Goal: Task Accomplishment & Management: Complete application form

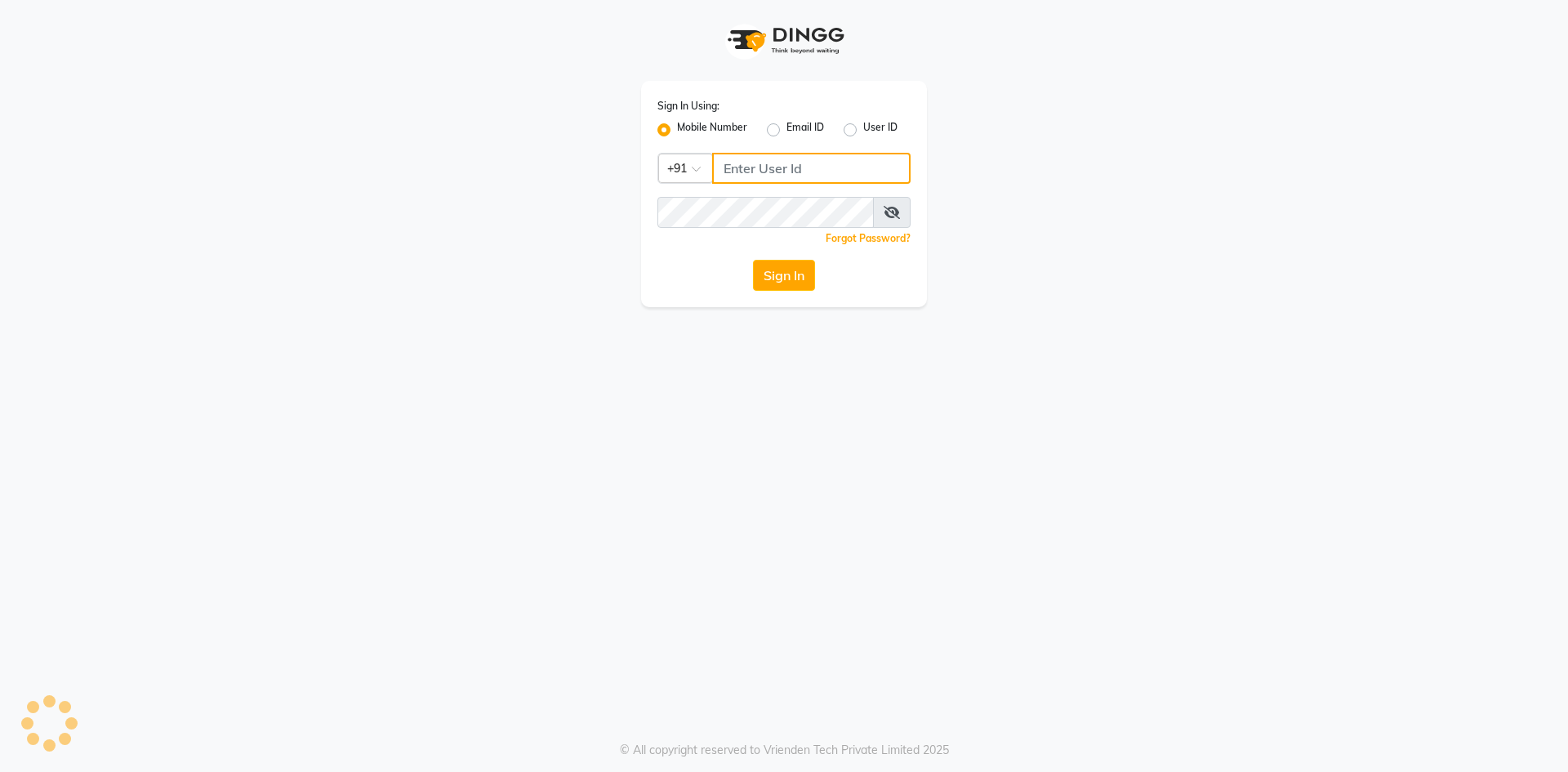
click at [755, 170] on input "Username" at bounding box center [810, 168] width 198 height 31
type input "6202268257"
click at [801, 597] on div "Sign In Using: Mobile Number Email ID User ID Country Code × [PHONE_NUMBER] Rem…" at bounding box center [784, 386] width 1568 height 772
click at [768, 264] on button "Sign In" at bounding box center [784, 275] width 62 height 31
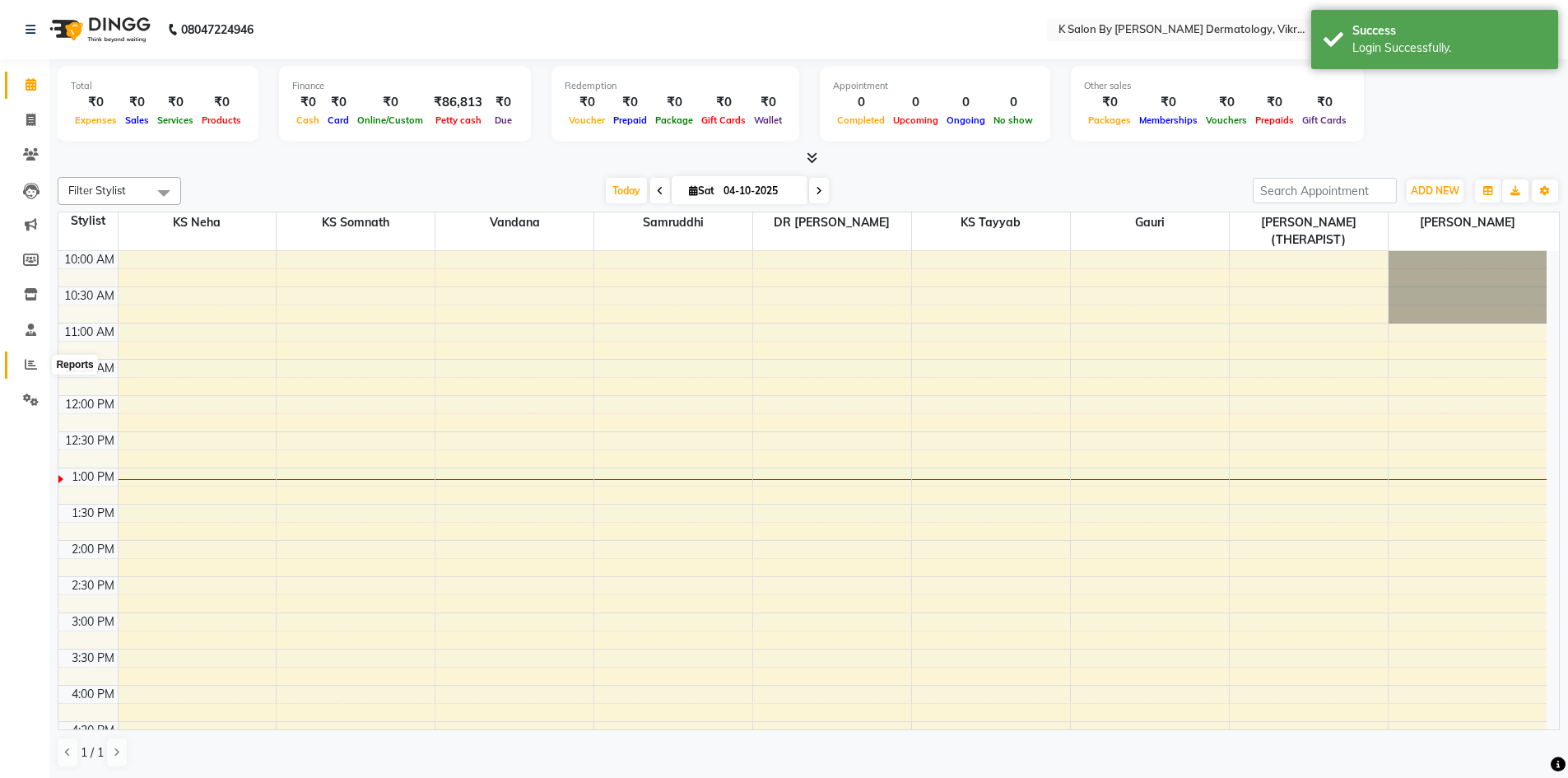
click at [31, 361] on icon at bounding box center [30, 363] width 12 height 12
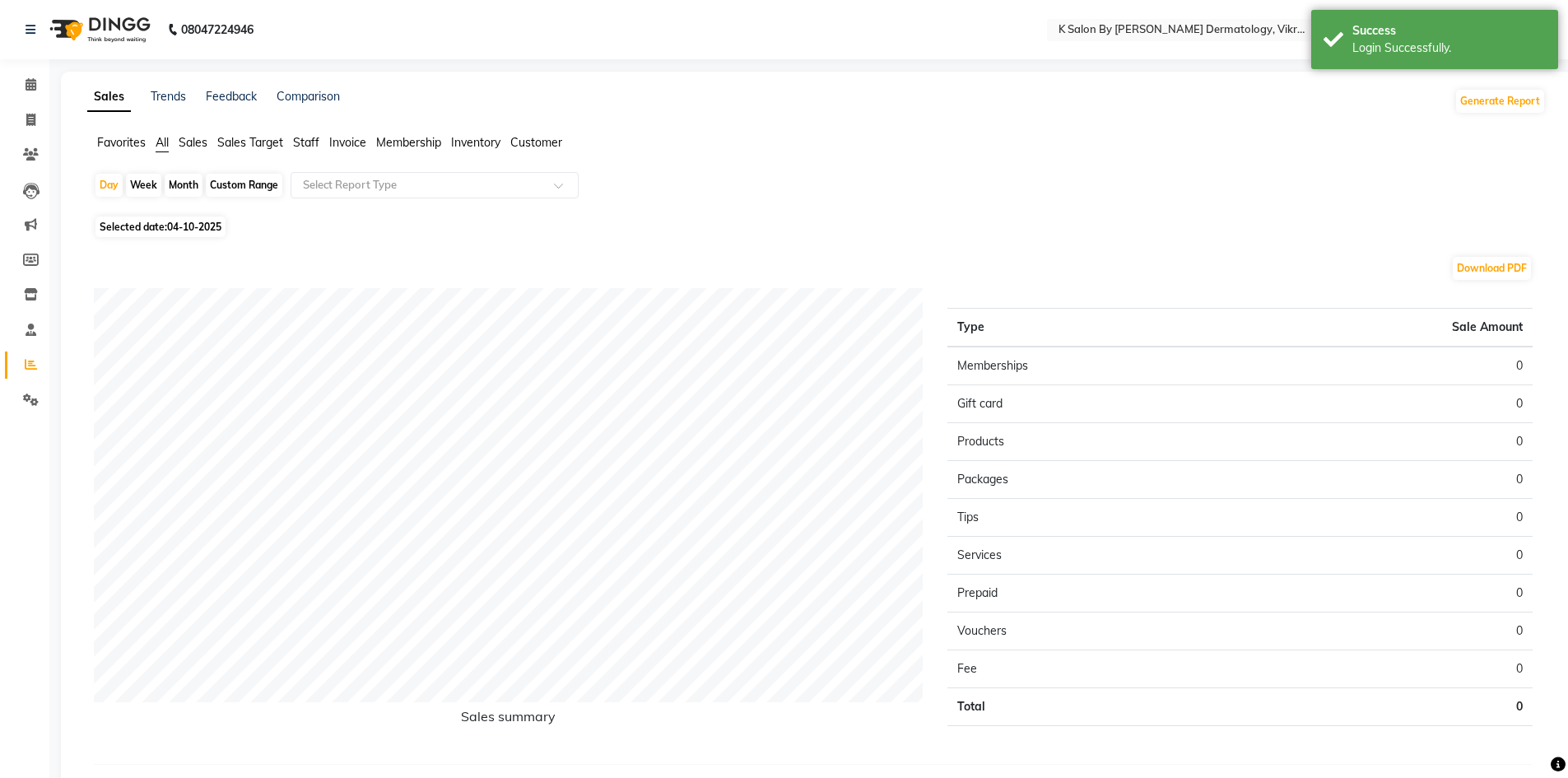
click at [182, 185] on div "Month" at bounding box center [184, 185] width 38 height 23
select select "10"
select select "2025"
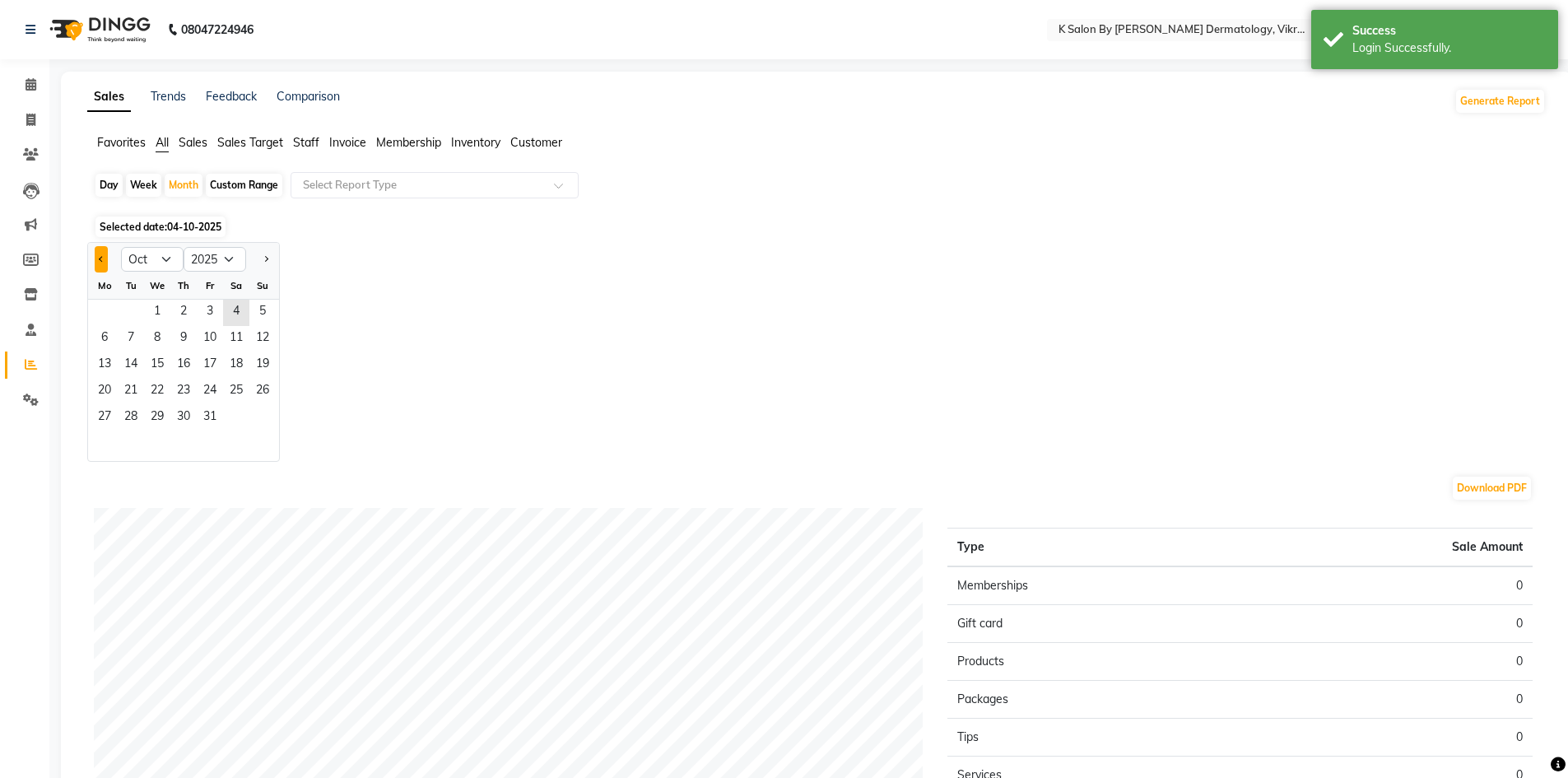
click at [98, 262] on button "Previous month" at bounding box center [101, 259] width 13 height 27
select select "9"
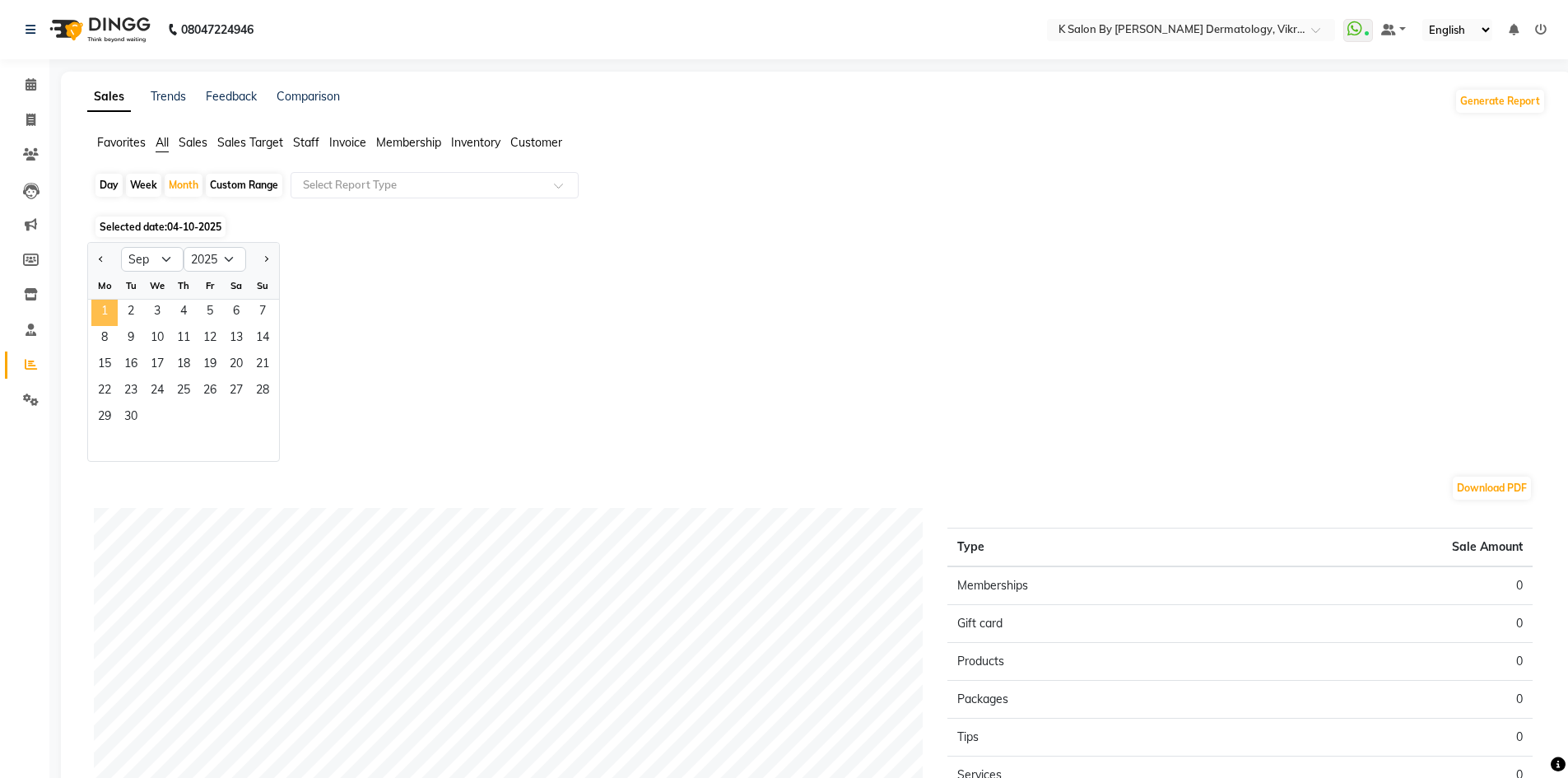
click at [108, 310] on span "1" at bounding box center [105, 313] width 26 height 27
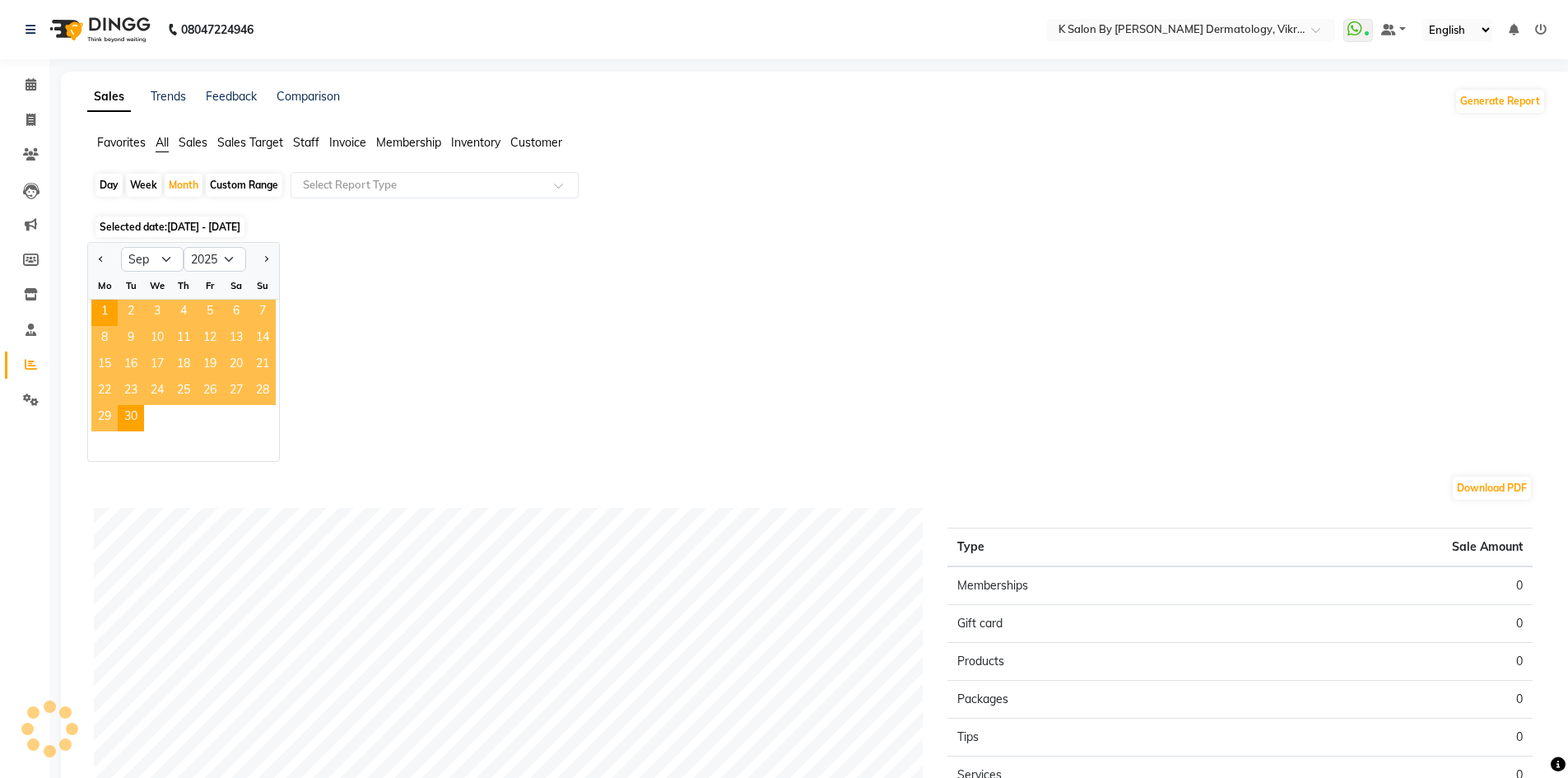
click at [308, 142] on span "Staff" at bounding box center [307, 143] width 26 height 15
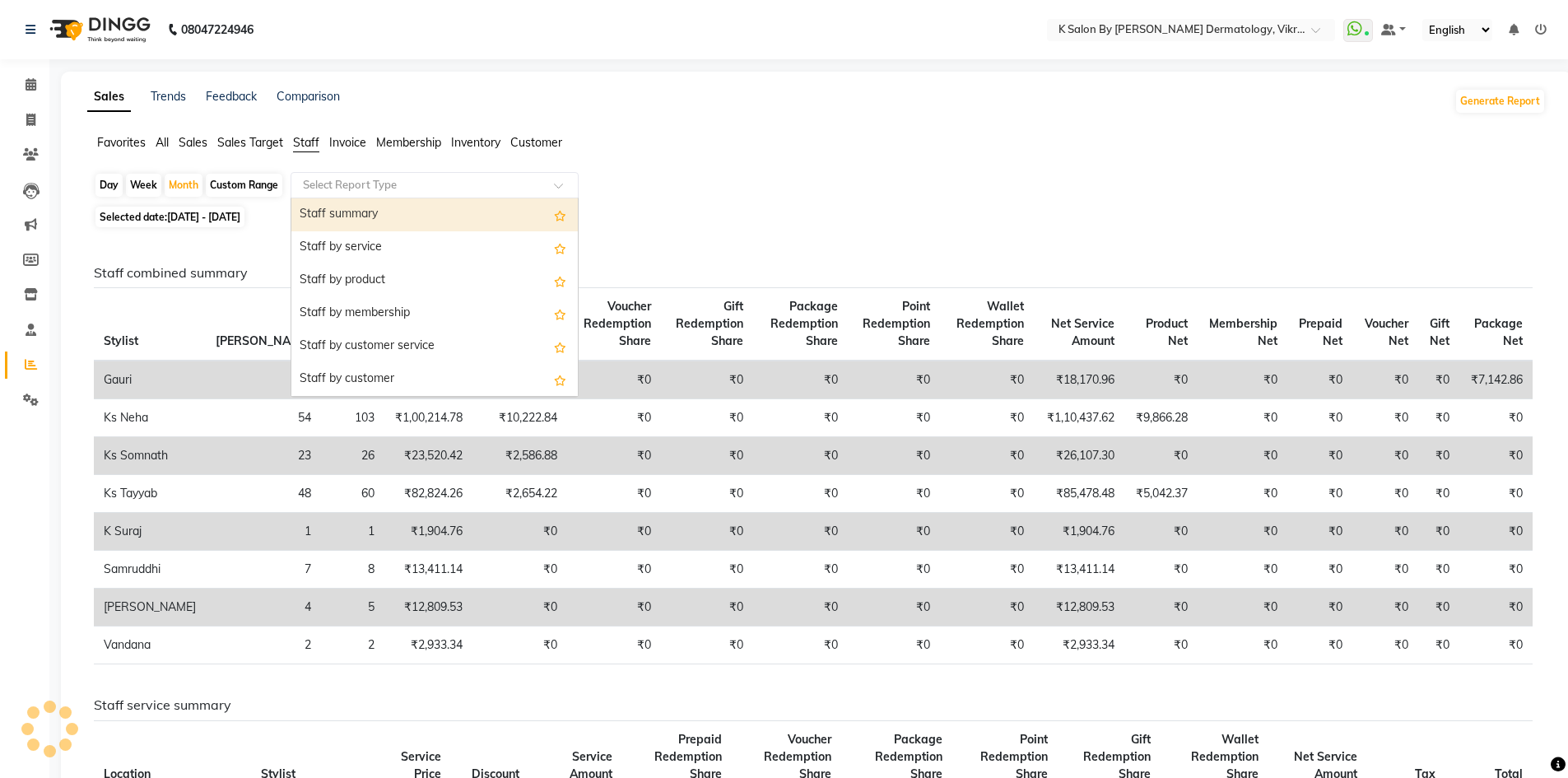
click at [558, 184] on span at bounding box center [564, 189] width 21 height 16
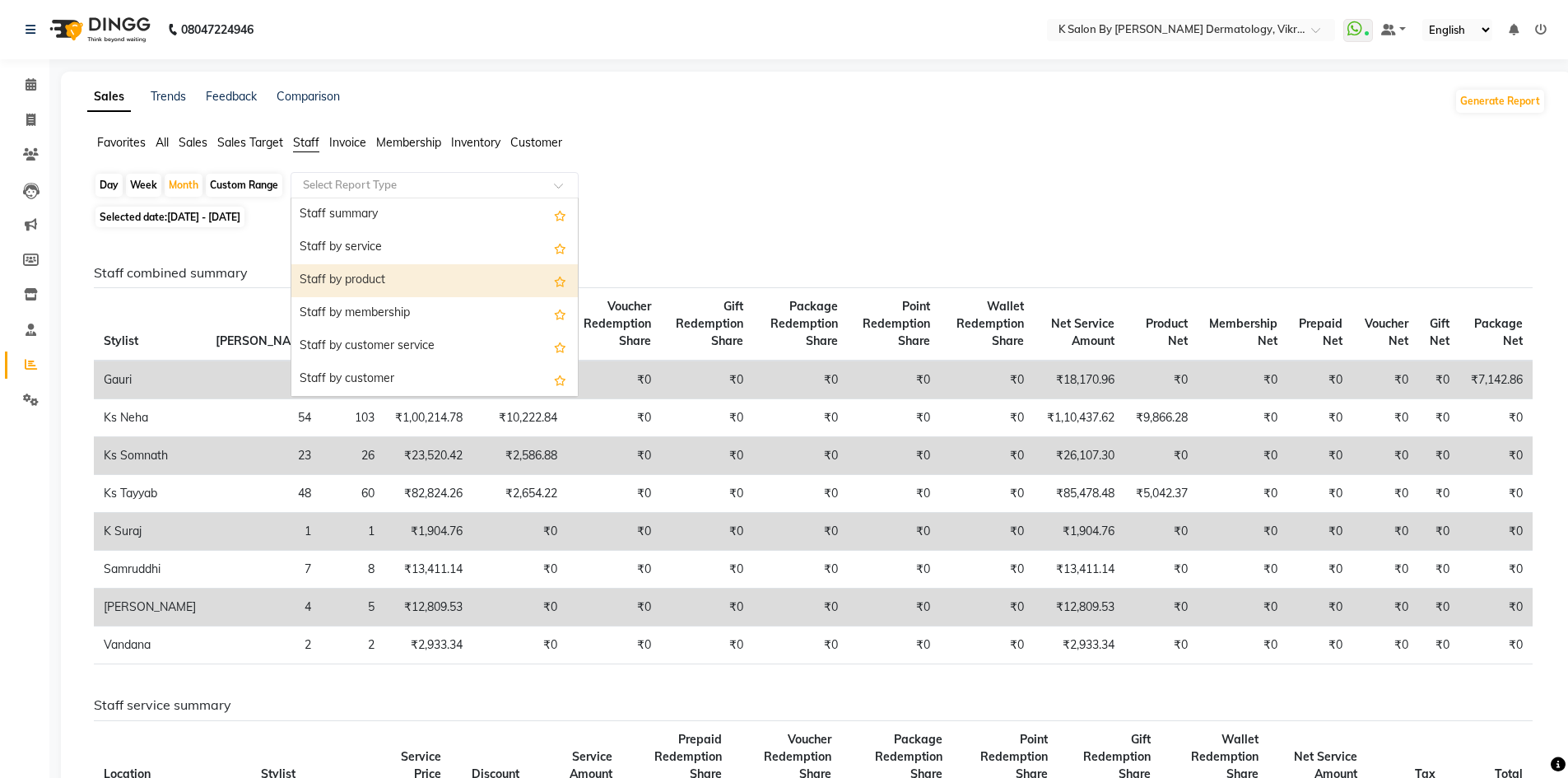
click at [384, 281] on div "Staff by product" at bounding box center [434, 280] width 287 height 33
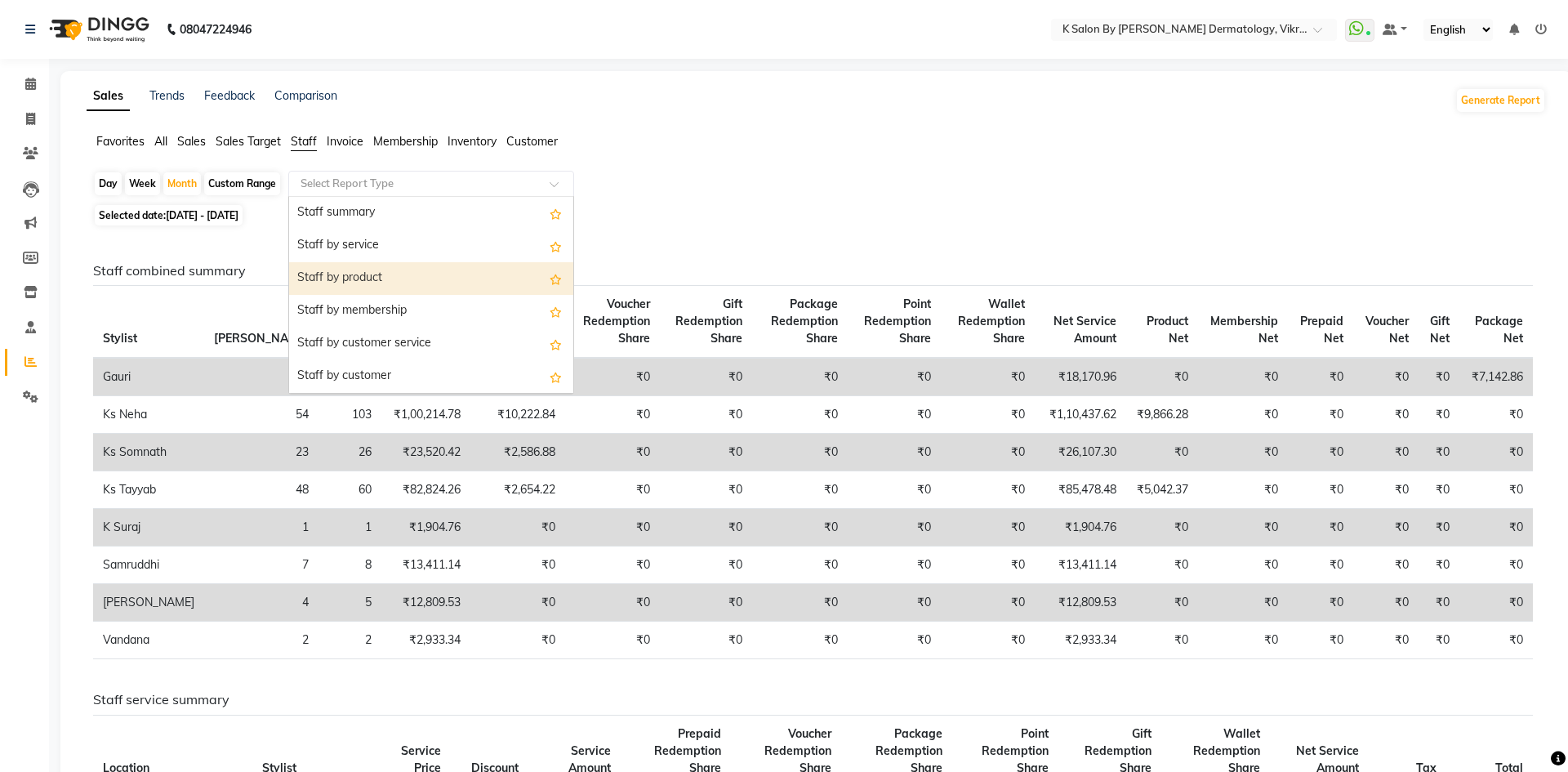
select select "full_report"
select select "csv"
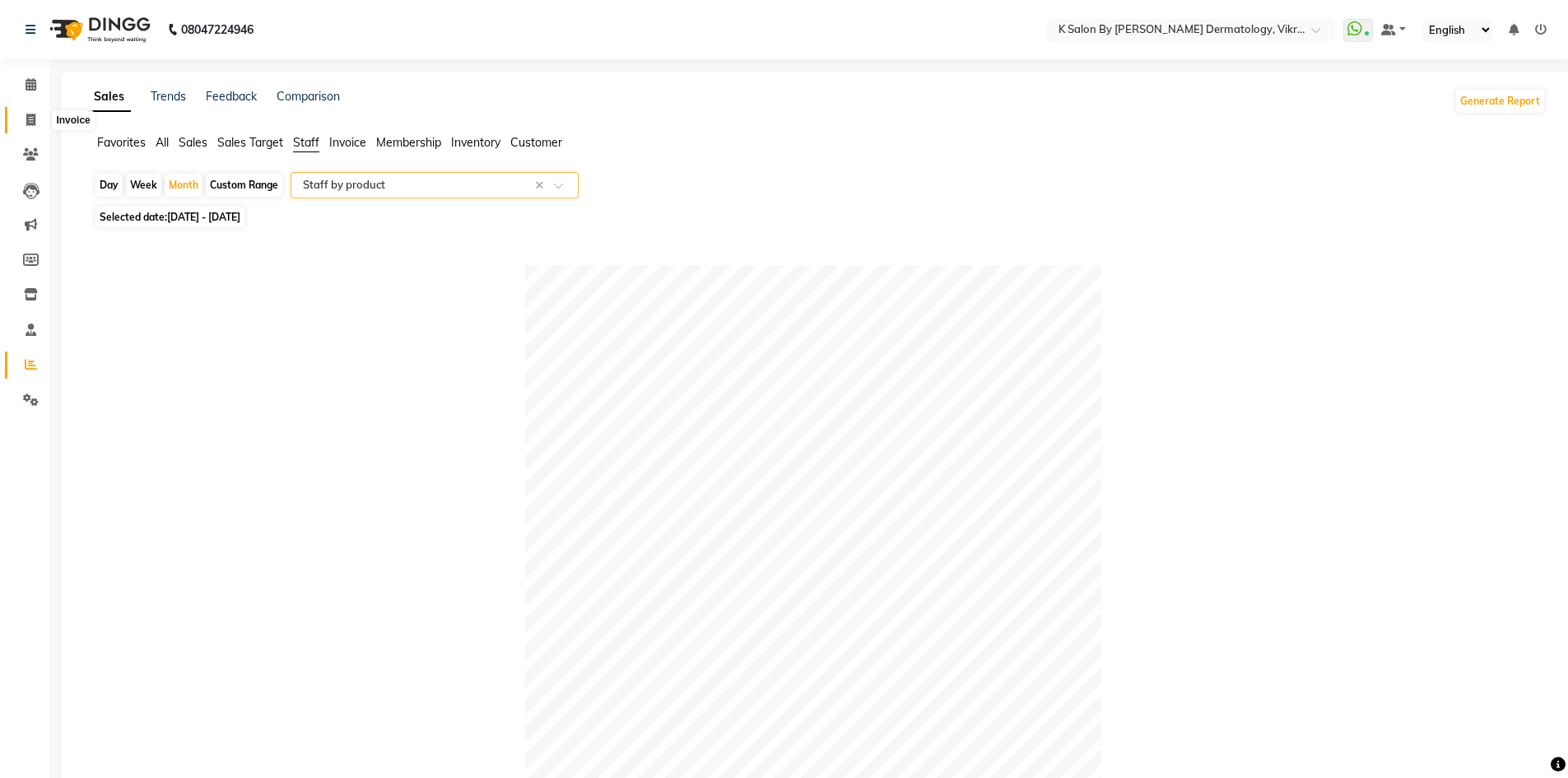
click at [29, 117] on icon at bounding box center [31, 119] width 9 height 12
select select "service"
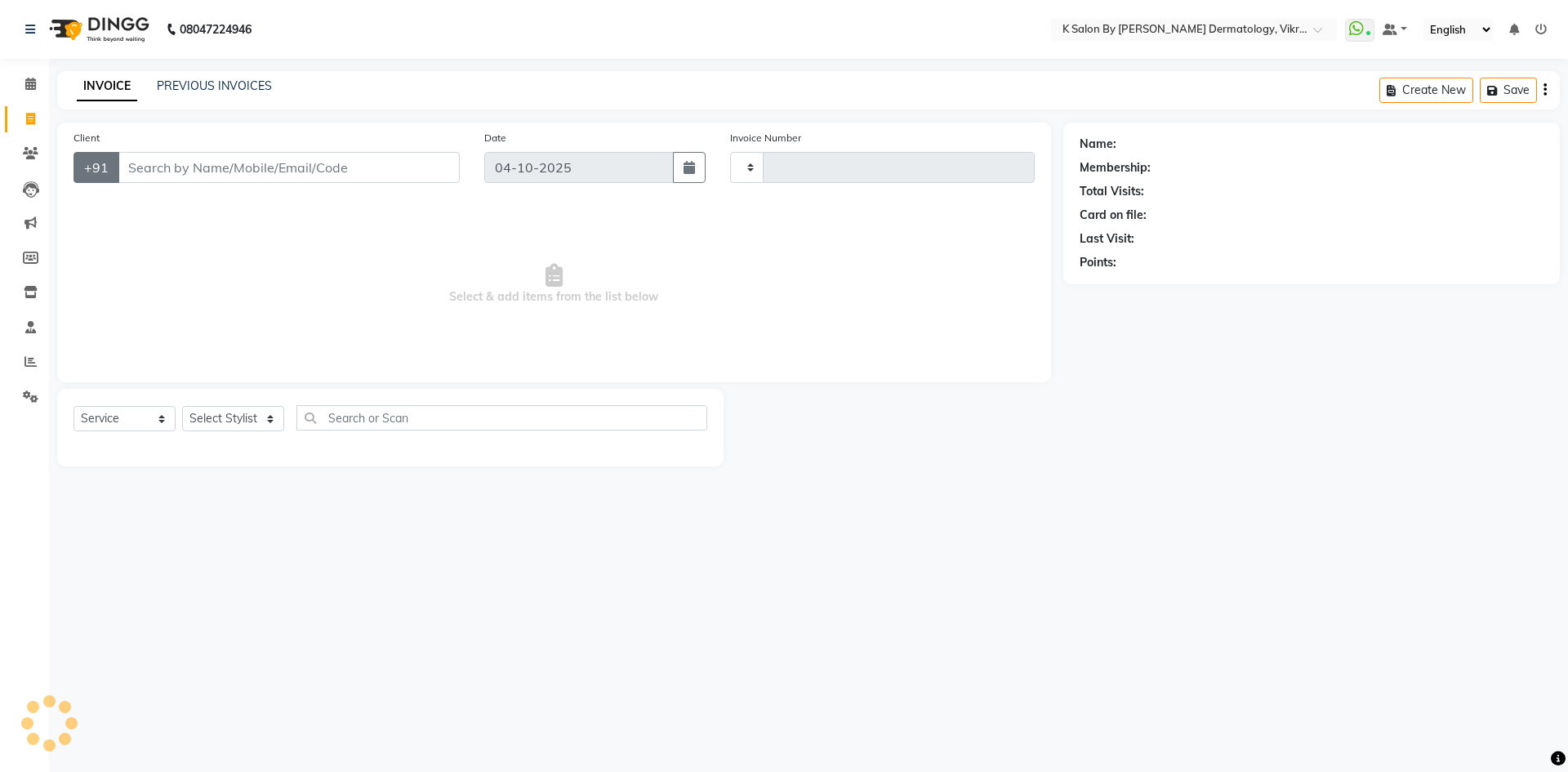
type input "0650"
select select "6798"
click at [29, 190] on icon at bounding box center [30, 189] width 16 height 16
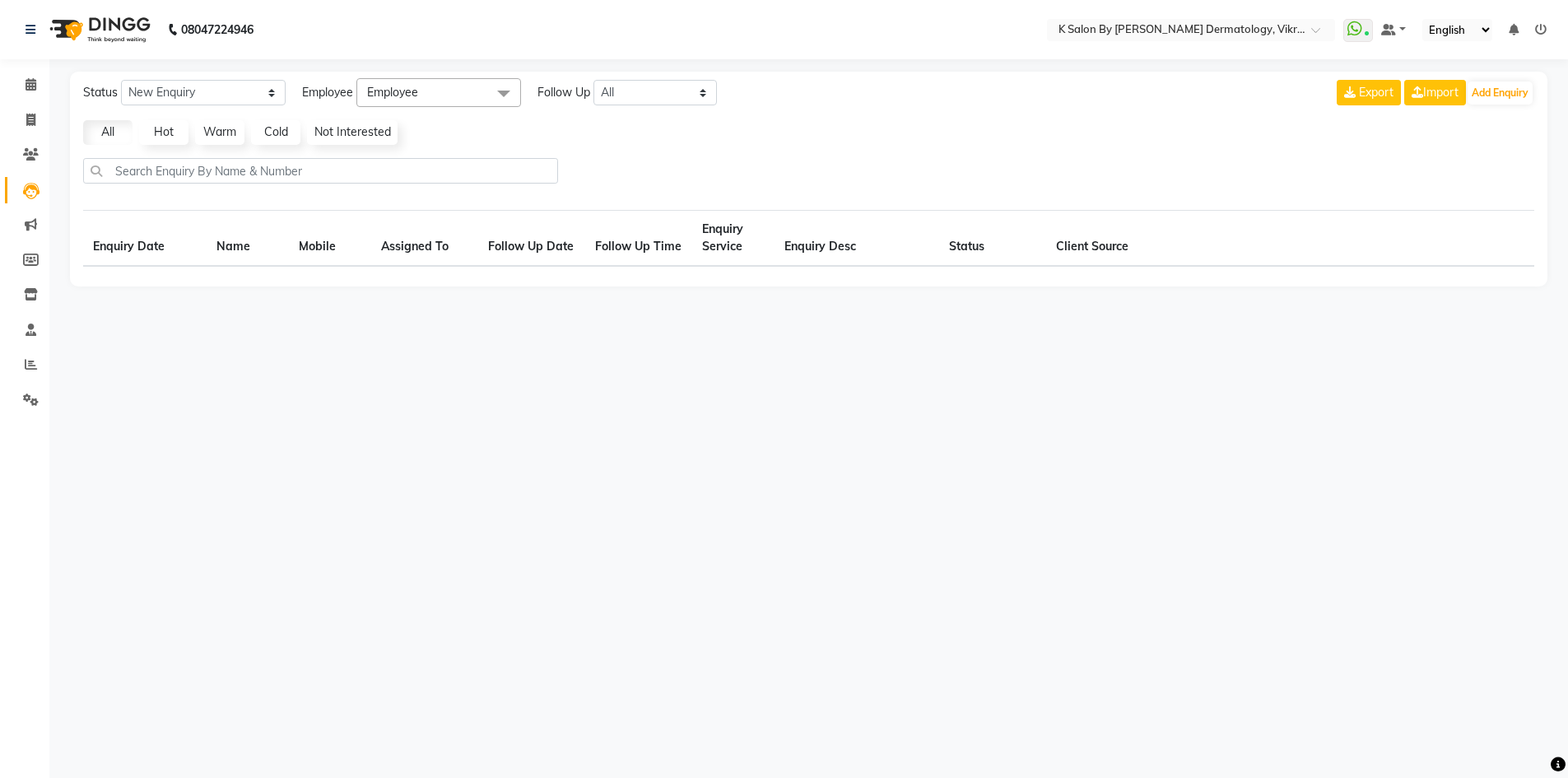
select select "10"
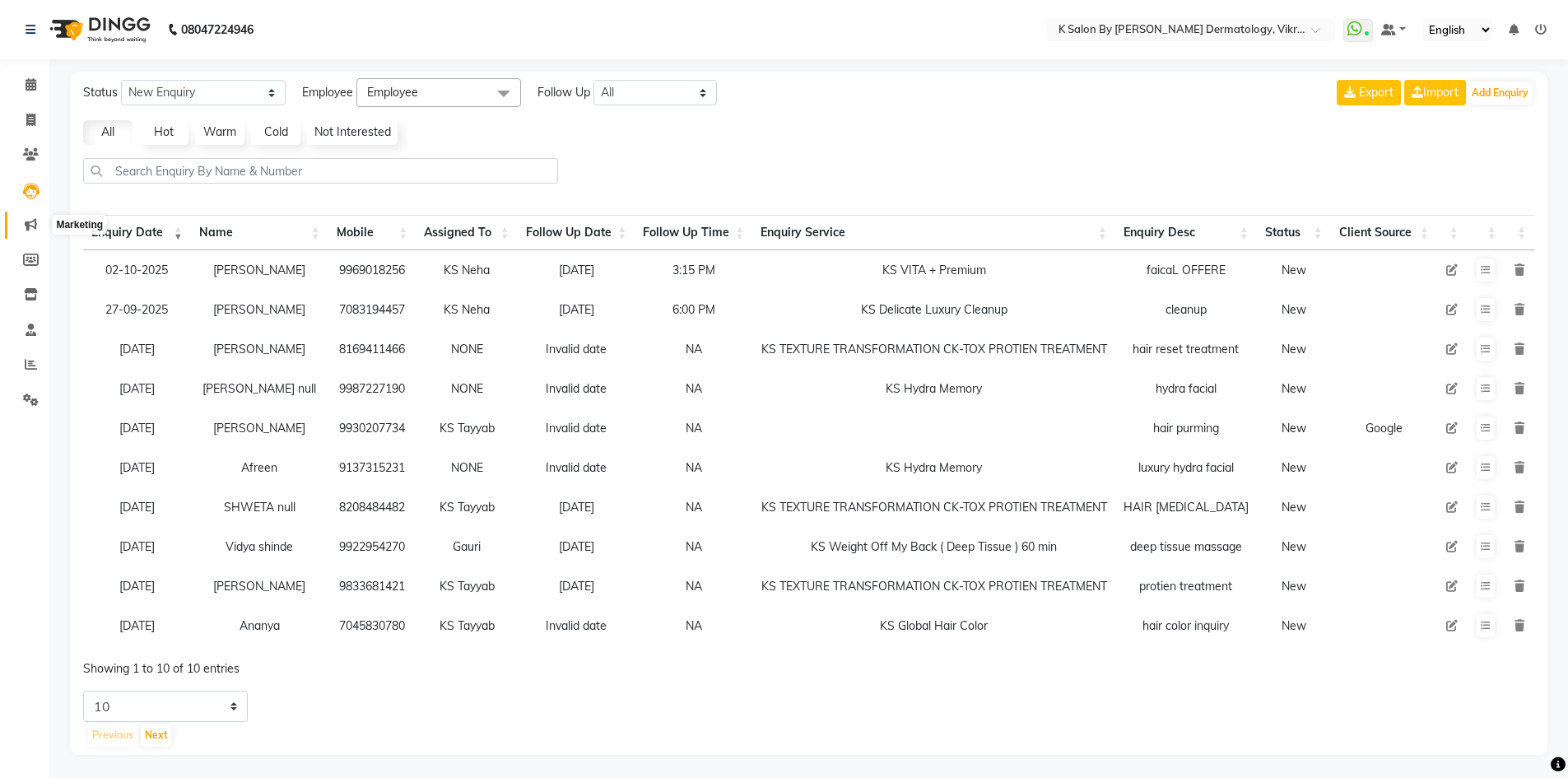
click at [31, 226] on icon at bounding box center [30, 223] width 12 height 12
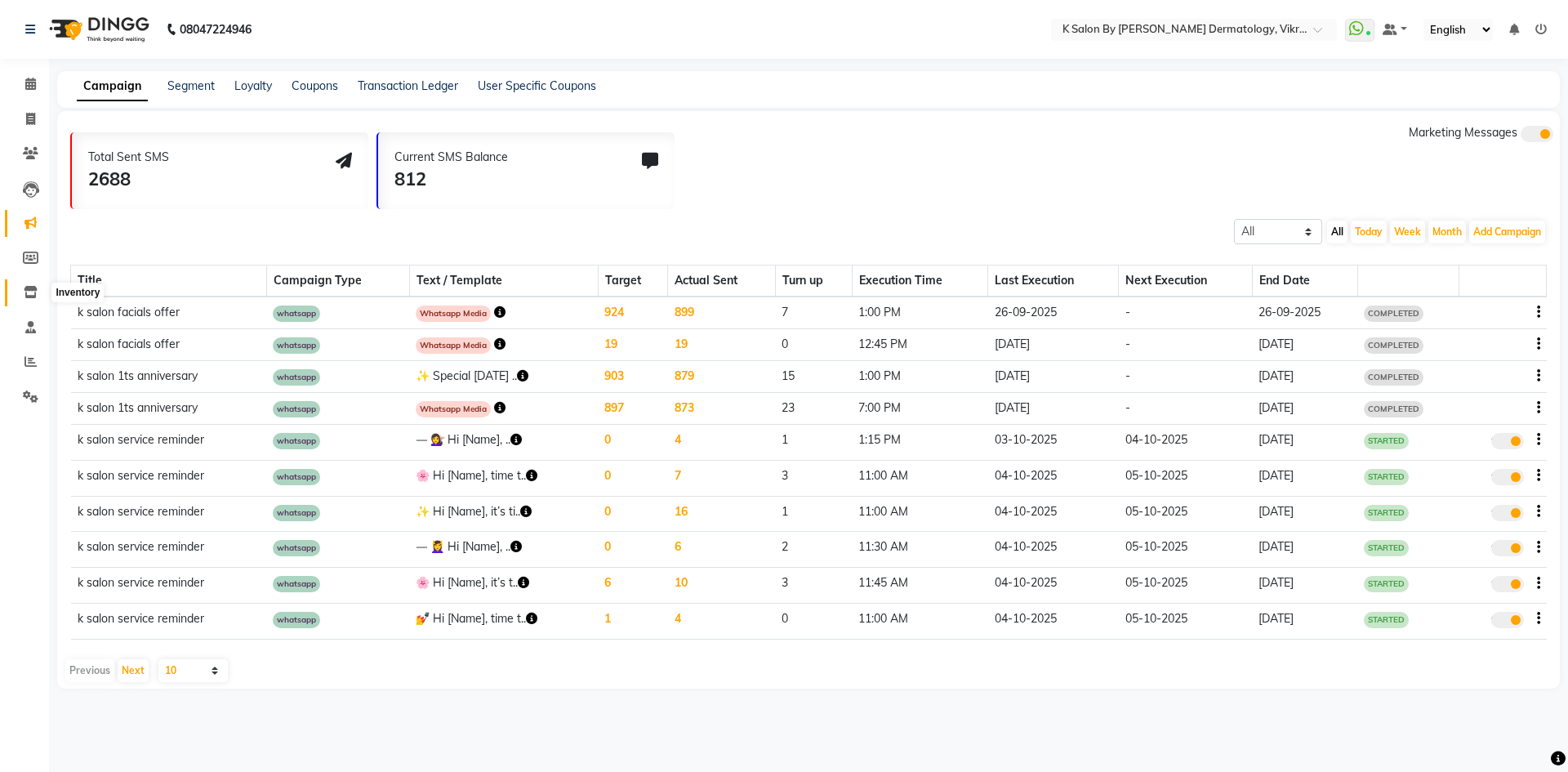
click at [22, 292] on span at bounding box center [30, 293] width 28 height 19
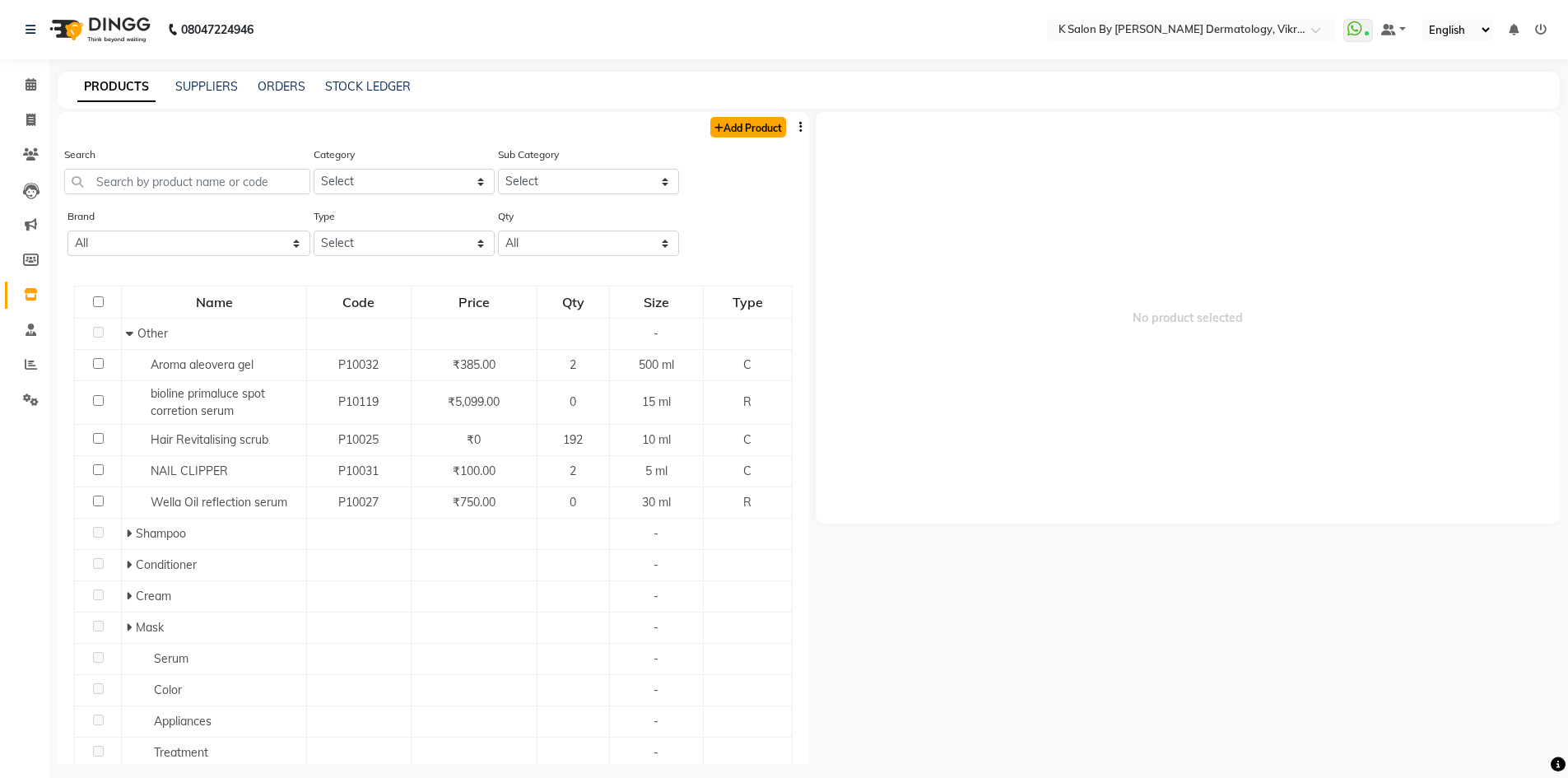
click at [714, 129] on icon at bounding box center [719, 128] width 9 height 9
select select "true"
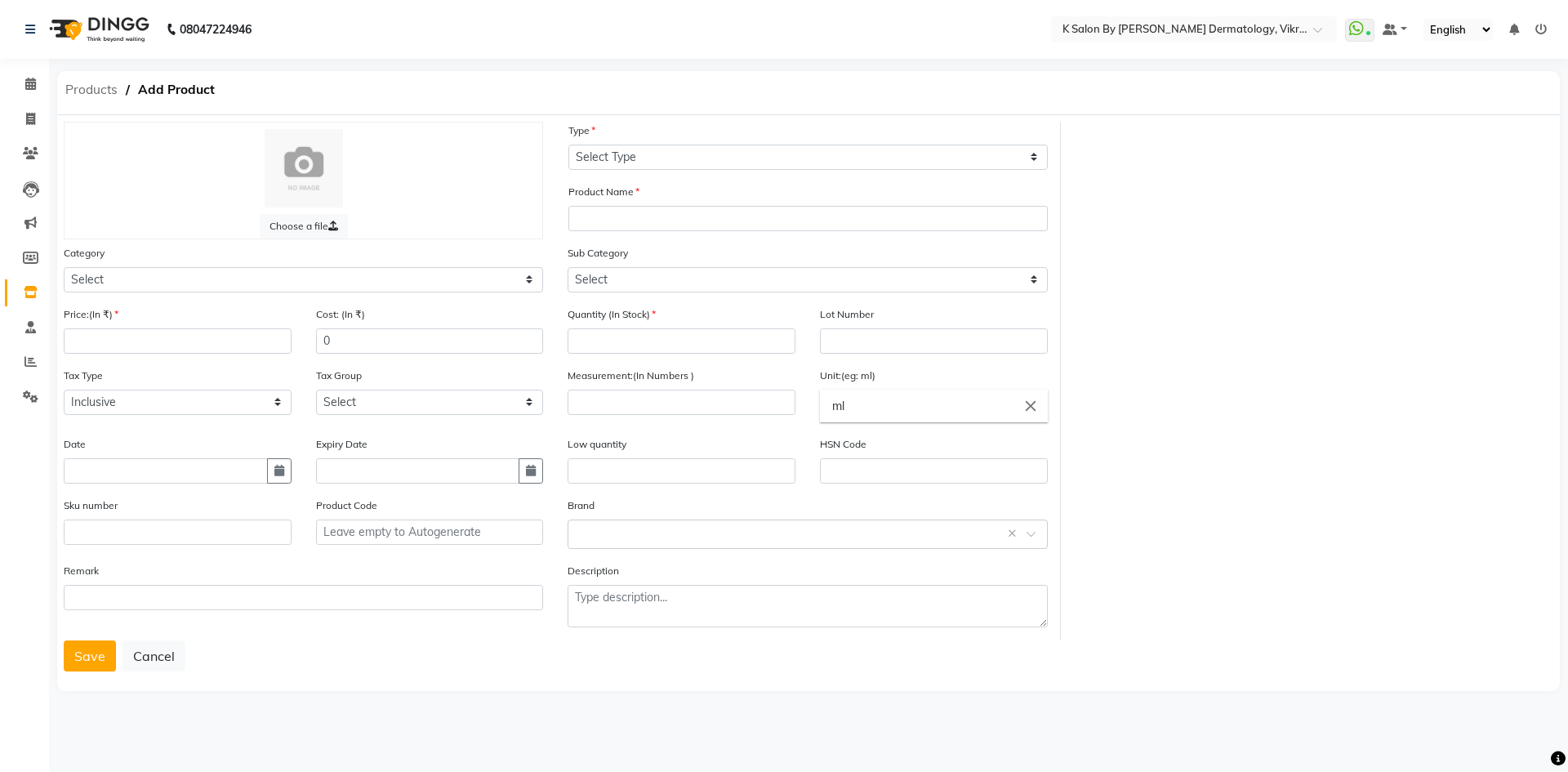
click at [102, 87] on span "Products" at bounding box center [91, 89] width 69 height 29
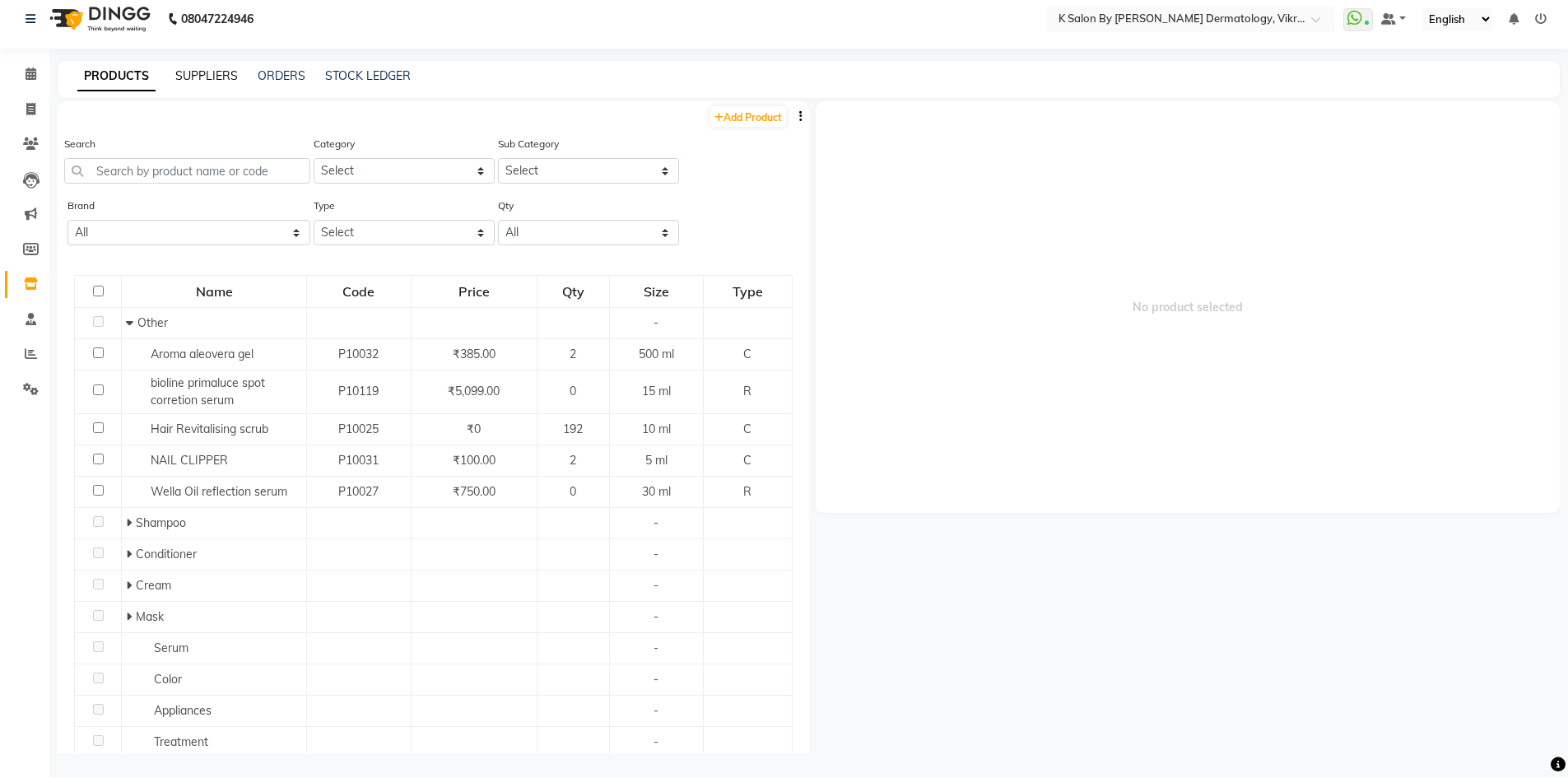
click at [186, 78] on link "SUPPLIERS" at bounding box center [206, 76] width 62 height 15
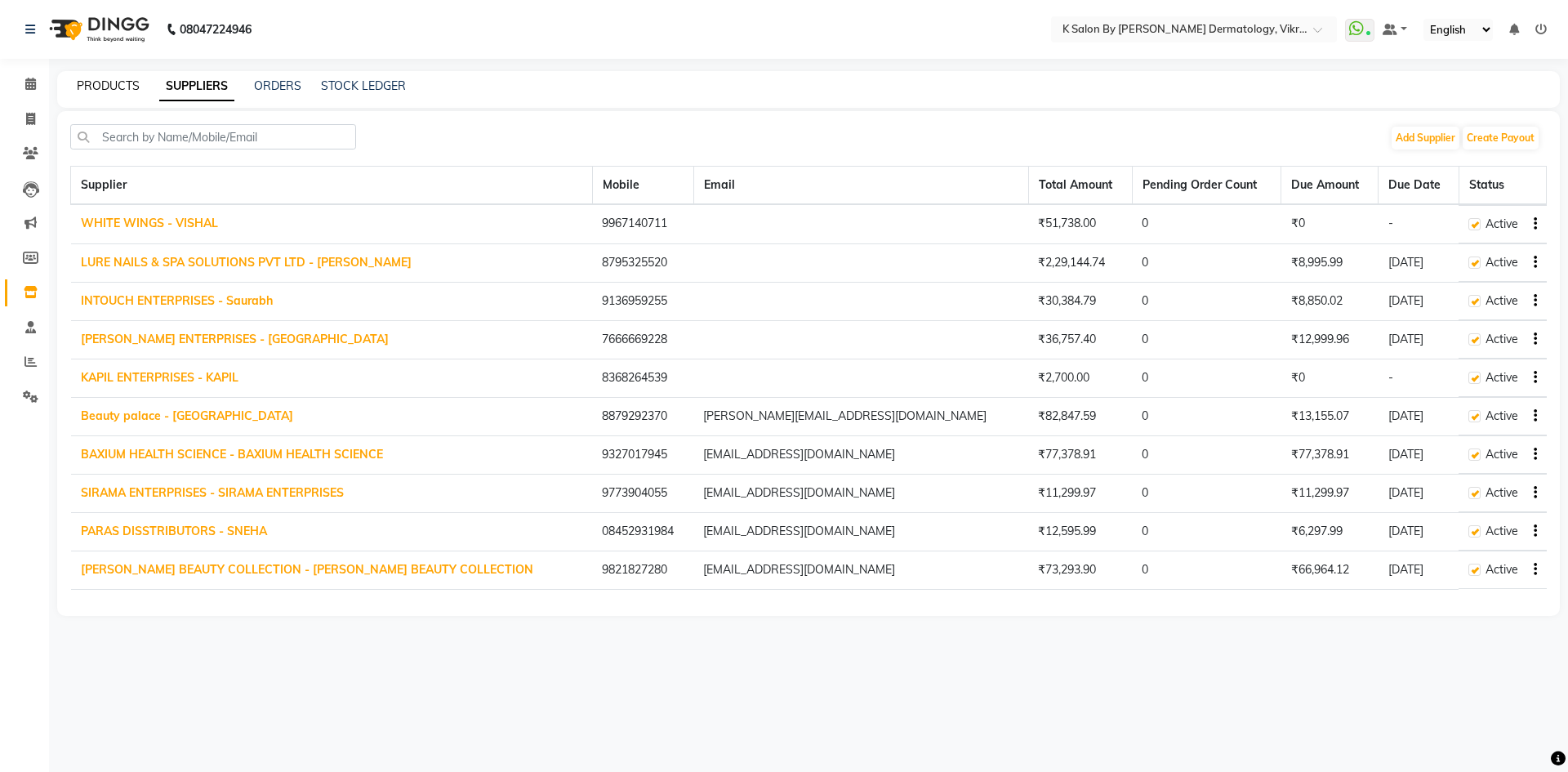
click at [89, 84] on link "PRODUCTS" at bounding box center [108, 85] width 63 height 15
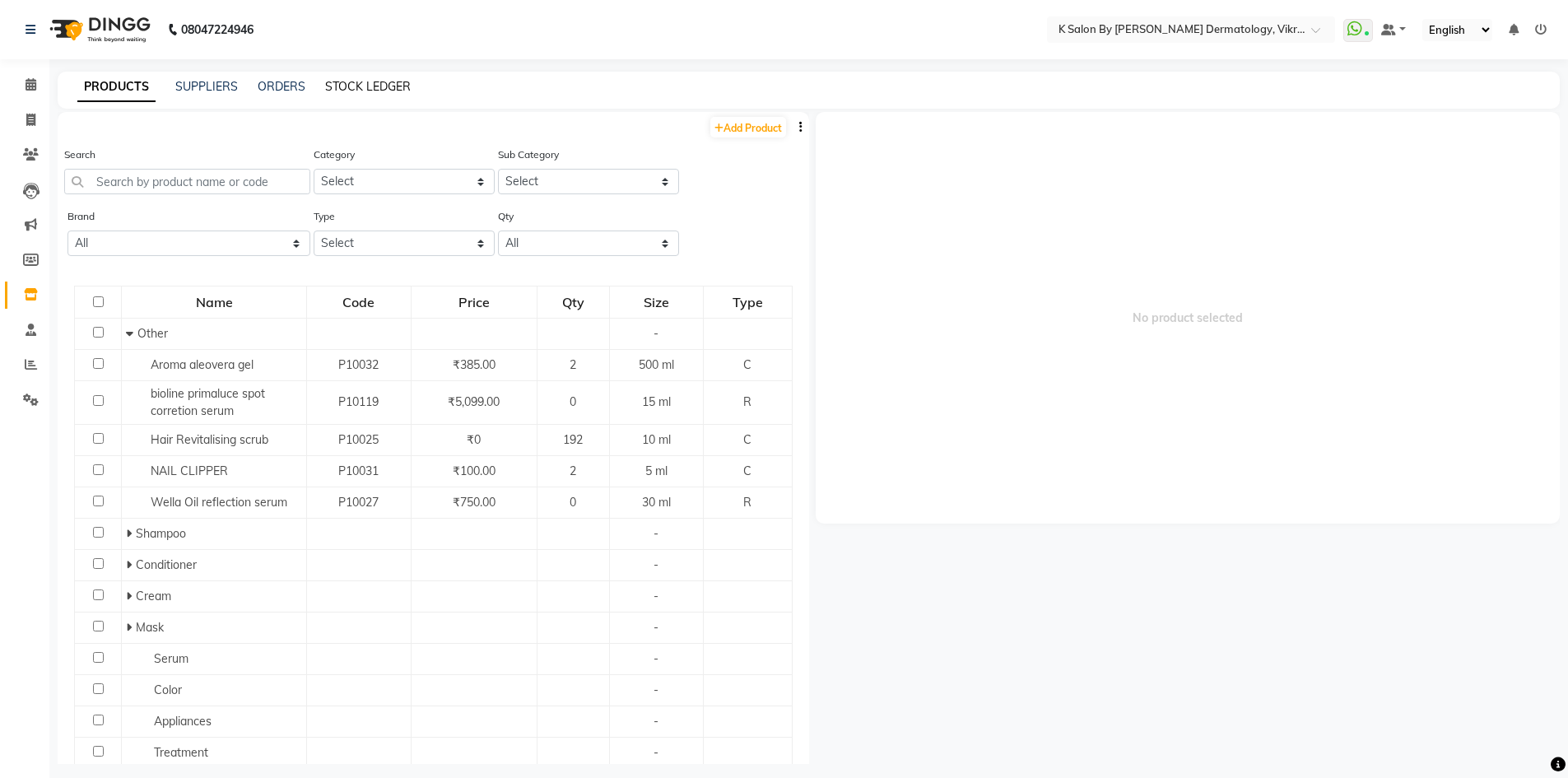
click at [336, 88] on link "STOCK LEDGER" at bounding box center [367, 86] width 85 height 15
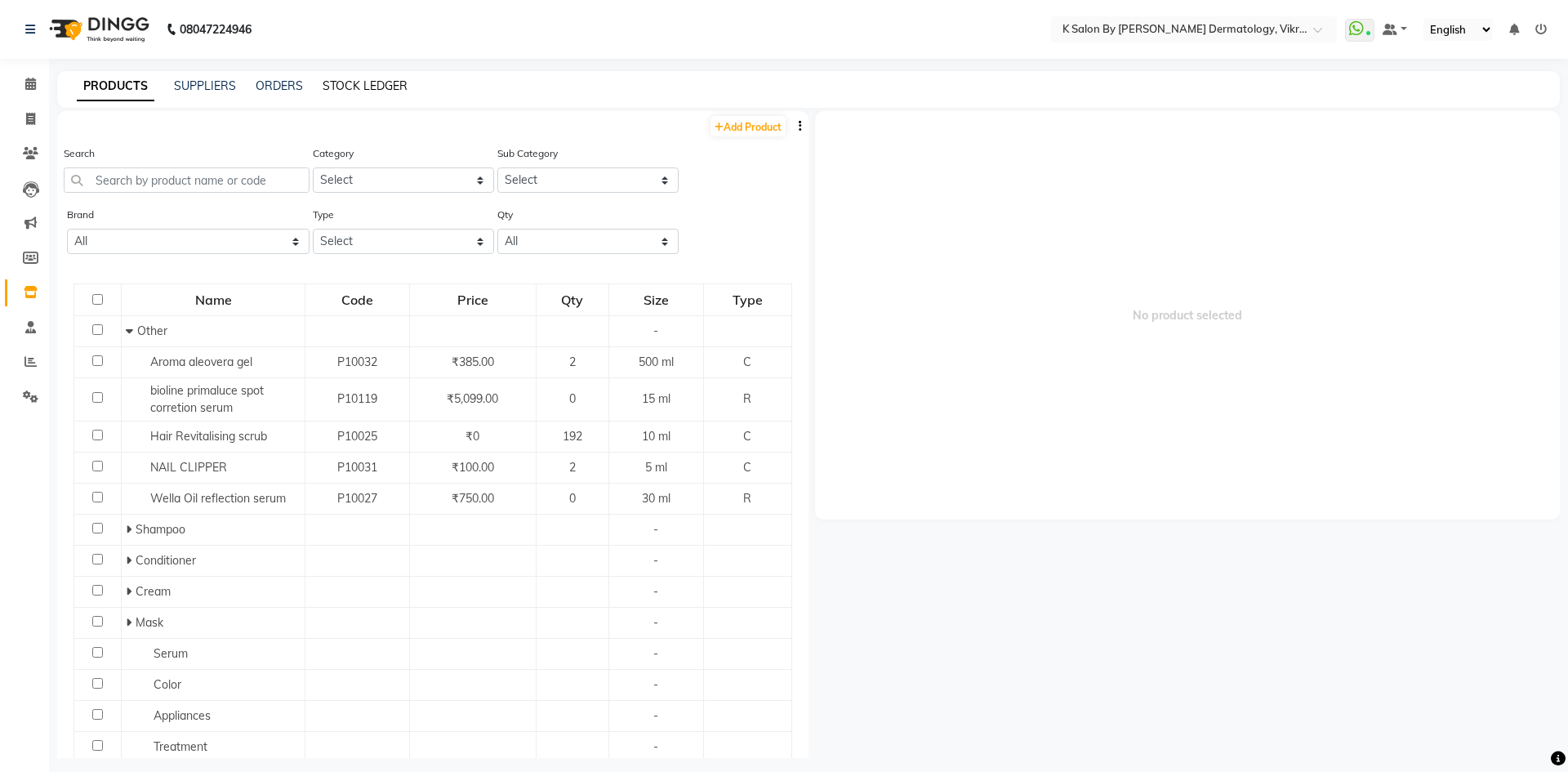
select select "all"
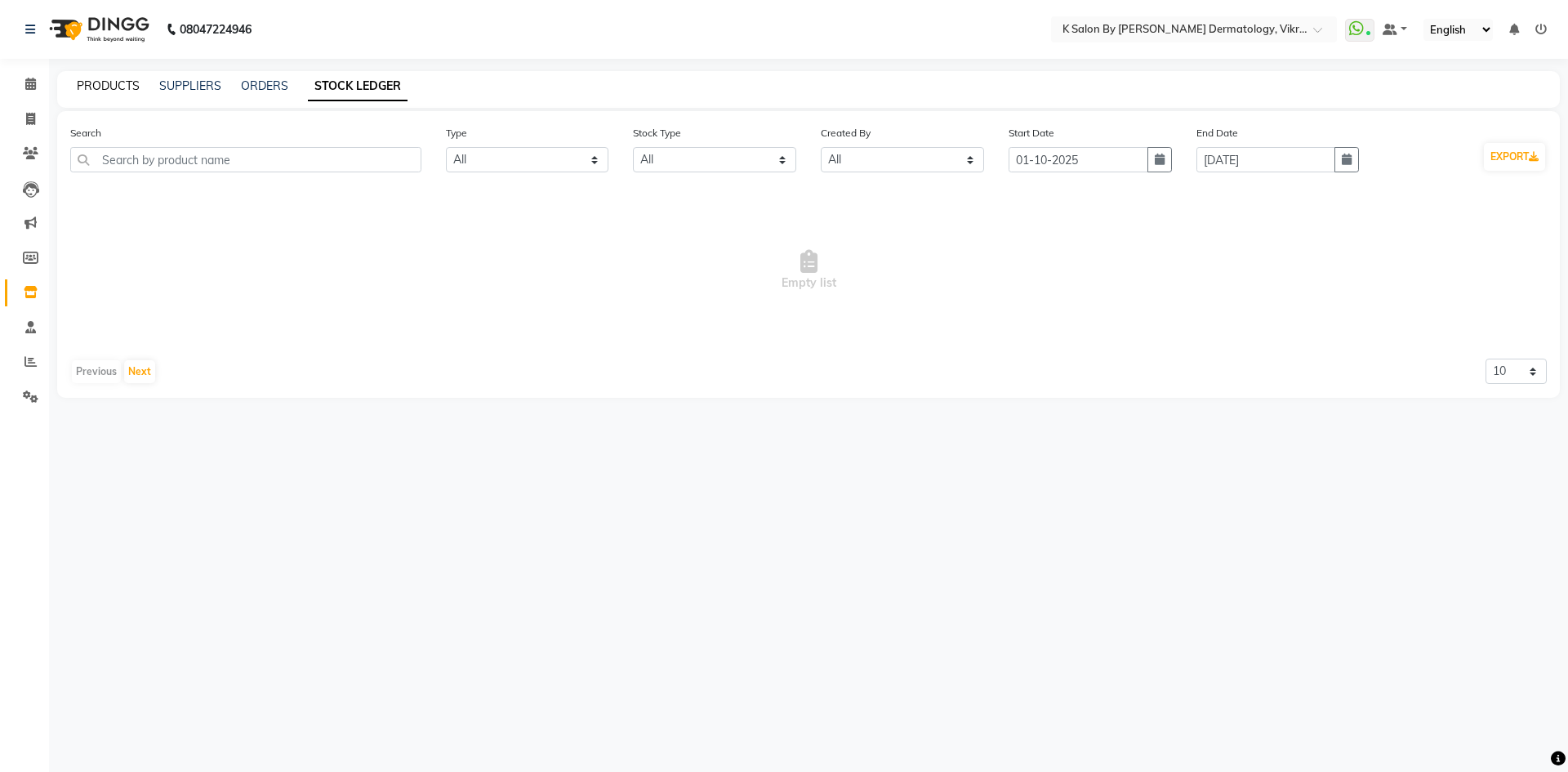
click at [112, 85] on link "PRODUCTS" at bounding box center [108, 85] width 63 height 15
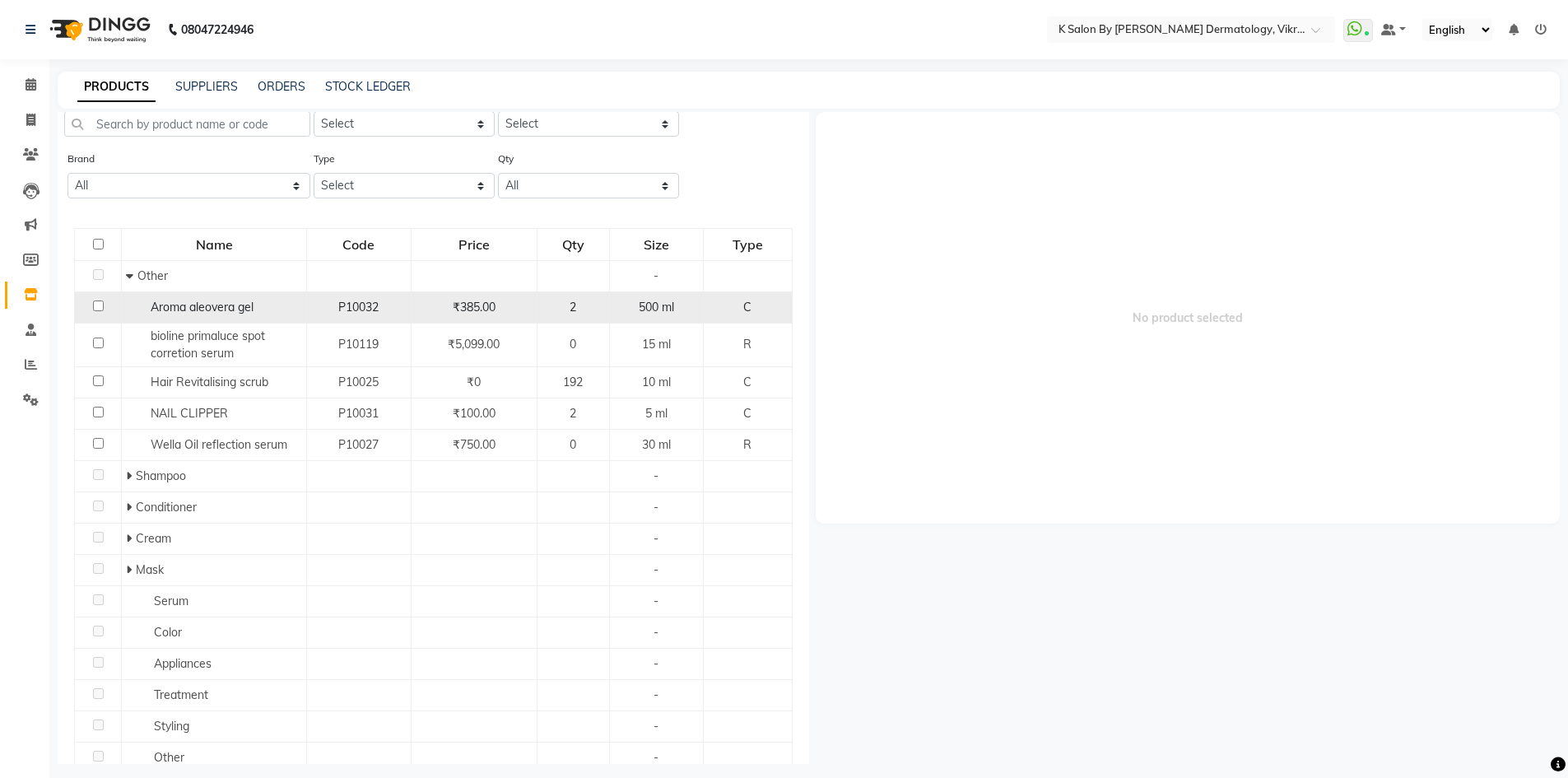
scroll to position [116, 0]
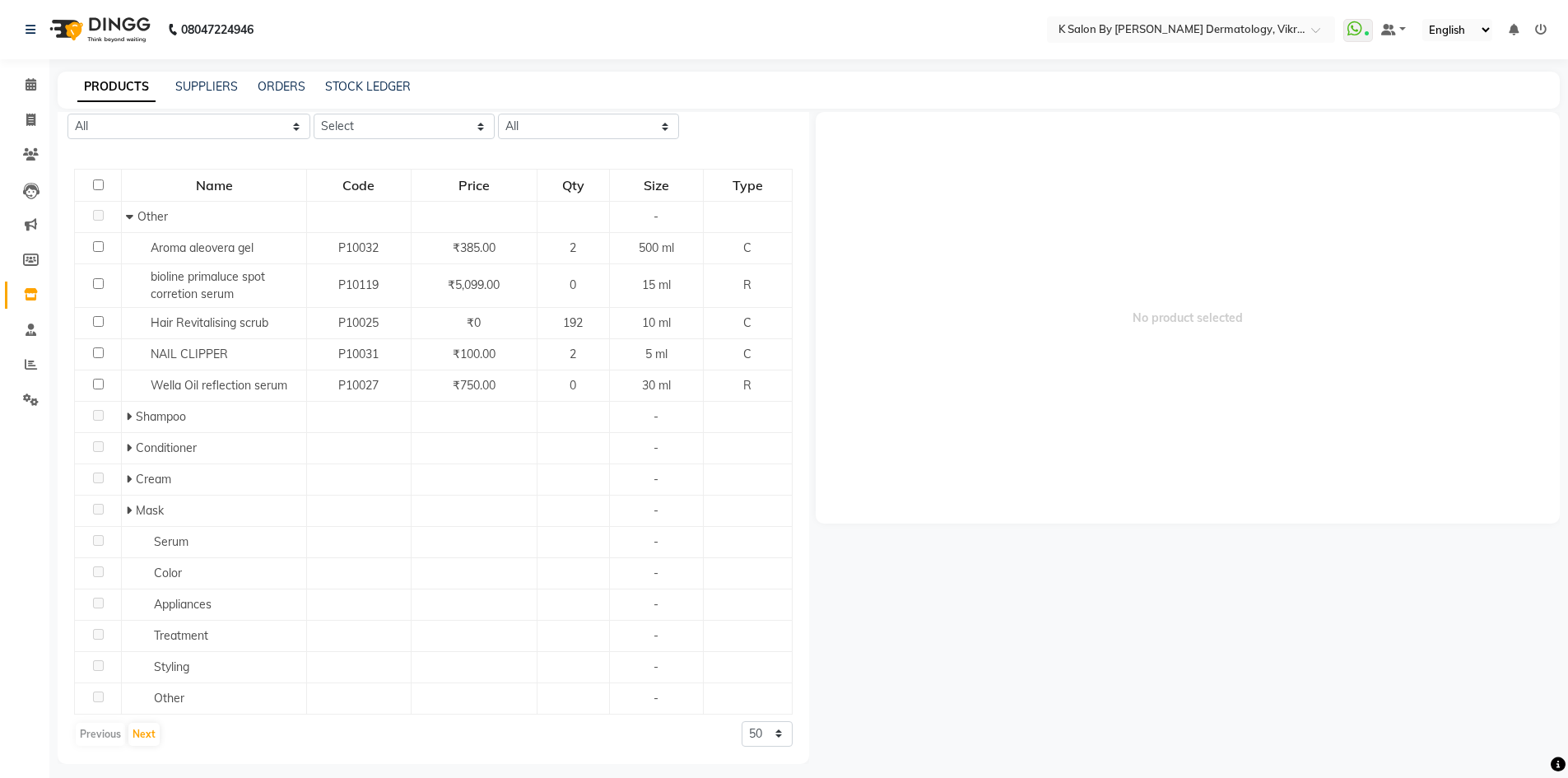
click at [212, 78] on div "PRODUCTS SUPPLIERS ORDERS STOCK LEDGER" at bounding box center [808, 90] width 1502 height 37
click at [208, 88] on link "SUPPLIERS" at bounding box center [206, 86] width 62 height 15
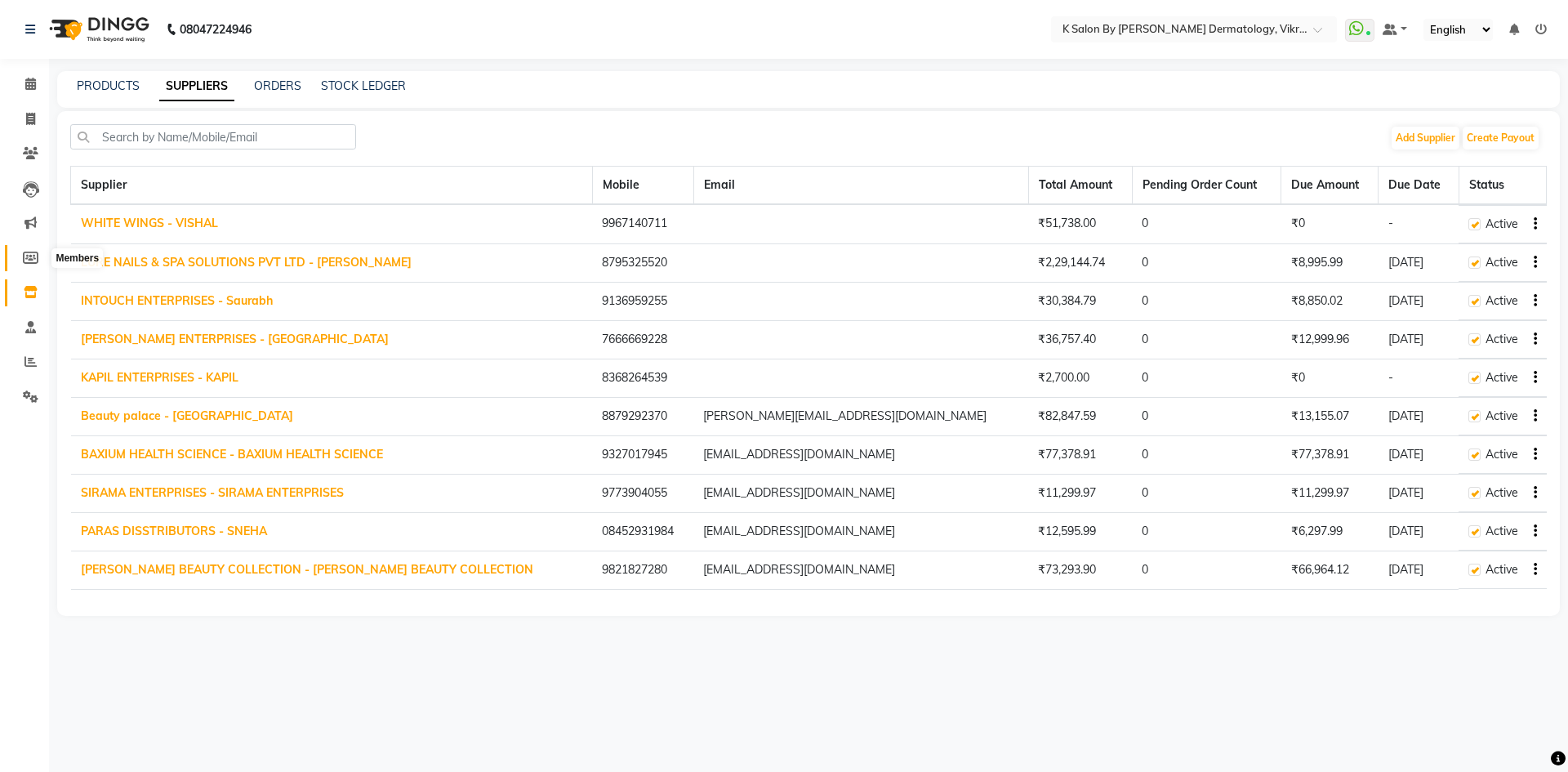
click at [30, 259] on icon at bounding box center [30, 257] width 16 height 12
select select
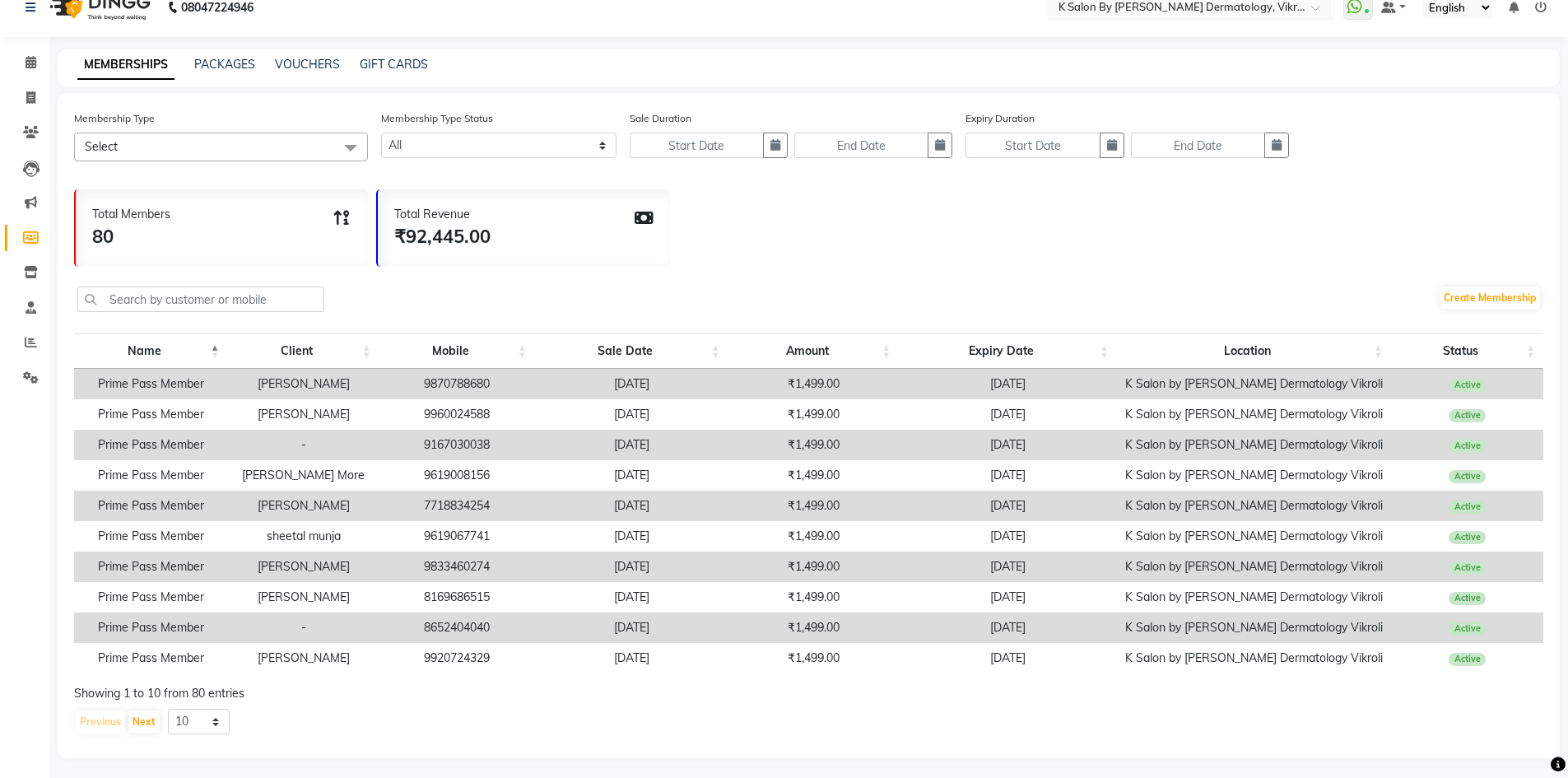
scroll to position [40, 0]
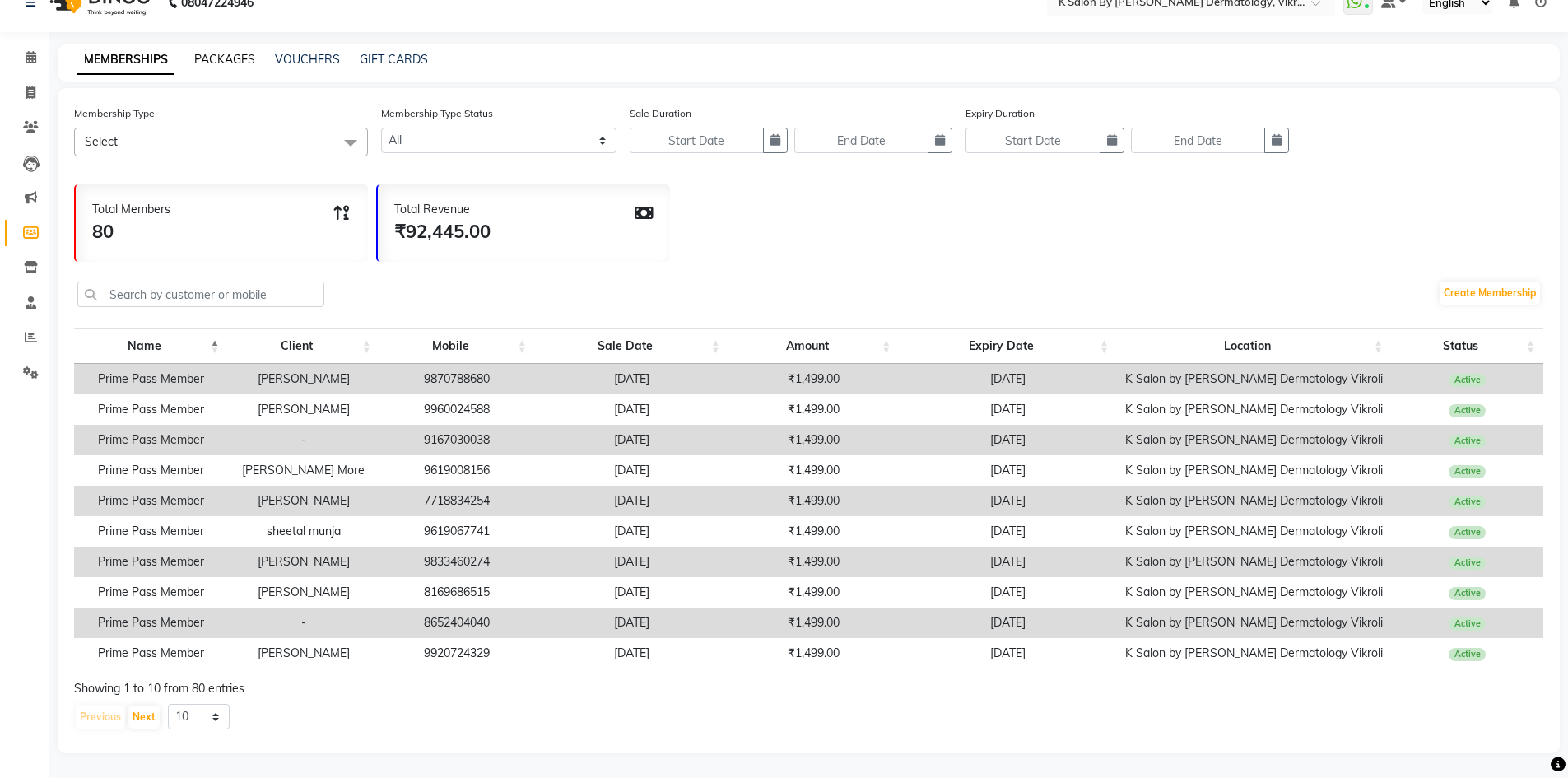
click at [206, 52] on link "PACKAGES" at bounding box center [224, 60] width 61 height 15
select select
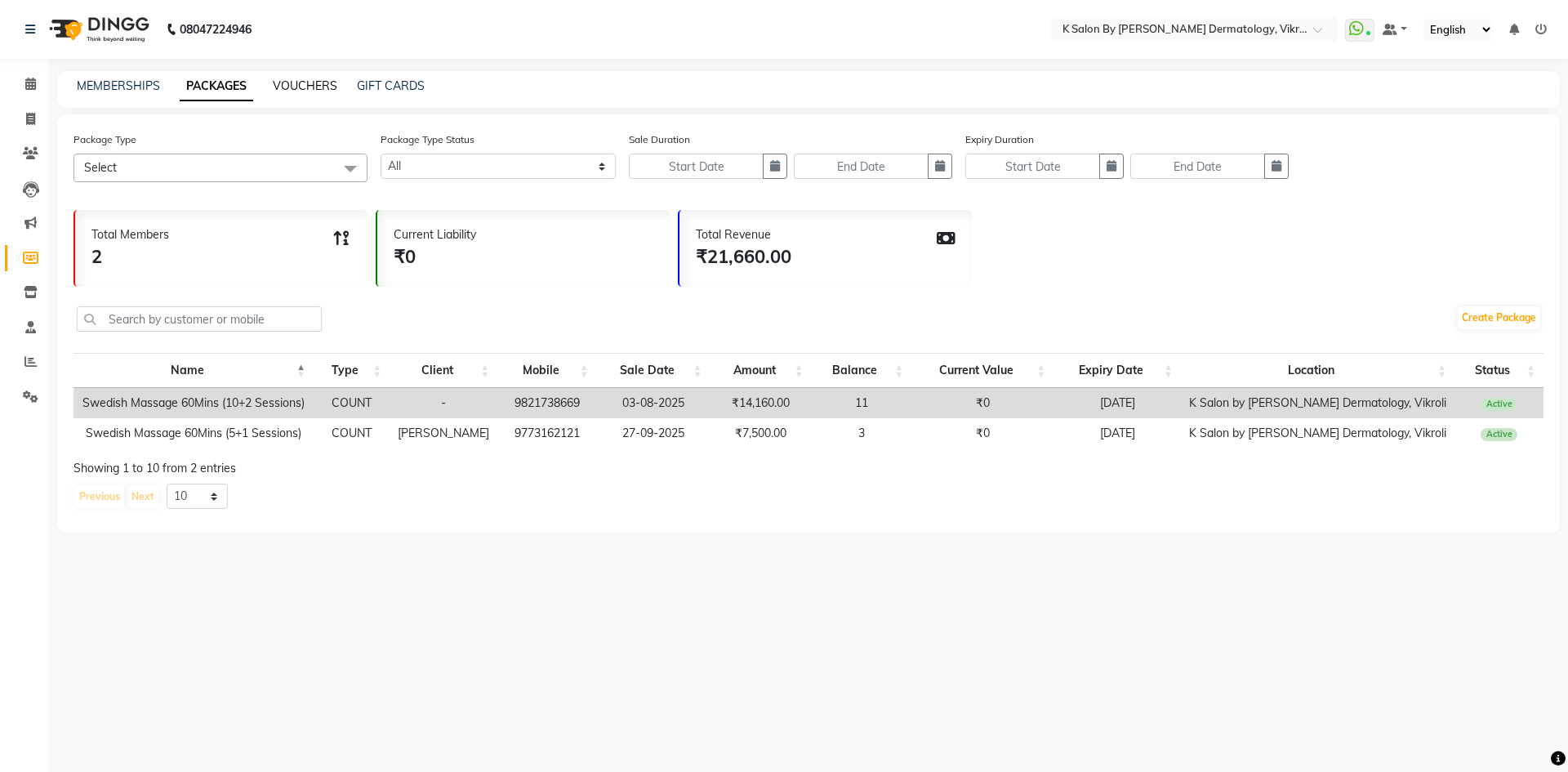
click at [298, 83] on link "VOUCHERS" at bounding box center [304, 85] width 65 height 15
select select
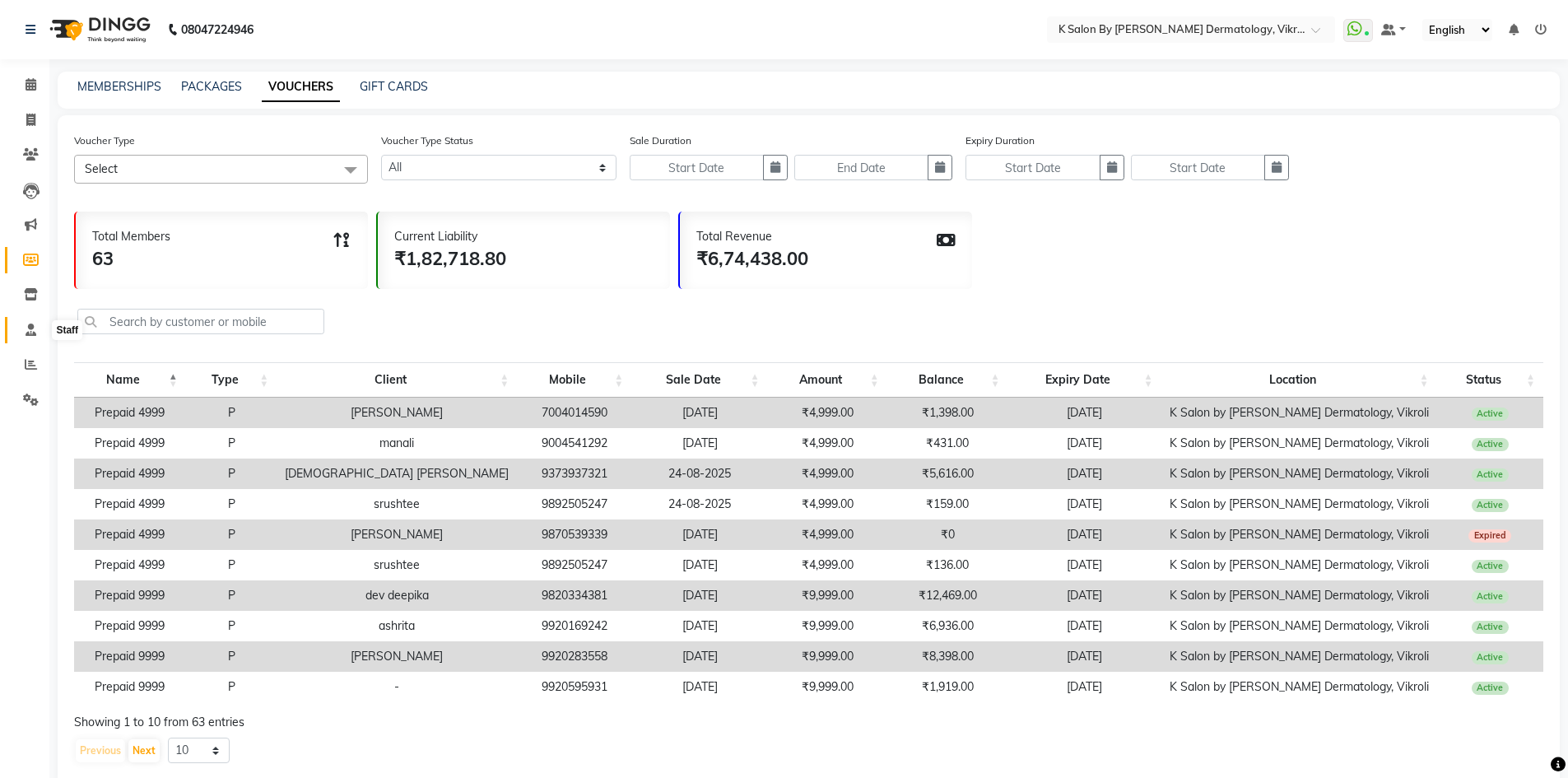
click at [26, 330] on icon at bounding box center [30, 329] width 10 height 12
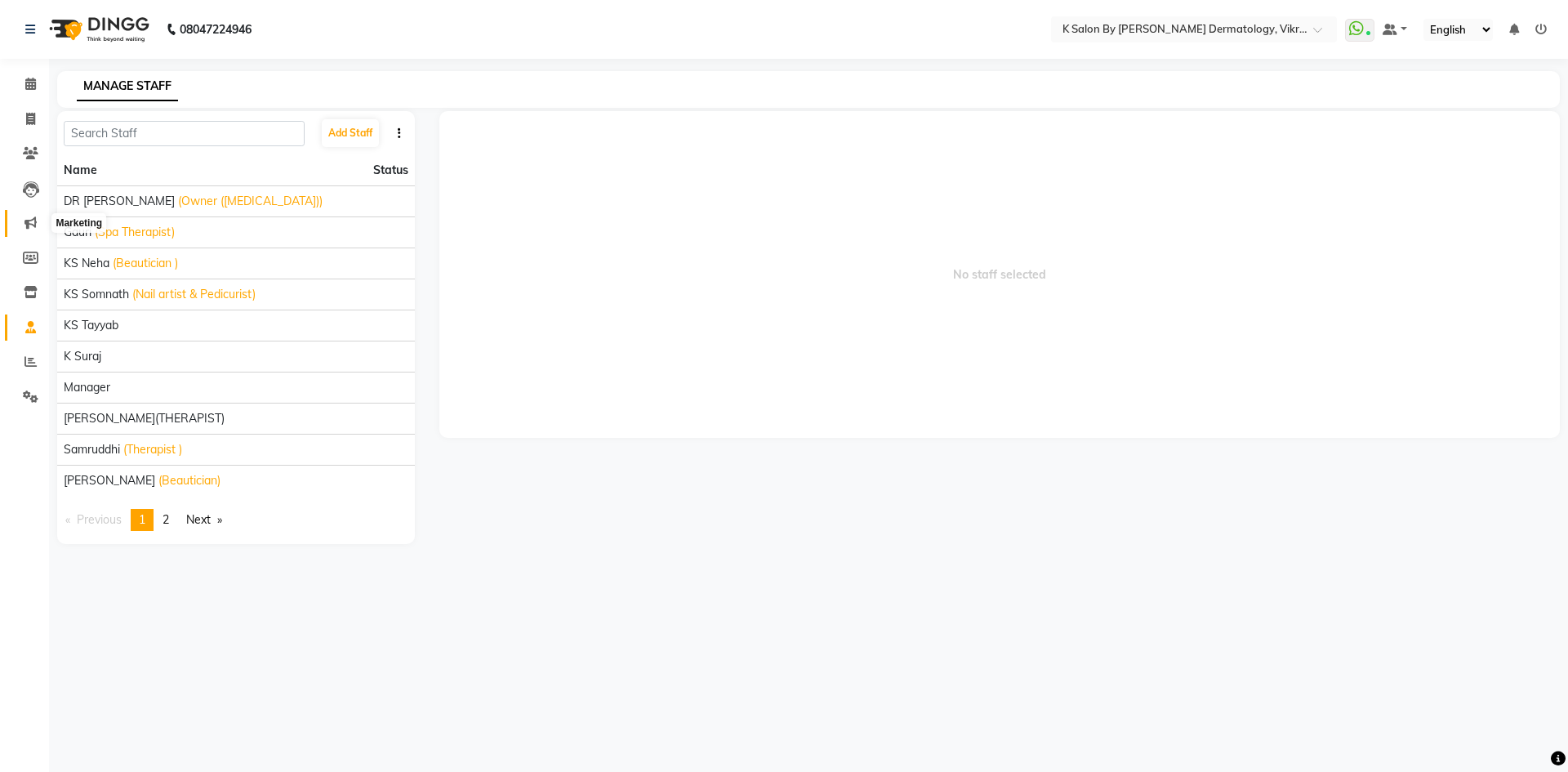
click at [28, 223] on icon at bounding box center [30, 222] width 12 height 12
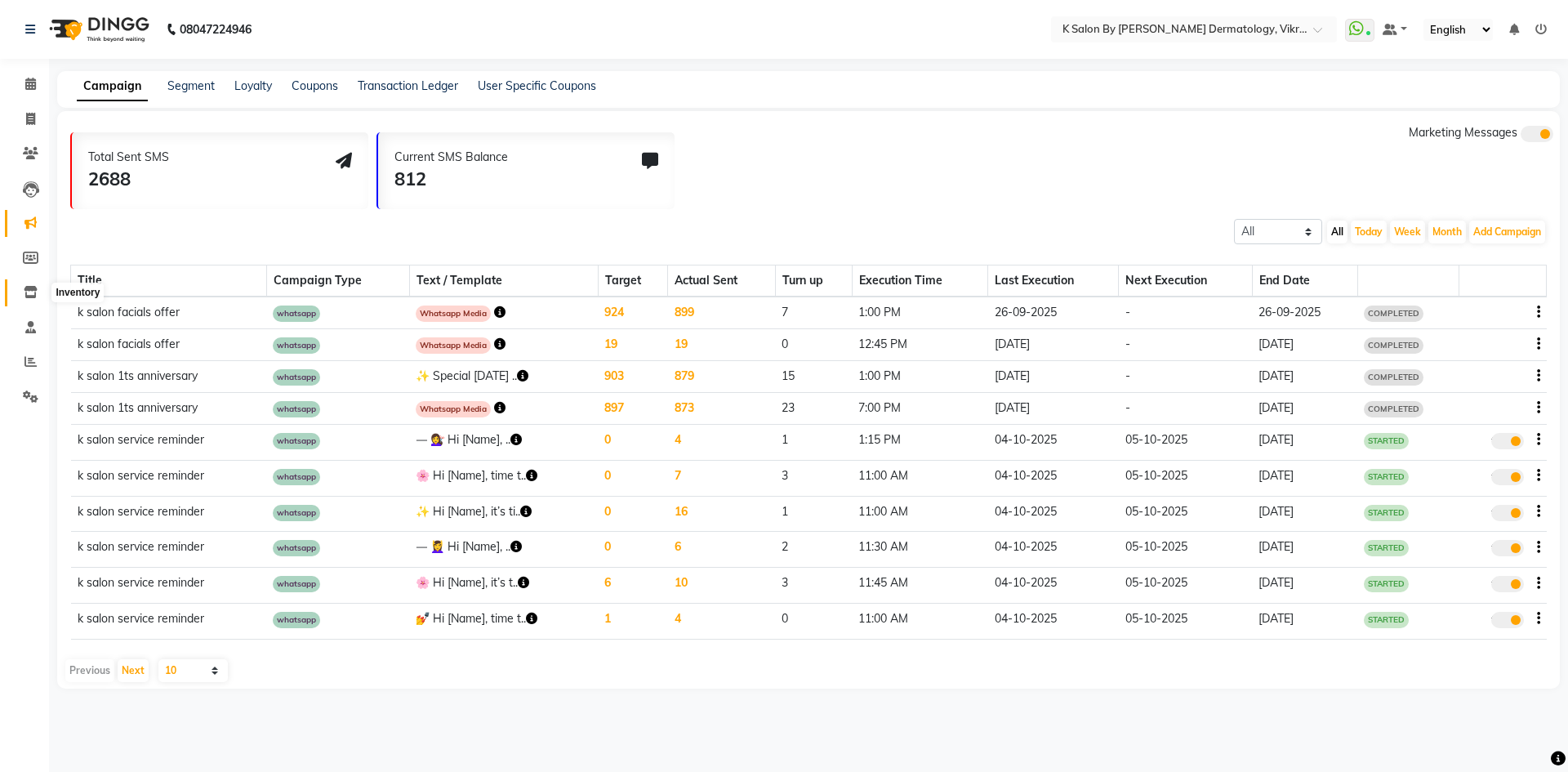
click at [21, 287] on span at bounding box center [30, 293] width 28 height 19
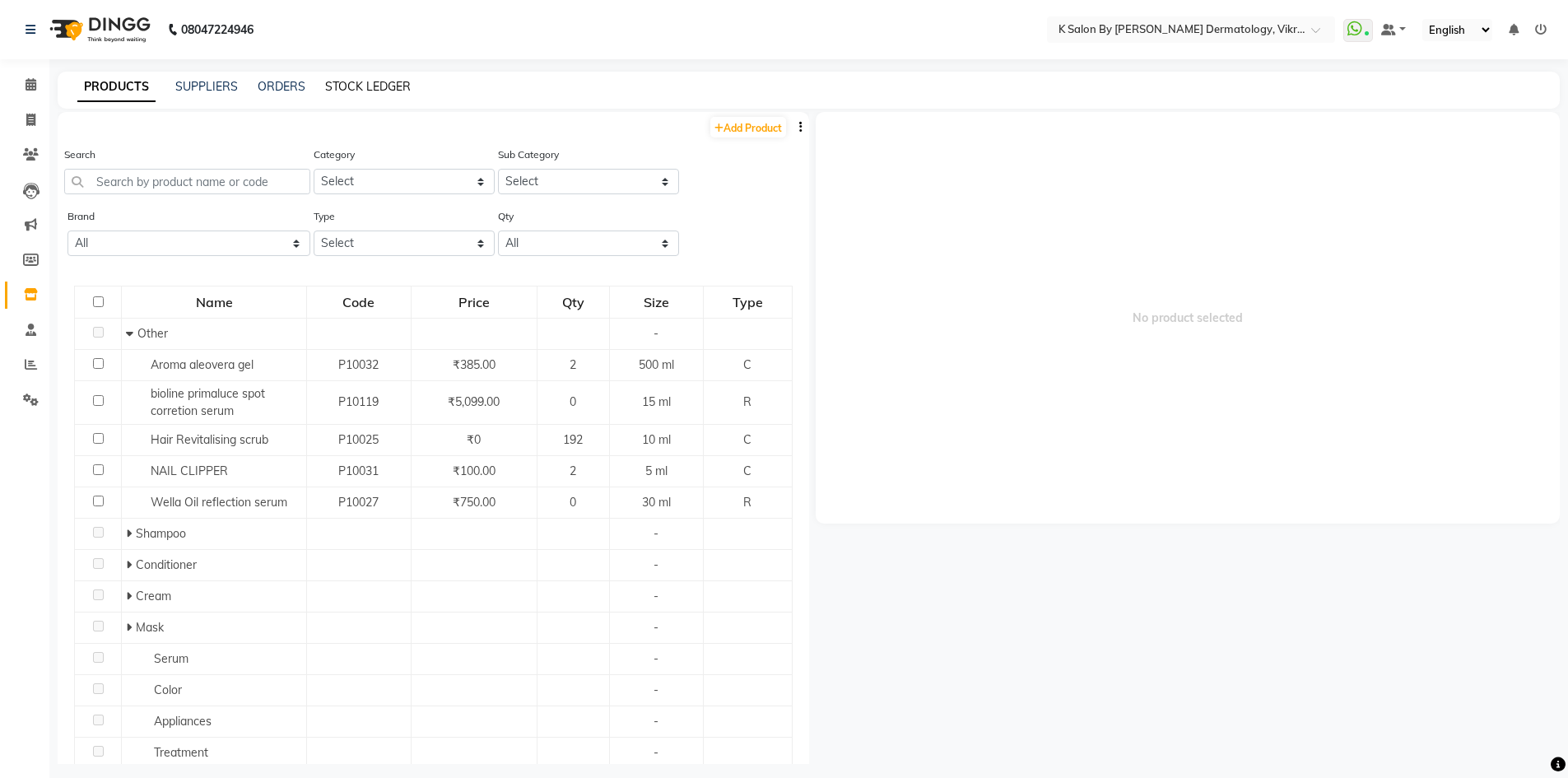
click at [350, 85] on link "STOCK LEDGER" at bounding box center [367, 86] width 85 height 15
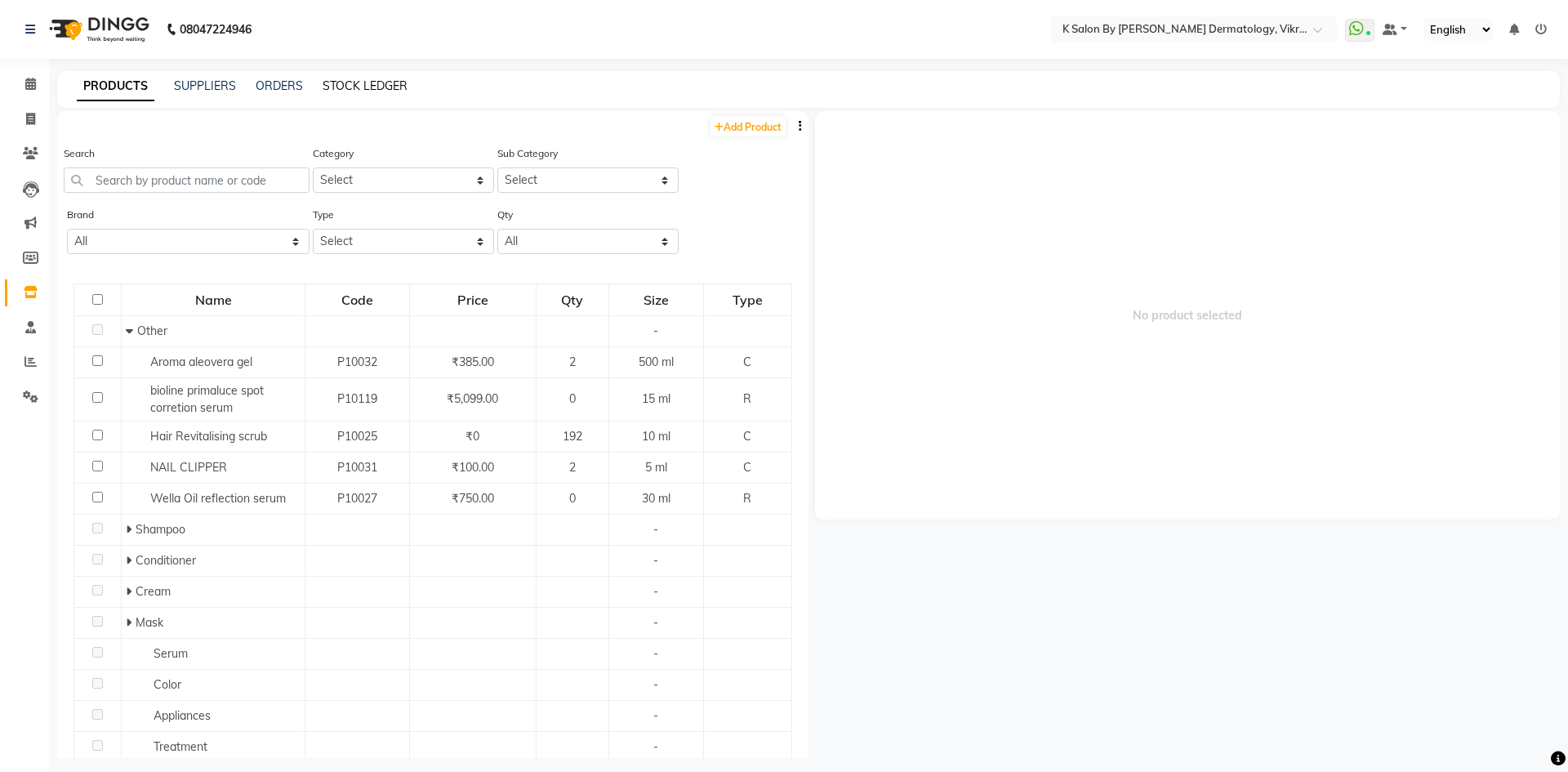
select select "all"
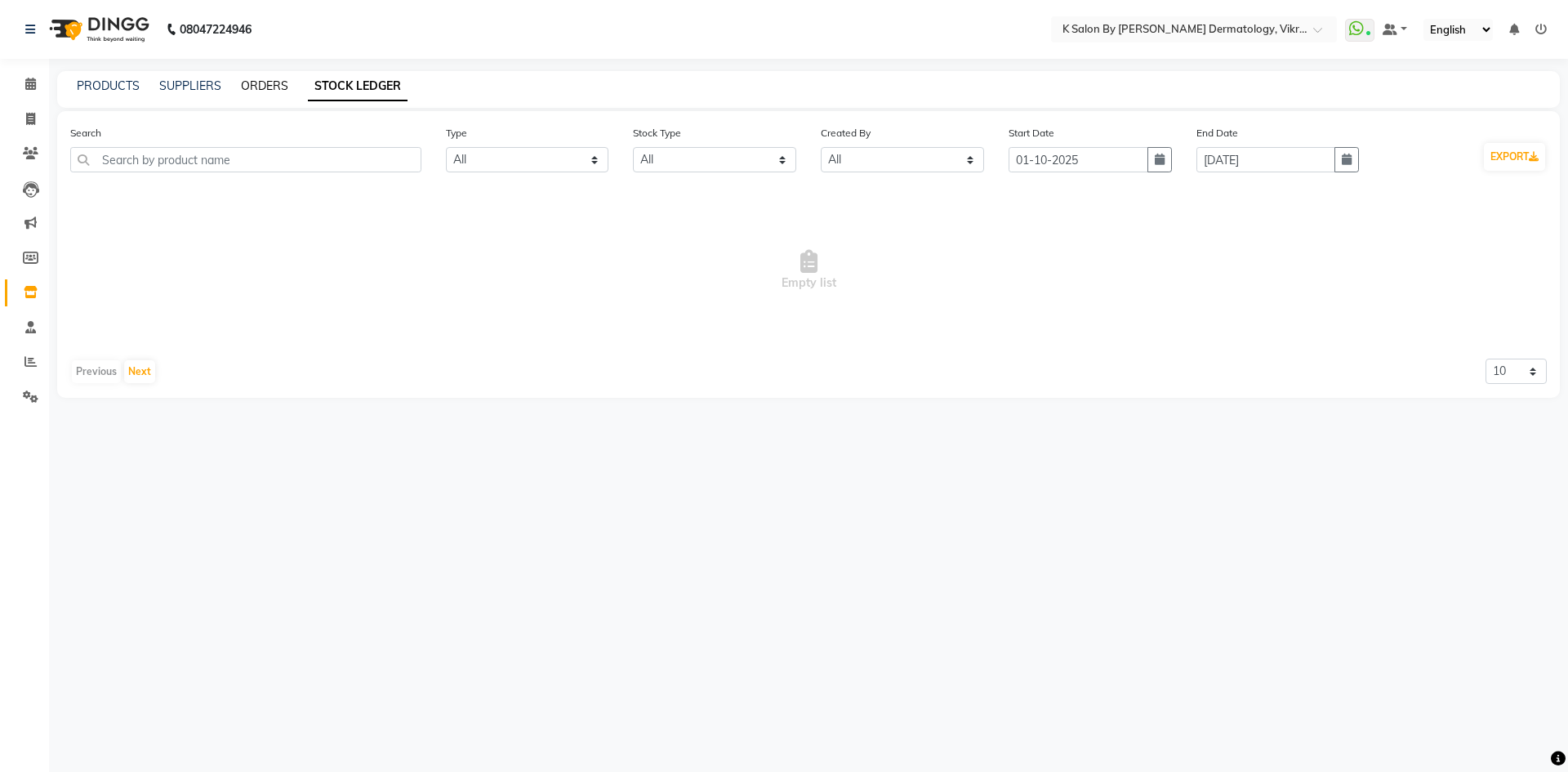
click at [252, 86] on link "ORDERS" at bounding box center [265, 85] width 47 height 15
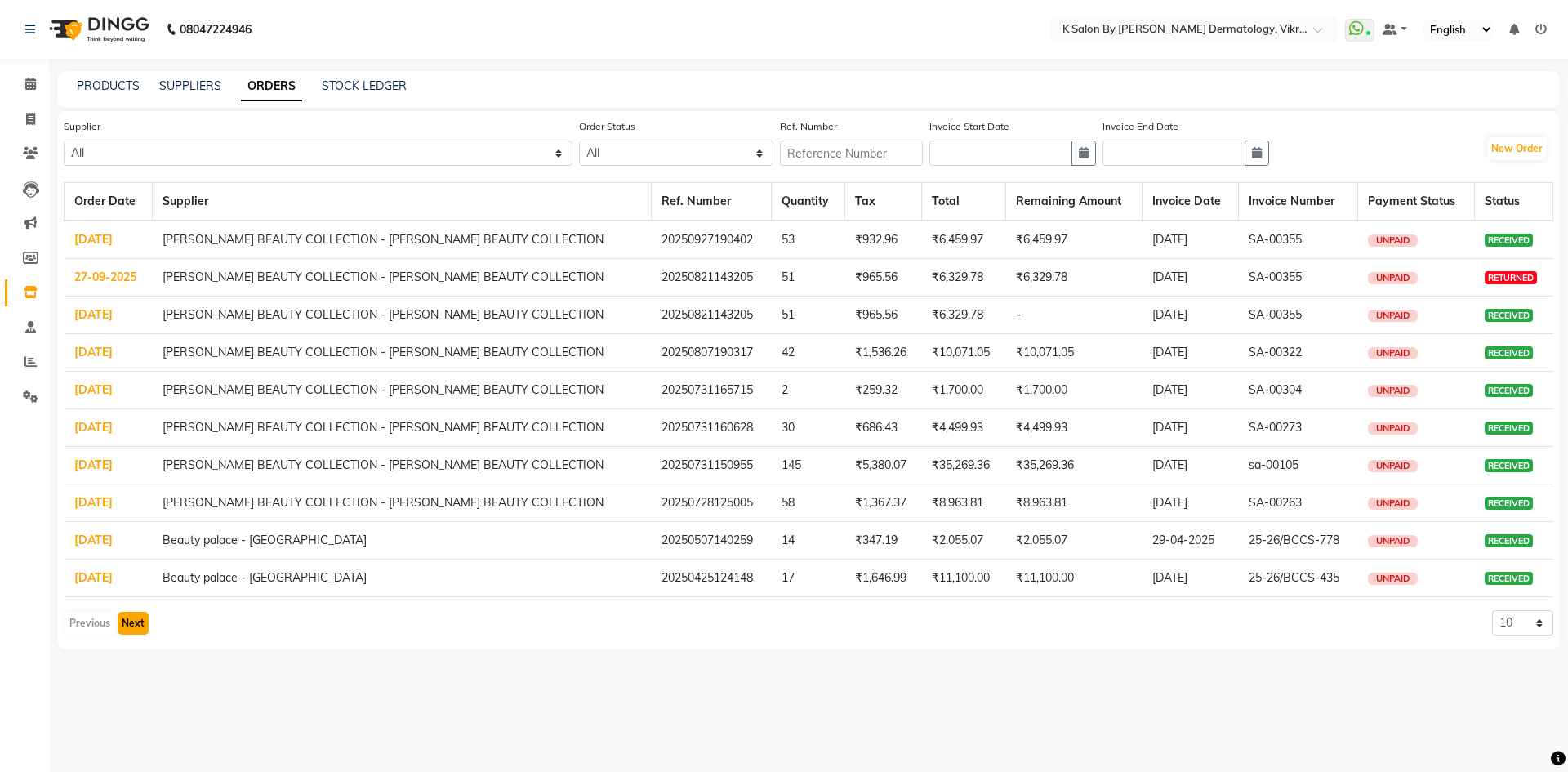
click at [134, 628] on button "Next" at bounding box center [132, 623] width 31 height 23
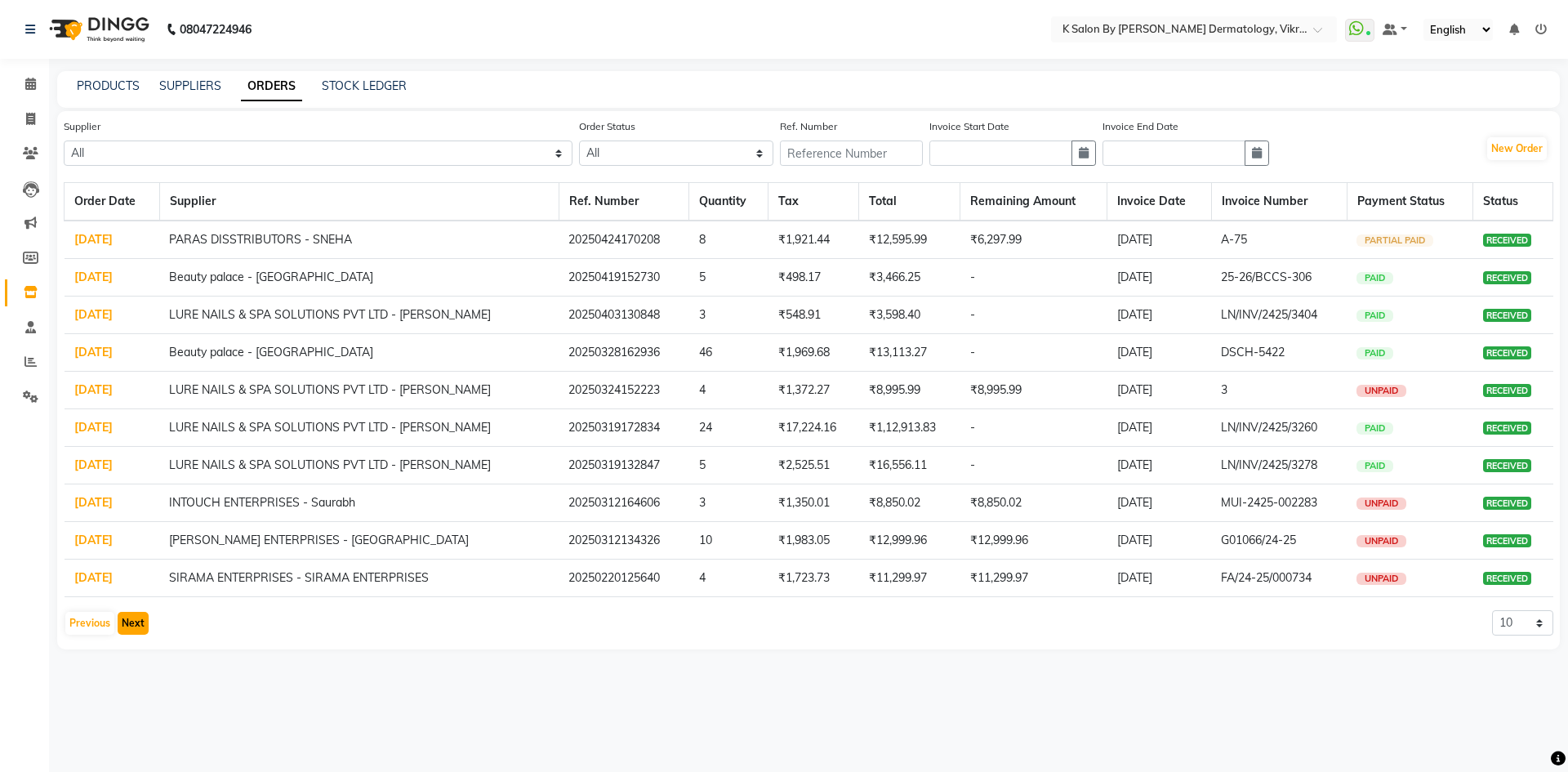
click at [129, 619] on button "Next" at bounding box center [132, 623] width 31 height 23
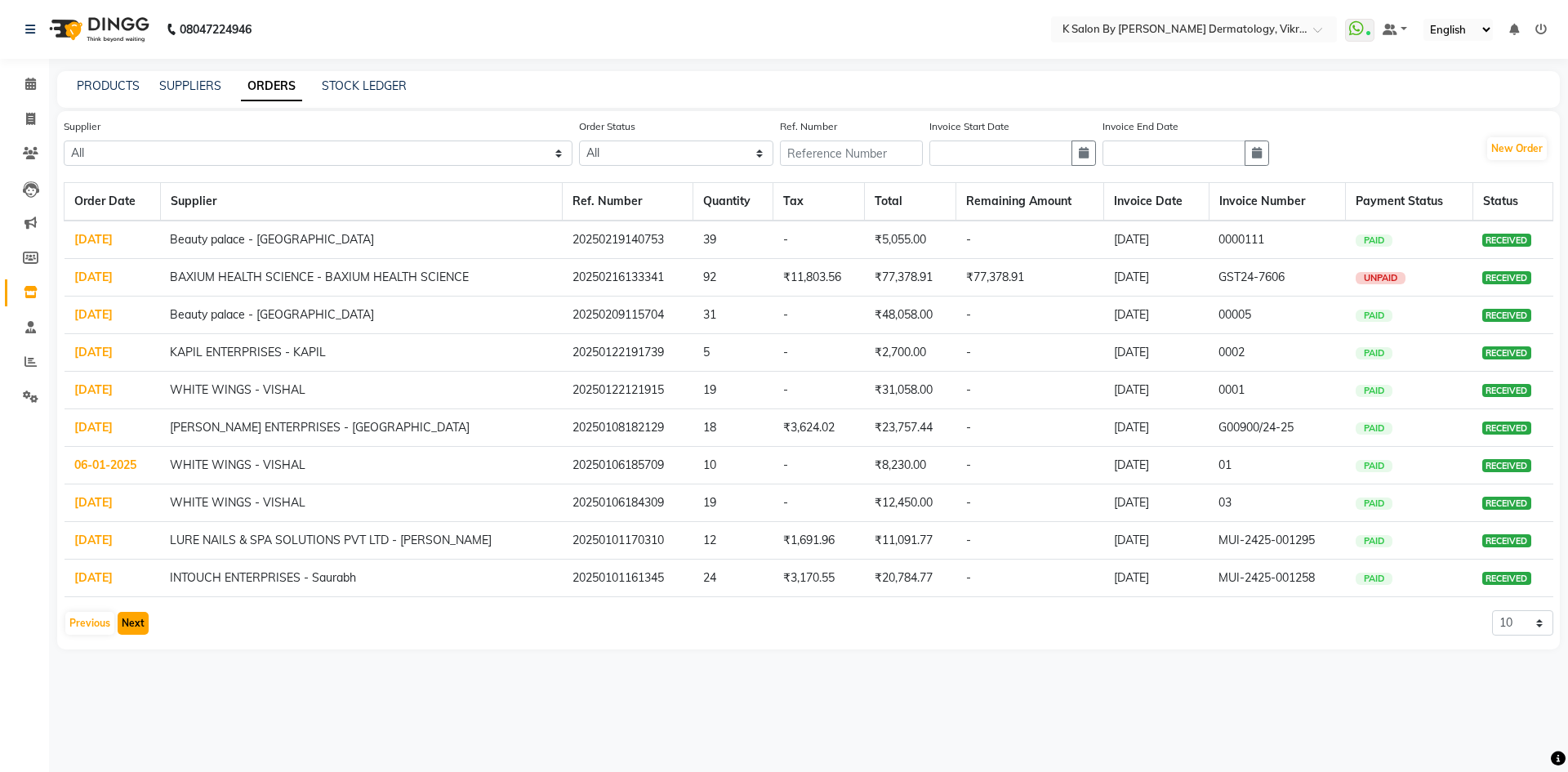
click at [130, 629] on button "Next" at bounding box center [132, 623] width 31 height 23
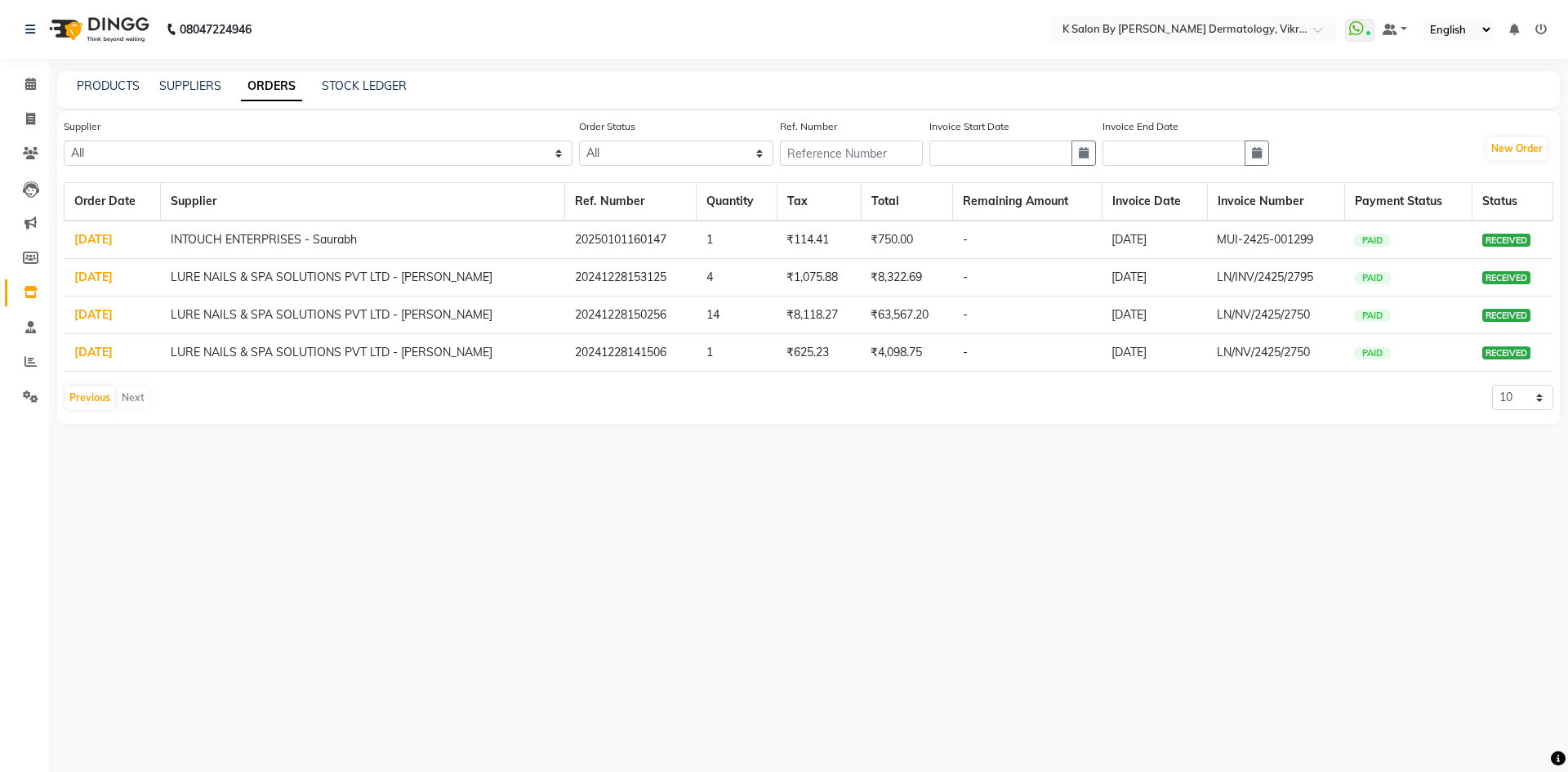
click at [122, 394] on div "Previous Next" at bounding box center [107, 398] width 86 height 26
click at [87, 409] on div "Previous Next" at bounding box center [107, 398] width 86 height 26
click at [87, 401] on button "Previous" at bounding box center [90, 397] width 49 height 23
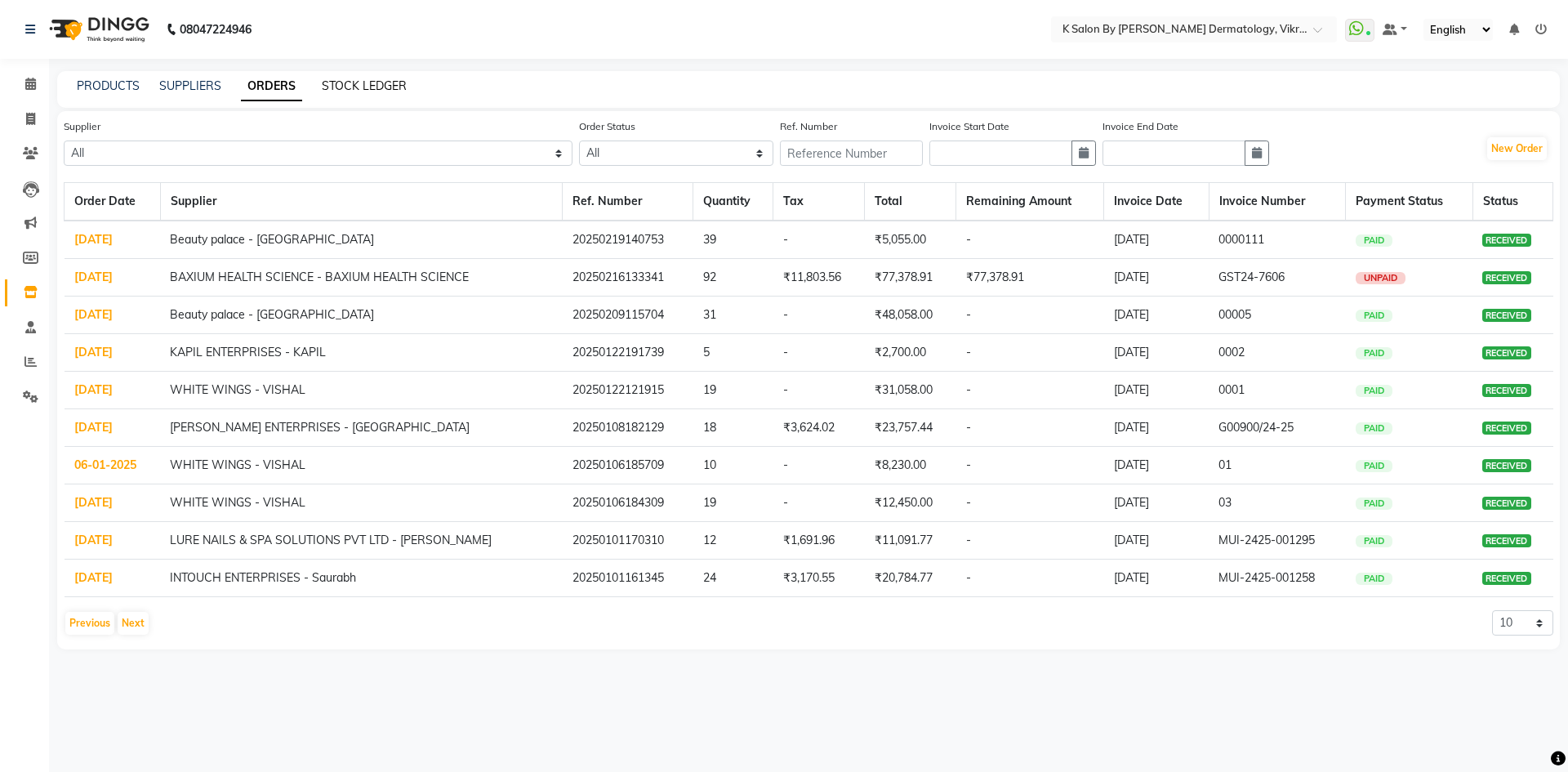
click at [353, 82] on link "STOCK LEDGER" at bounding box center [364, 85] width 85 height 15
select select "all"
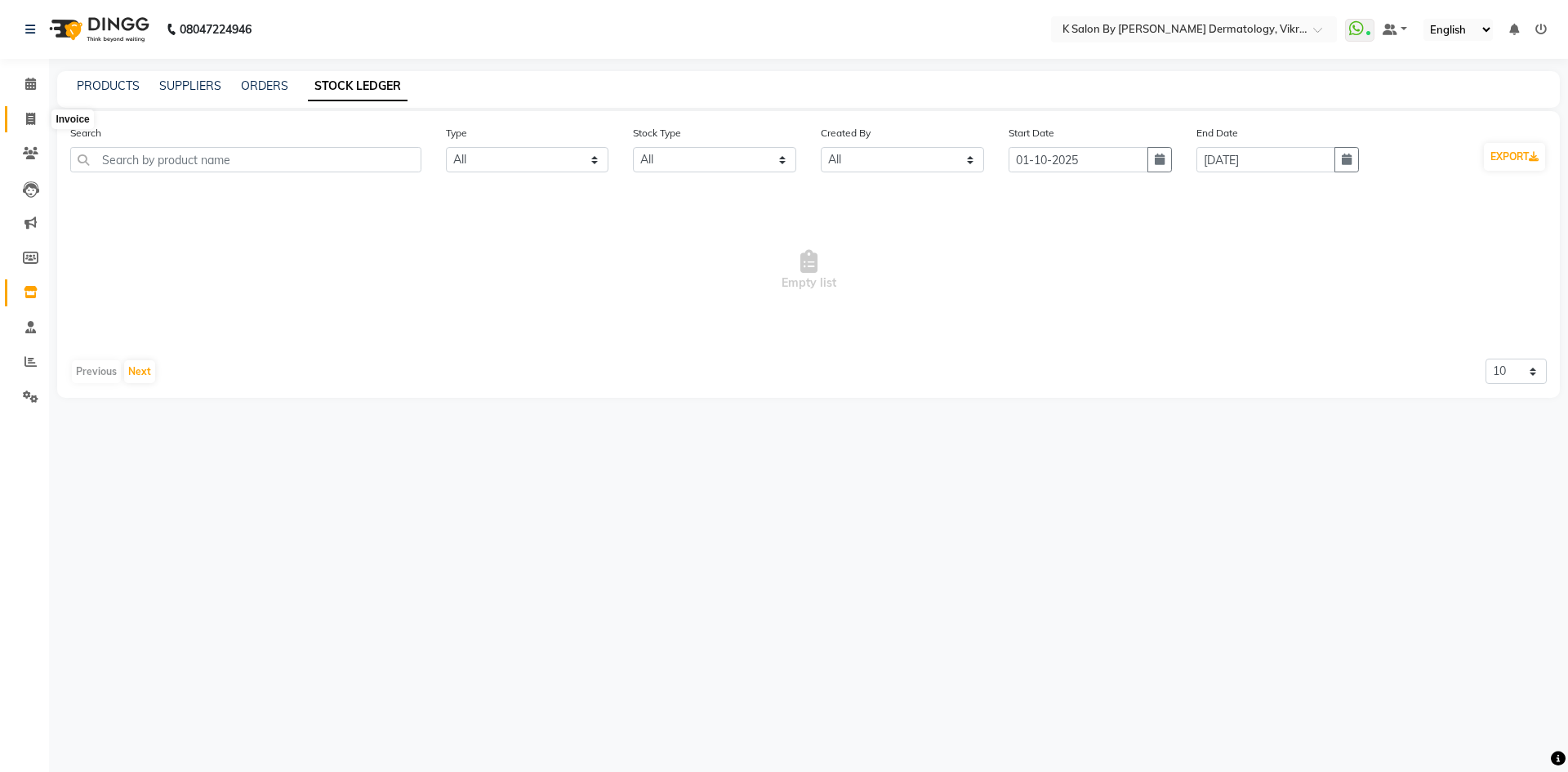
click at [32, 116] on icon at bounding box center [31, 118] width 9 height 12
select select "6798"
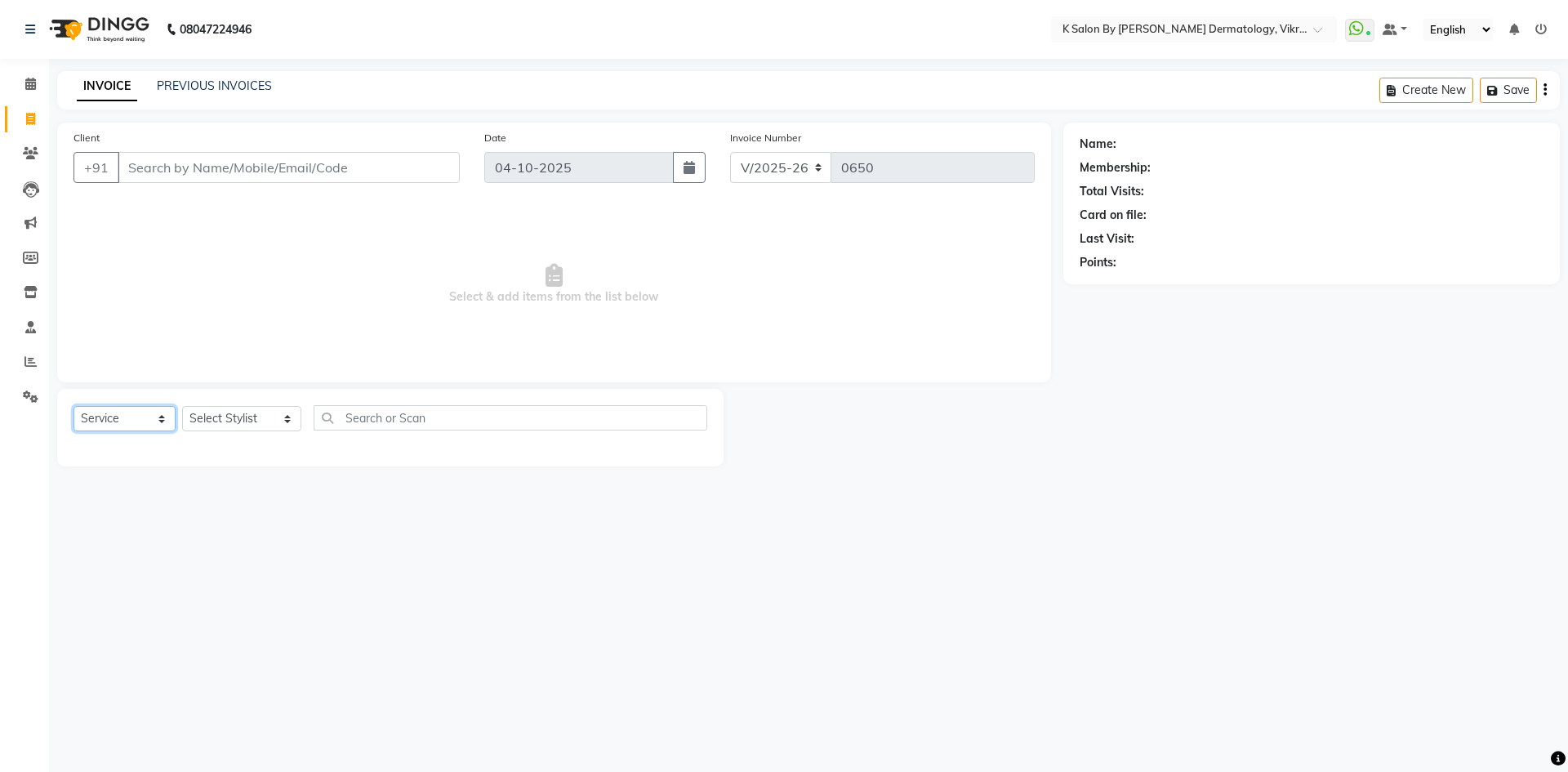
click at [161, 420] on select "Select Service Product Membership Package Voucher Prepaid Gift Card" at bounding box center [124, 418] width 102 height 25
select select "product"
click at [73, 406] on select "Select Service Product Membership Package Voucher Prepaid Gift Card" at bounding box center [124, 418] width 102 height 25
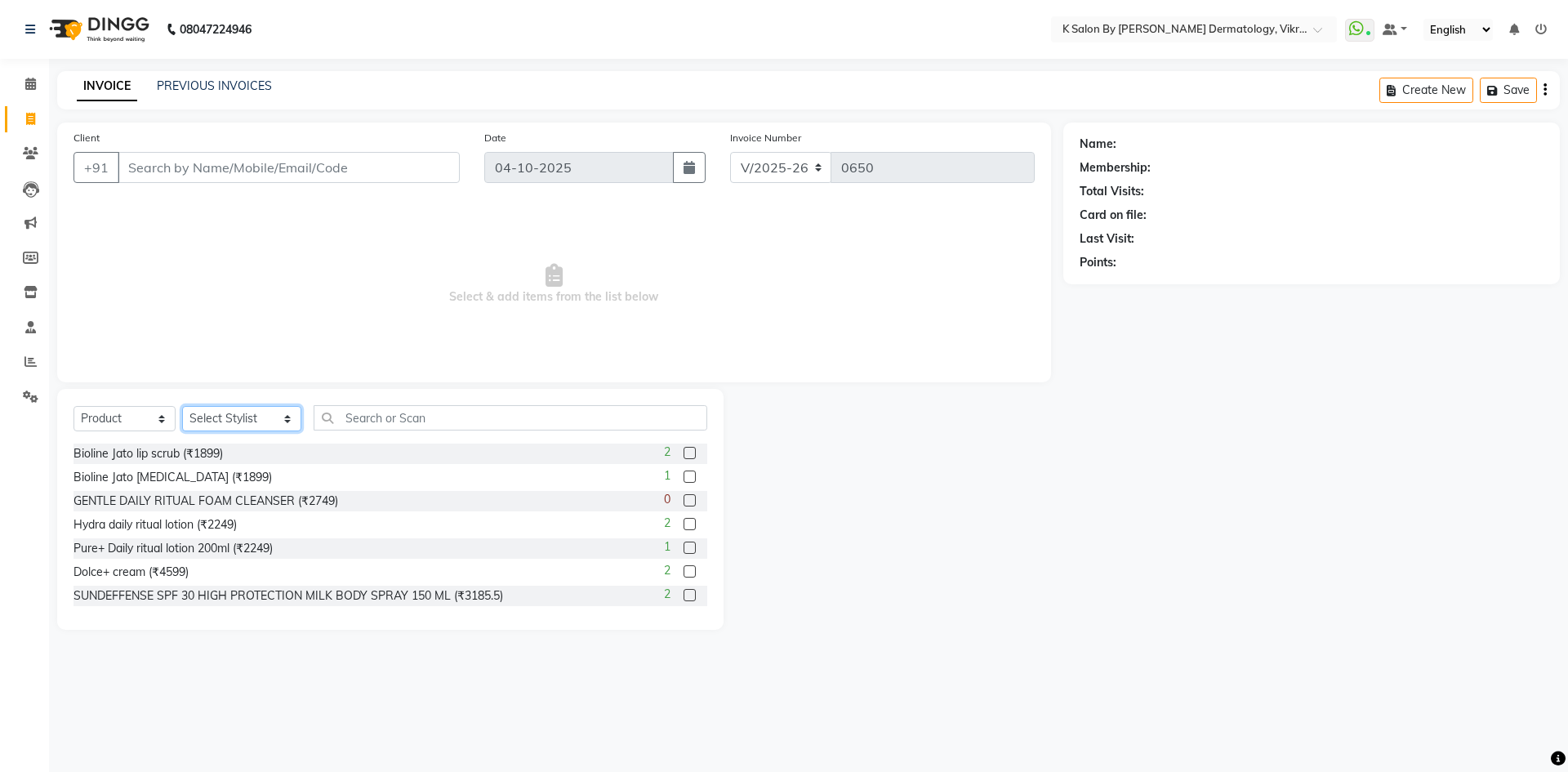
click at [269, 418] on select "Select Stylist DR [PERSON_NAME] KS Neha KS Somnath KS Tayyab k suraj Manager [P…" at bounding box center [241, 418] width 119 height 25
select select "55322"
click at [182, 406] on select "Select Stylist DR [PERSON_NAME] KS Neha KS Somnath KS Tayyab k suraj Manager [P…" at bounding box center [241, 418] width 119 height 25
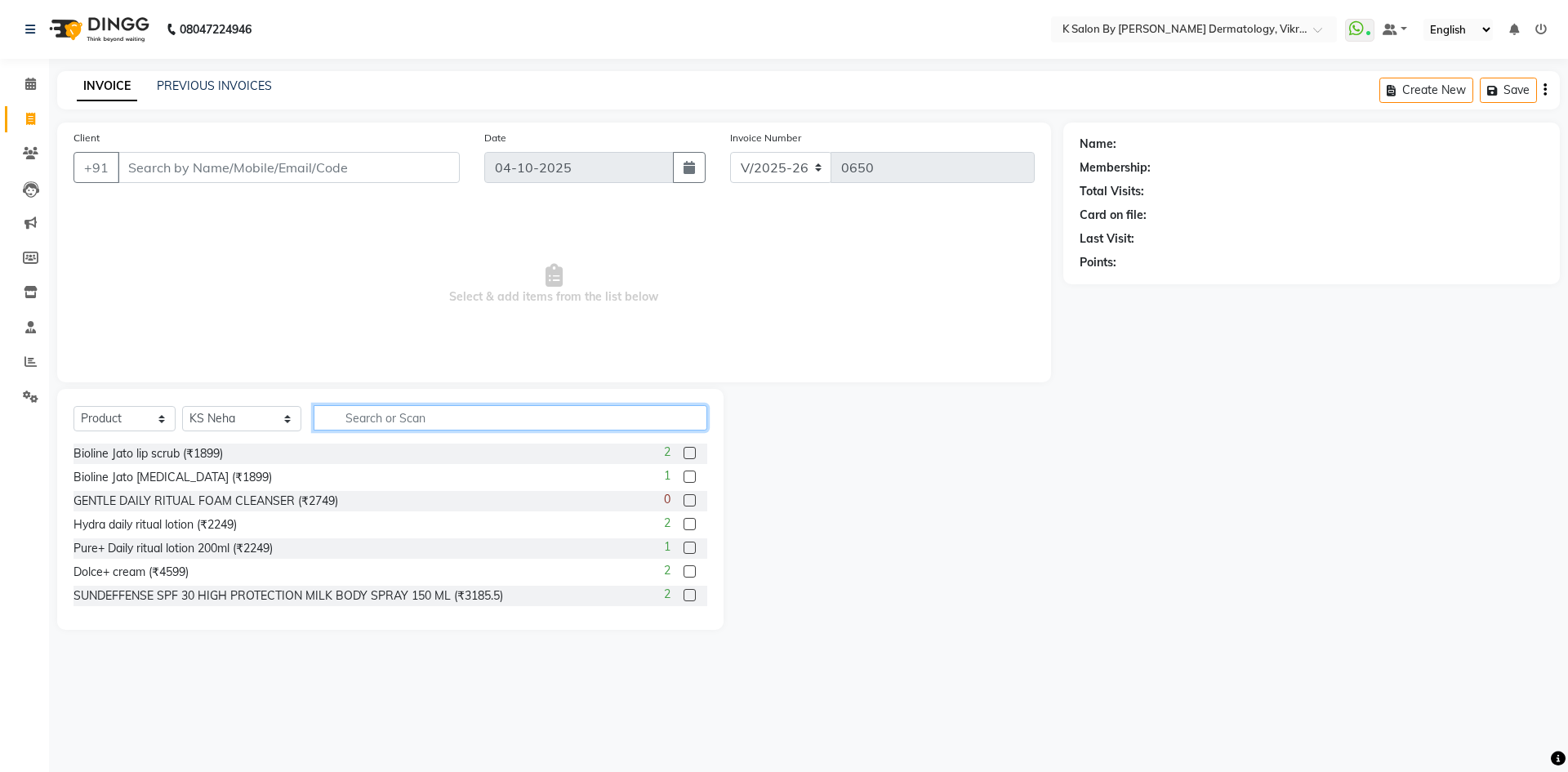
click at [389, 412] on input "text" at bounding box center [510, 417] width 393 height 25
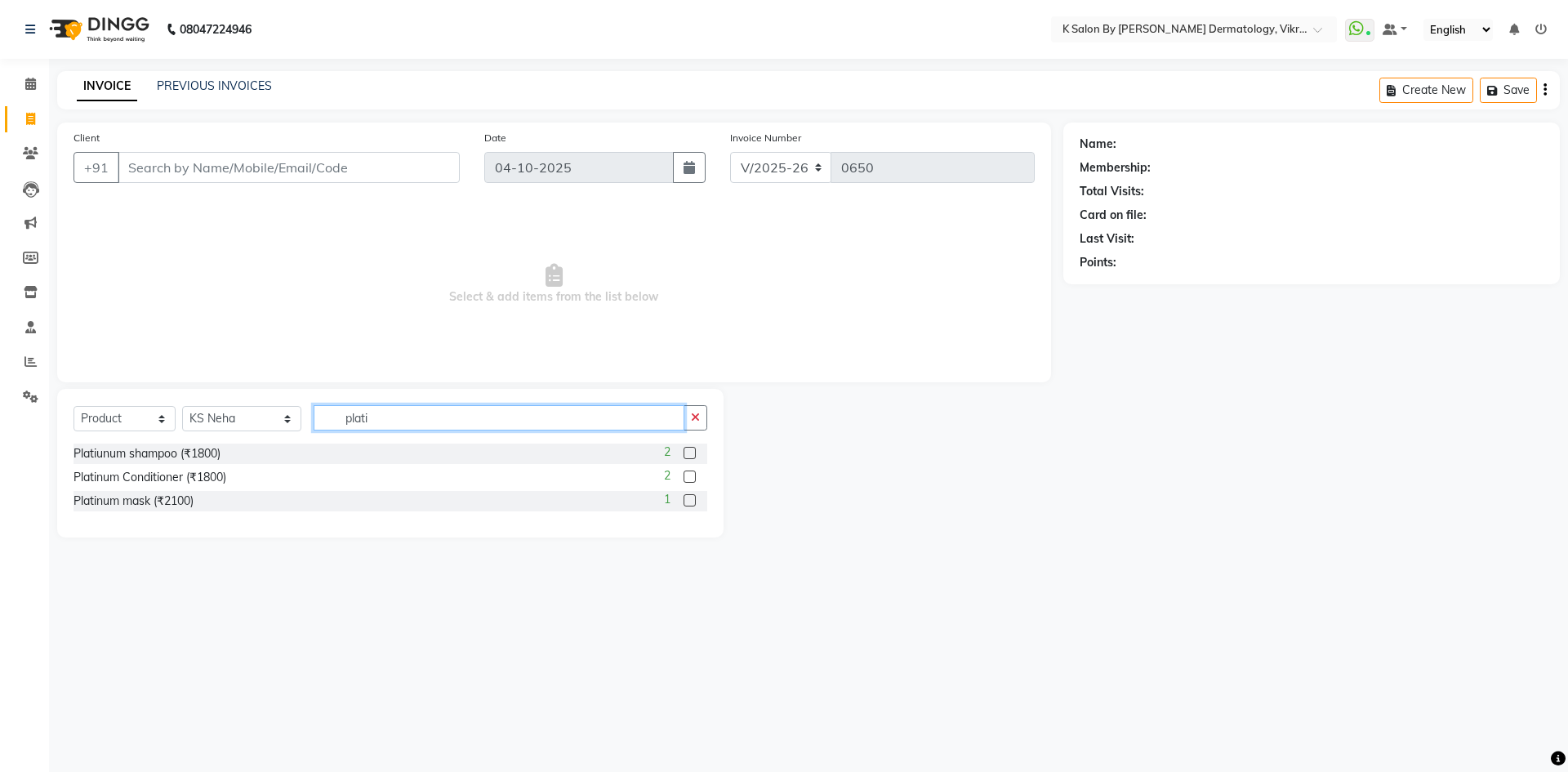
click at [373, 420] on input "plati" at bounding box center [499, 417] width 371 height 25
type input "p"
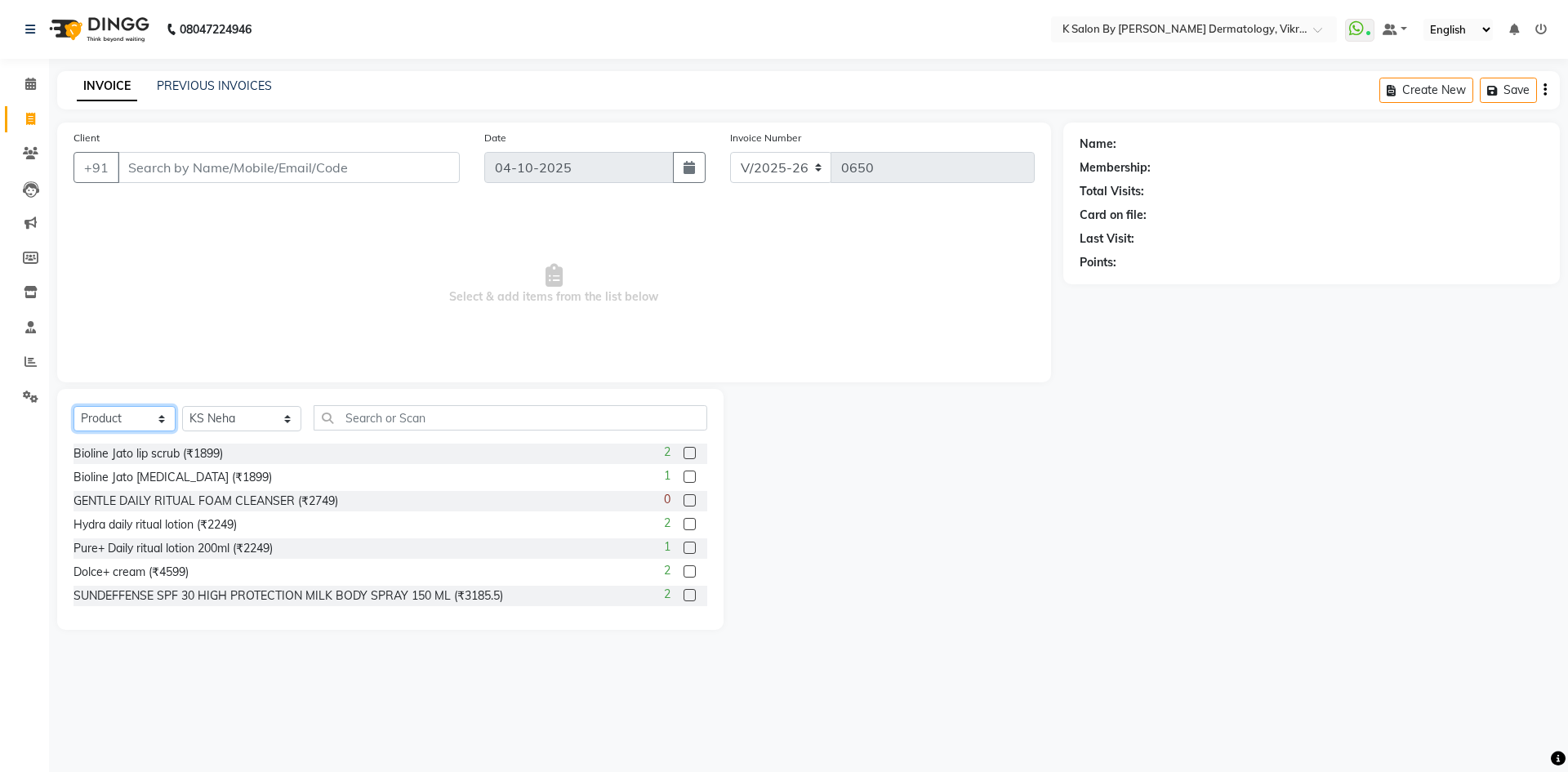
click at [162, 417] on select "Select Service Product Membership Package Voucher Prepaid Gift Card" at bounding box center [124, 418] width 102 height 25
select select "select"
click at [73, 406] on select "Select Service Product Membership Package Voucher Prepaid Gift Card" at bounding box center [124, 418] width 102 height 25
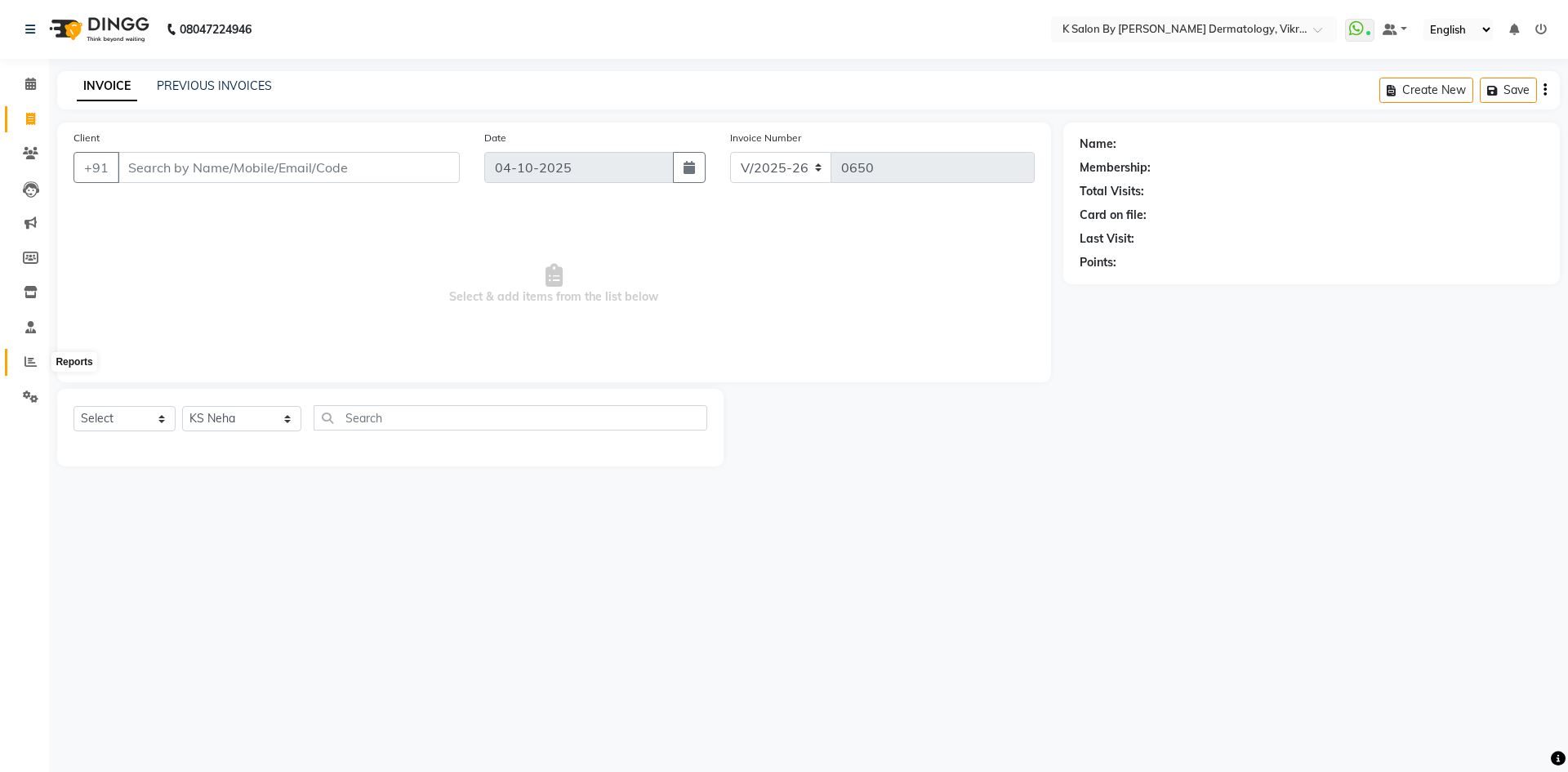
click at [32, 354] on span at bounding box center [30, 363] width 28 height 19
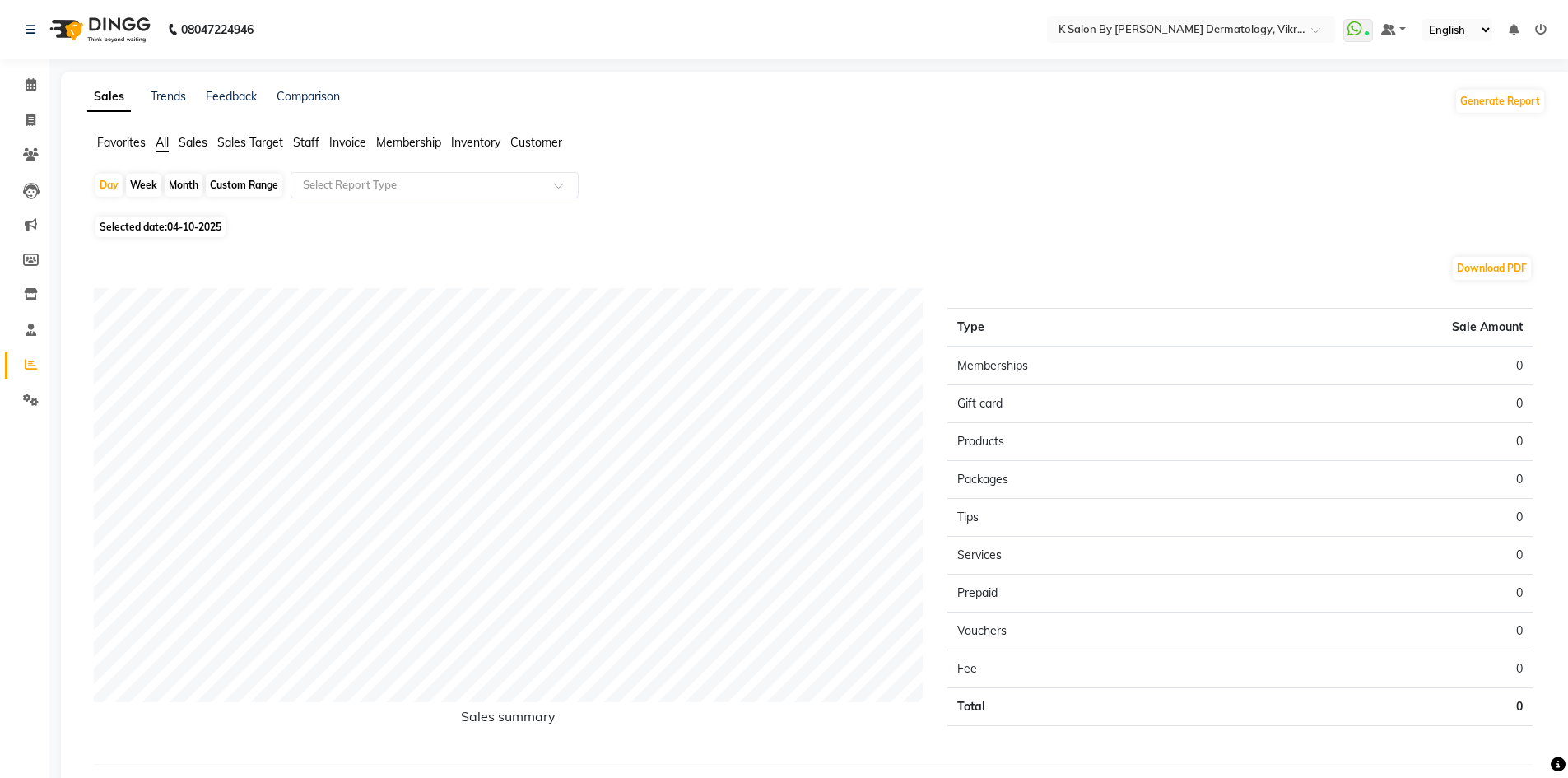
click at [230, 189] on div "Custom Range" at bounding box center [243, 185] width 77 height 23
select select "10"
select select "2025"
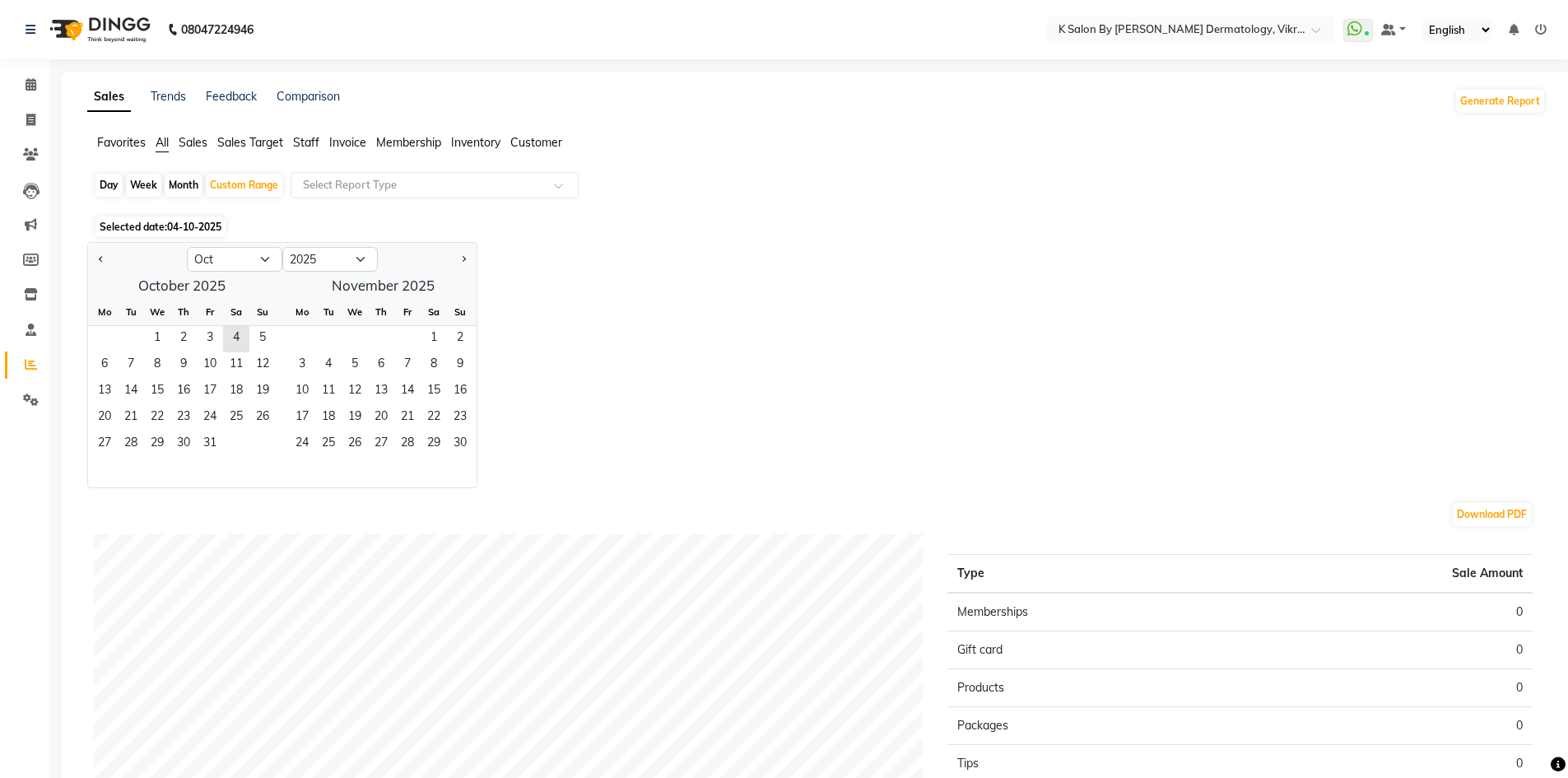
click at [113, 256] on div at bounding box center [137, 259] width 98 height 27
click at [102, 259] on span "Previous month" at bounding box center [101, 258] width 6 height 6
select select "9"
click at [111, 333] on span "1" at bounding box center [105, 339] width 26 height 27
click at [428, 336] on span "4" at bounding box center [433, 339] width 26 height 27
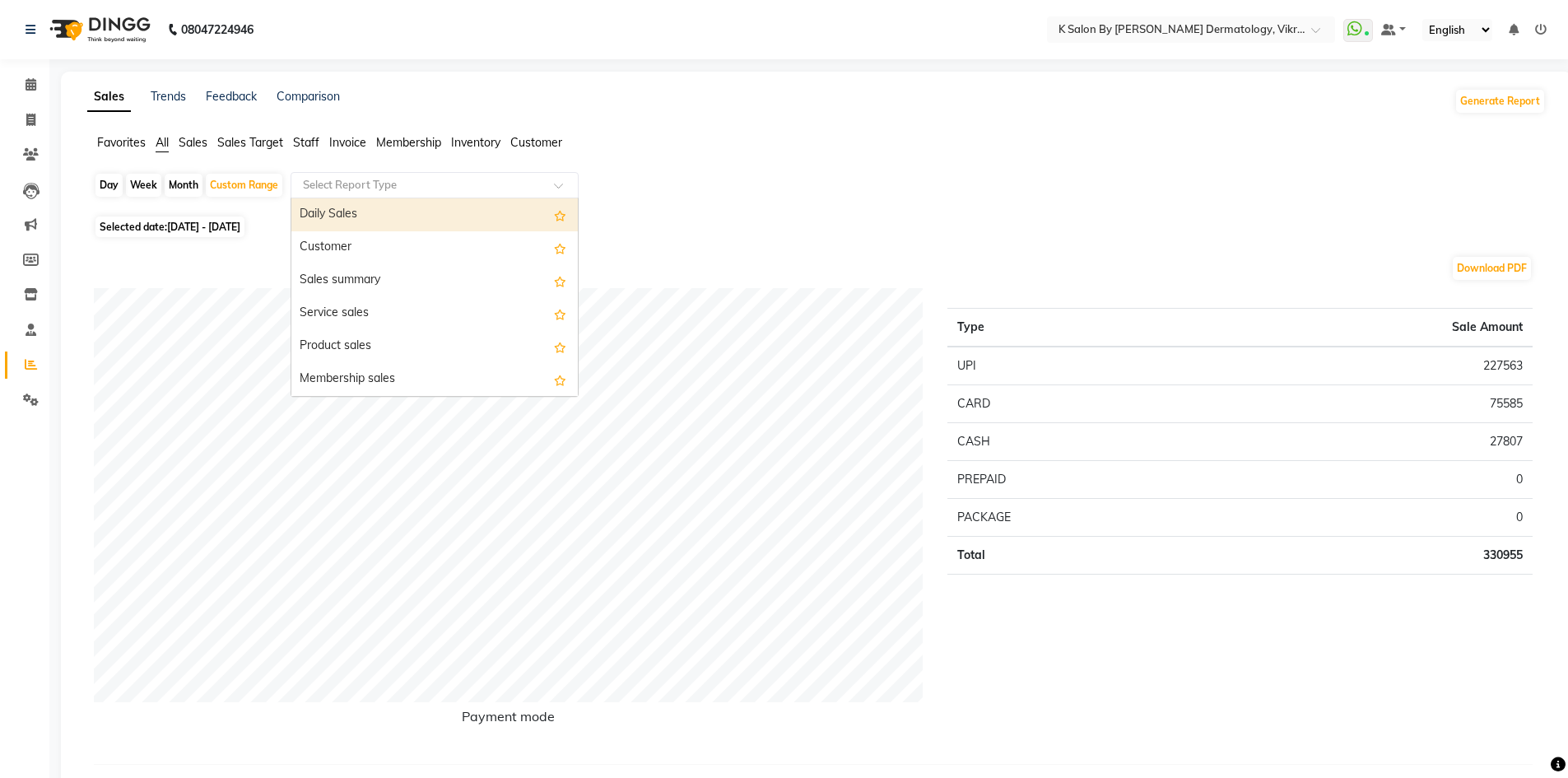
click at [457, 182] on input "text" at bounding box center [418, 185] width 237 height 16
click at [345, 204] on div "Daily Sales" at bounding box center [434, 215] width 287 height 33
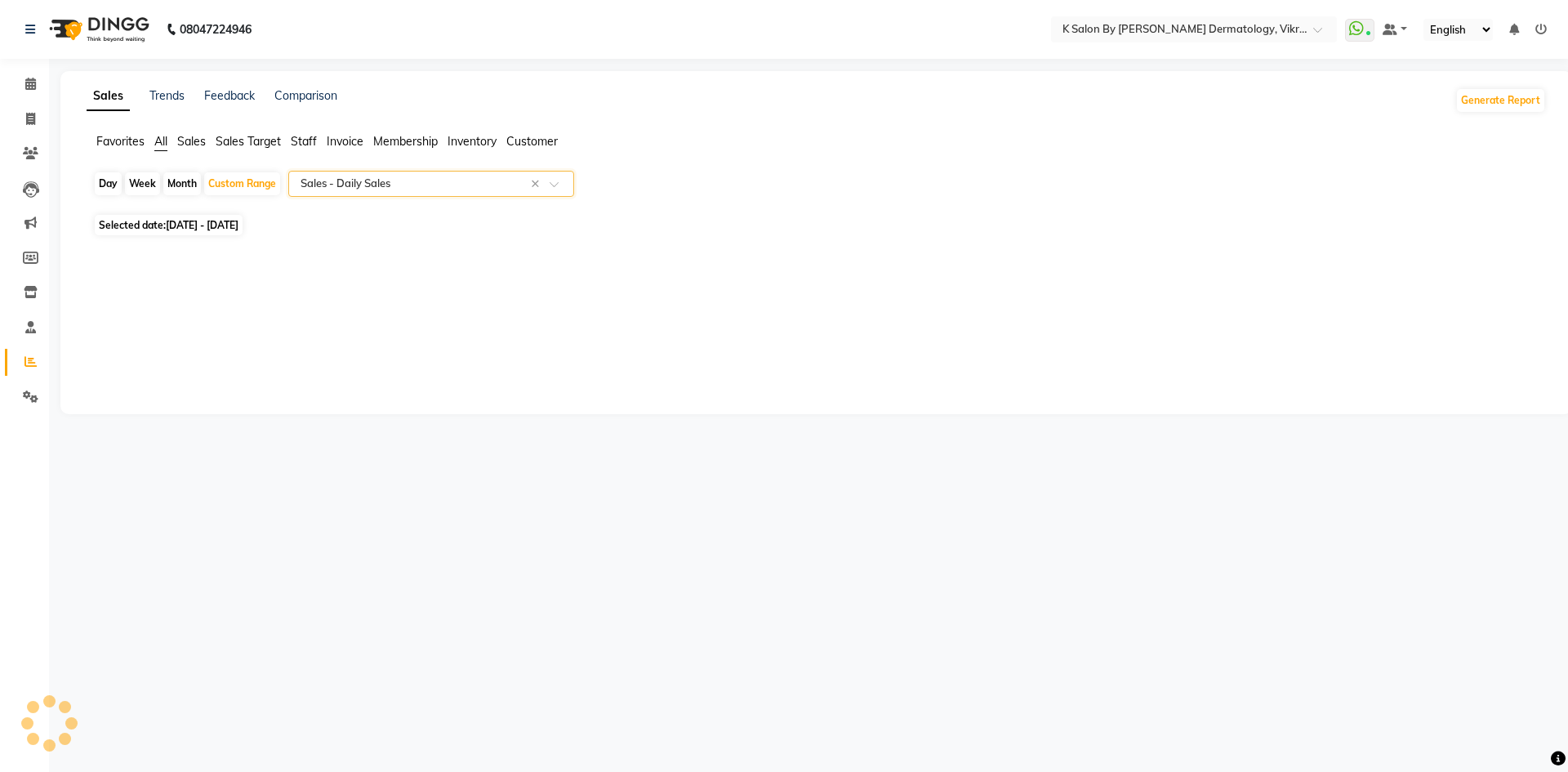
select select "full_report"
select select "csv"
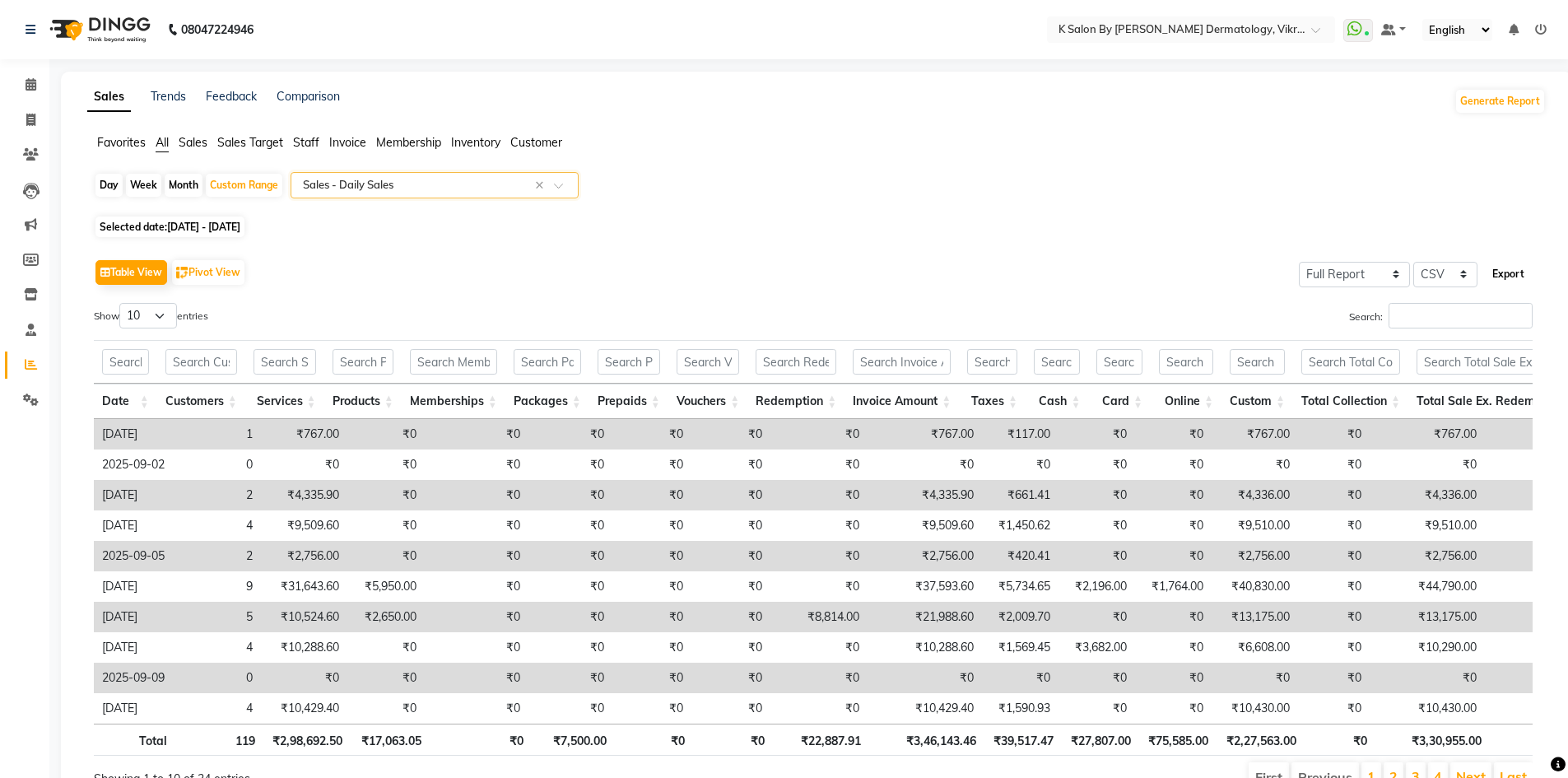
click at [1513, 274] on button "Export" at bounding box center [1508, 274] width 45 height 28
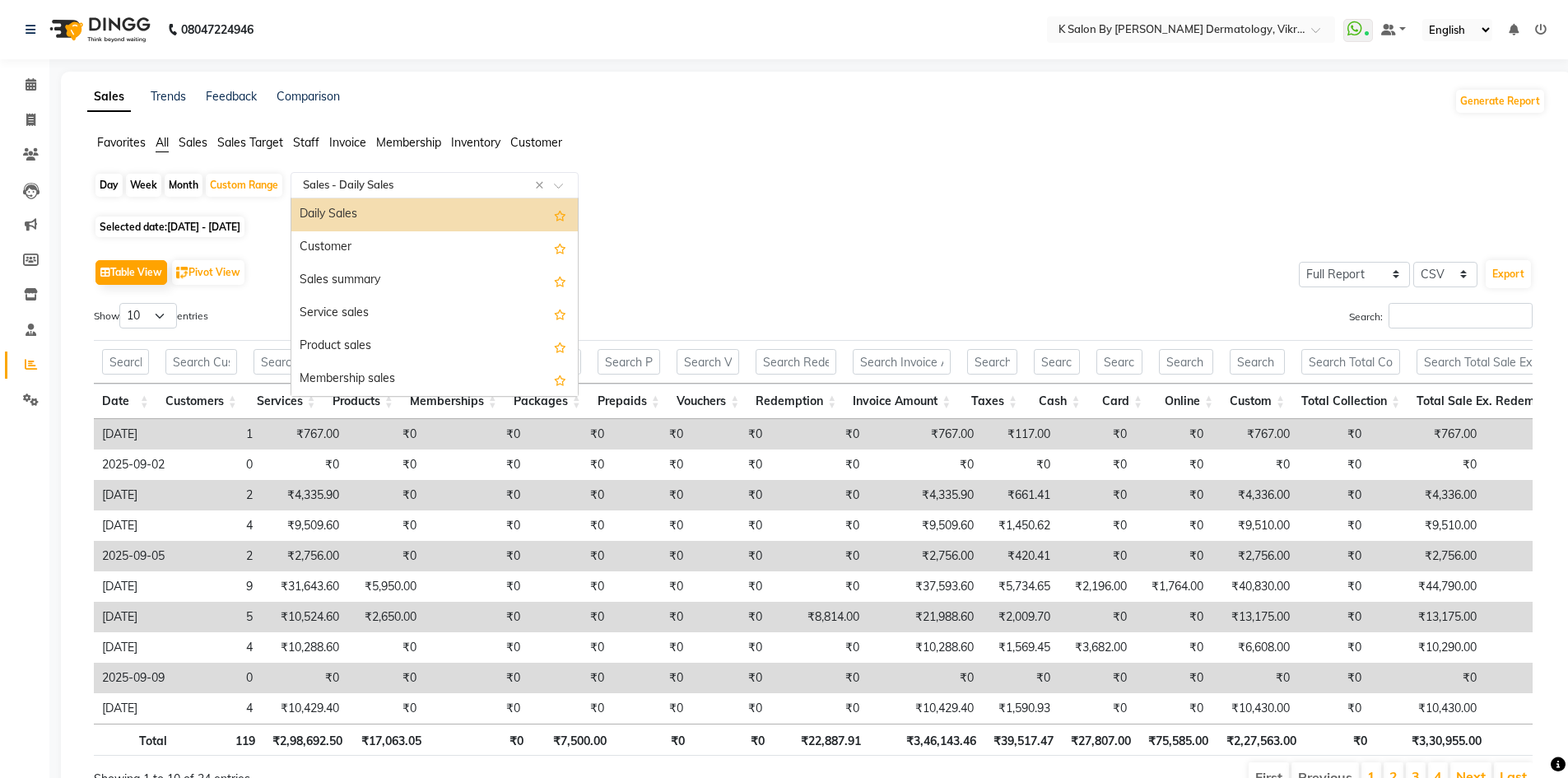
click at [386, 184] on input "text" at bounding box center [418, 185] width 237 height 16
click at [353, 250] on div "Customer" at bounding box center [434, 247] width 287 height 33
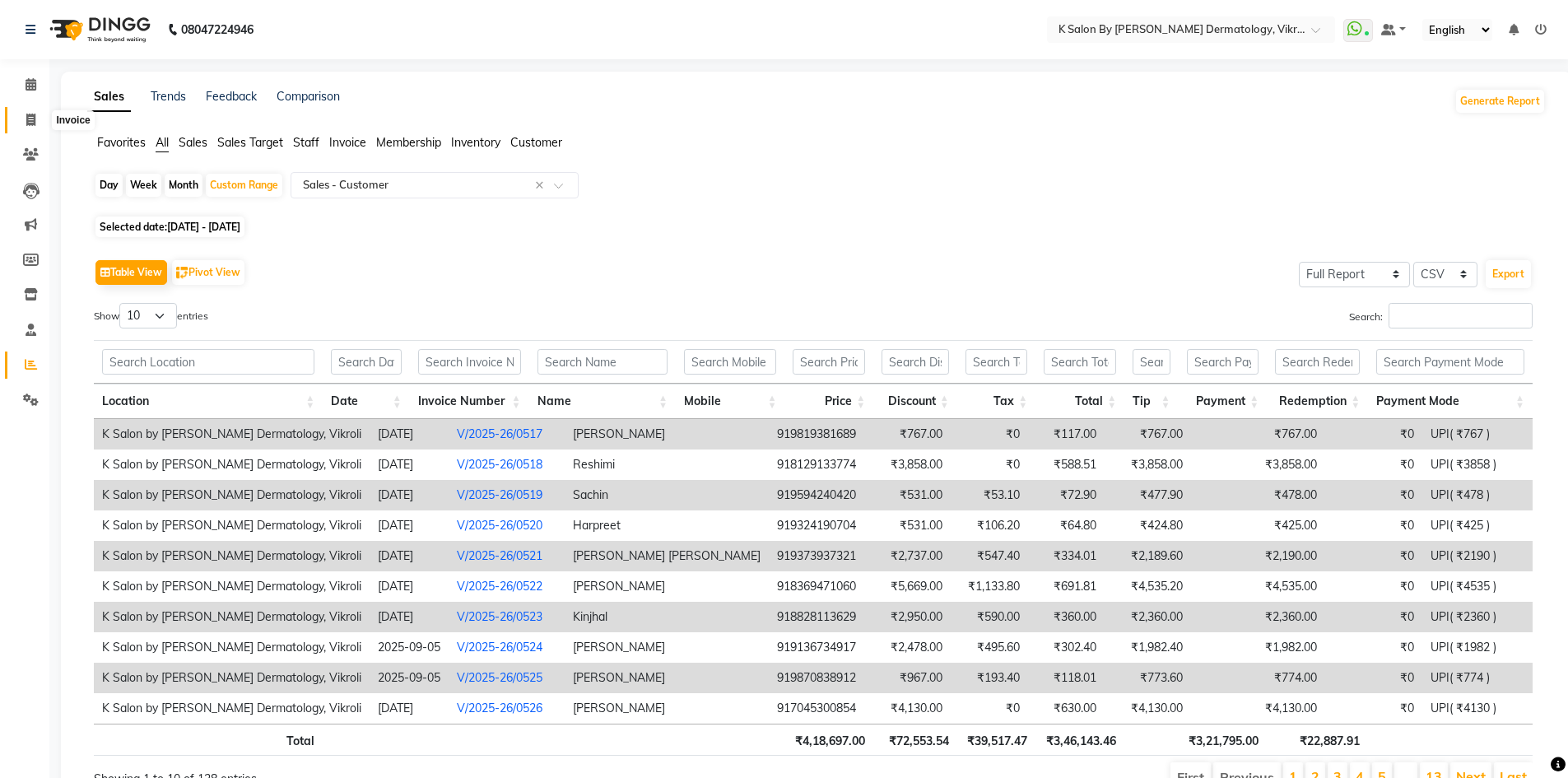
click at [27, 122] on icon at bounding box center [31, 119] width 9 height 12
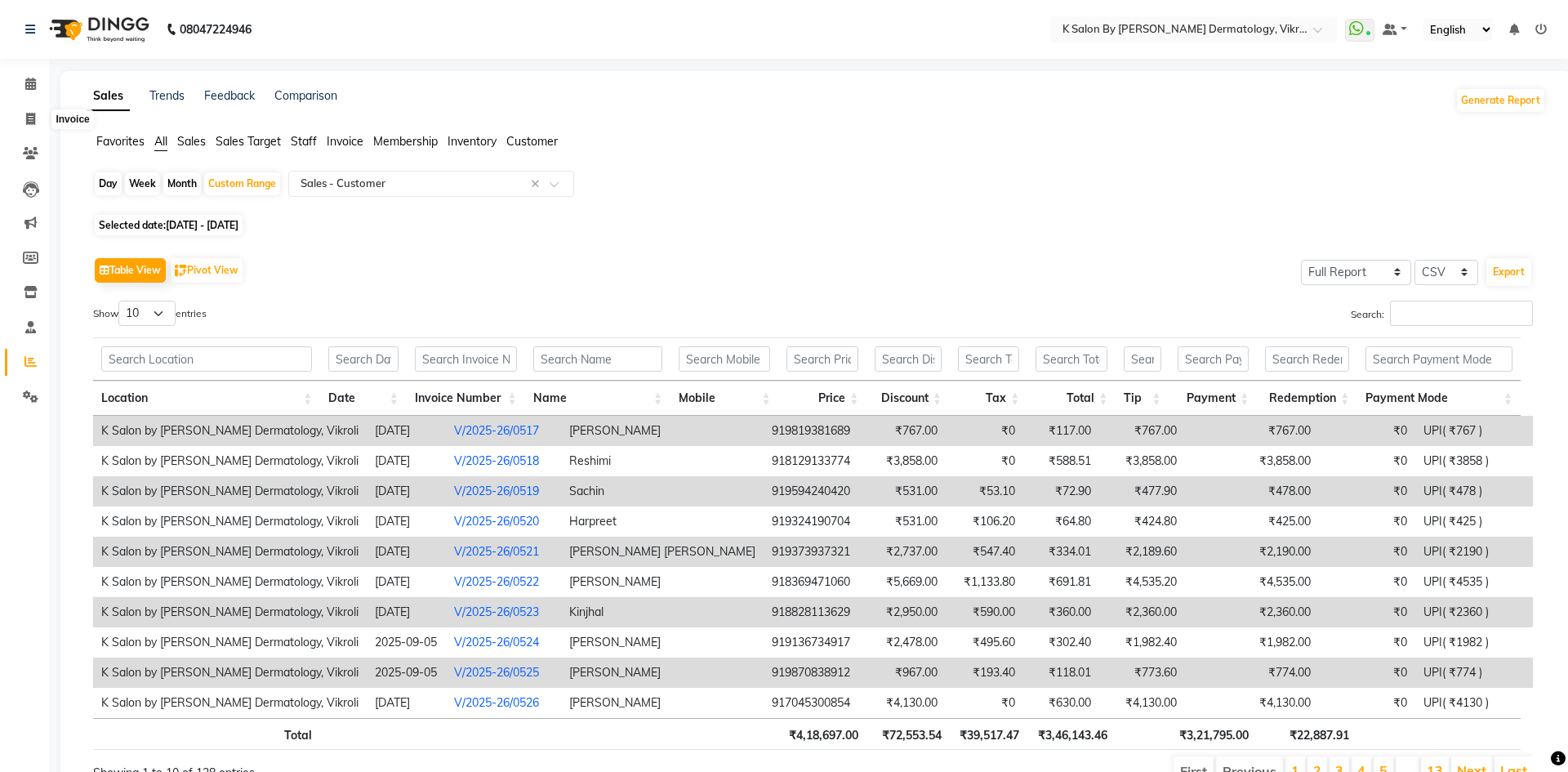
select select "6798"
select select "service"
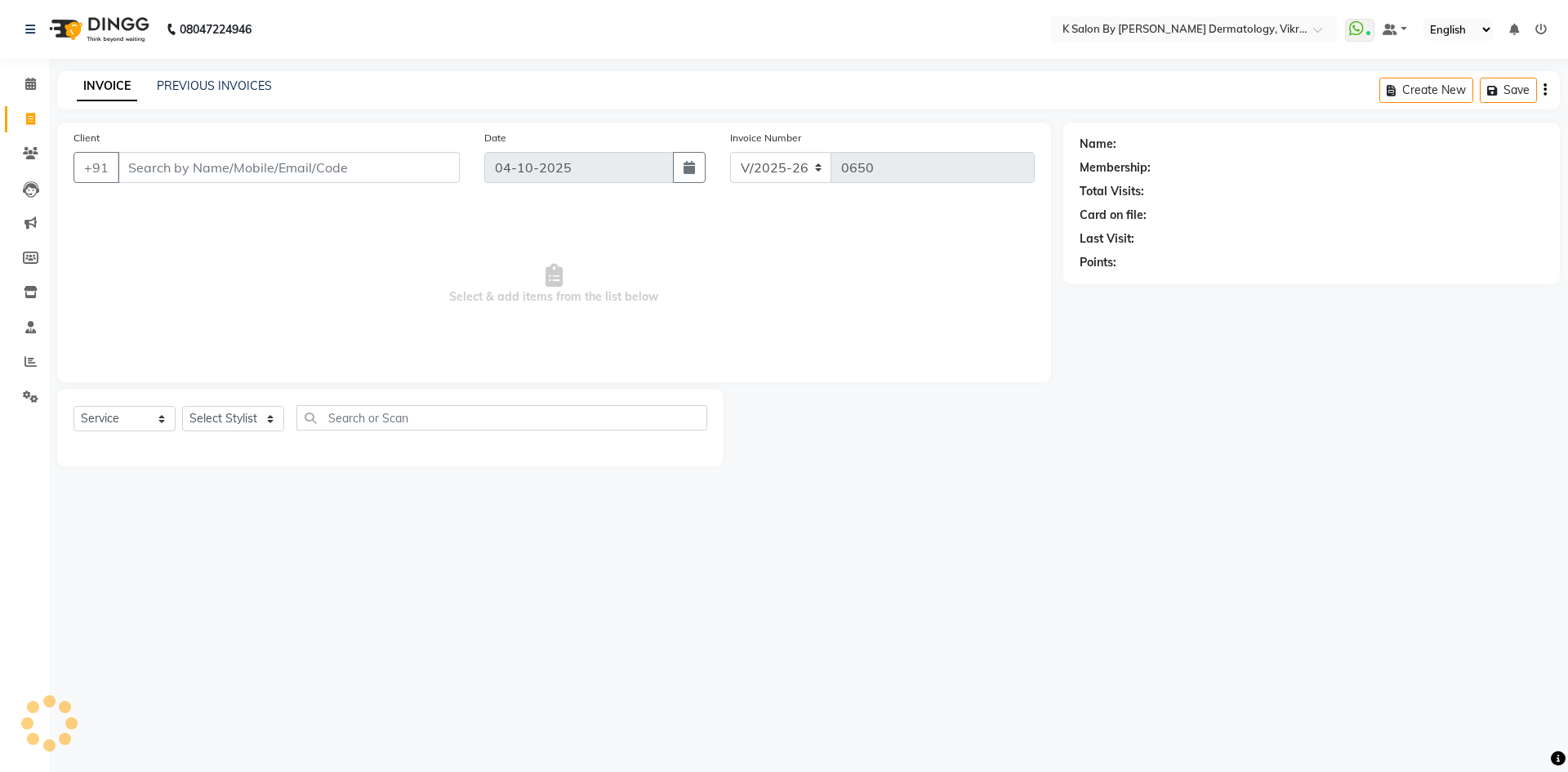
click at [214, 147] on div "Client +91" at bounding box center [266, 162] width 410 height 67
click at [208, 155] on input "Client" at bounding box center [288, 167] width 342 height 31
click at [227, 81] on link "PREVIOUS INVOICES" at bounding box center [214, 85] width 115 height 15
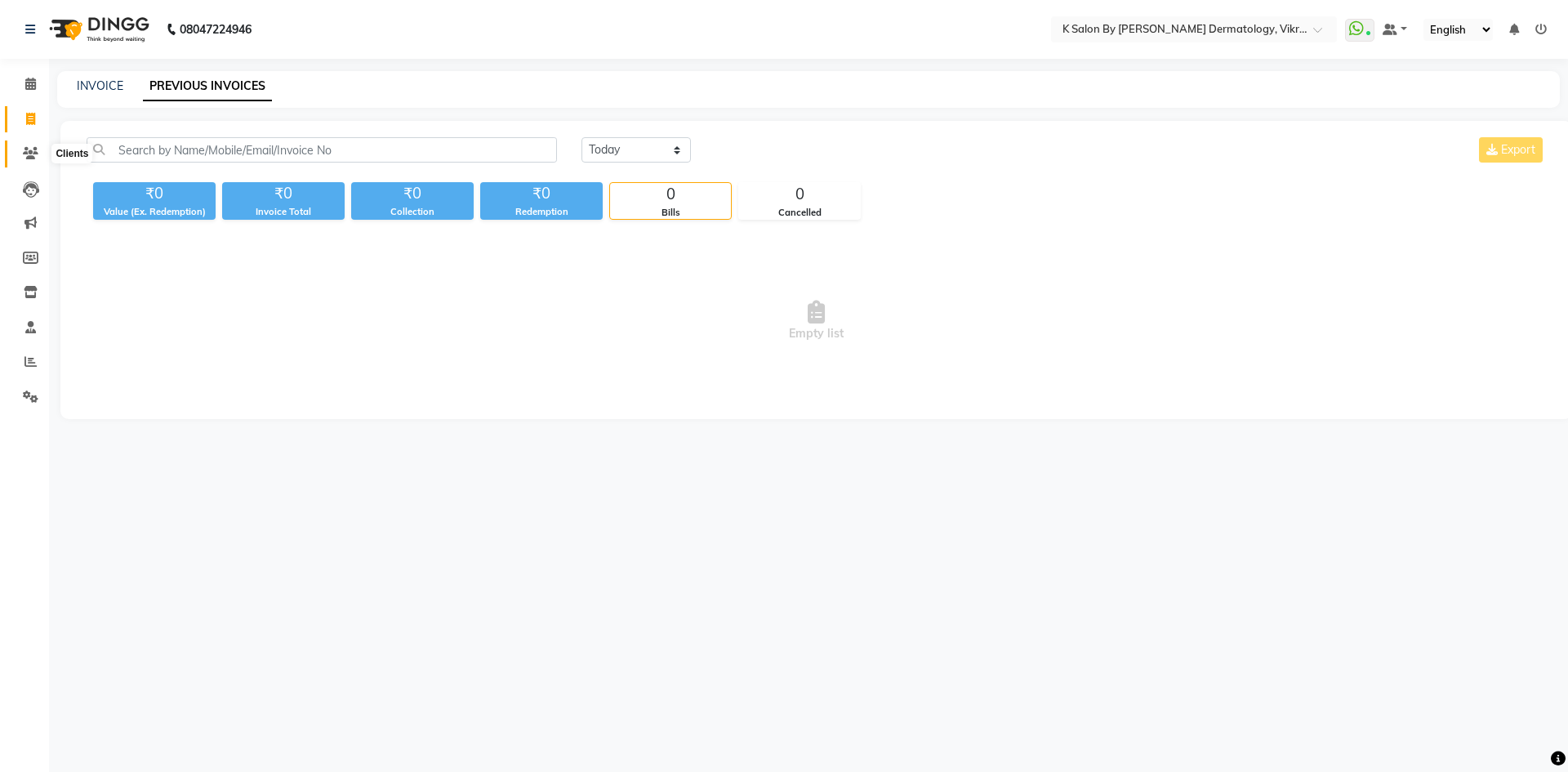
click at [30, 151] on icon at bounding box center [30, 153] width 16 height 12
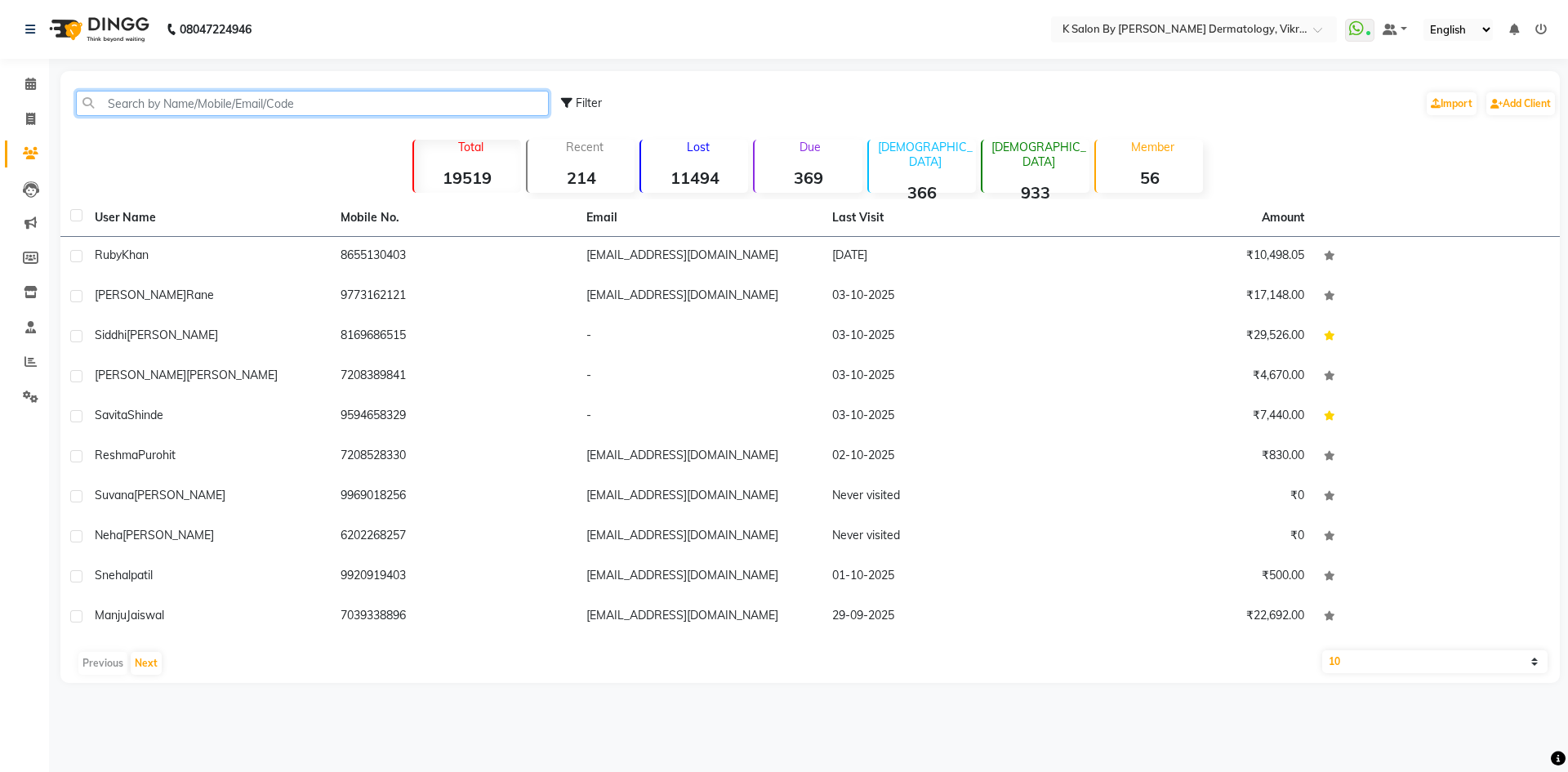
click at [215, 108] on input "text" at bounding box center [312, 103] width 472 height 25
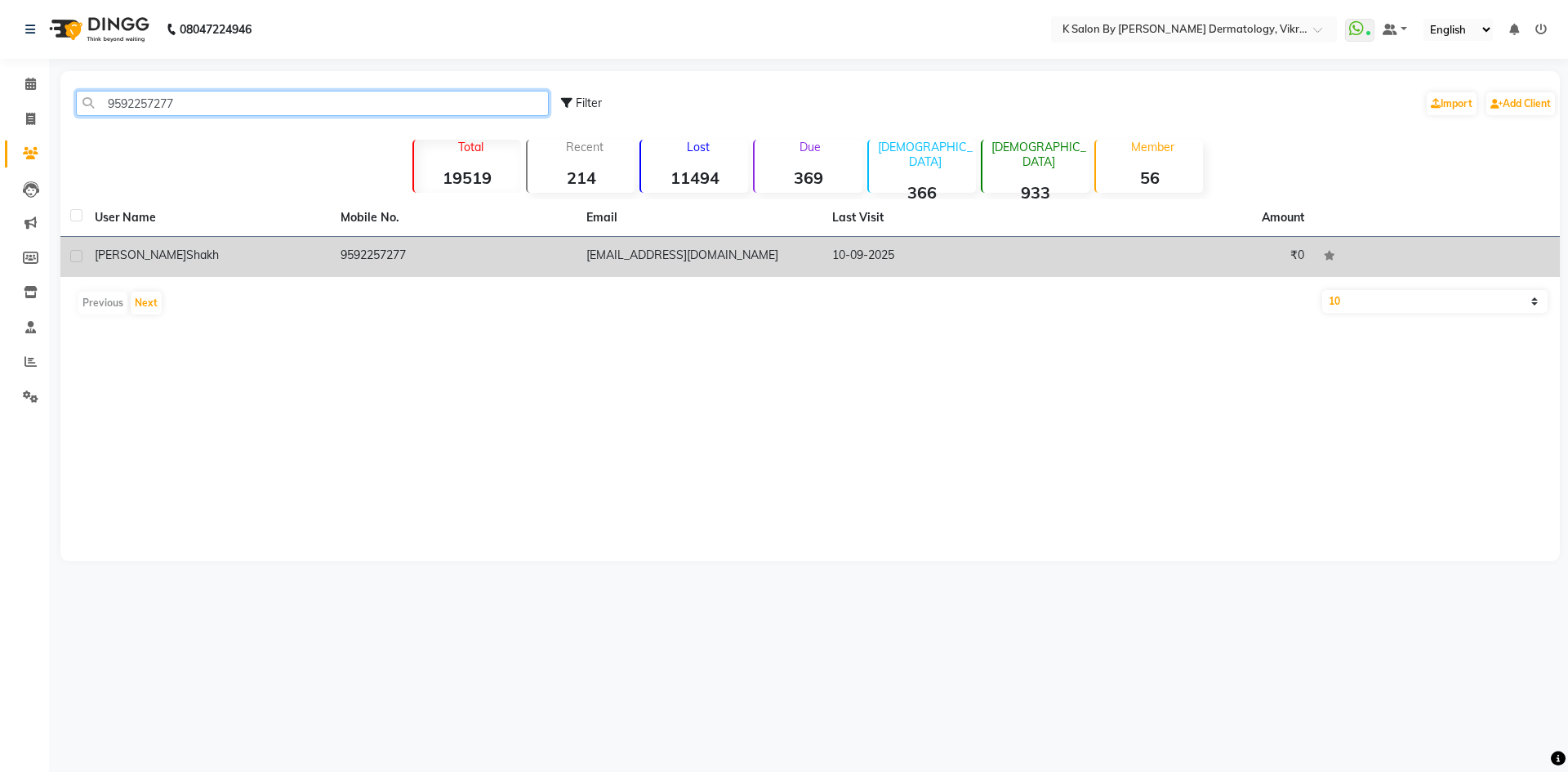
type input "9592257277"
click at [177, 249] on div "[PERSON_NAME]" at bounding box center [208, 255] width 226 height 17
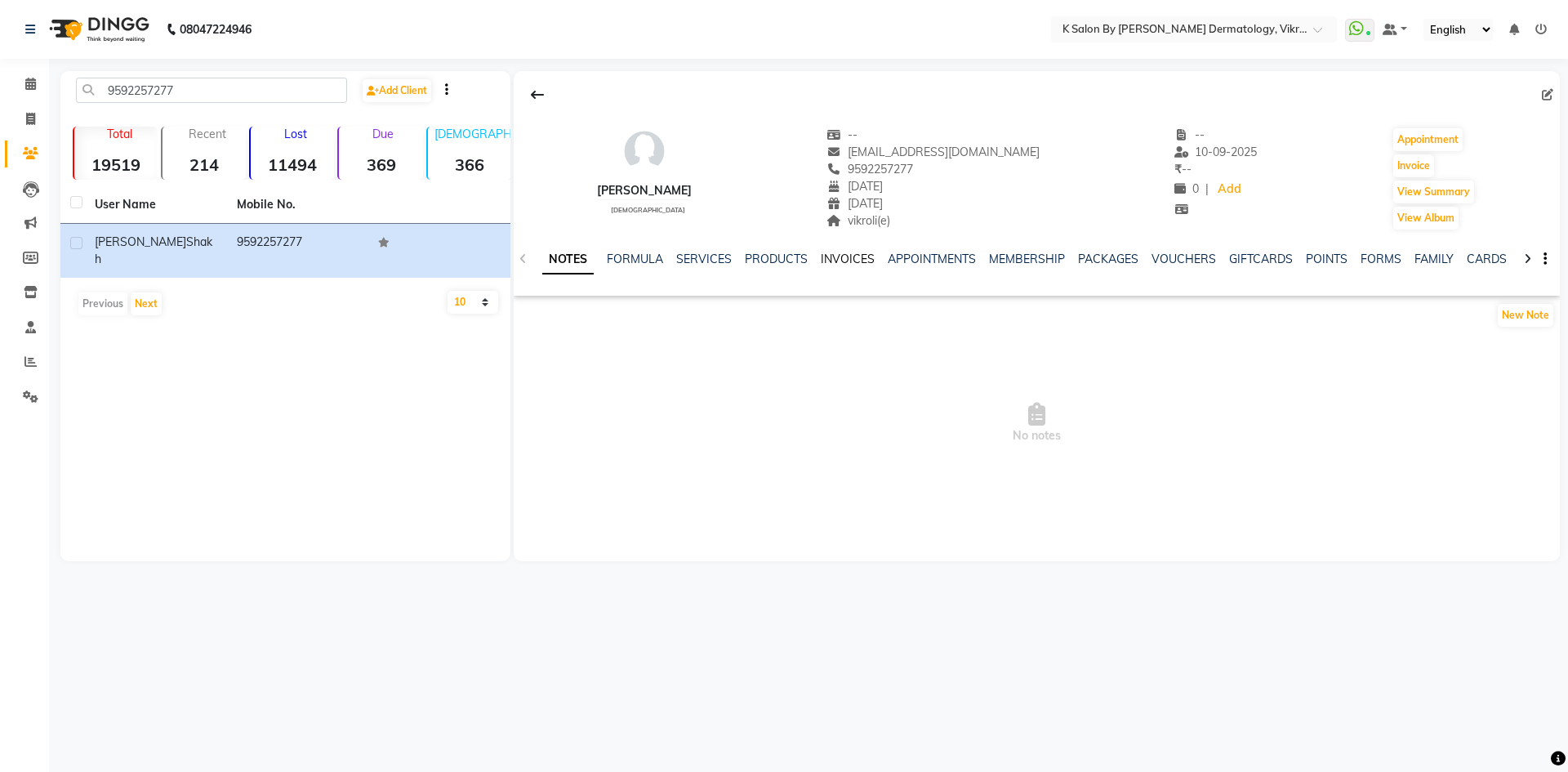
click at [857, 258] on link "INVOICES" at bounding box center [847, 259] width 54 height 15
click at [790, 256] on link "INVOICES" at bounding box center [801, 259] width 68 height 29
click at [32, 186] on icon at bounding box center [30, 189] width 16 height 16
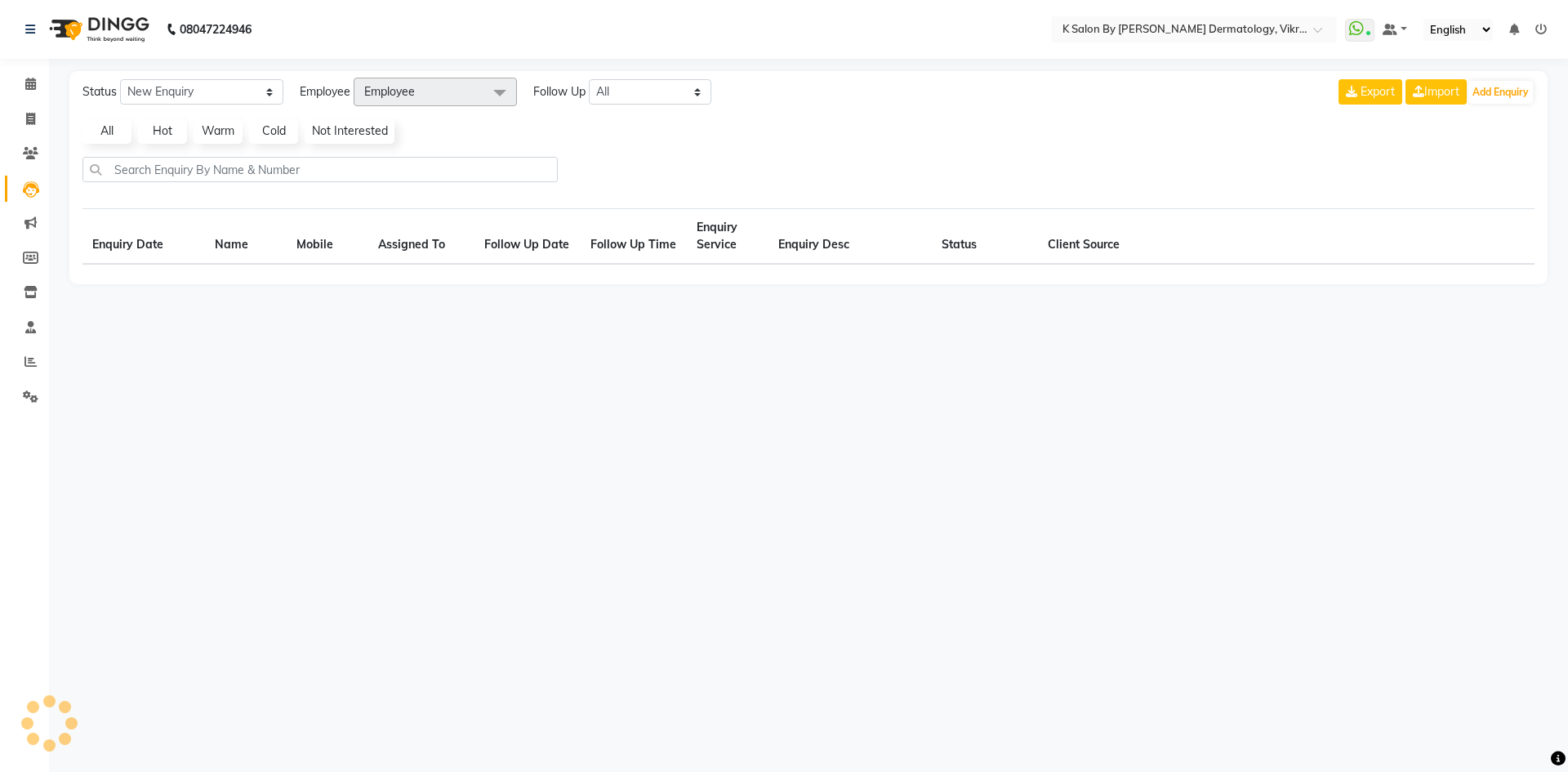
select select "10"
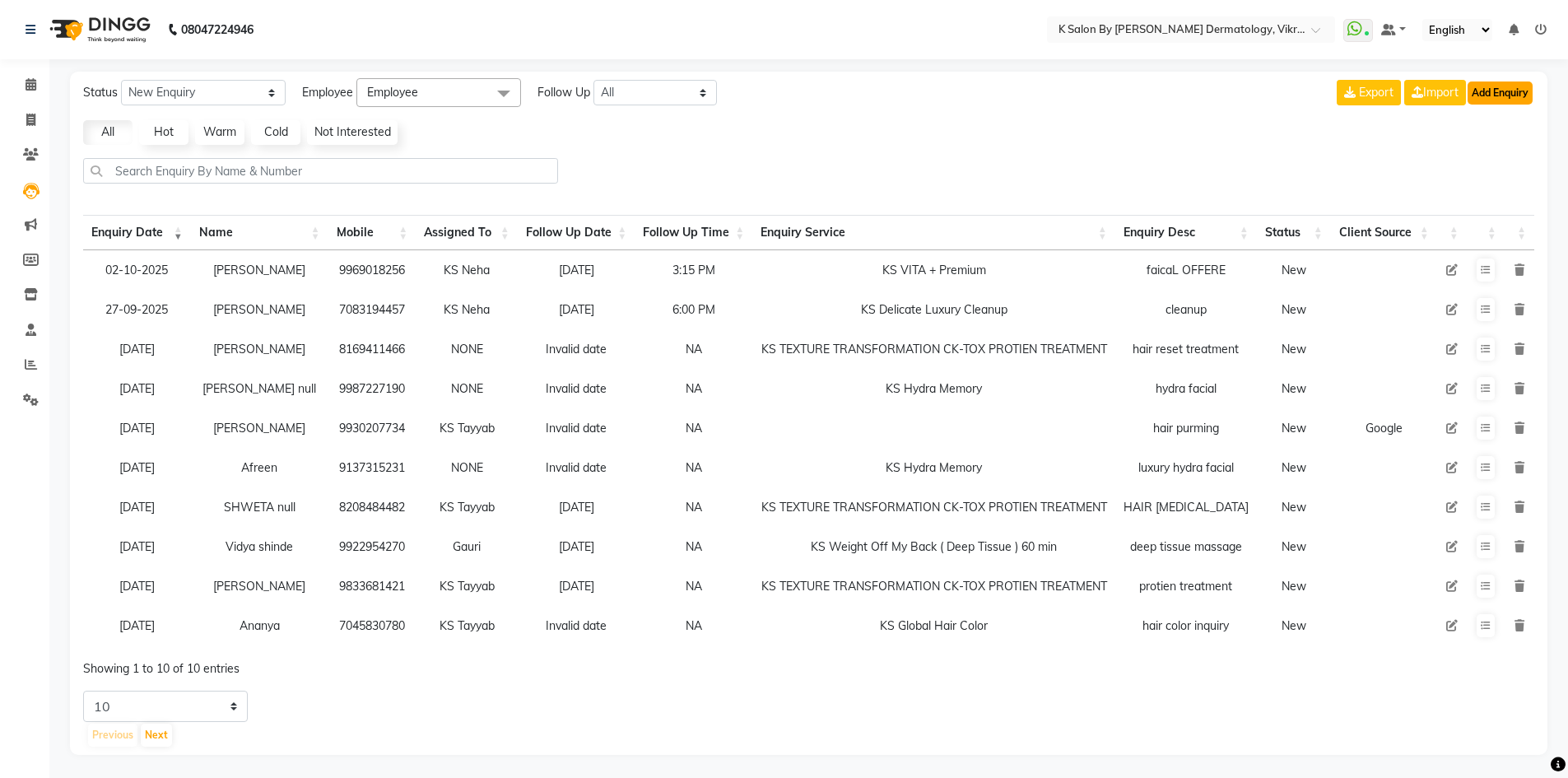
click at [1508, 89] on button "Add Enquiry" at bounding box center [1499, 93] width 65 height 23
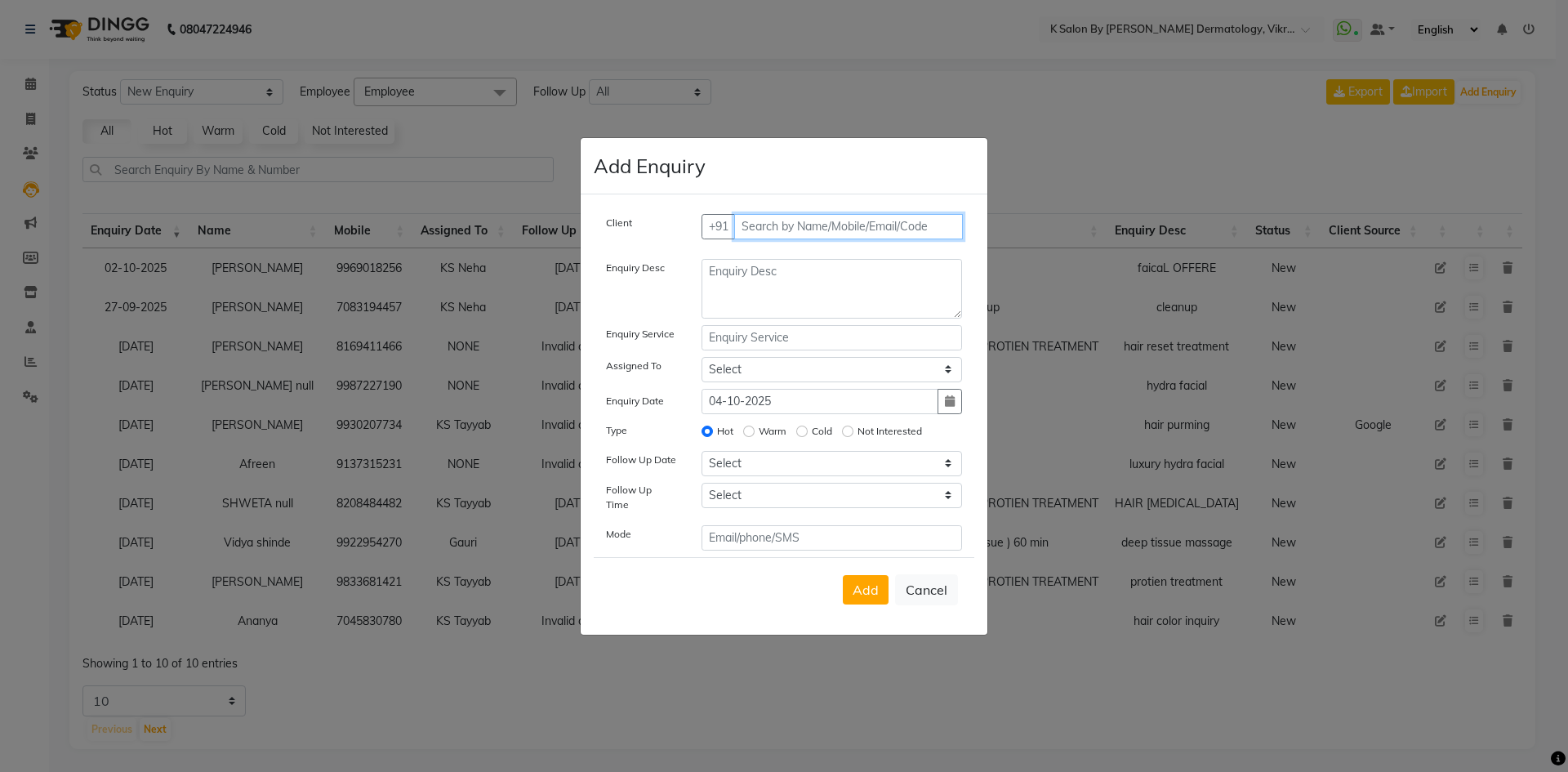
click at [761, 231] on input "text" at bounding box center [849, 226] width 229 height 25
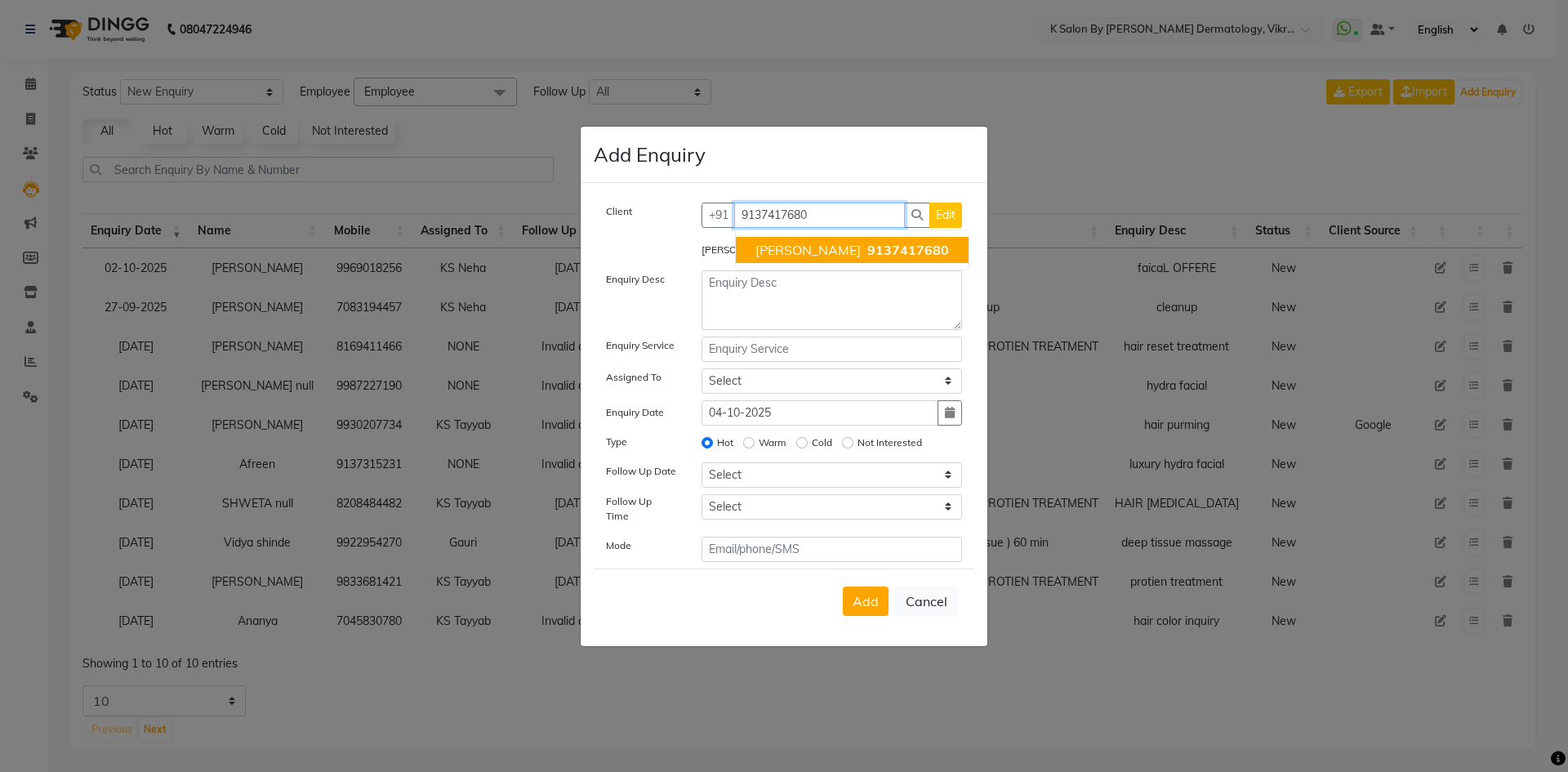
click at [770, 253] on span "[PERSON_NAME]" at bounding box center [807, 249] width 105 height 16
type input "9137417680"
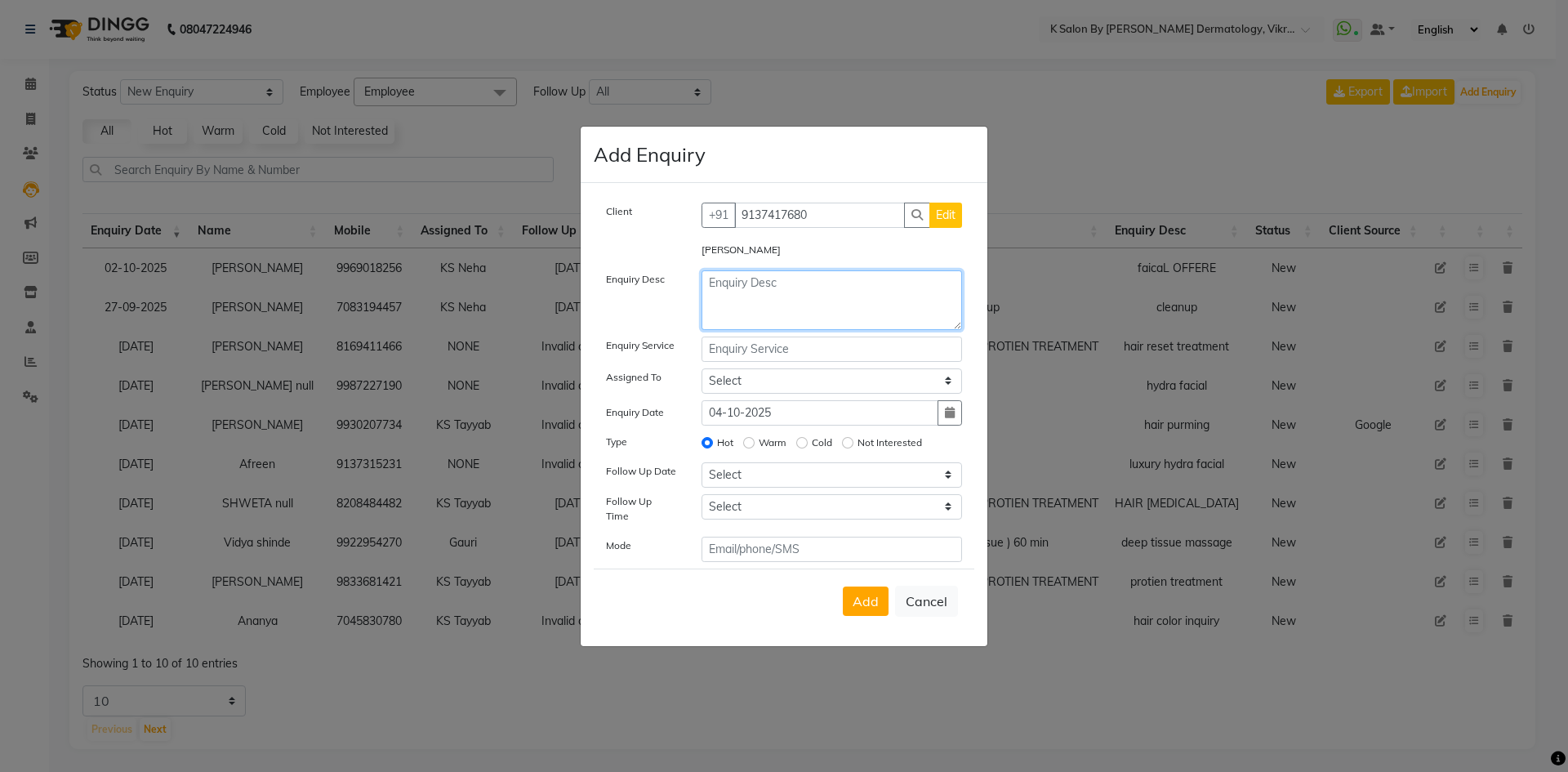
click at [716, 286] on textarea at bounding box center [832, 300] width 261 height 59
type textarea "S"
type textarea "swedish massage and pura facials"
click at [766, 362] on input "text" at bounding box center [832, 348] width 261 height 25
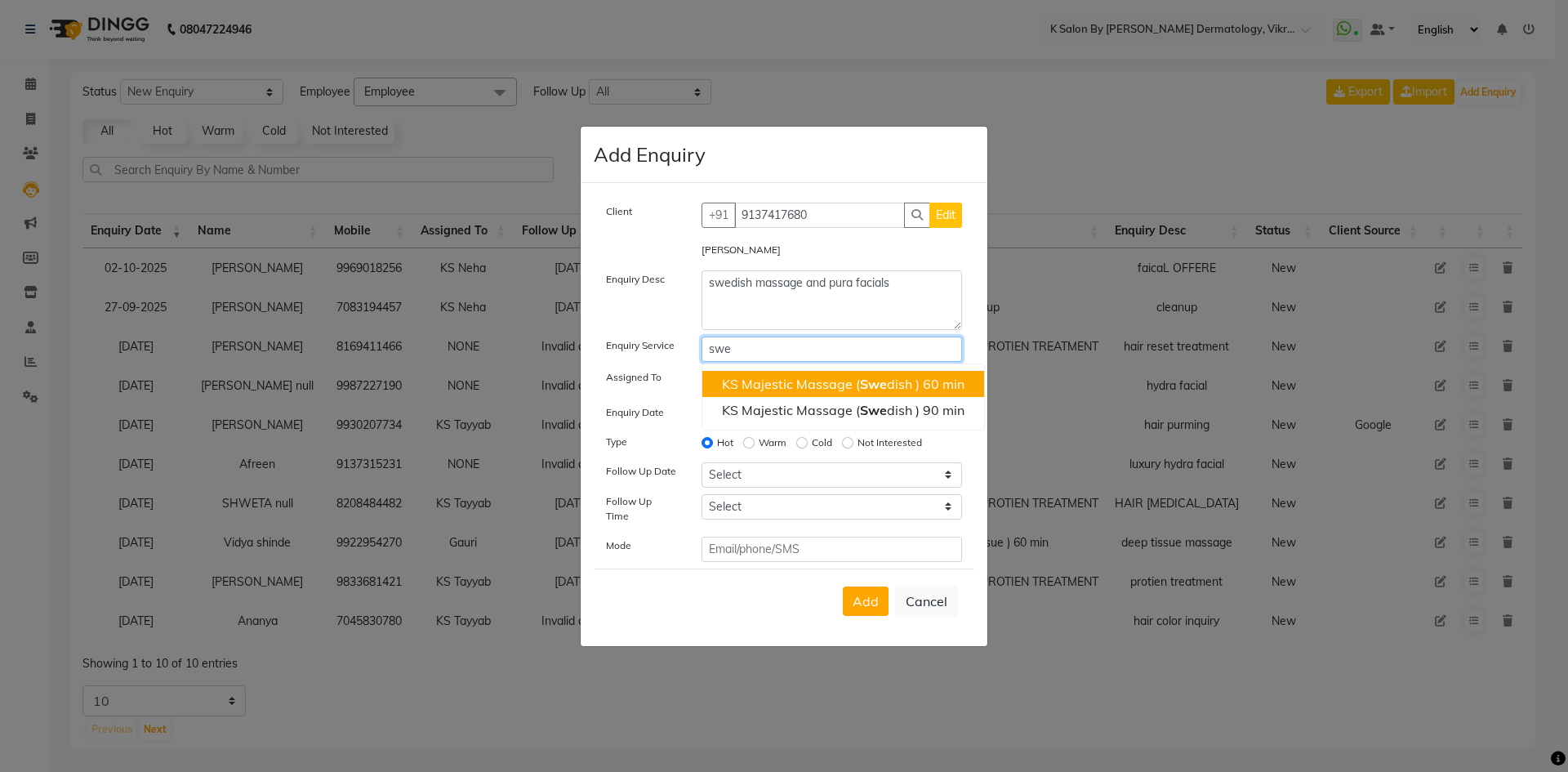
click at [768, 384] on ngb-highlight "KS Majestic Massage ( Swe dish ) 60 min" at bounding box center [843, 383] width 242 height 16
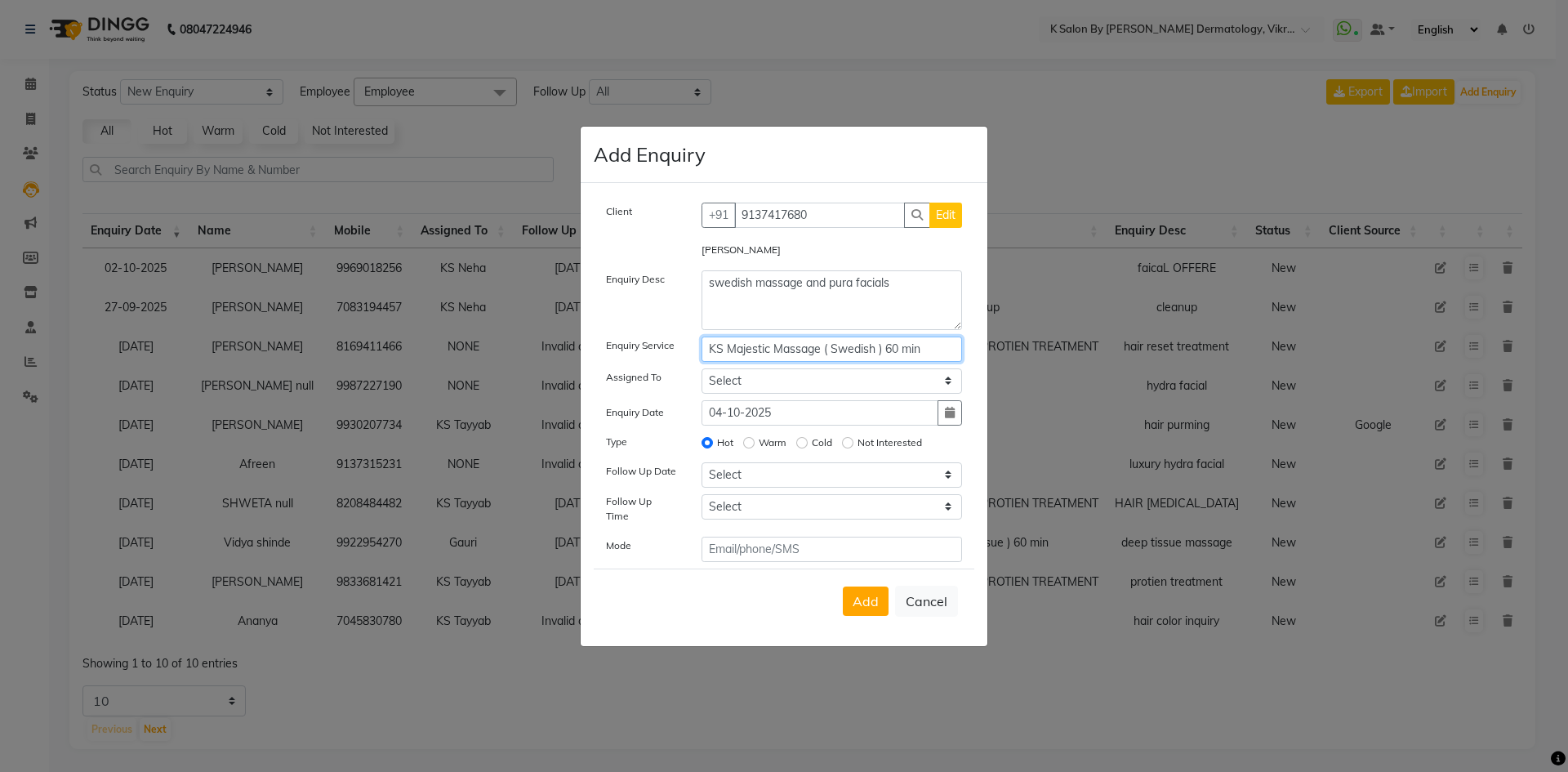
type input "KS Majestic Massage ( Swedish ) 60 min"
click at [944, 385] on select "Select DR [PERSON_NAME] KS Neha KS Somnath KS Tayyab k suraj Manager [PERSON_NA…" at bounding box center [832, 380] width 261 height 25
select select "55322"
click at [701, 373] on select "Select DR [PERSON_NAME] KS Neha KS Somnath KS Tayyab k suraj Manager [PERSON_NA…" at bounding box center [832, 380] width 261 height 25
click at [747, 444] on input "Warm" at bounding box center [748, 442] width 11 height 11
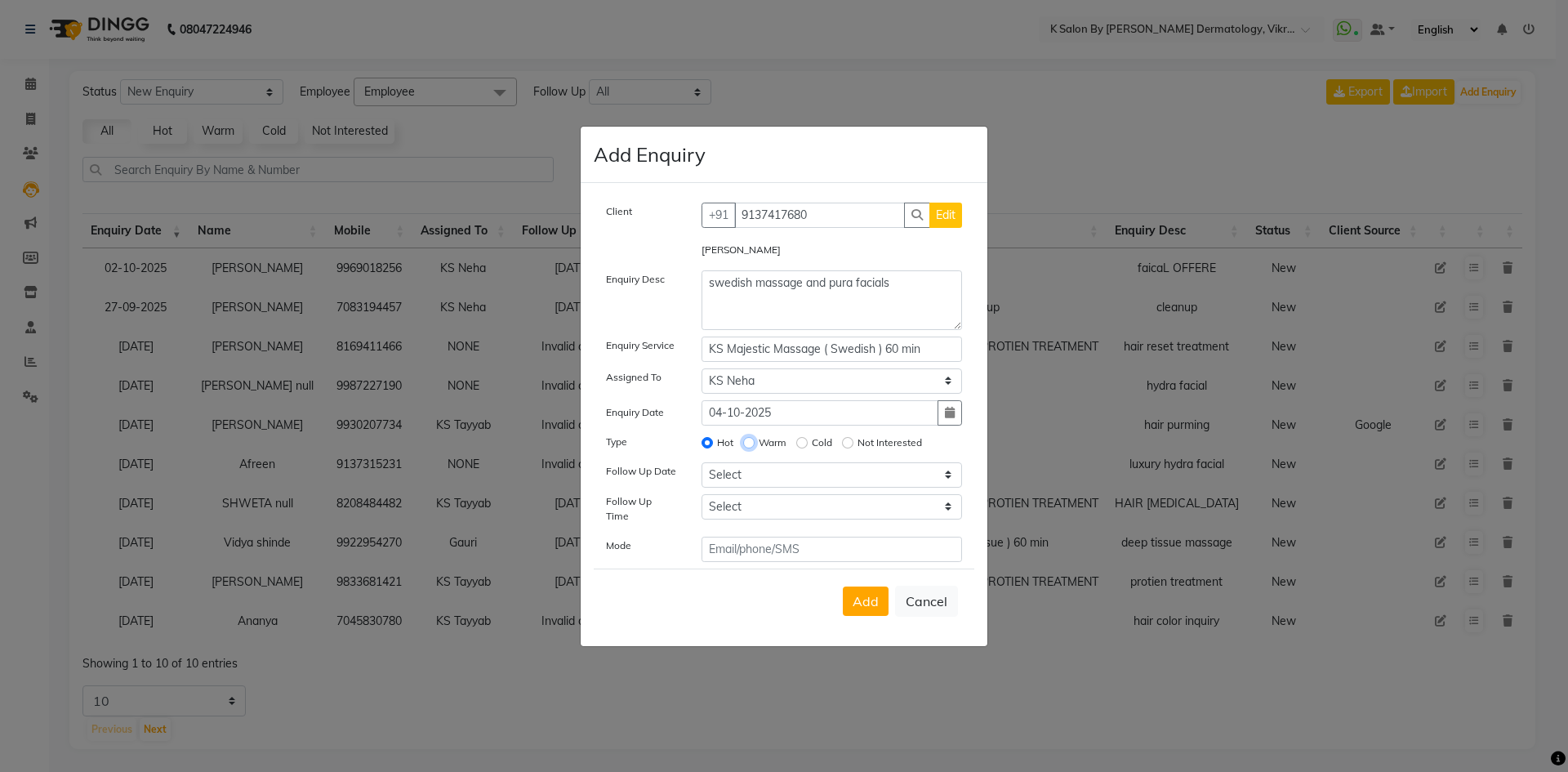
radio input "true"
radio input "false"
click at [945, 480] on select "Select [DATE] [DATE] [DATE] ([DATE]) [DATE] ([DATE]) [DATE] ([DATE]) [DATE] ([D…" at bounding box center [832, 474] width 261 height 25
select select "[DATE]"
click at [701, 467] on select "Select [DATE] [DATE] [DATE] ([DATE]) [DATE] ([DATE]) [DATE] ([DATE]) [DATE] ([D…" at bounding box center [832, 474] width 261 height 25
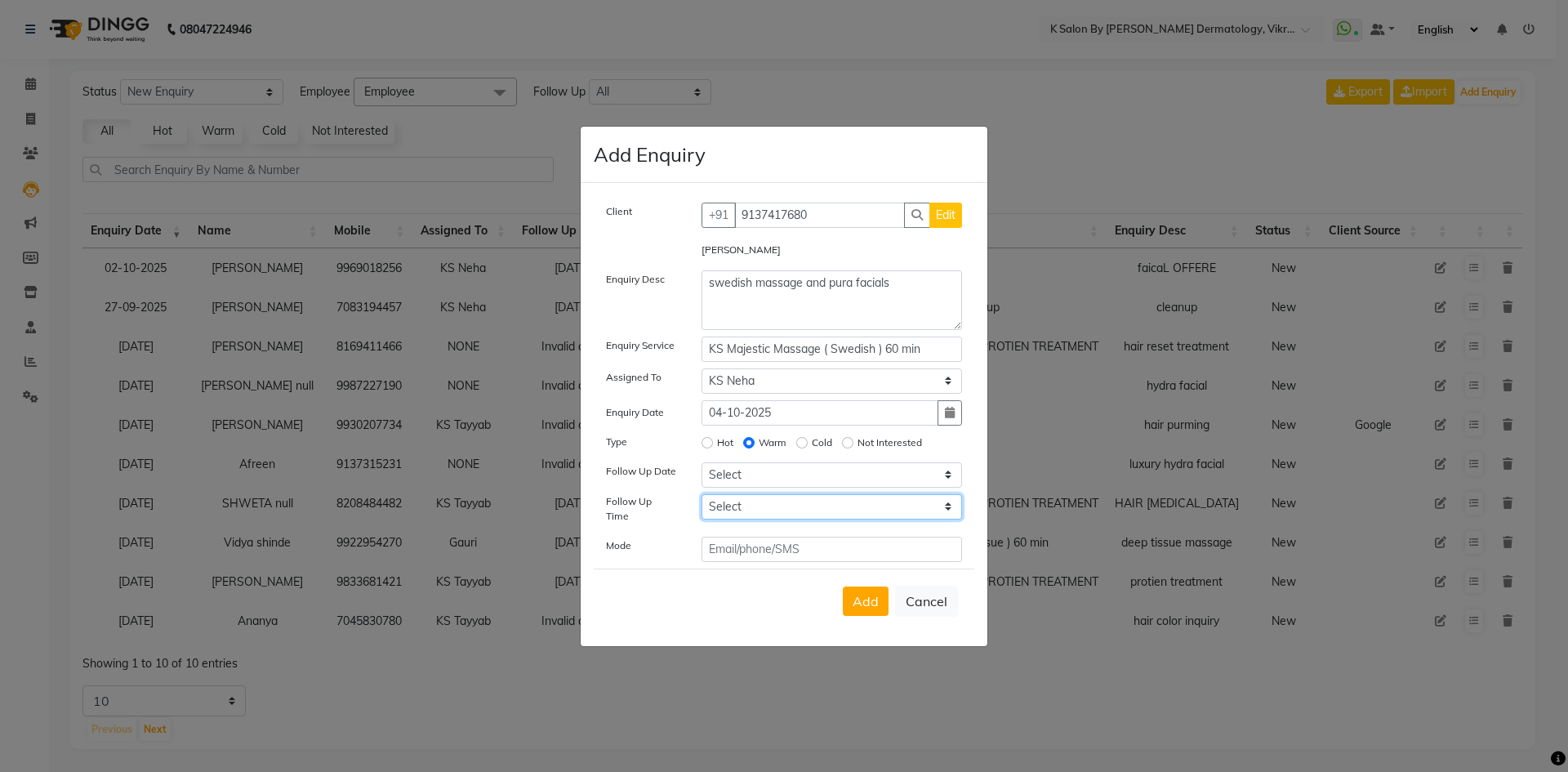
click at [740, 506] on select "Select 07:00 AM 07:15 AM 07:30 AM 07:45 AM 08:00 AM 08:15 AM 08:30 AM 08:45 AM …" at bounding box center [832, 506] width 261 height 25
select select "885"
click at [701, 499] on select "Select 07:00 AM 07:15 AM 07:30 AM 07:45 AM 08:00 AM 08:15 AM 08:30 AM 08:45 AM …" at bounding box center [832, 506] width 261 height 25
click at [739, 547] on input "text" at bounding box center [832, 548] width 261 height 25
type input "phone"
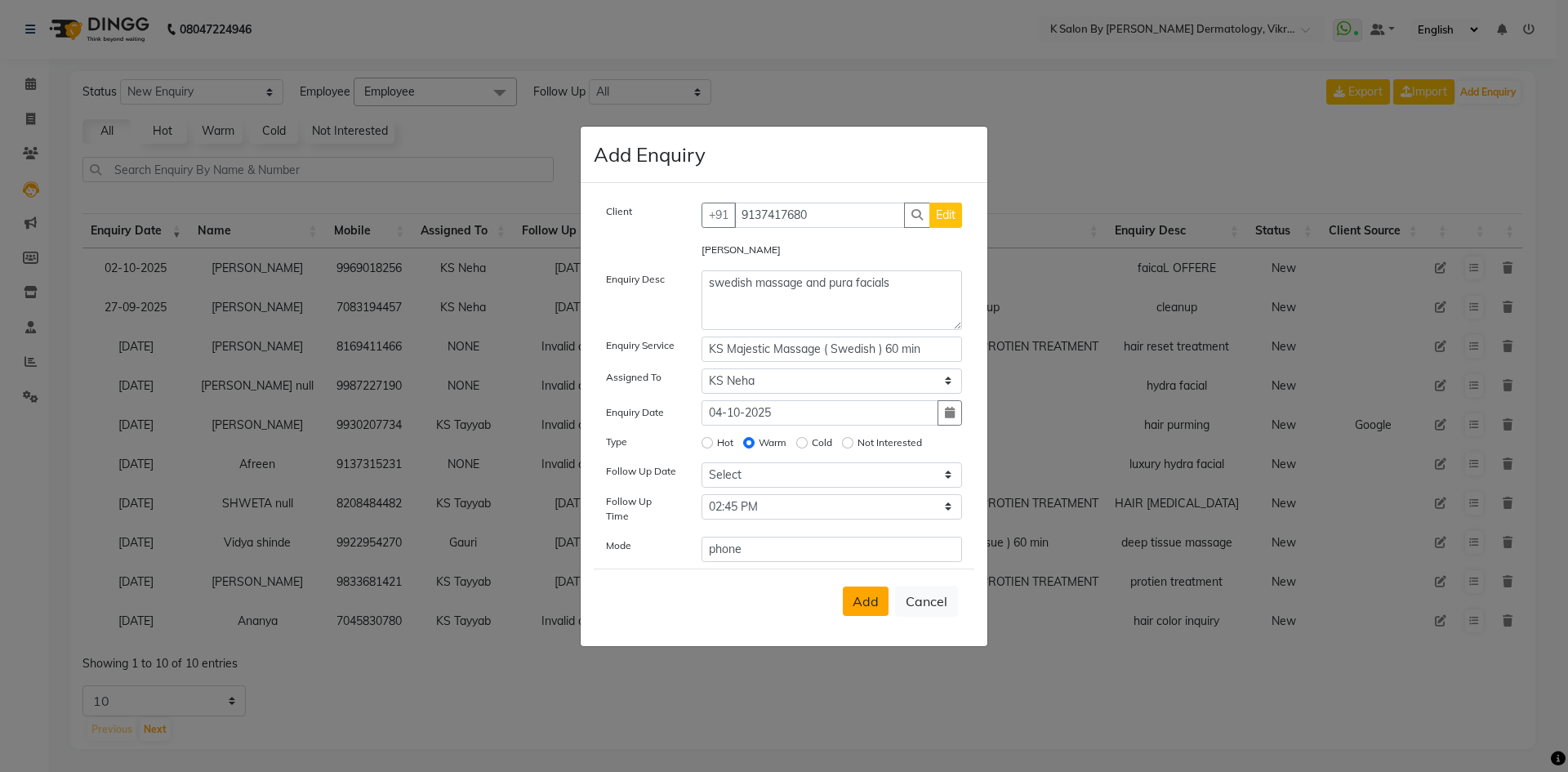
click at [868, 593] on span "Add" at bounding box center [866, 600] width 26 height 16
select select
radio input "false"
select select
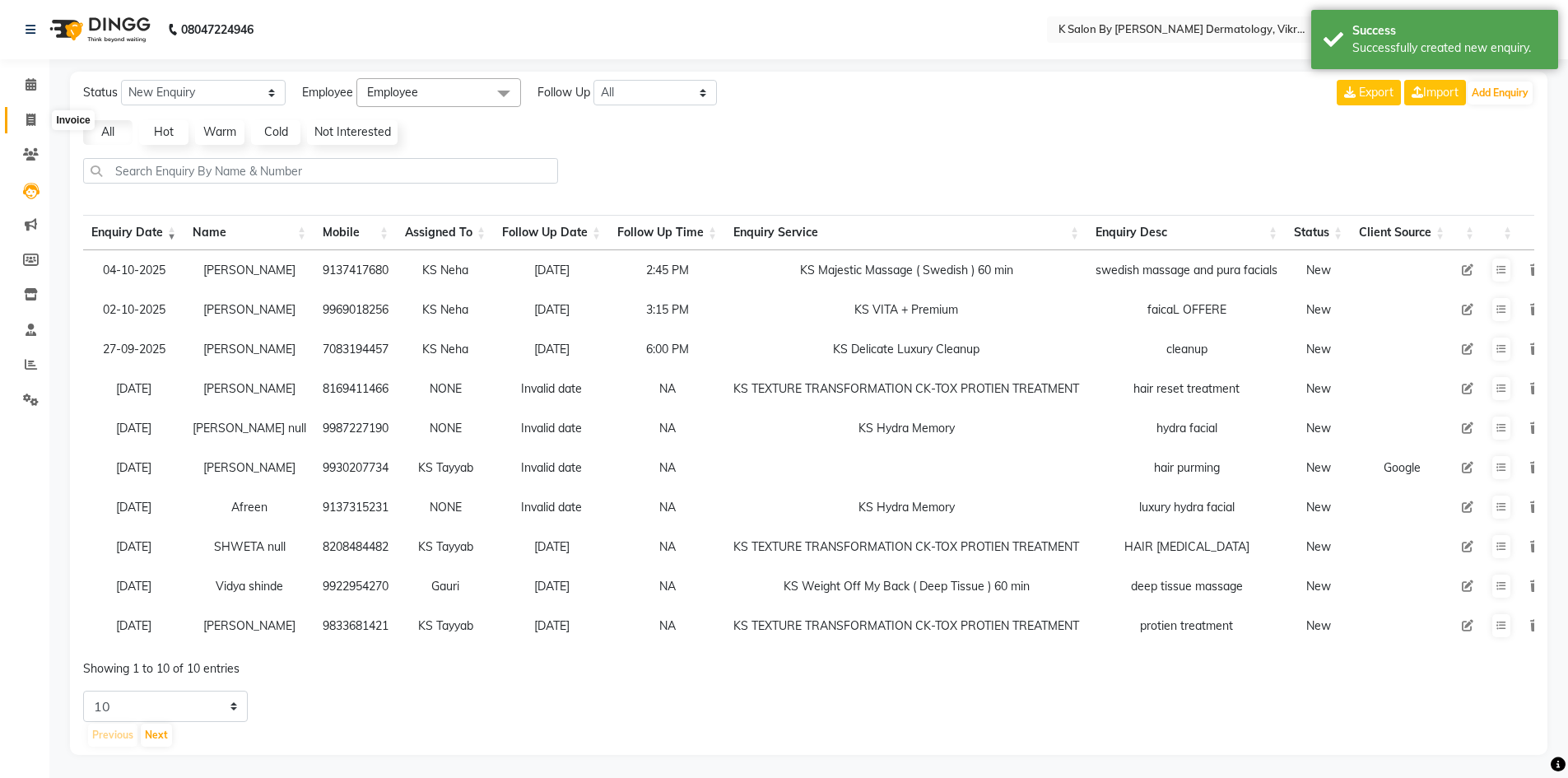
click at [27, 119] on icon at bounding box center [31, 119] width 9 height 12
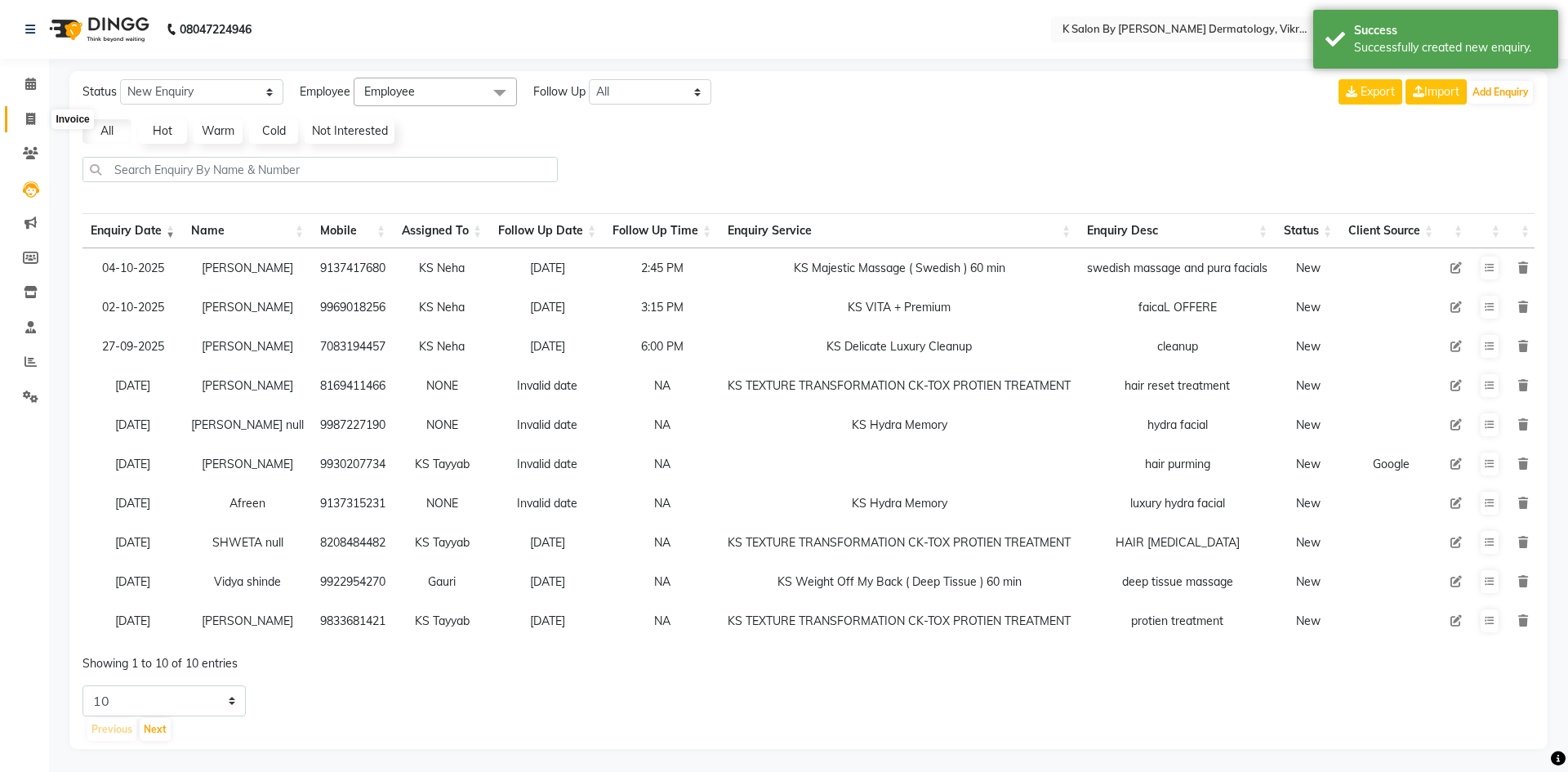
select select "6798"
select select "service"
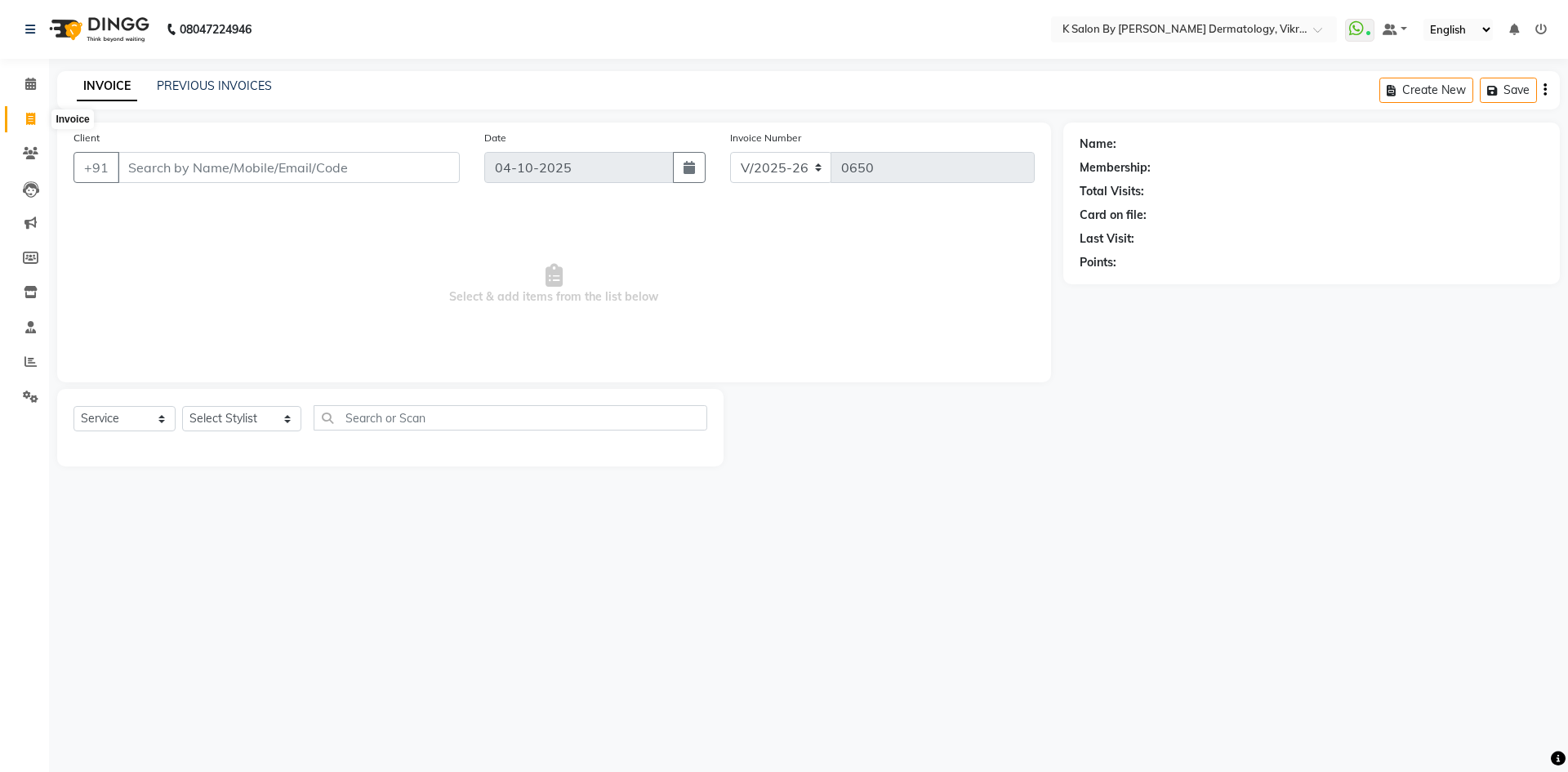
click at [26, 114] on icon at bounding box center [31, 118] width 9 height 12
select select "6798"
select select "service"
click at [177, 160] on input "Client" at bounding box center [288, 167] width 342 height 31
drag, startPoint x: 242, startPoint y: 169, endPoint x: 83, endPoint y: 173, distance: 159.1
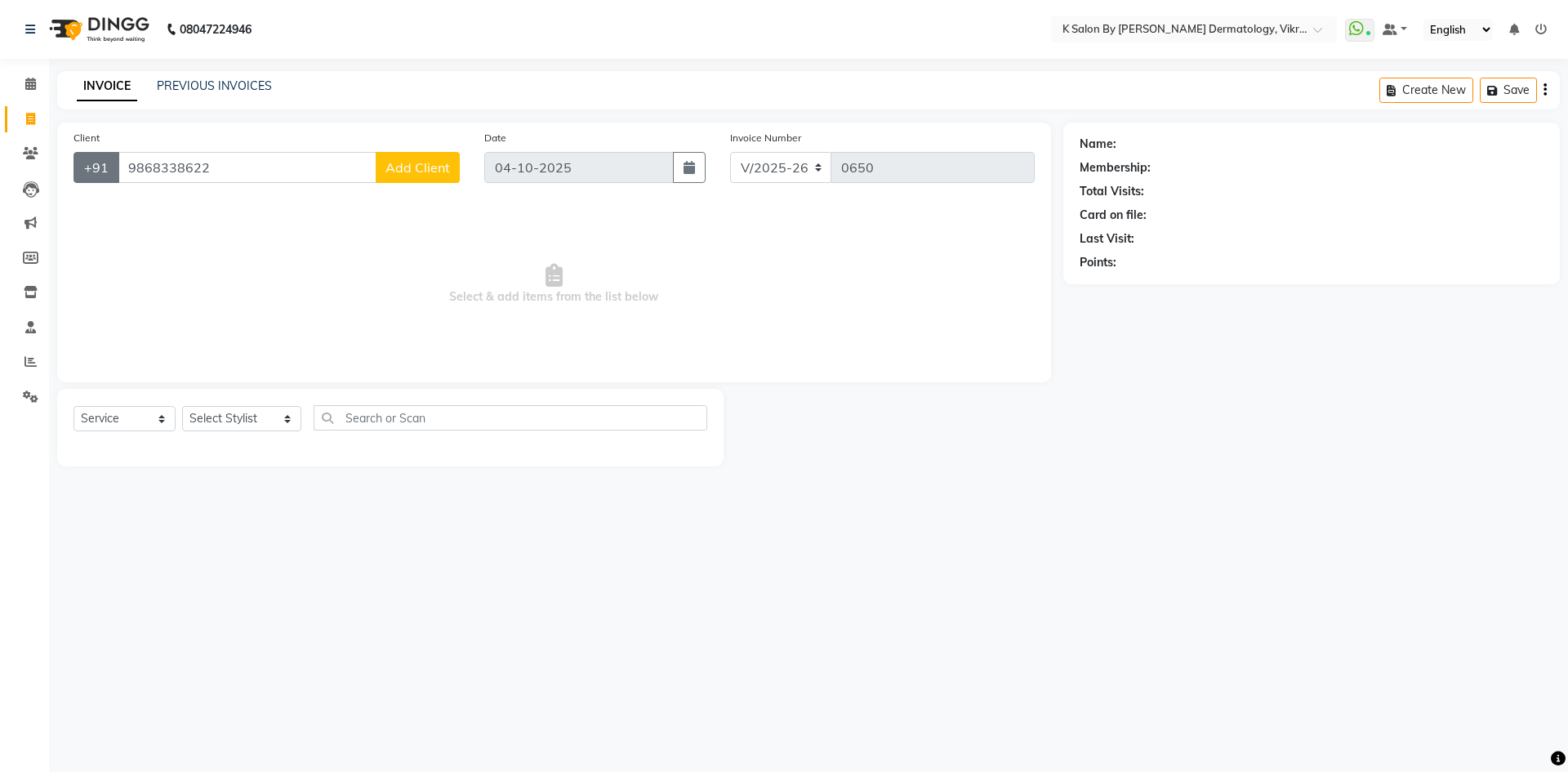
click at [83, 173] on div "[PHONE_NUMBER] Add Client" at bounding box center [266, 167] width 386 height 31
type input "9868338622"
click at [417, 167] on span "Add Client" at bounding box center [417, 167] width 65 height 16
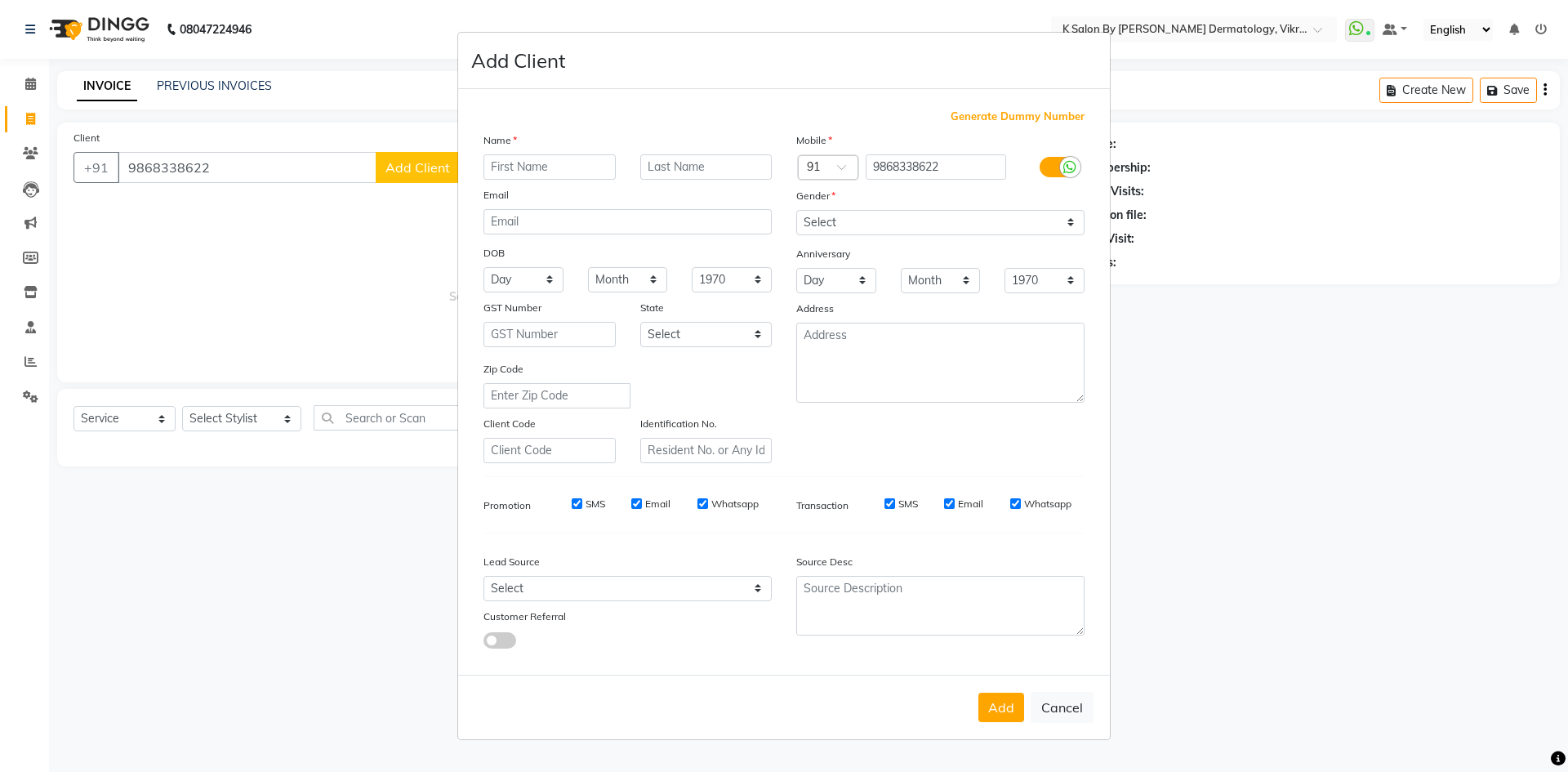
click at [576, 170] on input "text" at bounding box center [549, 166] width 132 height 25
type input "[PERSON_NAME]"
click at [690, 172] on input "text" at bounding box center [706, 166] width 132 height 25
type input "[PERSON_NAME]"
click at [565, 225] on input "email" at bounding box center [627, 222] width 288 height 25
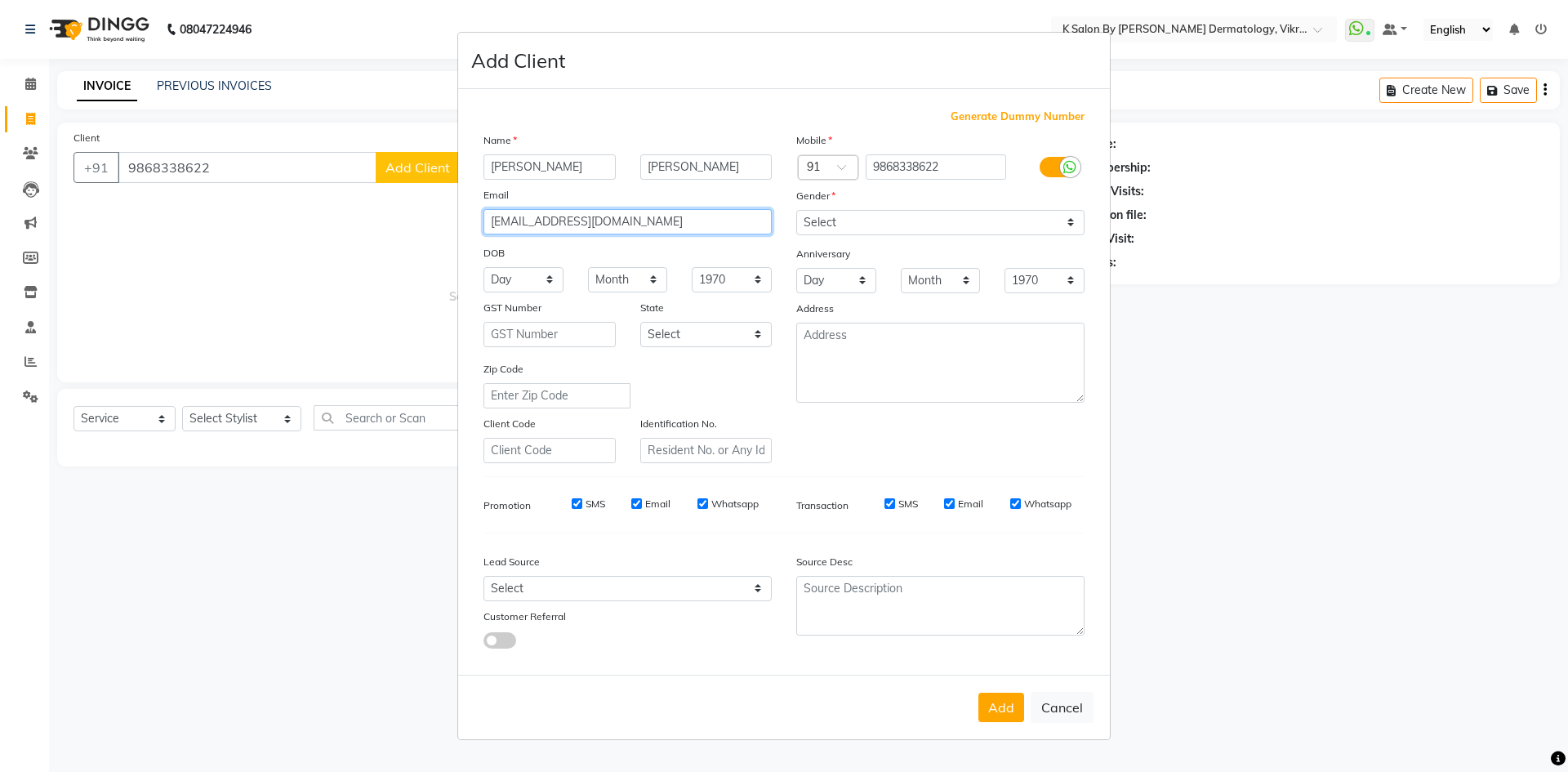
type input "[EMAIL_ADDRESS][DOMAIN_NAME]"
click at [531, 282] on select "Day 01 02 03 04 05 06 07 08 09 10 11 12 13 14 15 16 17 18 19 20 21 22 23 24 25 …" at bounding box center [523, 279] width 80 height 25
select select "27"
click at [484, 267] on select "Day 01 02 03 04 05 06 07 08 09 10 11 12 13 14 15 16 17 18 19 20 21 22 23 24 25 …" at bounding box center [523, 279] width 80 height 25
click at [627, 267] on select "Month January February March April May June July August September October Novem…" at bounding box center [627, 279] width 80 height 25
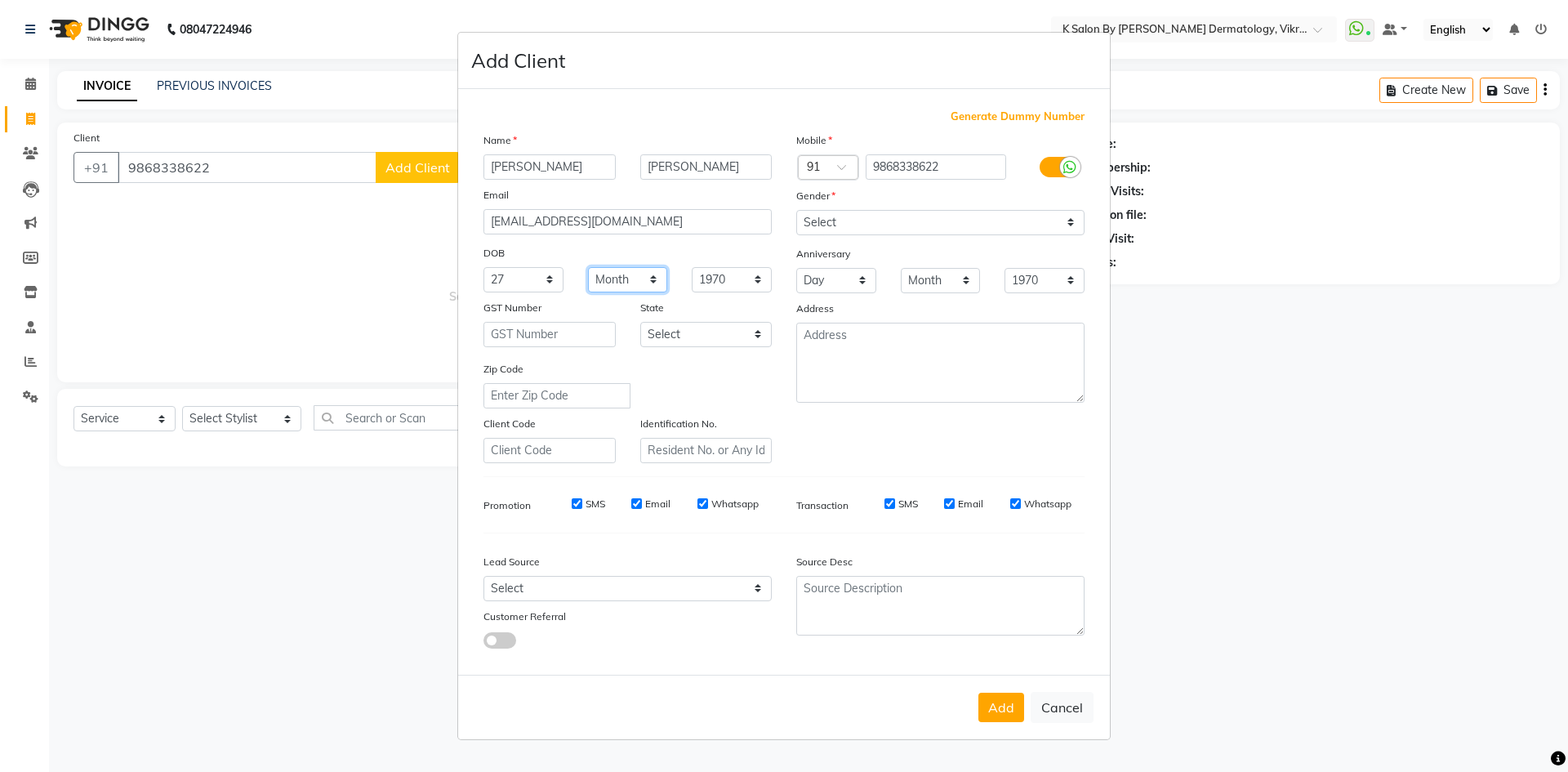
select select "11"
click at [588, 267] on select "Month January February March April May June July August September October Novem…" at bounding box center [627, 279] width 80 height 25
click at [512, 272] on select "Day 01 02 03 04 05 06 07 08 09 10 11 12 13 14 15 16 17 18 19 20 21 22 23 24 25 …" at bounding box center [523, 279] width 80 height 25
select select "22"
click at [484, 267] on select "Day 01 02 03 04 05 06 07 08 09 10 11 12 13 14 15 16 17 18 19 20 21 22 23 24 25 …" at bounding box center [523, 279] width 80 height 25
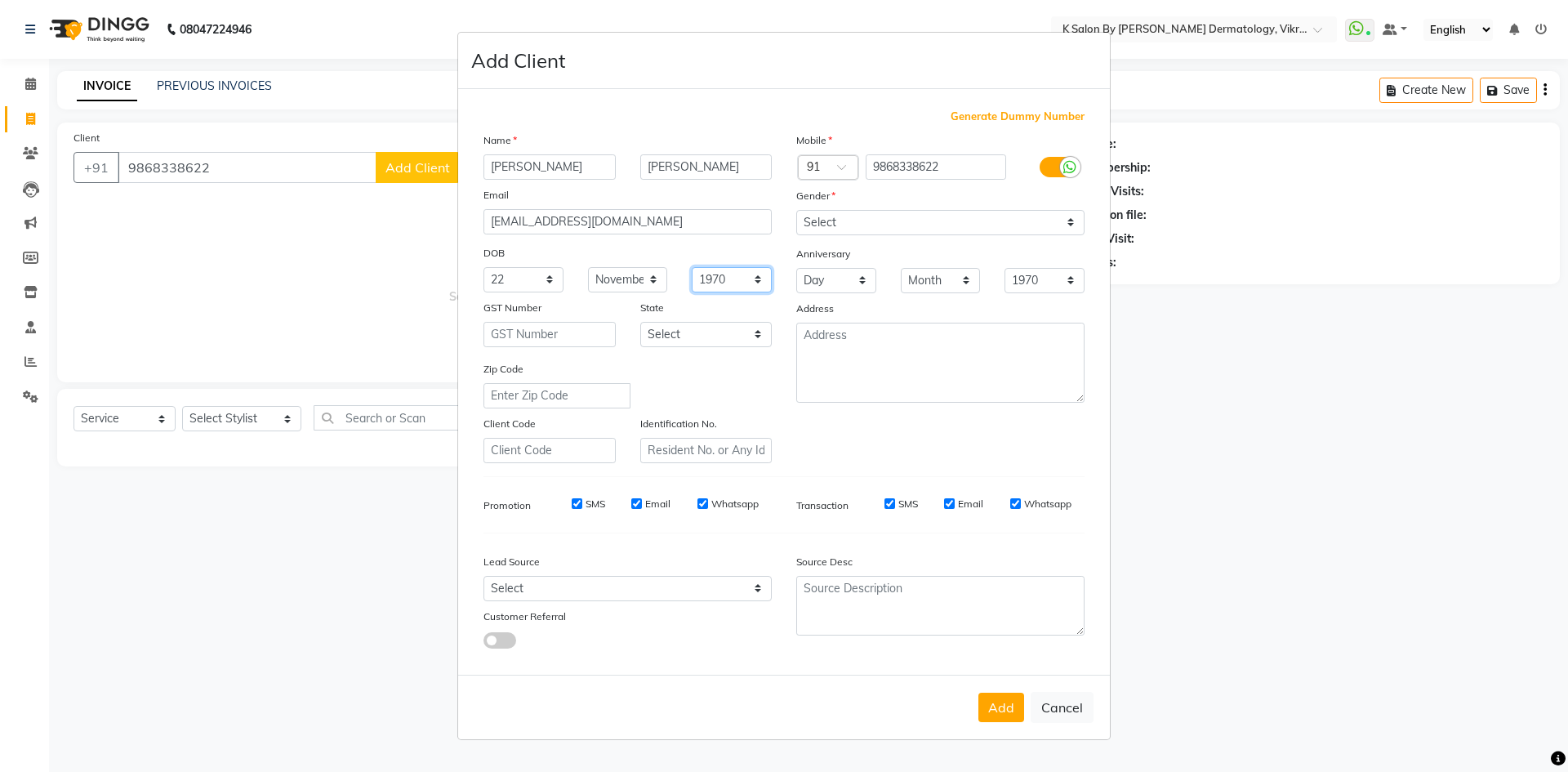
click at [757, 279] on select "1940 1941 1942 1943 1944 1945 1946 1947 1948 1949 1950 1951 1952 1953 1954 1955…" at bounding box center [731, 279] width 80 height 25
select select "1989"
click at [692, 267] on select "1940 1941 1942 1943 1944 1945 1946 1947 1948 1949 1950 1951 1952 1953 1954 1955…" at bounding box center [731, 279] width 80 height 25
click at [861, 281] on select "Day 01 02 03 04 05 06 07 08 09 10 11 12 13 14 15 16 17 18 19 20 21 22 23 24 25 …" at bounding box center [836, 280] width 80 height 25
select select "01"
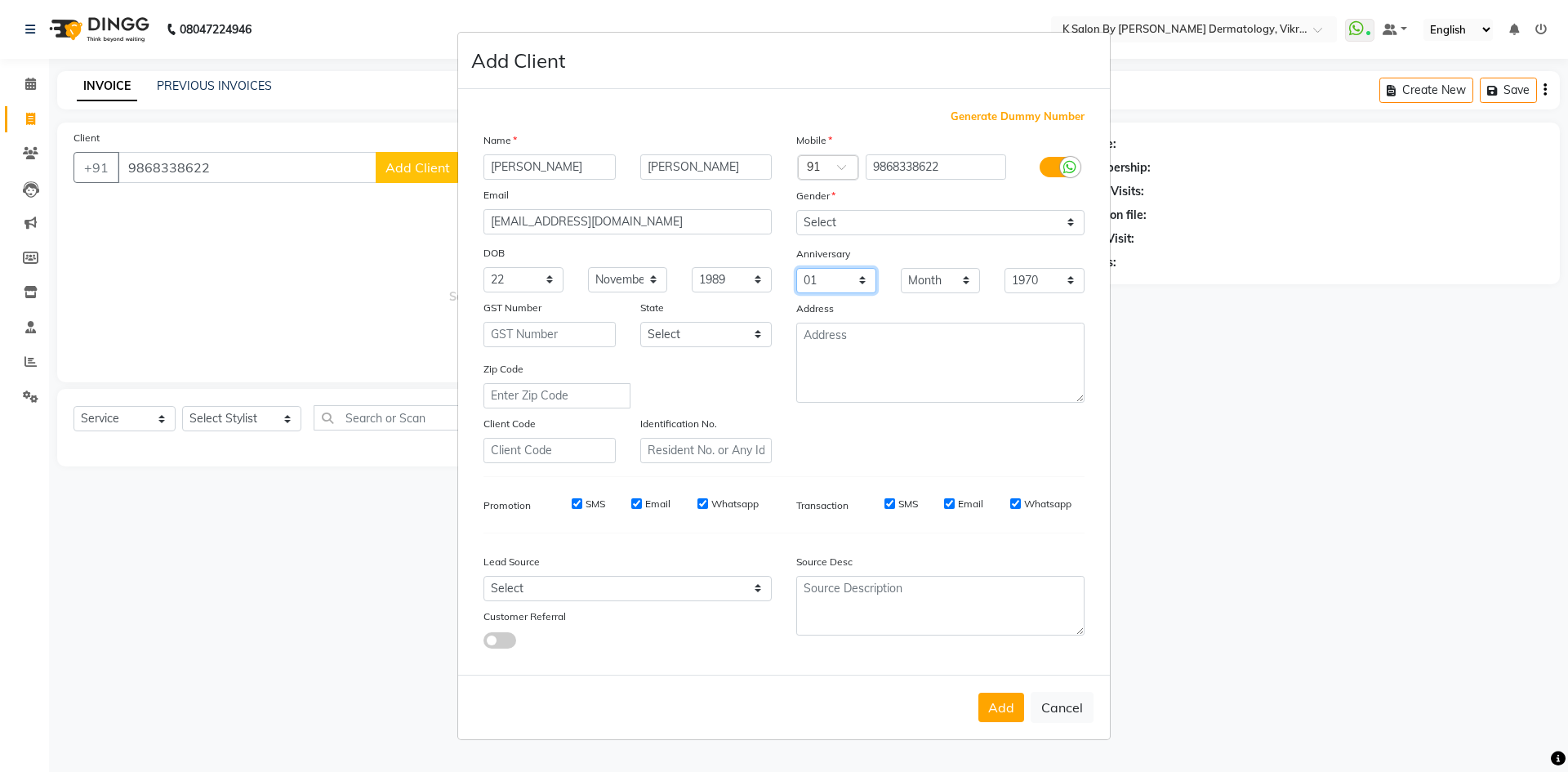
click at [796, 268] on select "Day 01 02 03 04 05 06 07 08 09 10 11 12 13 14 15 16 17 18 19 20 21 22 23 24 25 …" at bounding box center [836, 280] width 80 height 25
click at [950, 277] on select "Month January February March April May June July August September October Novem…" at bounding box center [940, 280] width 80 height 25
select select "12"
click at [900, 268] on select "Month January February March April May June July August September October Novem…" at bounding box center [940, 280] width 80 height 25
click at [1068, 280] on select "1970 1971 1972 1973 1974 1975 1976 1977 1978 1979 1980 1981 1982 1983 1984 1985…" at bounding box center [1044, 280] width 80 height 25
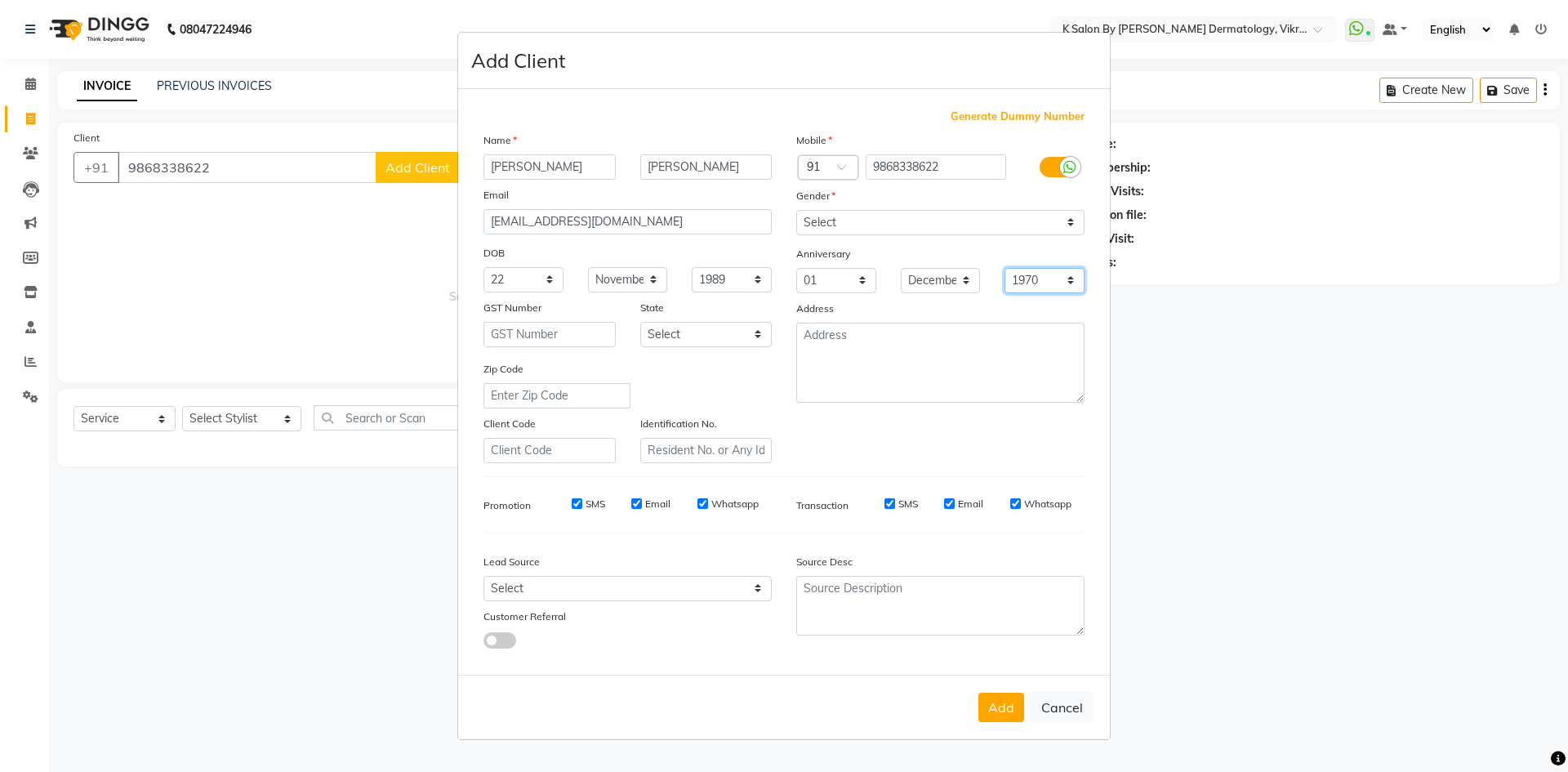
select select "2019"
click at [1005, 268] on select "1970 1971 1972 1973 1974 1975 1976 1977 1978 1979 1980 1981 1982 1983 1984 1985…" at bounding box center [1044, 280] width 80 height 25
click at [992, 704] on button "Add" at bounding box center [1001, 706] width 46 height 29
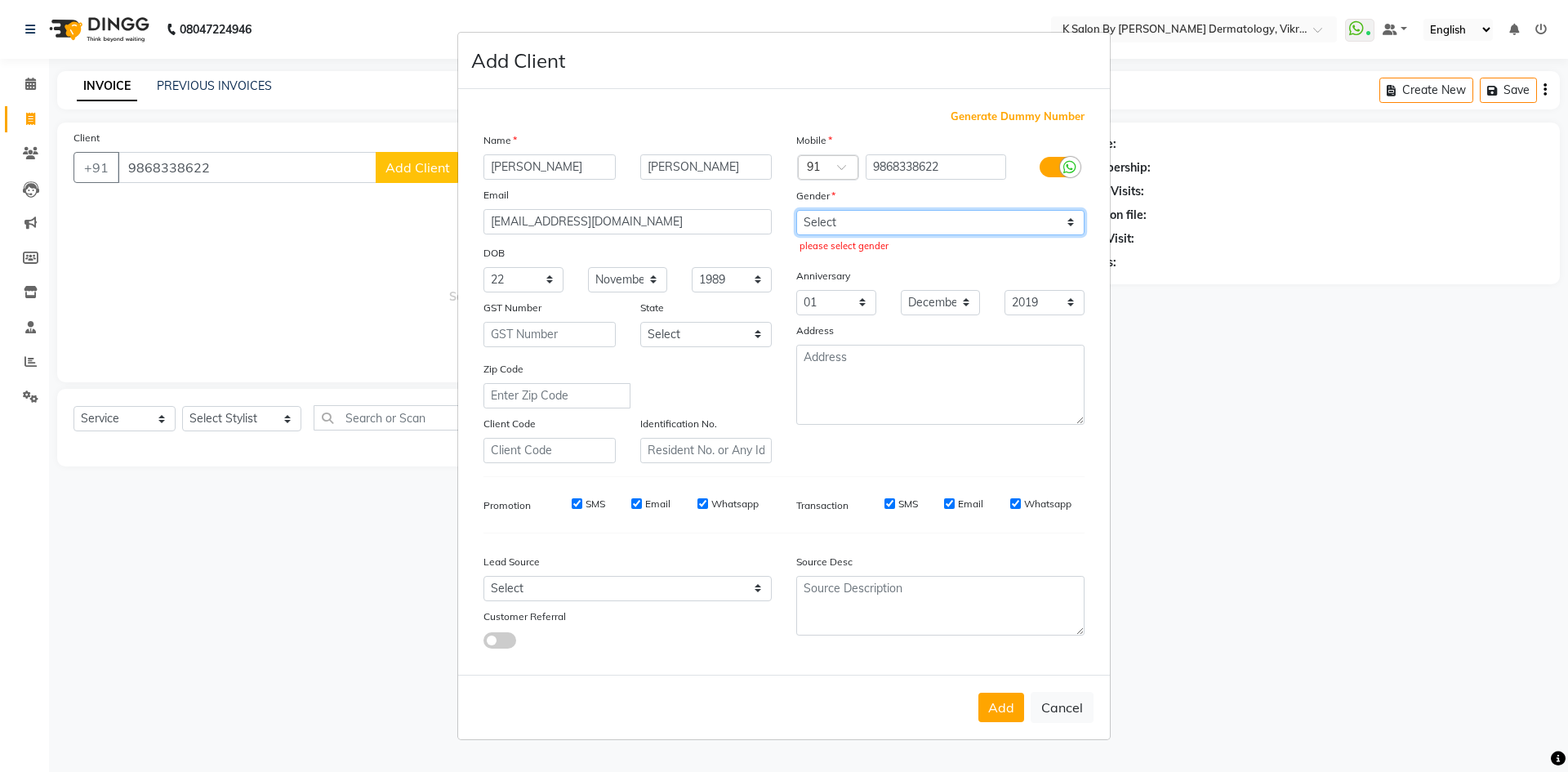
click at [915, 225] on select "Select [DEMOGRAPHIC_DATA] [DEMOGRAPHIC_DATA] Other Prefer Not To Say" at bounding box center [940, 222] width 288 height 25
select select "[DEMOGRAPHIC_DATA]"
click at [796, 209] on select "Select [DEMOGRAPHIC_DATA] [DEMOGRAPHIC_DATA] Other Prefer Not To Say" at bounding box center [940, 222] width 288 height 25
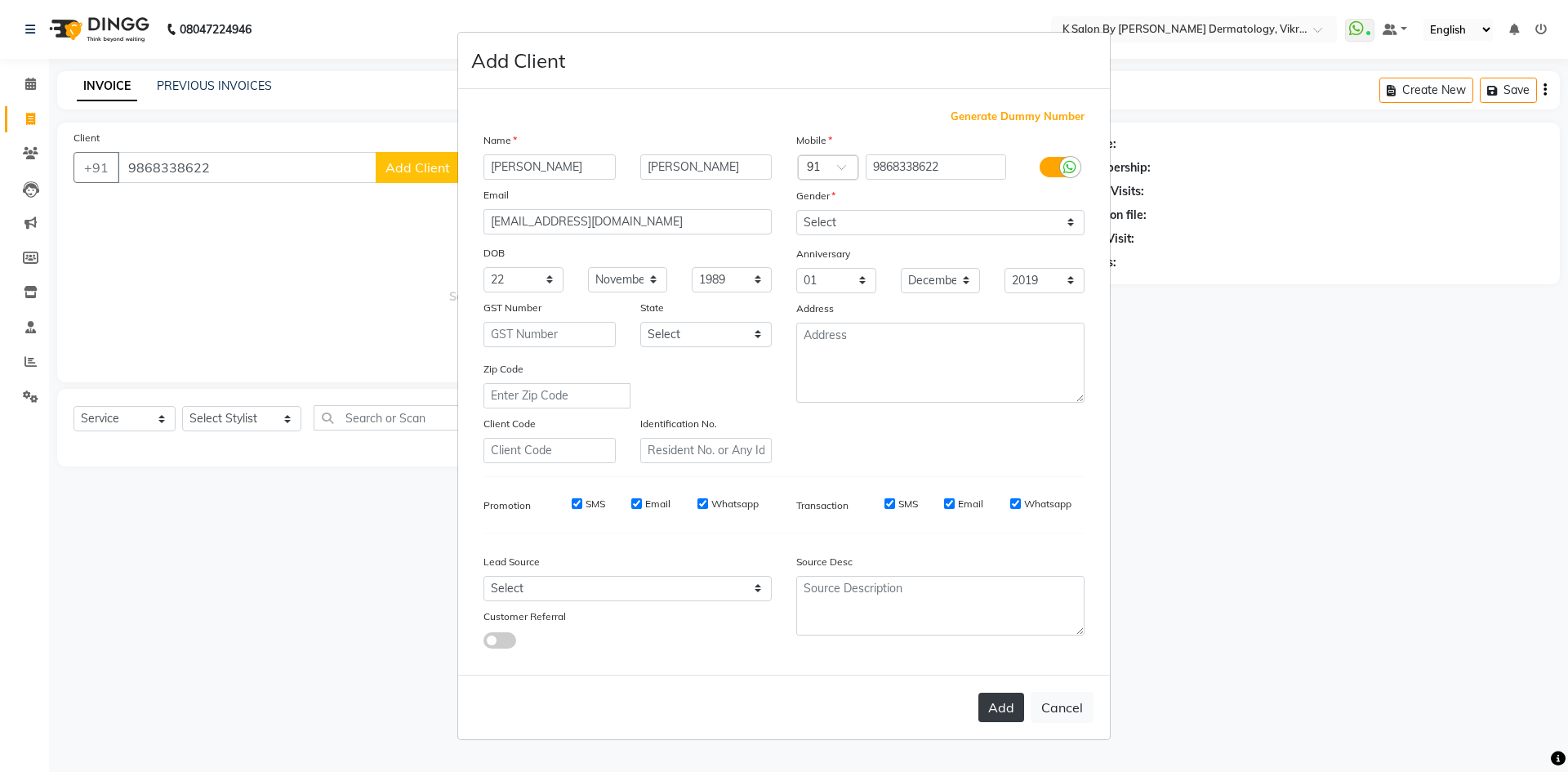
click at [1000, 703] on button "Add" at bounding box center [1001, 706] width 46 height 29
select select
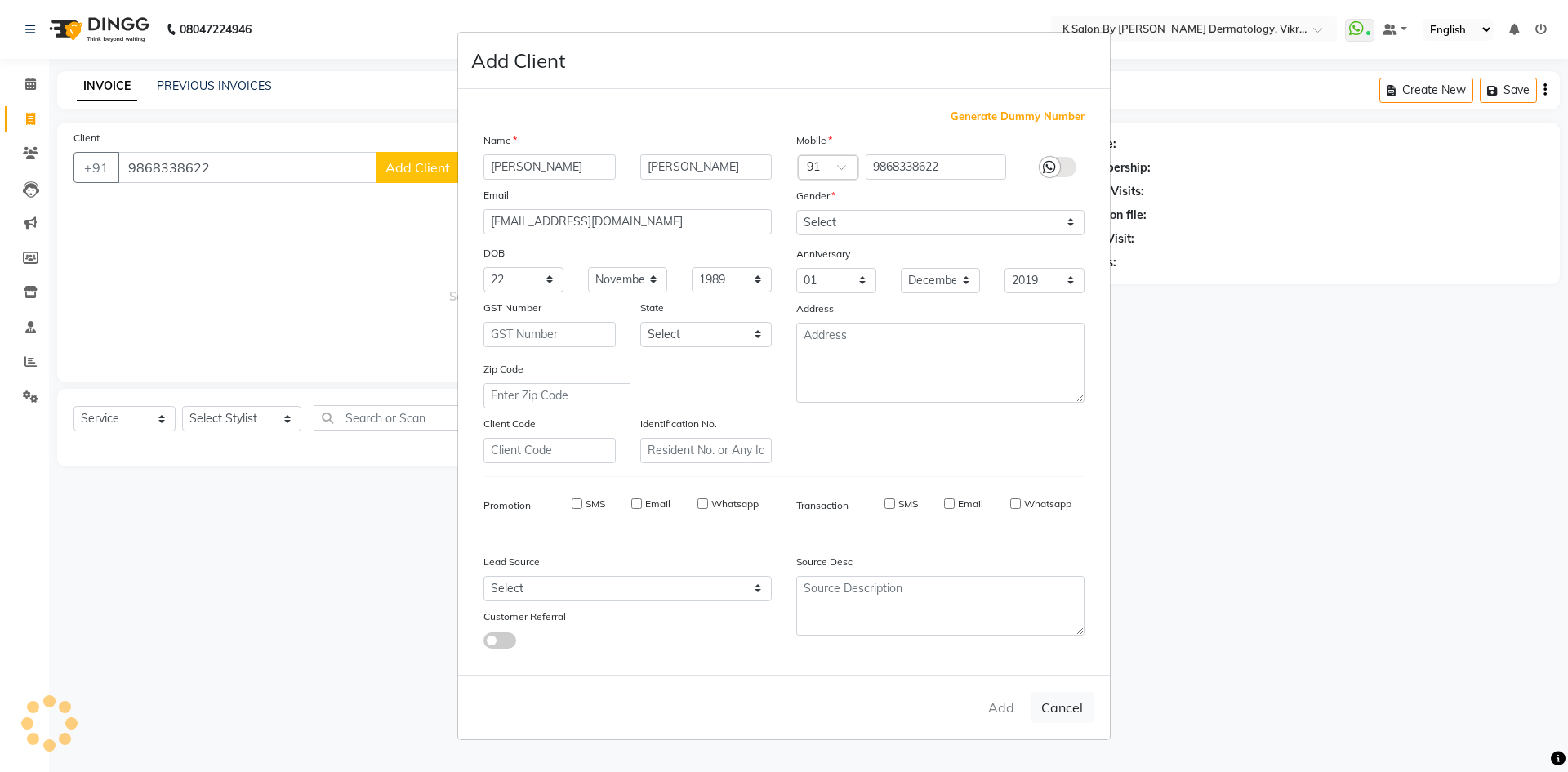
select select
checkbox input "false"
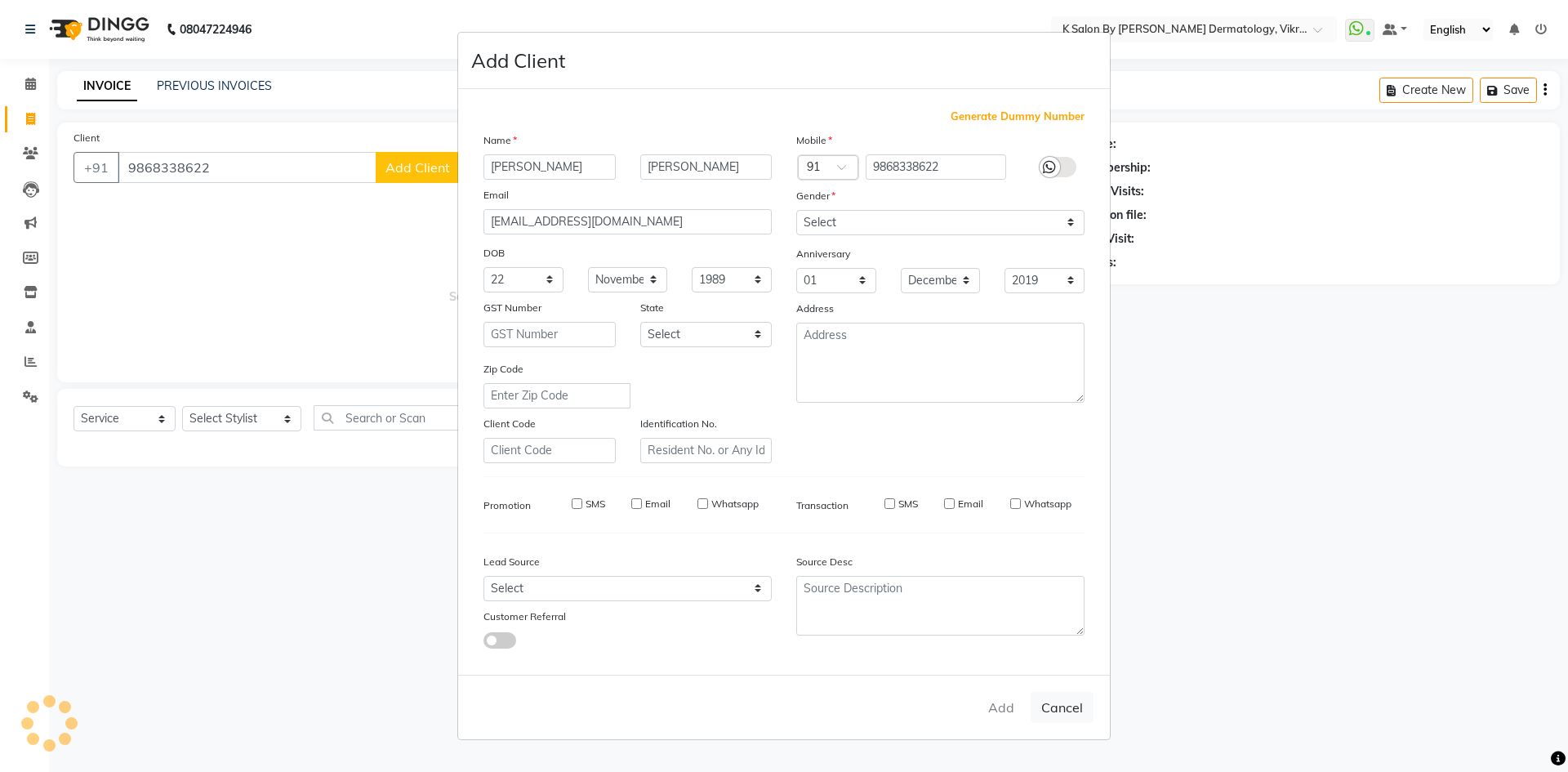
checkbox input "false"
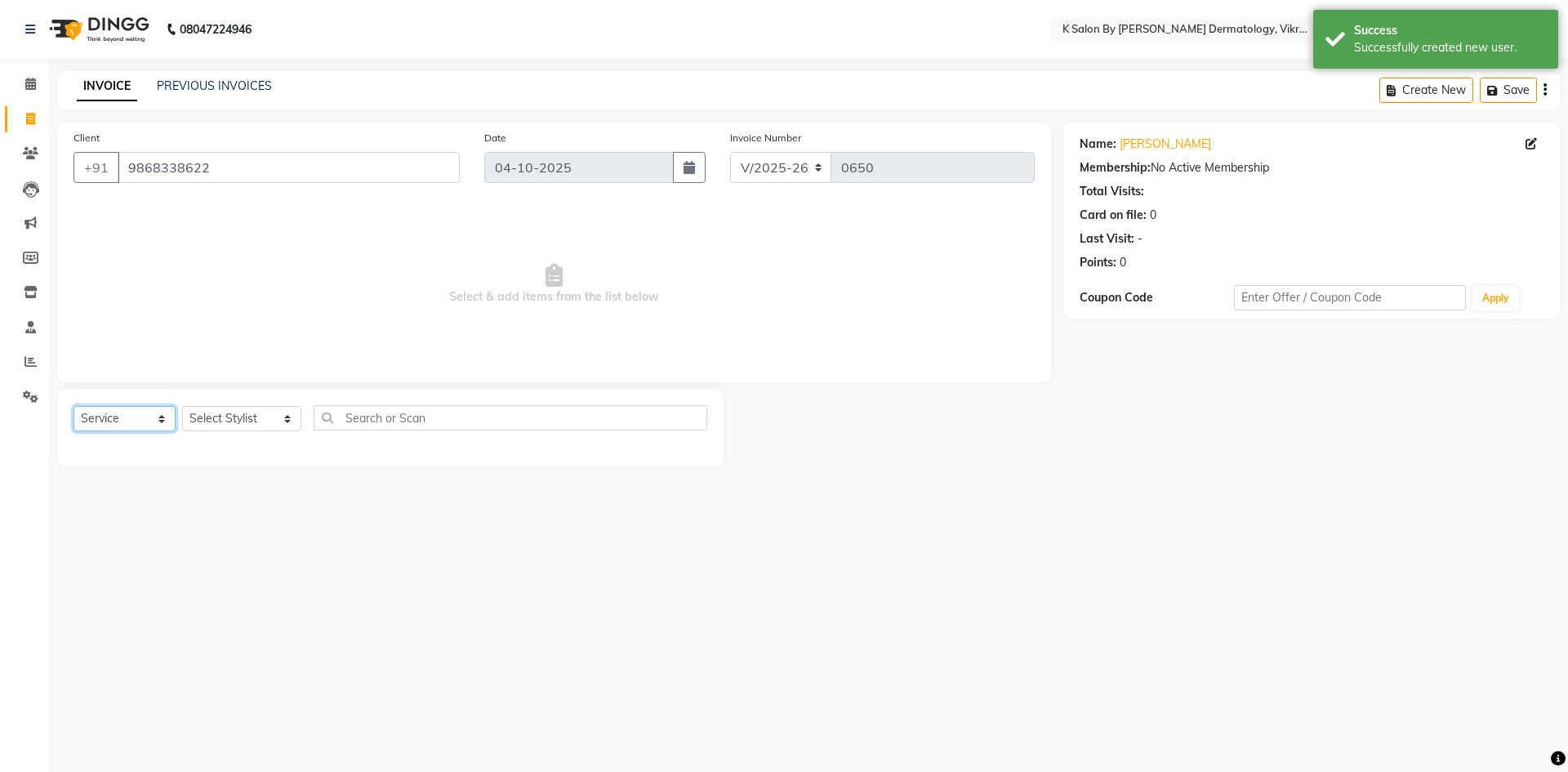
click at [99, 416] on select "Select Service Product Membership Package Voucher Prepaid Gift Card" at bounding box center [124, 418] width 102 height 25
click at [73, 406] on select "Select Service Product Membership Package Voucher Prepaid Gift Card" at bounding box center [124, 418] width 102 height 25
click at [260, 421] on select "Select Stylist DR [PERSON_NAME] KS Neha KS Somnath KS Tayyab k suraj Manager [P…" at bounding box center [241, 418] width 119 height 25
select select "58543"
click at [182, 406] on select "Select Stylist DR [PERSON_NAME] KS Neha KS Somnath KS Tayyab k suraj Manager [P…" at bounding box center [241, 418] width 119 height 25
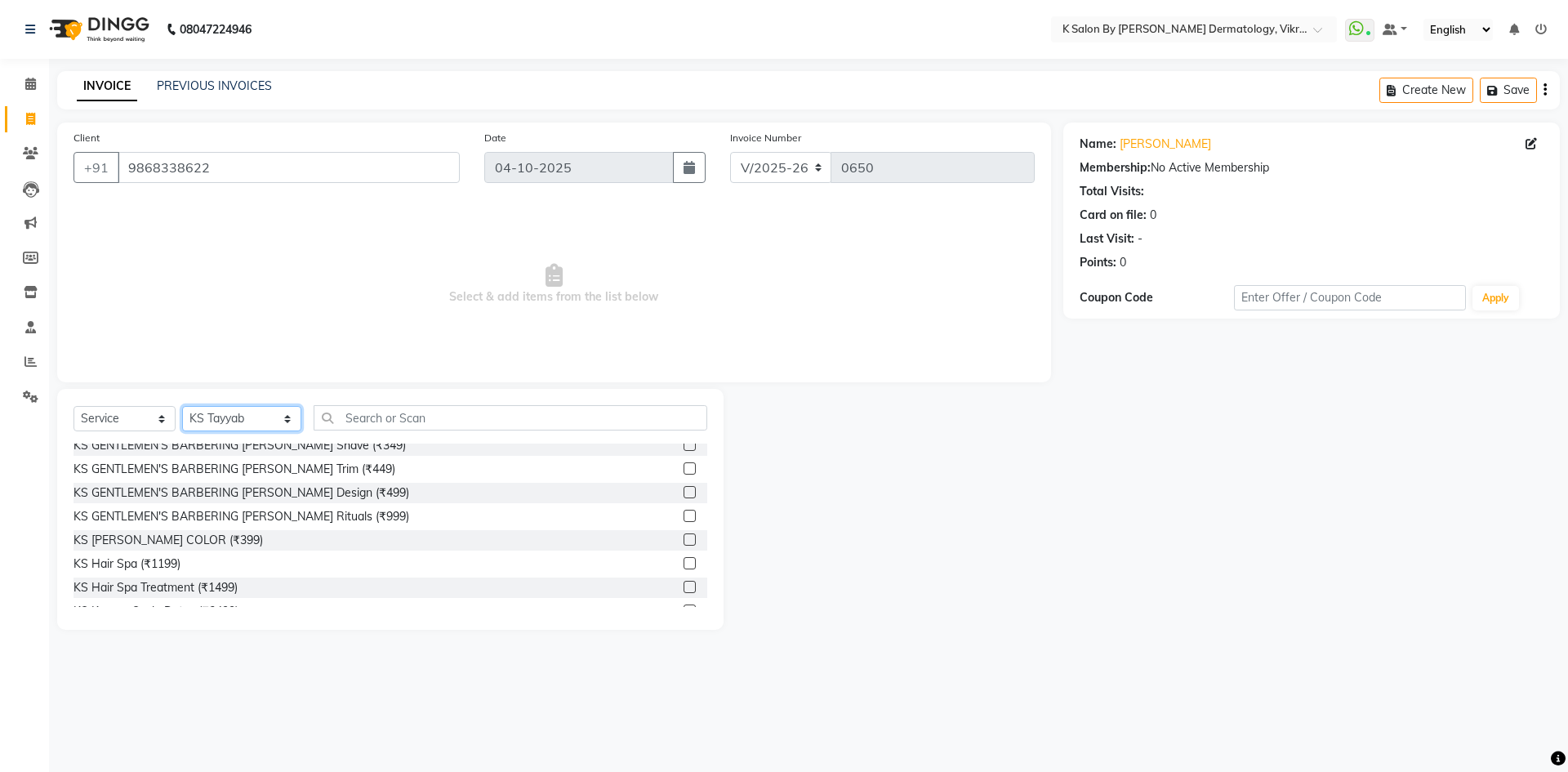
scroll to position [82, 0]
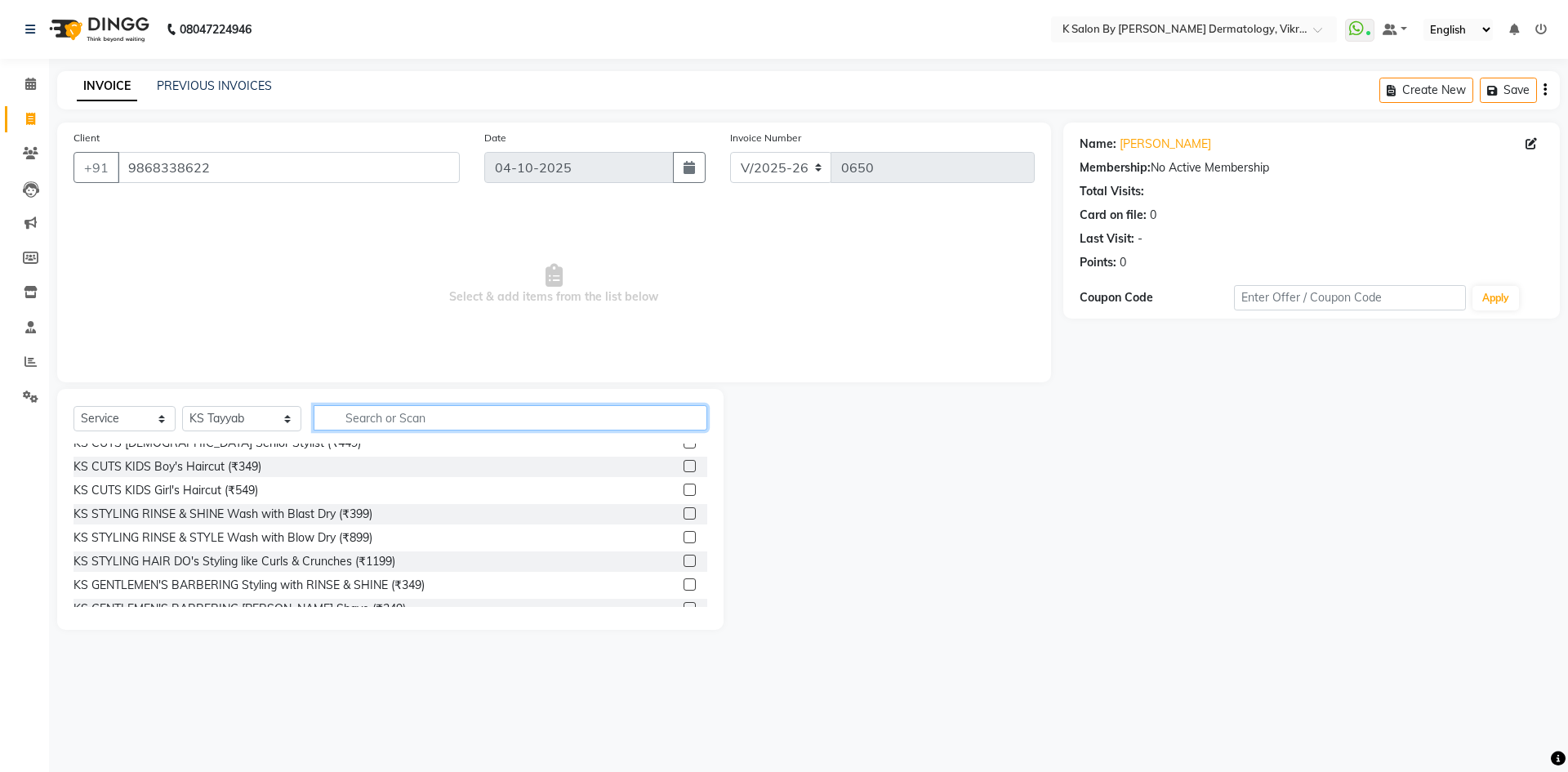
click at [348, 422] on input "text" at bounding box center [510, 417] width 393 height 25
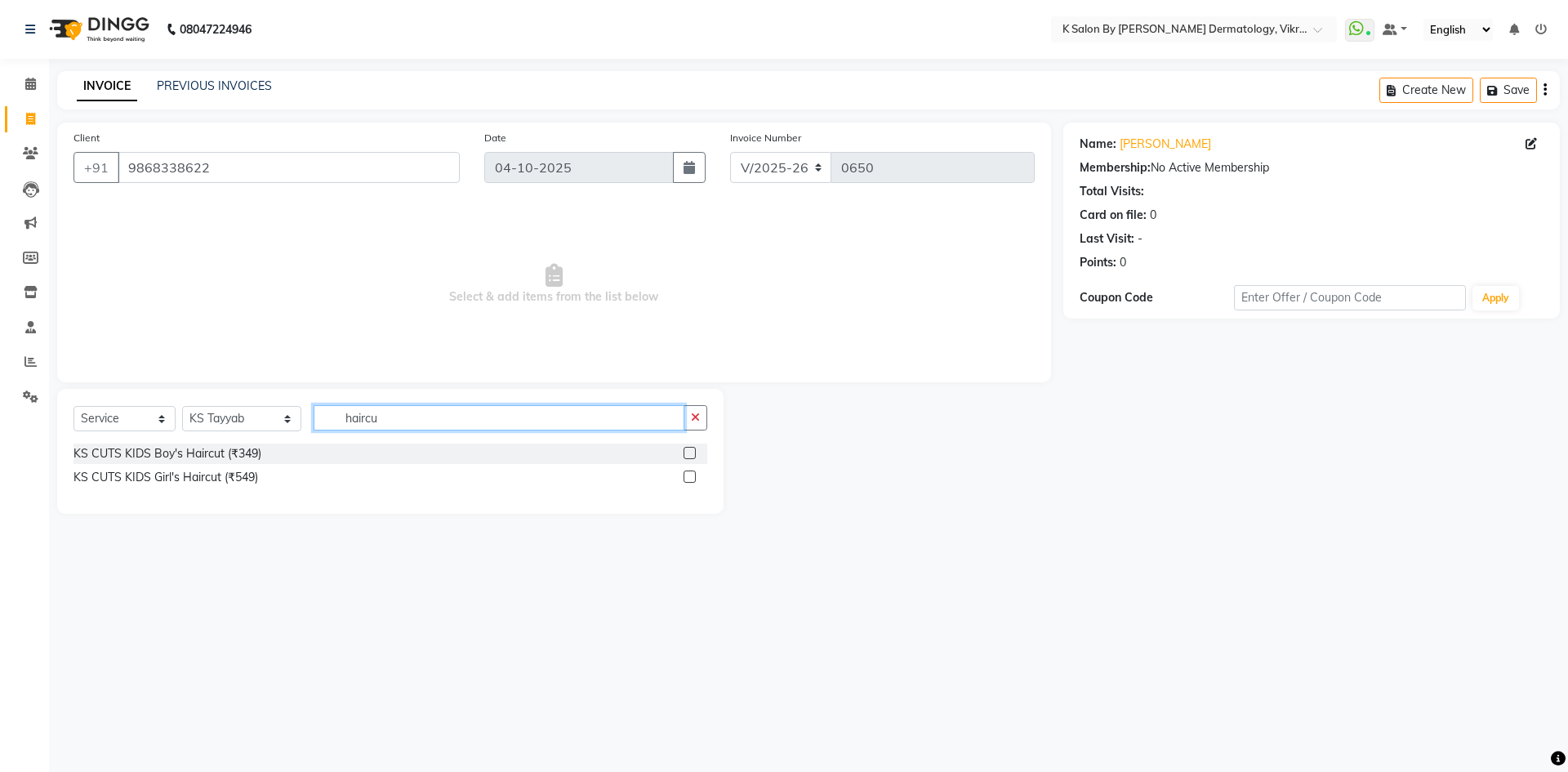
type input "haircut"
click at [392, 422] on input "haircut" at bounding box center [499, 417] width 371 height 25
type input "a"
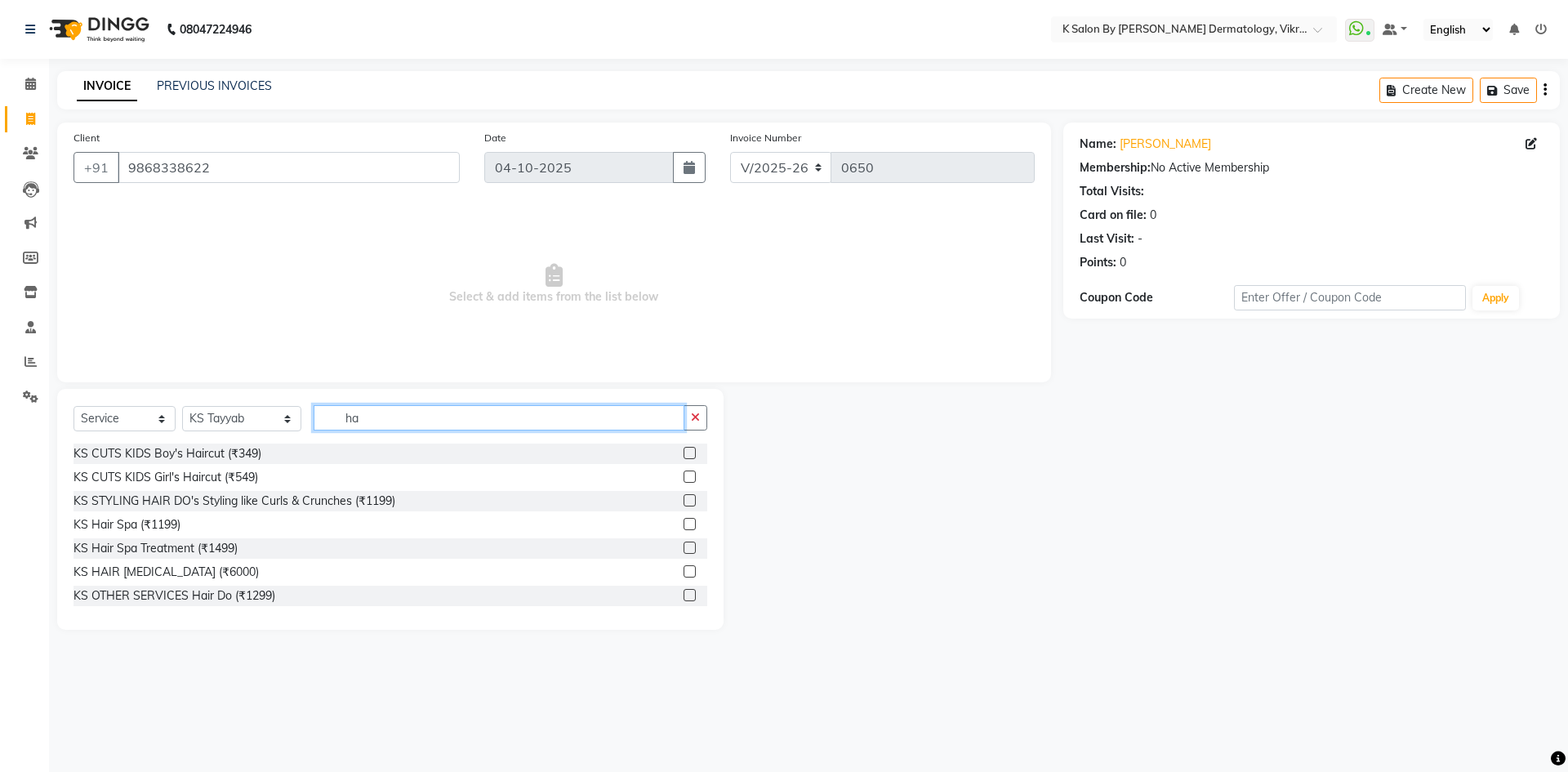
type input "h"
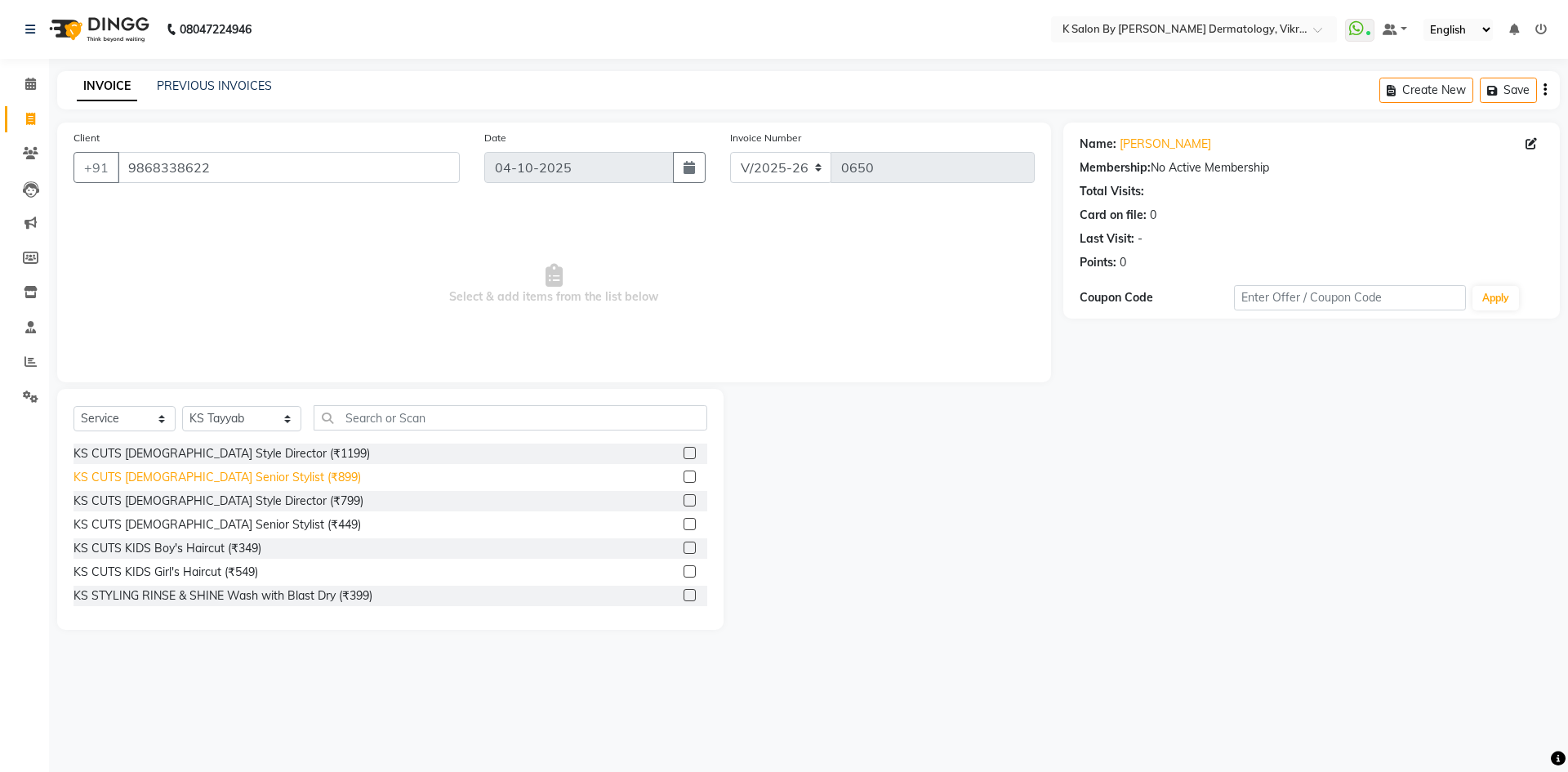
click at [266, 482] on div "KS CUTS [DEMOGRAPHIC_DATA] Senior Stylist (₹899)" at bounding box center [217, 477] width 287 height 17
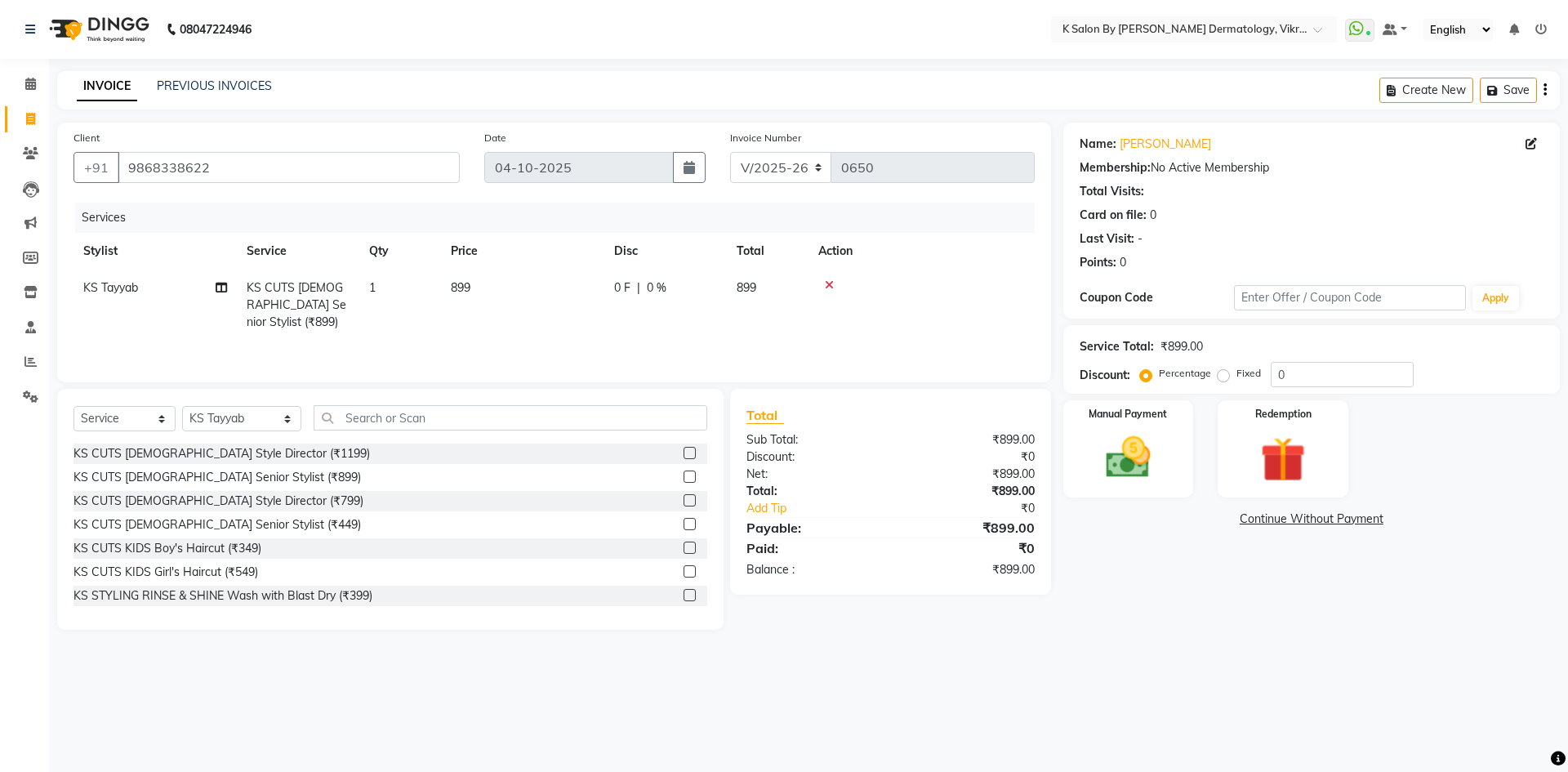
click at [684, 472] on label at bounding box center [689, 476] width 12 height 12
click at [684, 472] on input "checkbox" at bounding box center [688, 477] width 10 height 10
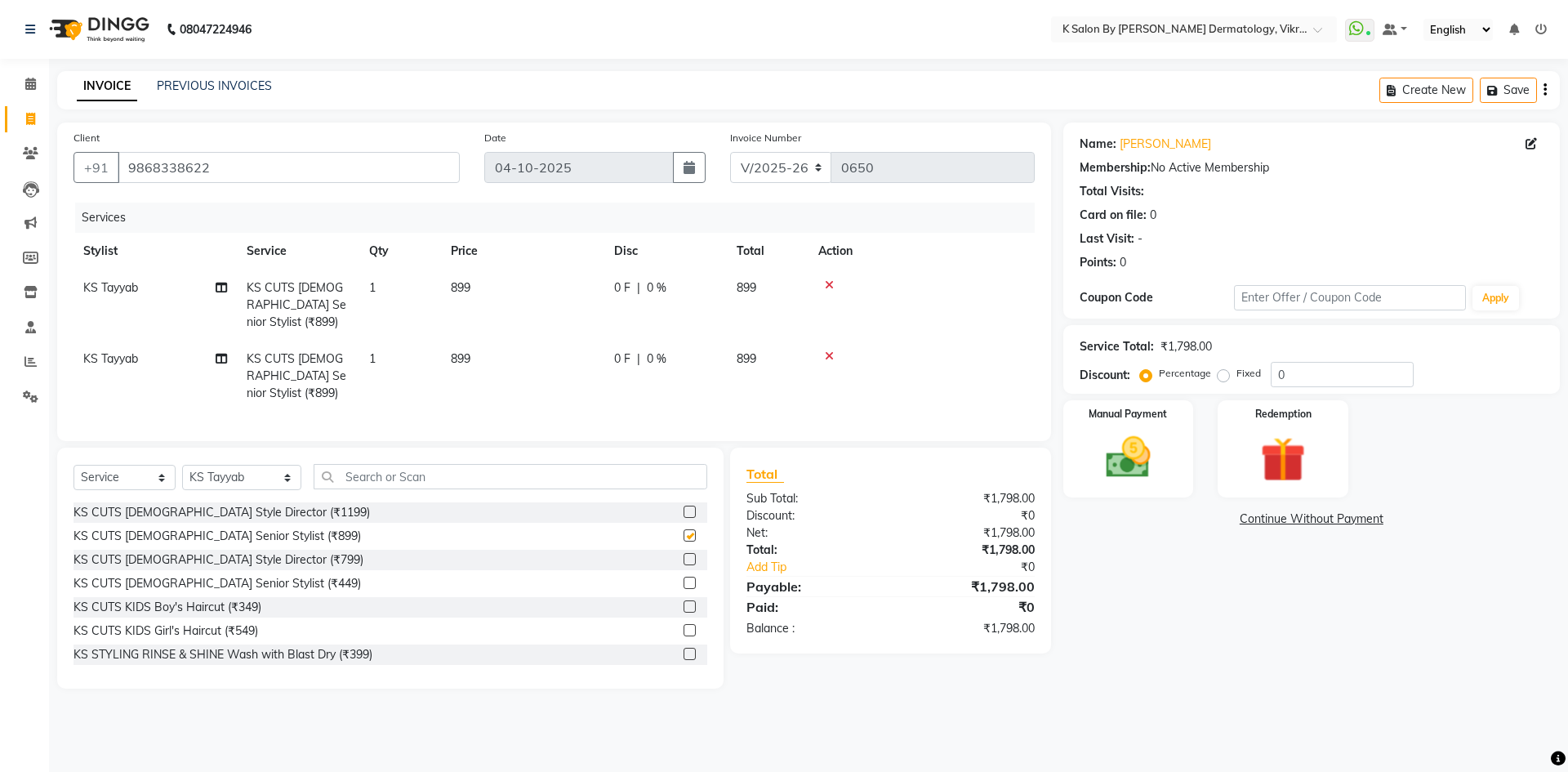
checkbox input "false"
click at [823, 355] on div at bounding box center [921, 356] width 207 height 11
click at [825, 354] on icon at bounding box center [829, 356] width 9 height 11
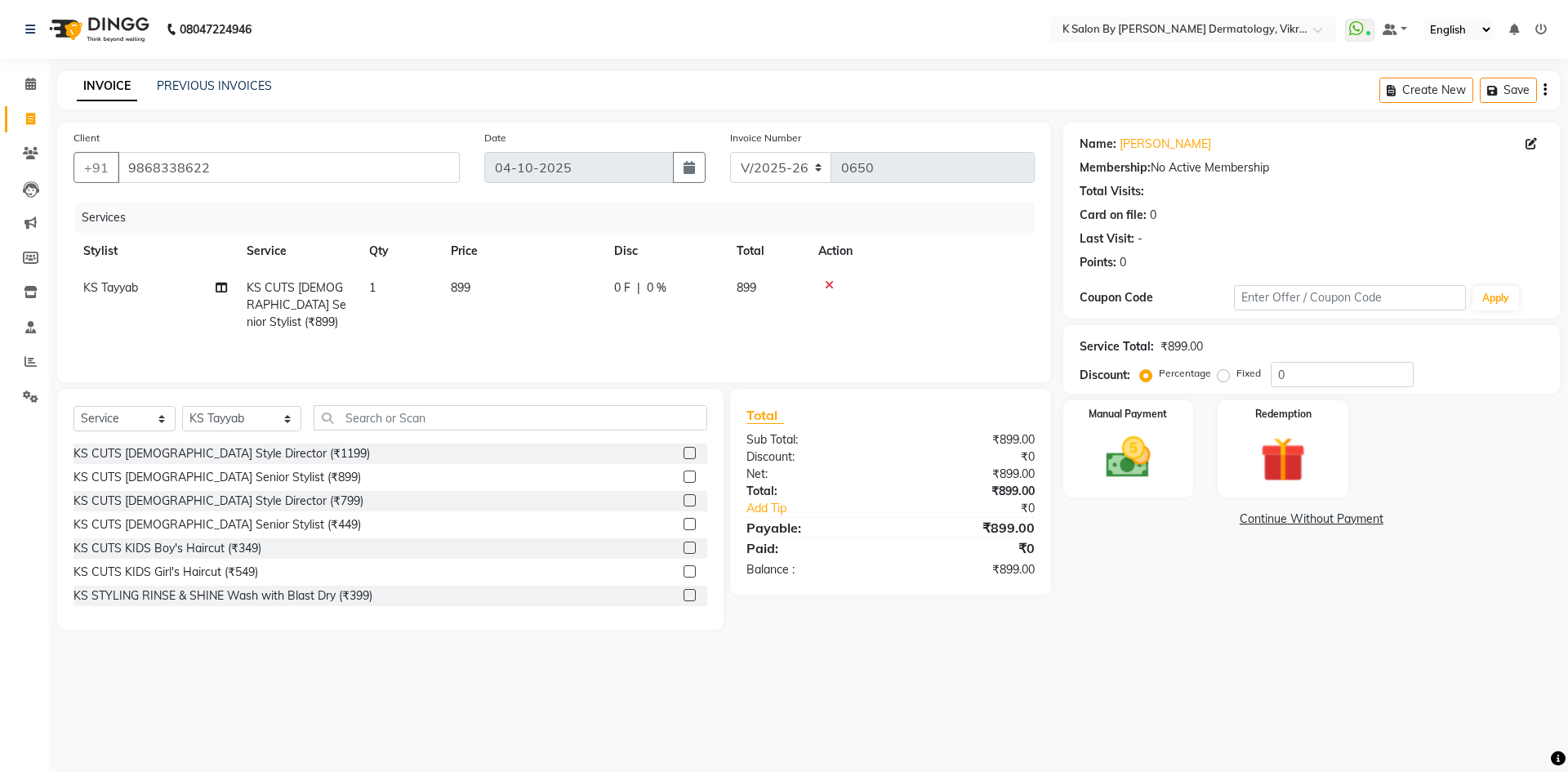
click at [457, 290] on span "899" at bounding box center [460, 287] width 20 height 15
select select "58543"
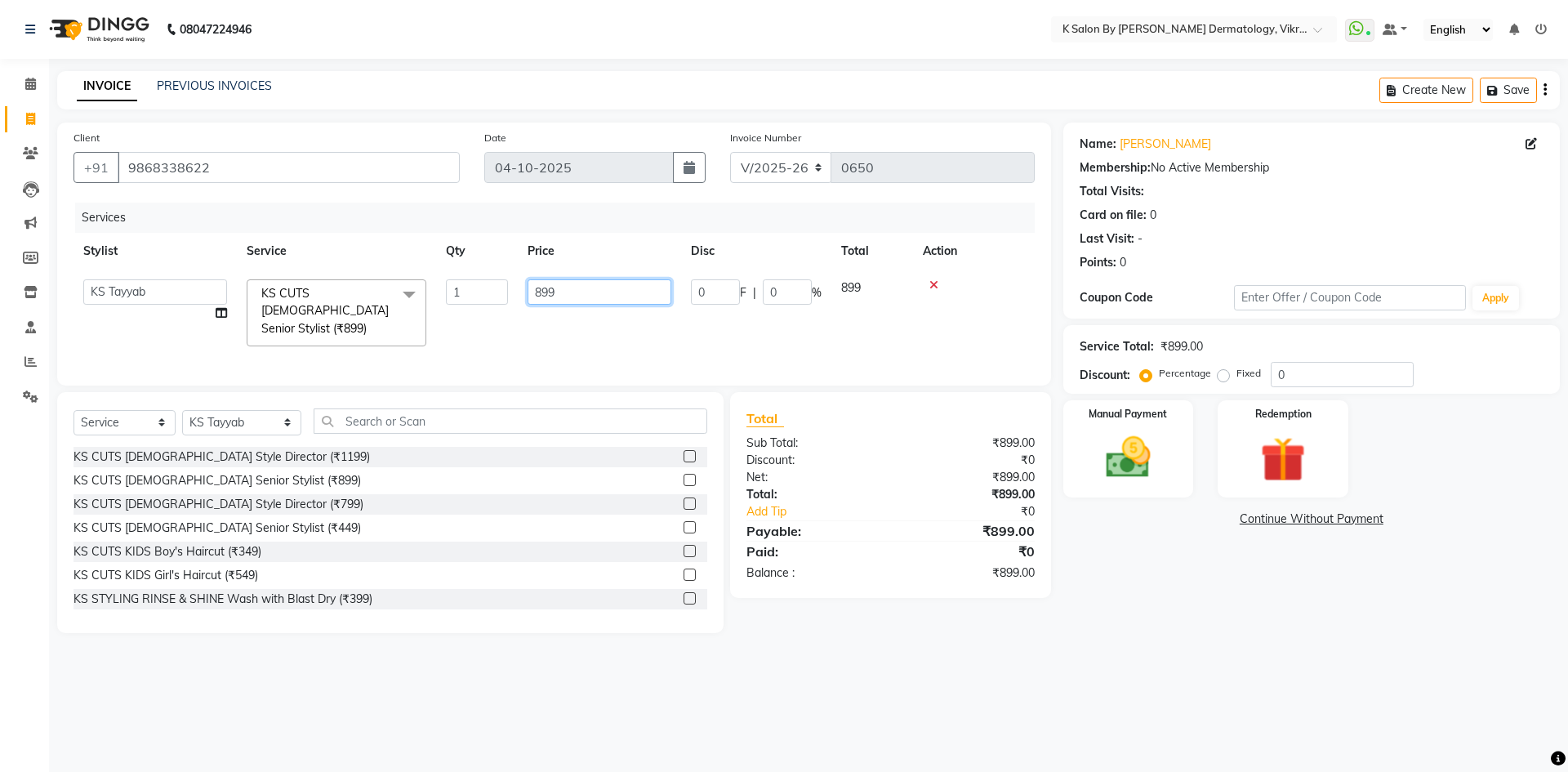
drag, startPoint x: 582, startPoint y: 291, endPoint x: 541, endPoint y: 291, distance: 41.0
click at [541, 291] on input "899" at bounding box center [599, 291] width 144 height 25
type input "850"
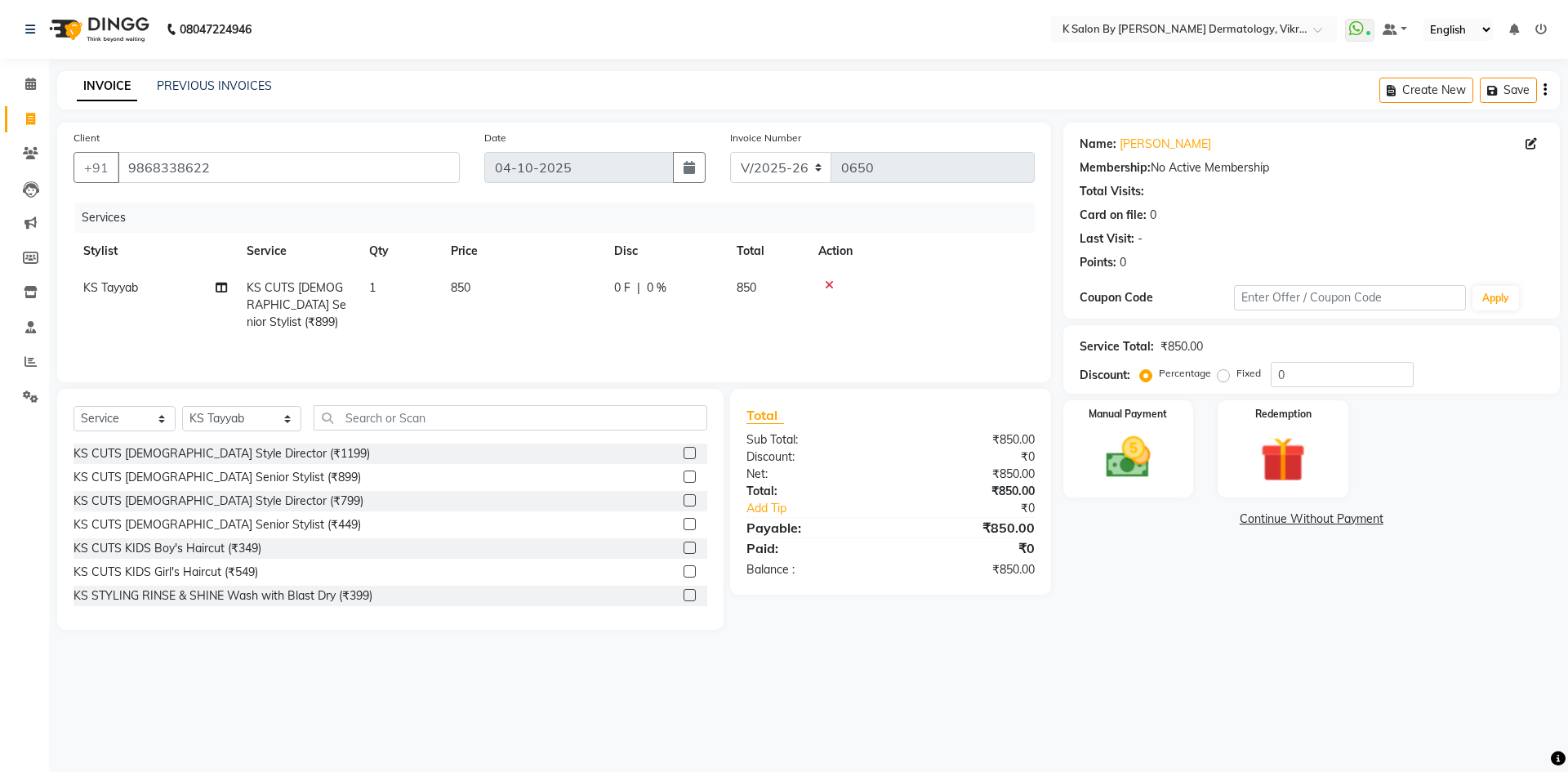
click at [896, 322] on tr "KS Tayyab KS CUTS [DEMOGRAPHIC_DATA] Senior Stylist (₹899) 1 850 0 F | 0 % 850" at bounding box center [553, 305] width 961 height 71
click at [1153, 460] on img at bounding box center [1128, 456] width 76 height 54
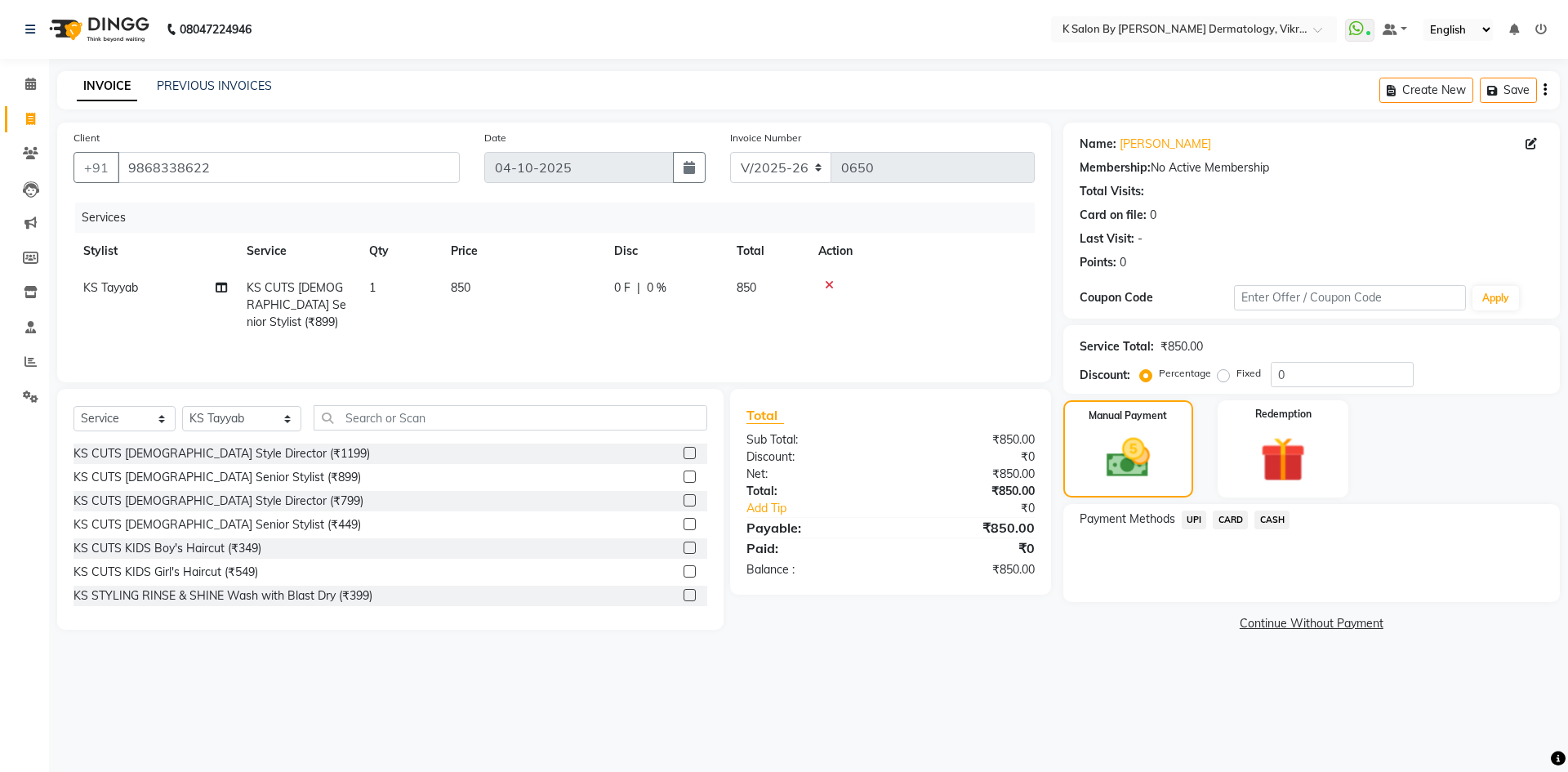
click at [1200, 519] on span "UPI" at bounding box center [1193, 519] width 25 height 19
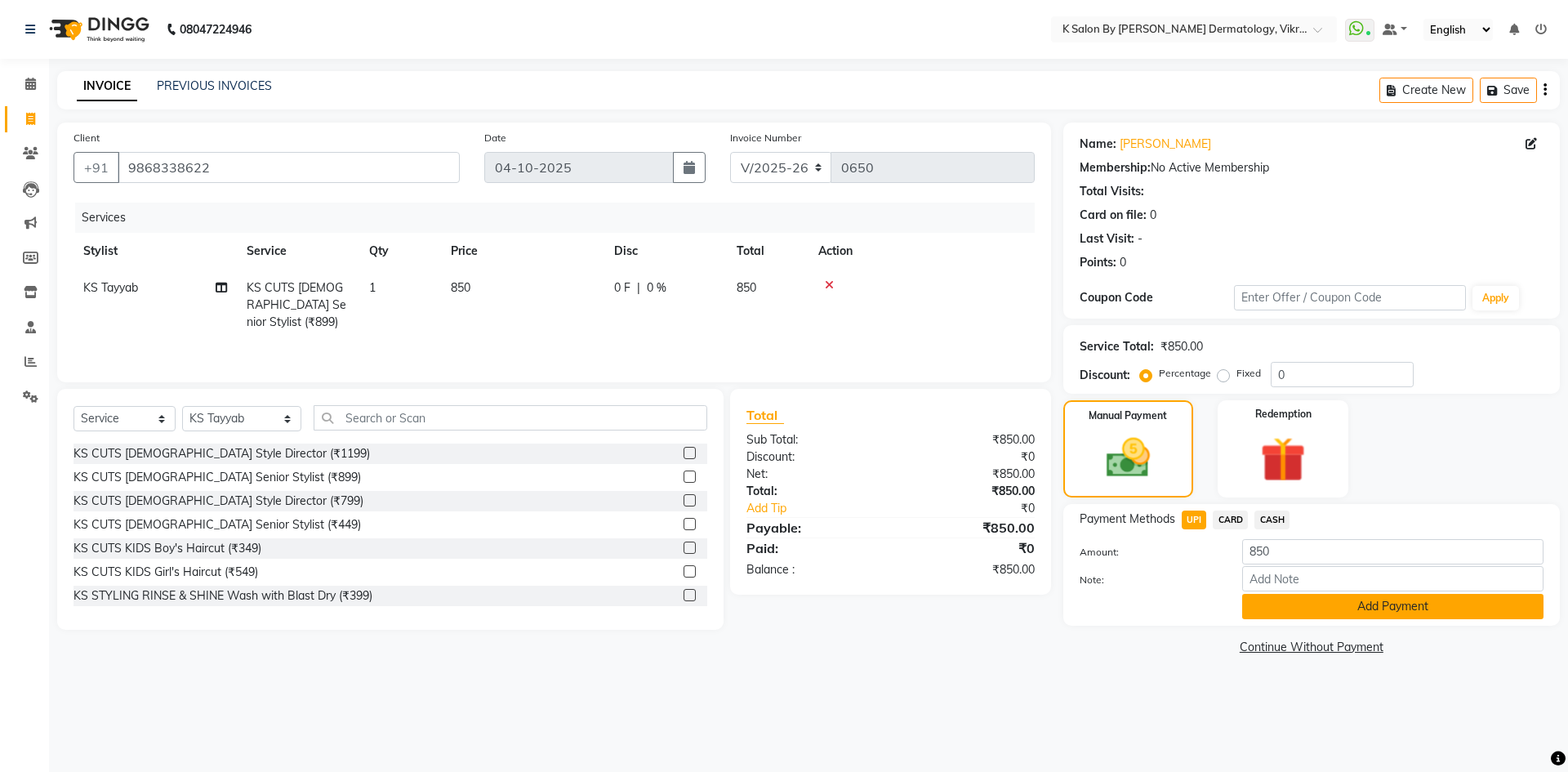
click at [1378, 606] on button "Add Payment" at bounding box center [1392, 606] width 301 height 25
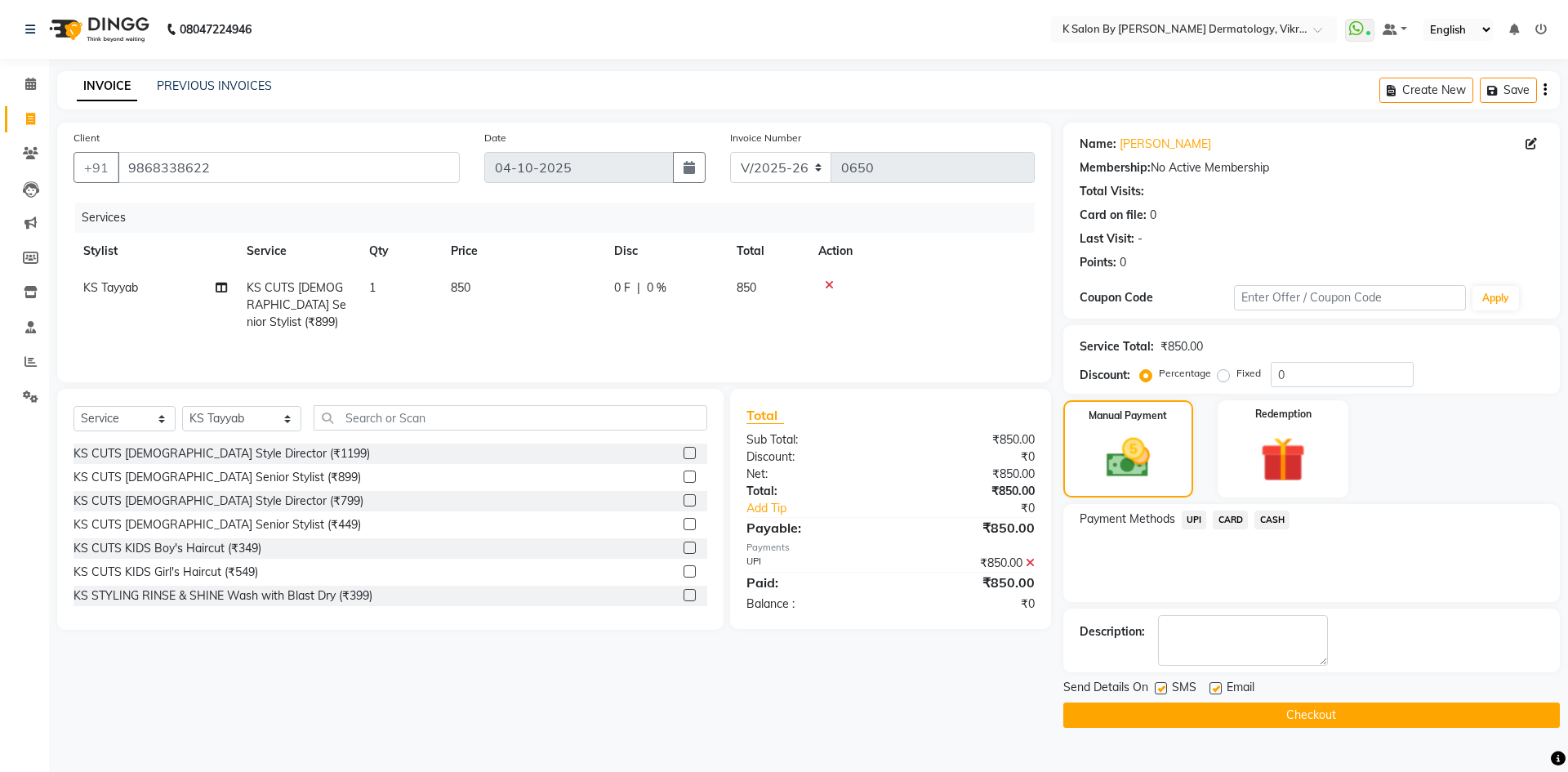
click at [1300, 713] on button "Checkout" at bounding box center [1311, 715] width 497 height 25
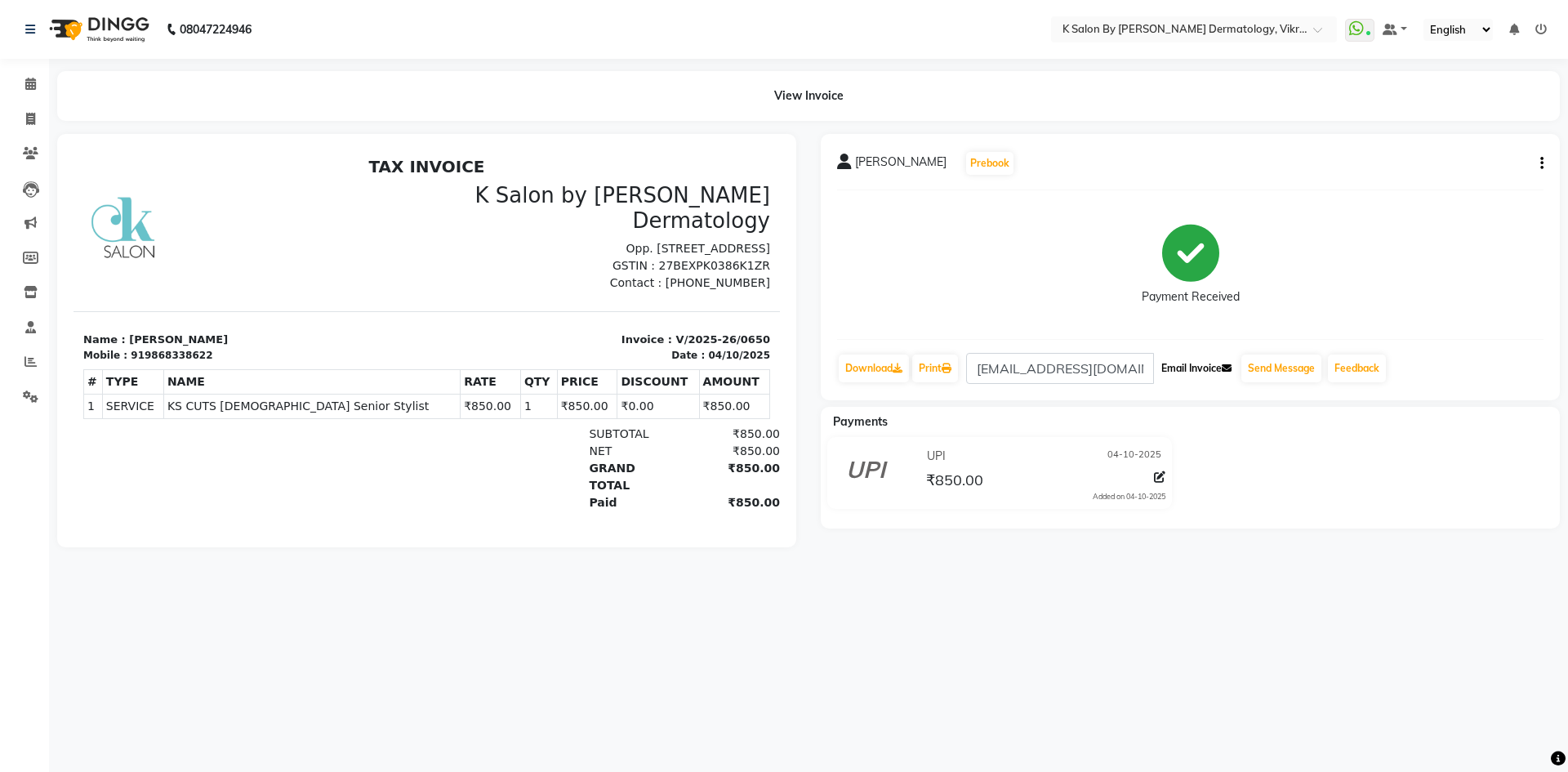
click at [1199, 367] on button "Email Invoice" at bounding box center [1196, 368] width 84 height 28
click at [32, 357] on icon at bounding box center [30, 361] width 12 height 12
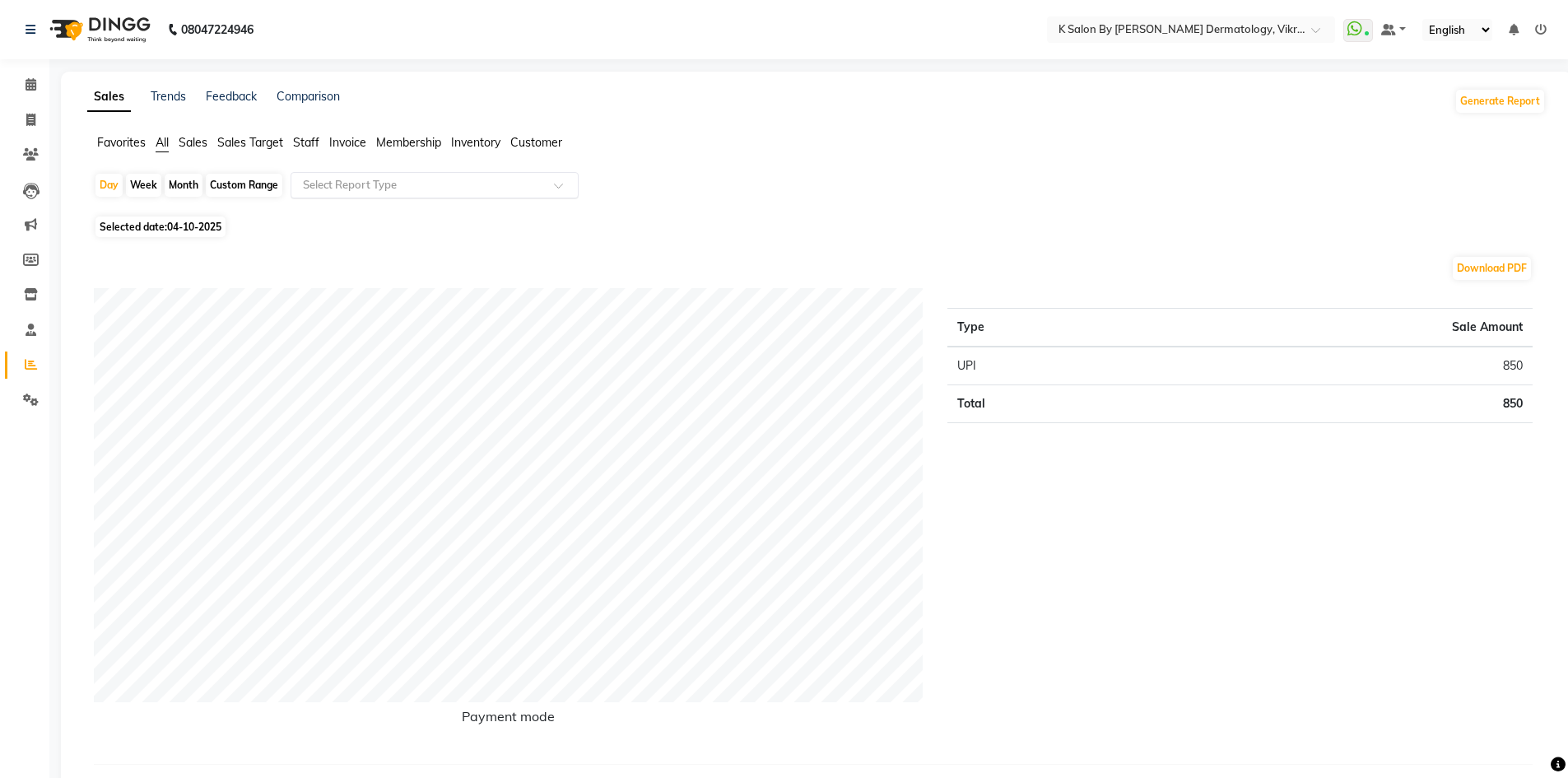
click at [376, 182] on input "text" at bounding box center [418, 185] width 237 height 16
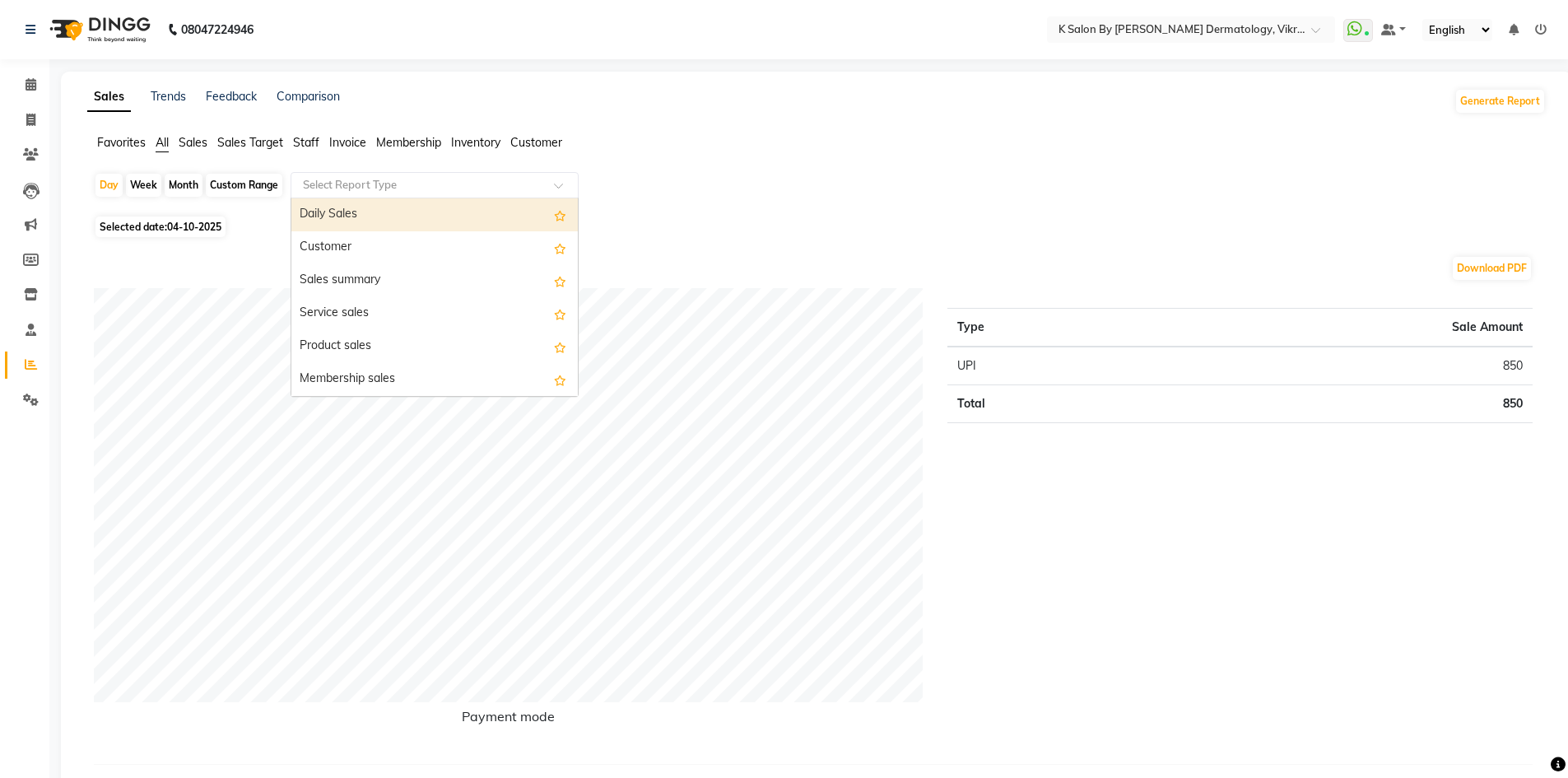
click at [350, 211] on div "Daily Sales" at bounding box center [434, 215] width 287 height 33
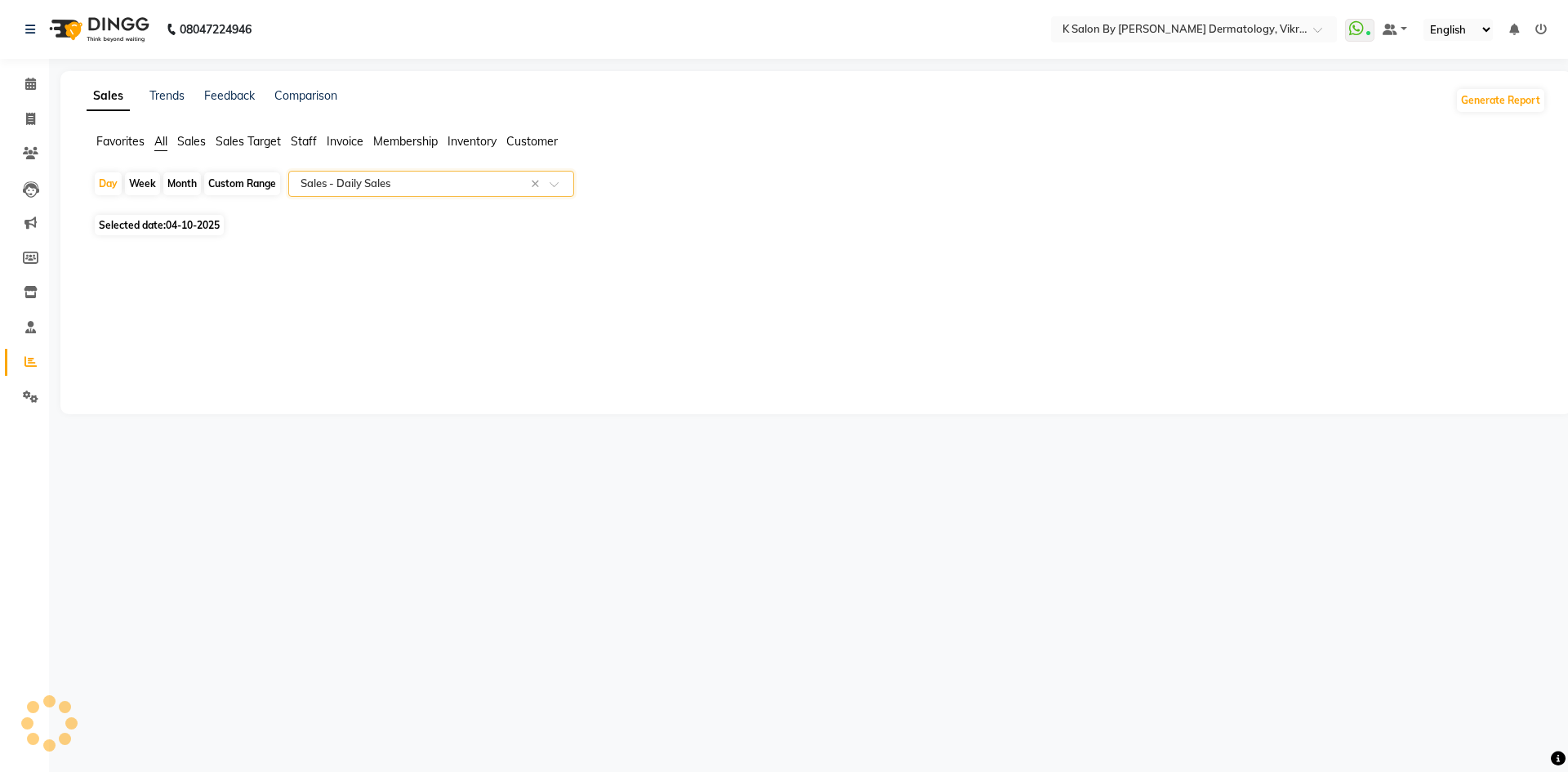
select select "full_report"
select select "csv"
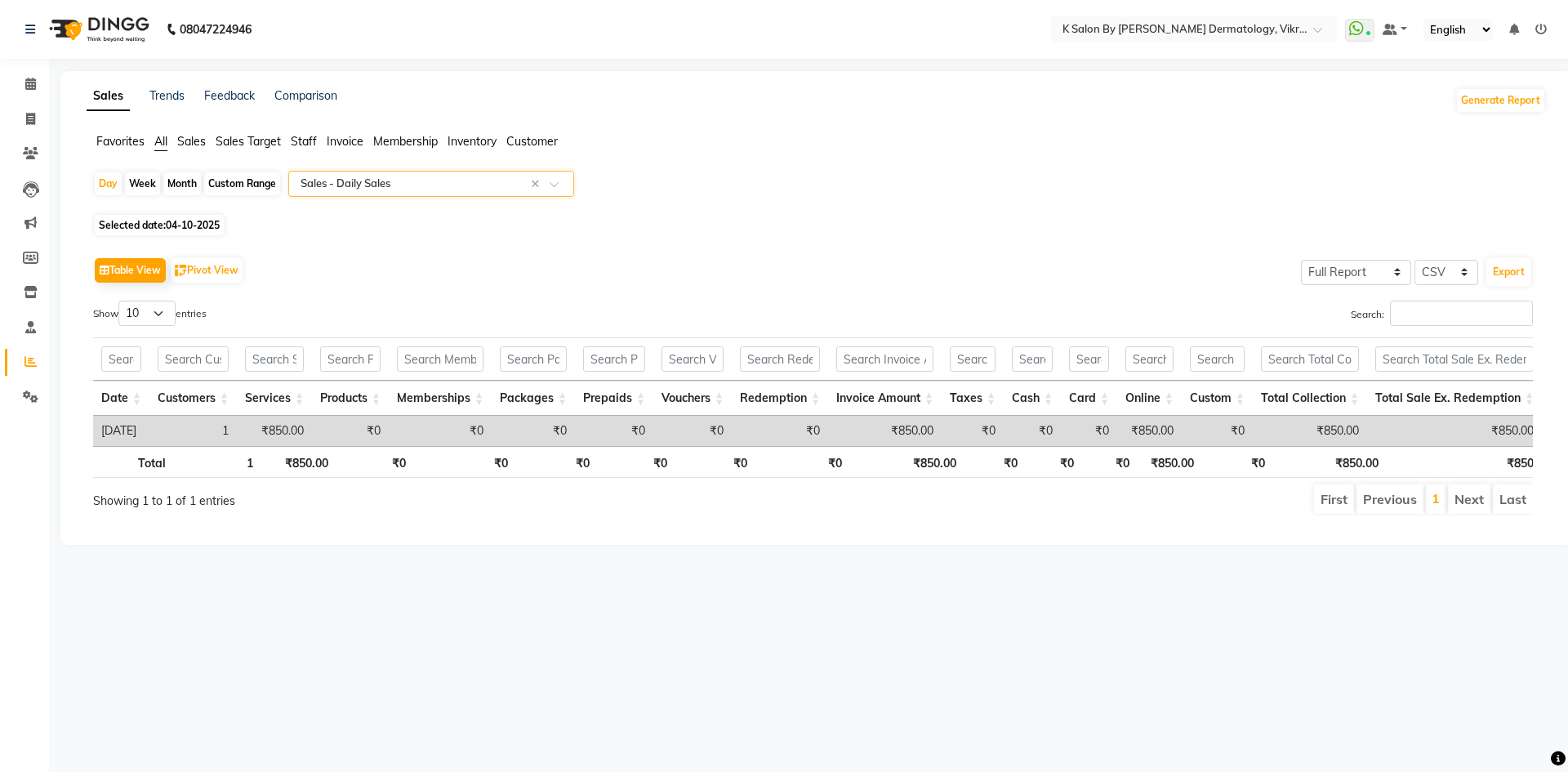
click at [181, 215] on span "Selected date: [DATE]" at bounding box center [159, 225] width 129 height 21
select select "10"
select select "2025"
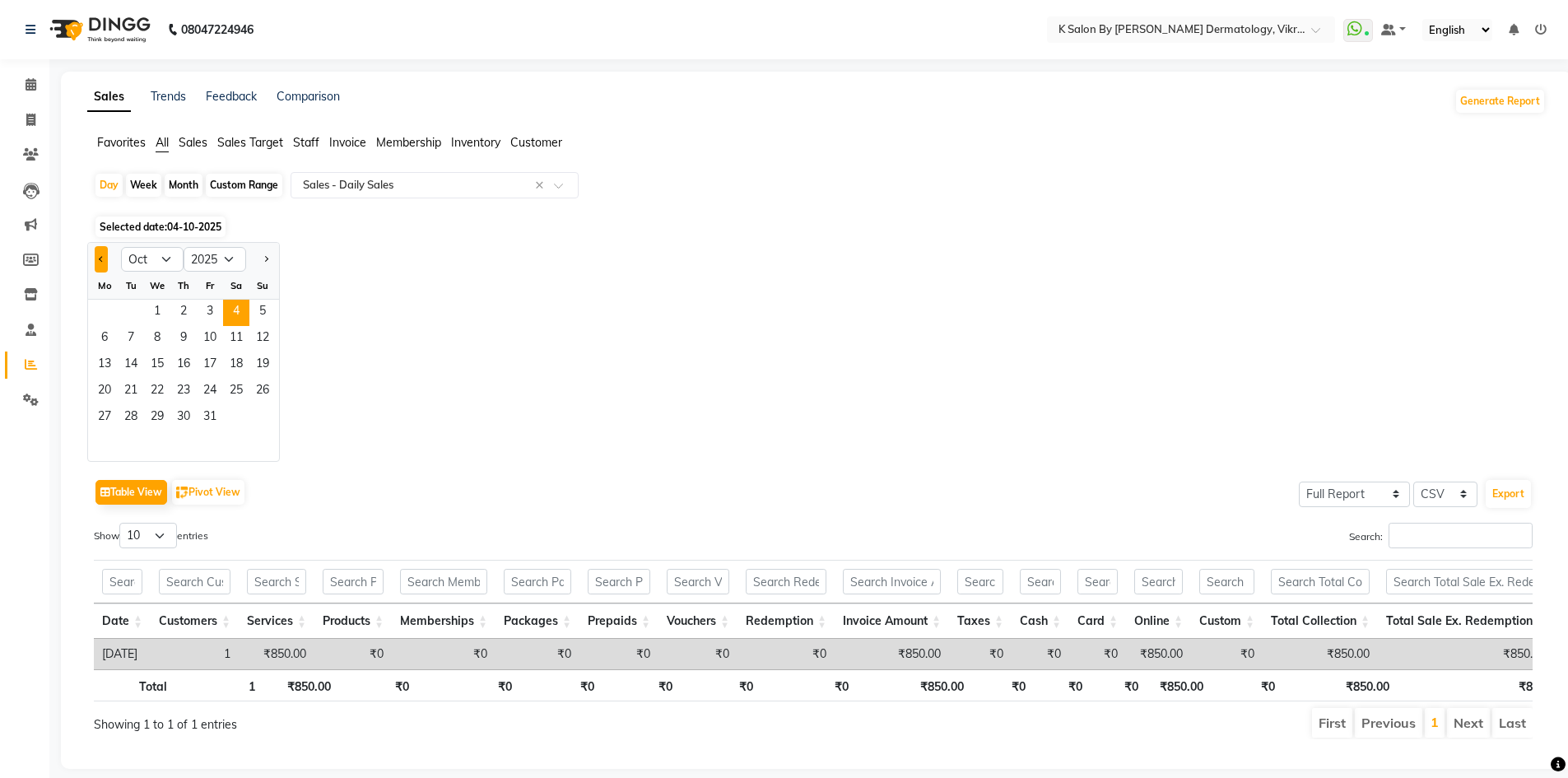
click at [96, 257] on button "Previous month" at bounding box center [101, 259] width 13 height 27
select select "9"
click at [156, 343] on span "10" at bounding box center [157, 339] width 26 height 27
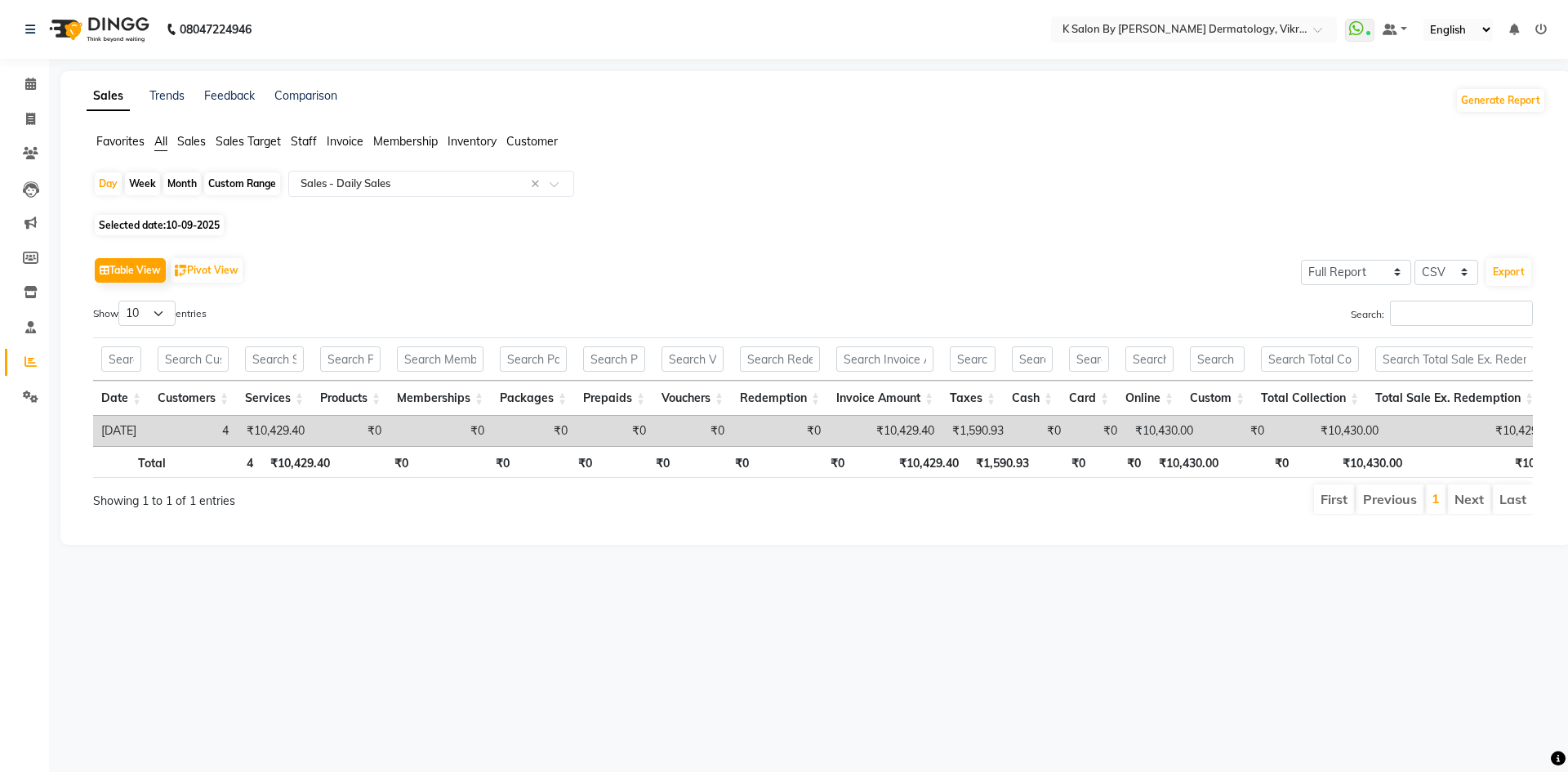
scroll to position [0, 12]
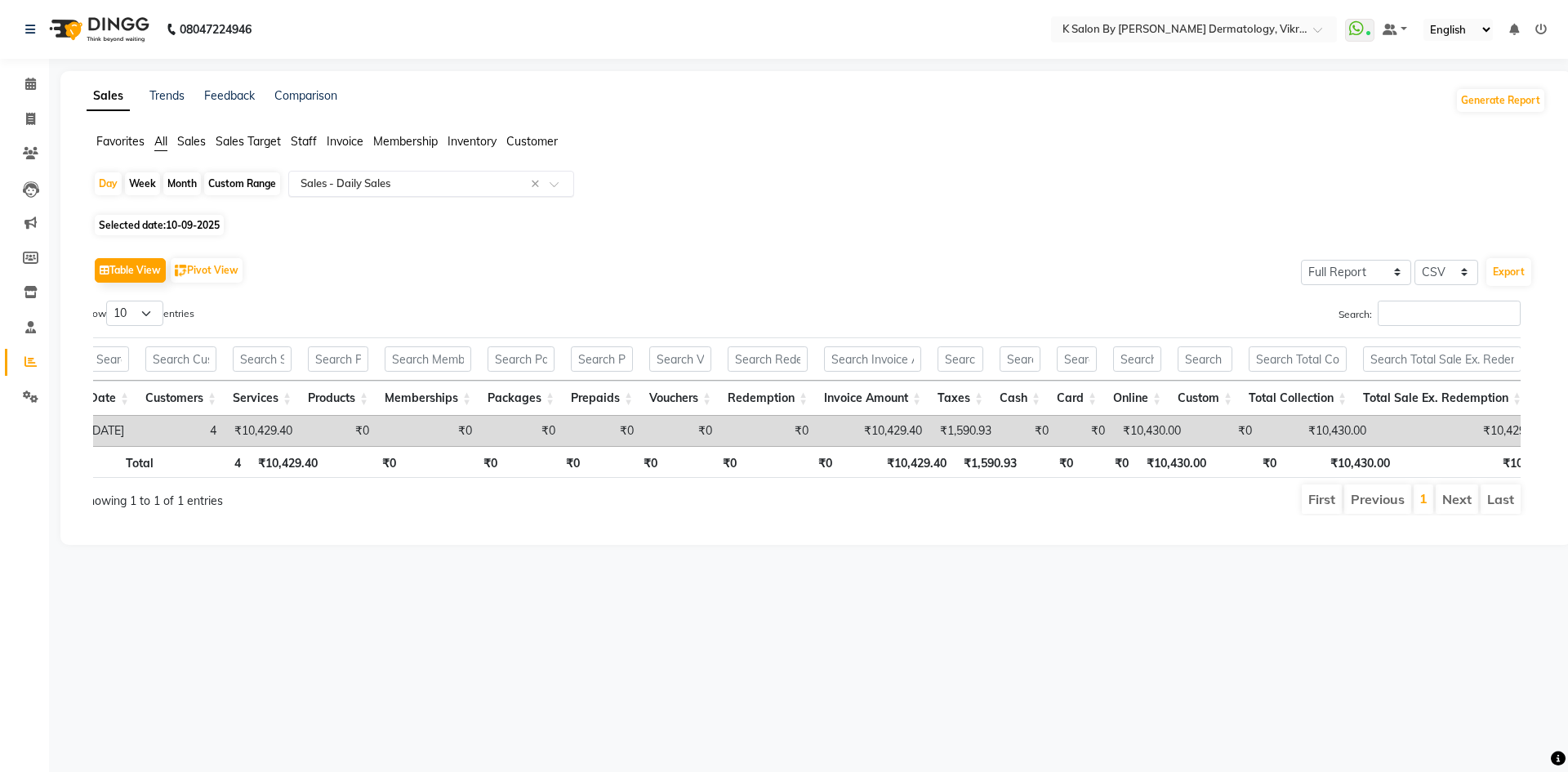
click at [410, 177] on input "text" at bounding box center [415, 183] width 235 height 16
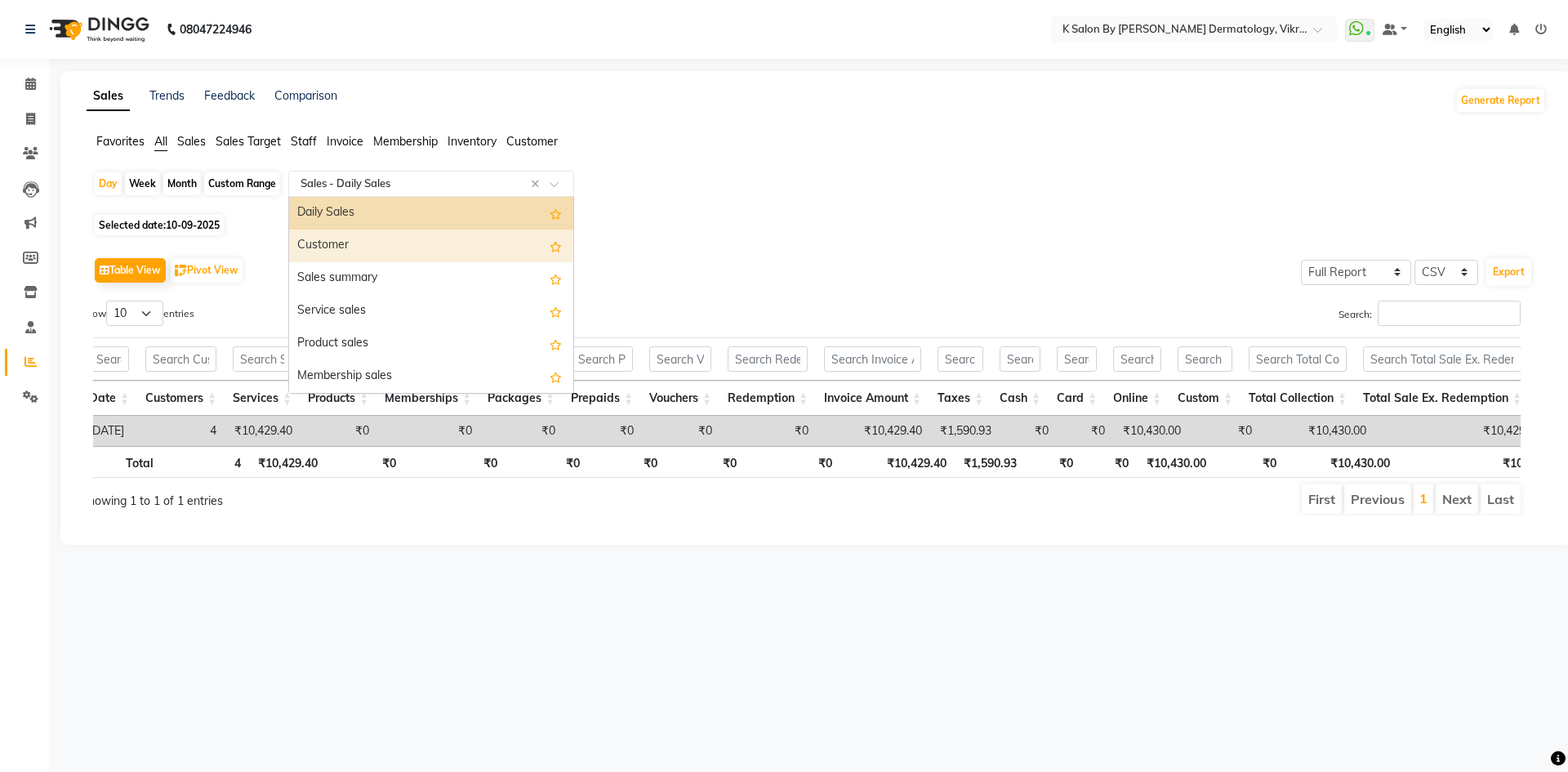
click at [361, 241] on div "Customer" at bounding box center [431, 245] width 284 height 33
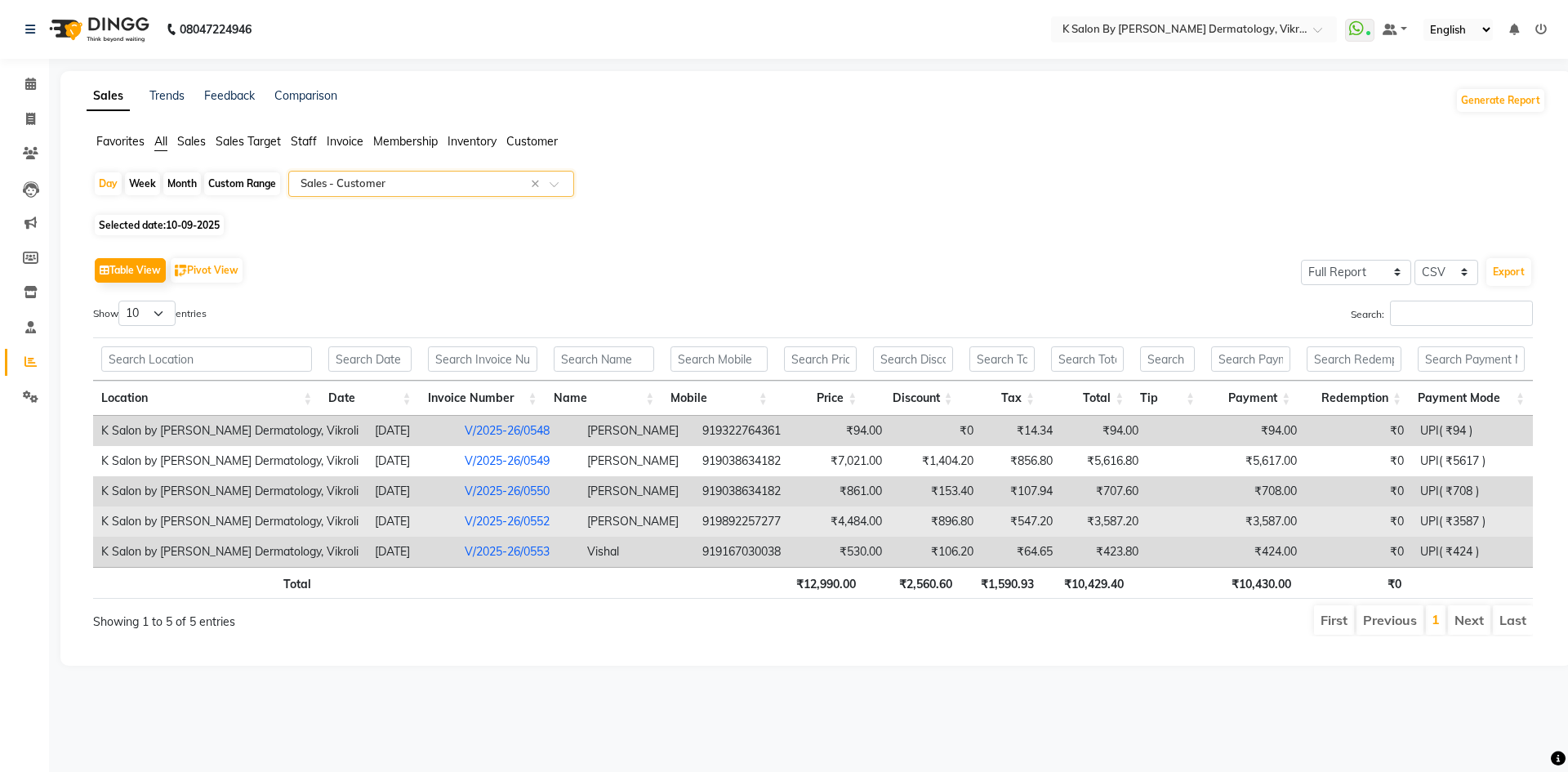
click at [498, 516] on link "V/2025-26/0552" at bounding box center [507, 521] width 85 height 15
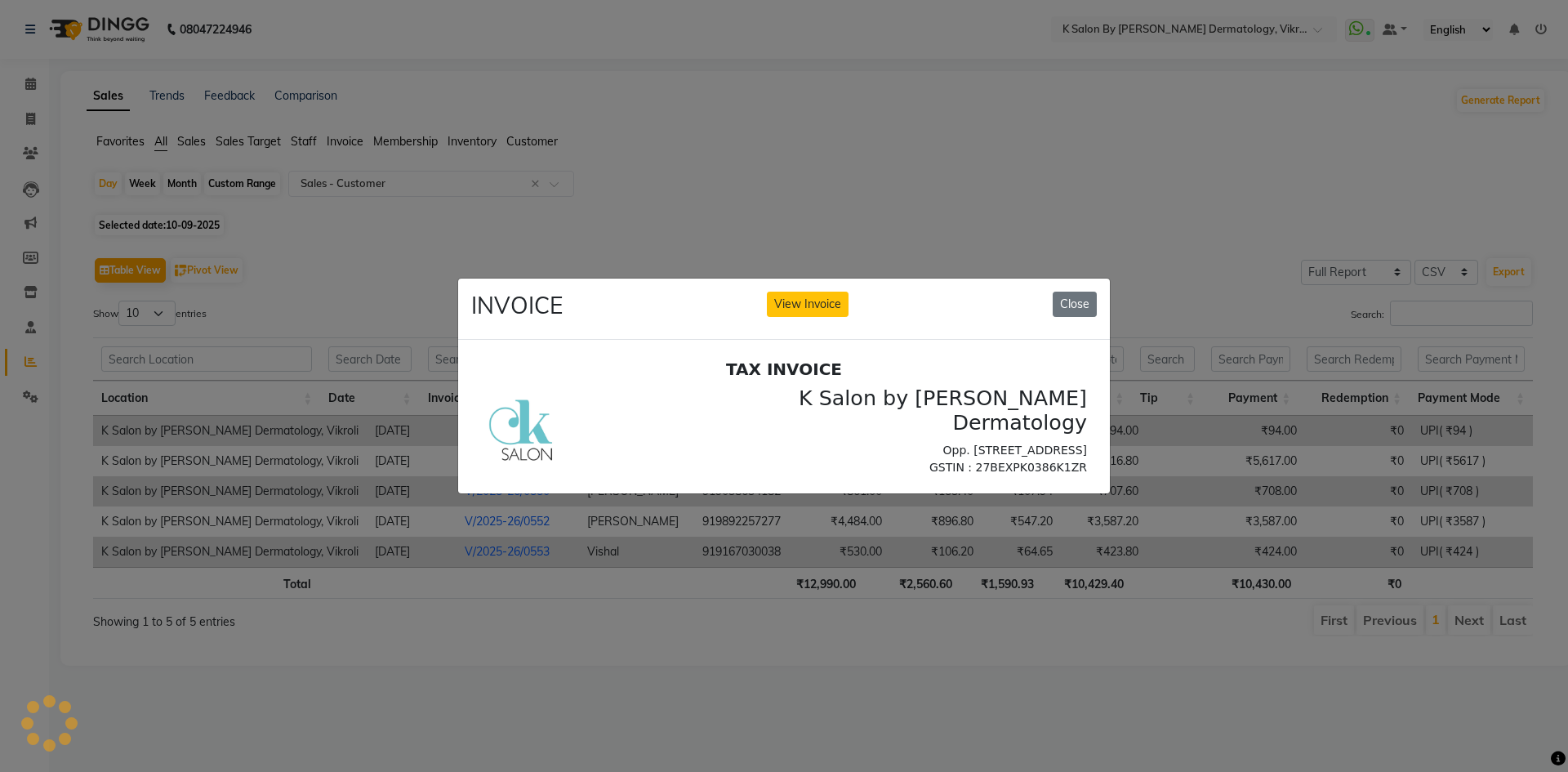
scroll to position [0, 0]
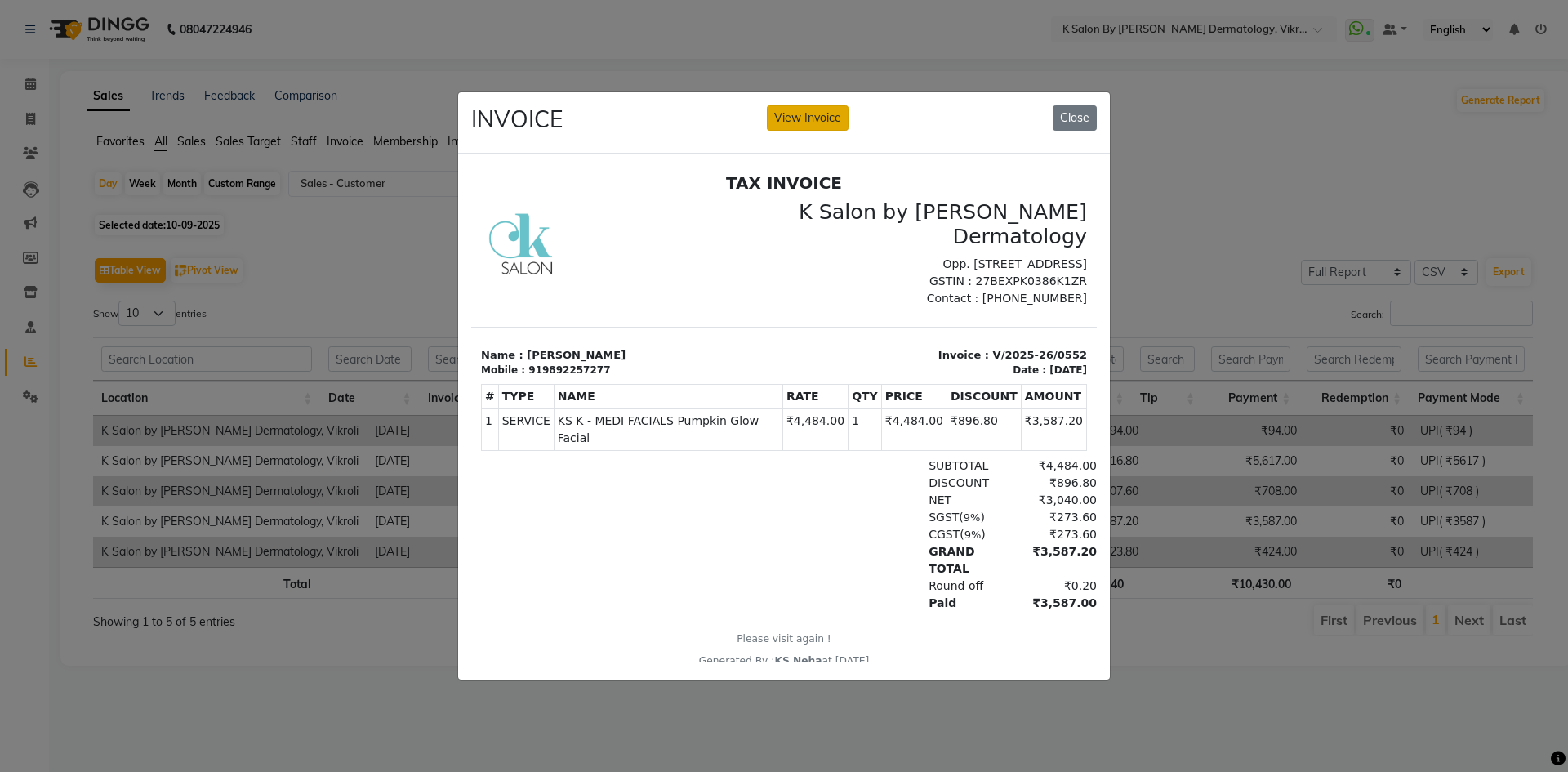
click at [801, 106] on button "View Invoice" at bounding box center [807, 117] width 82 height 25
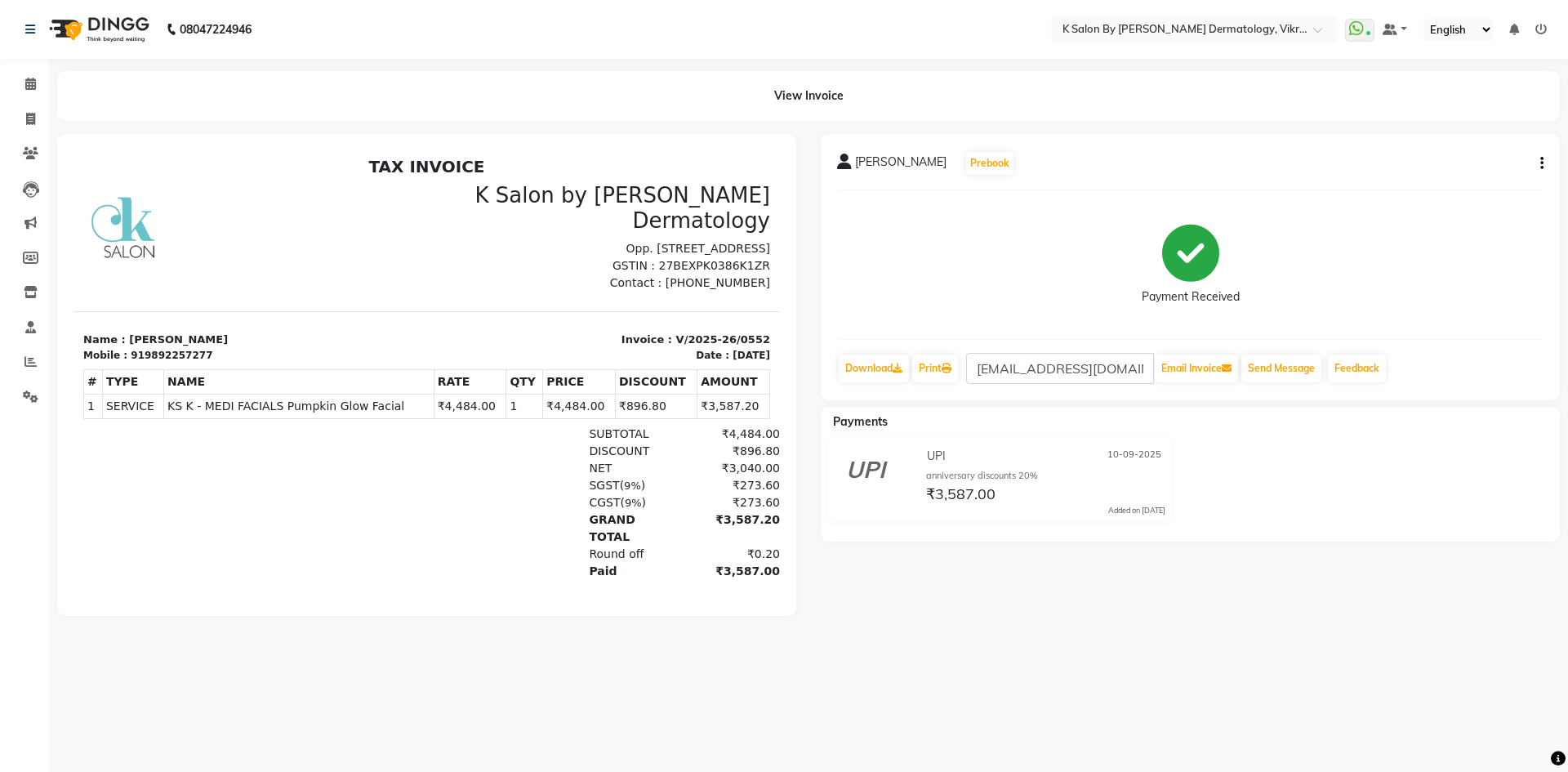
click at [1542, 163] on icon "button" at bounding box center [1541, 163] width 3 height 1
click at [1400, 183] on div "Edit Invoice" at bounding box center [1433, 184] width 167 height 21
select select "service"
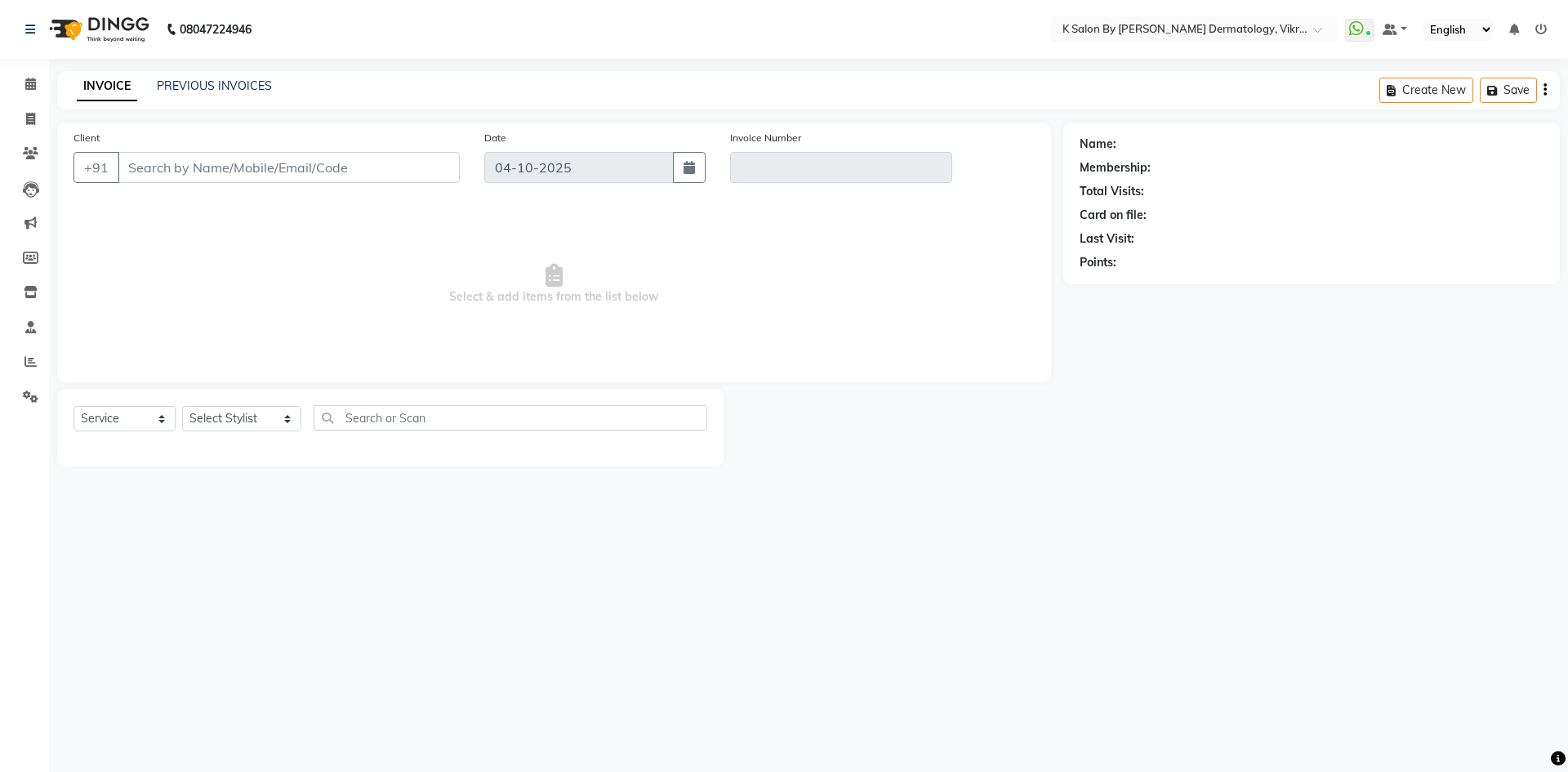
type input "9892257277"
type input "V/2025-26/0552"
type input "10-09-2025"
select select "select"
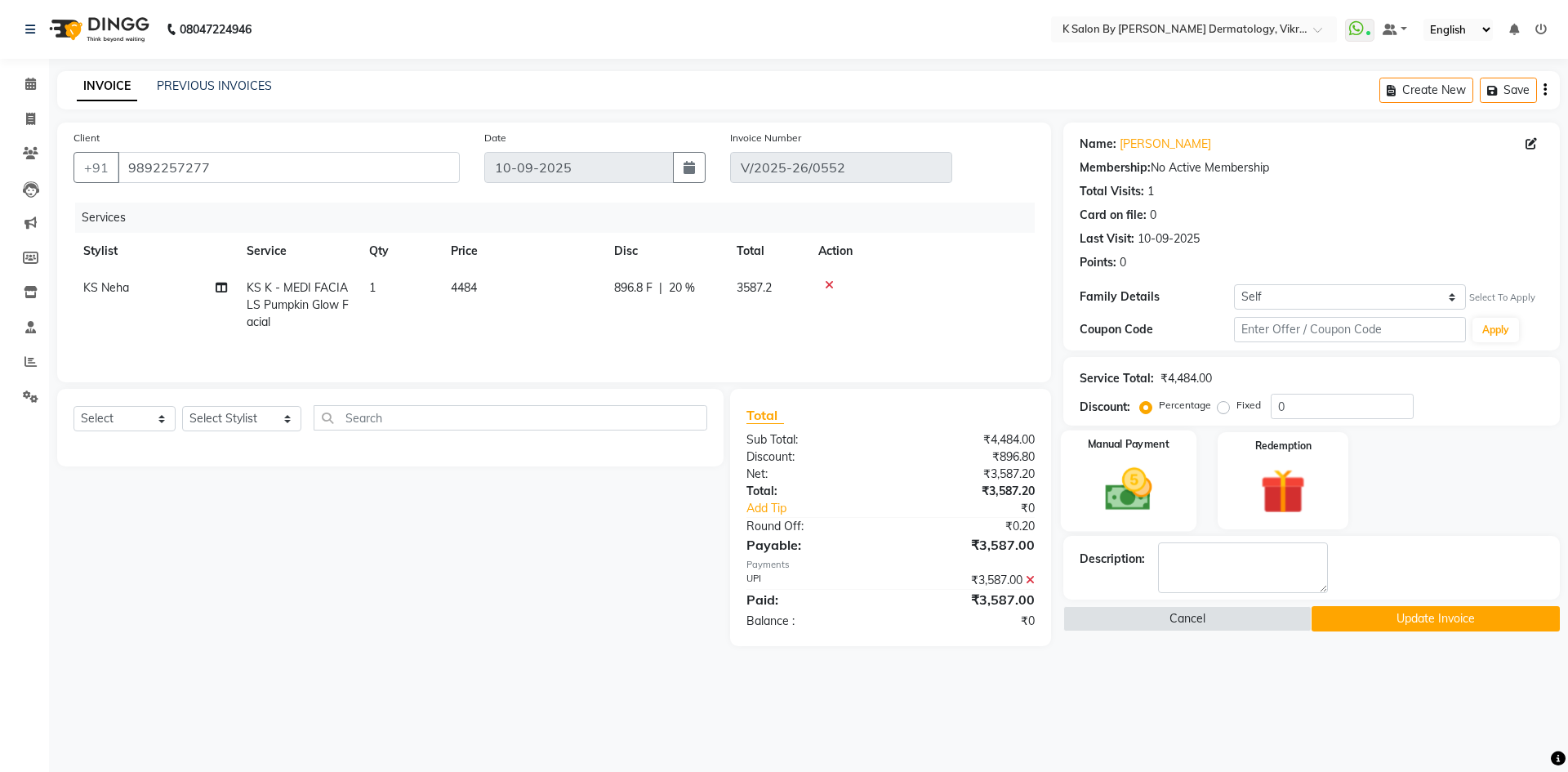
click at [1136, 465] on img at bounding box center [1128, 488] width 76 height 54
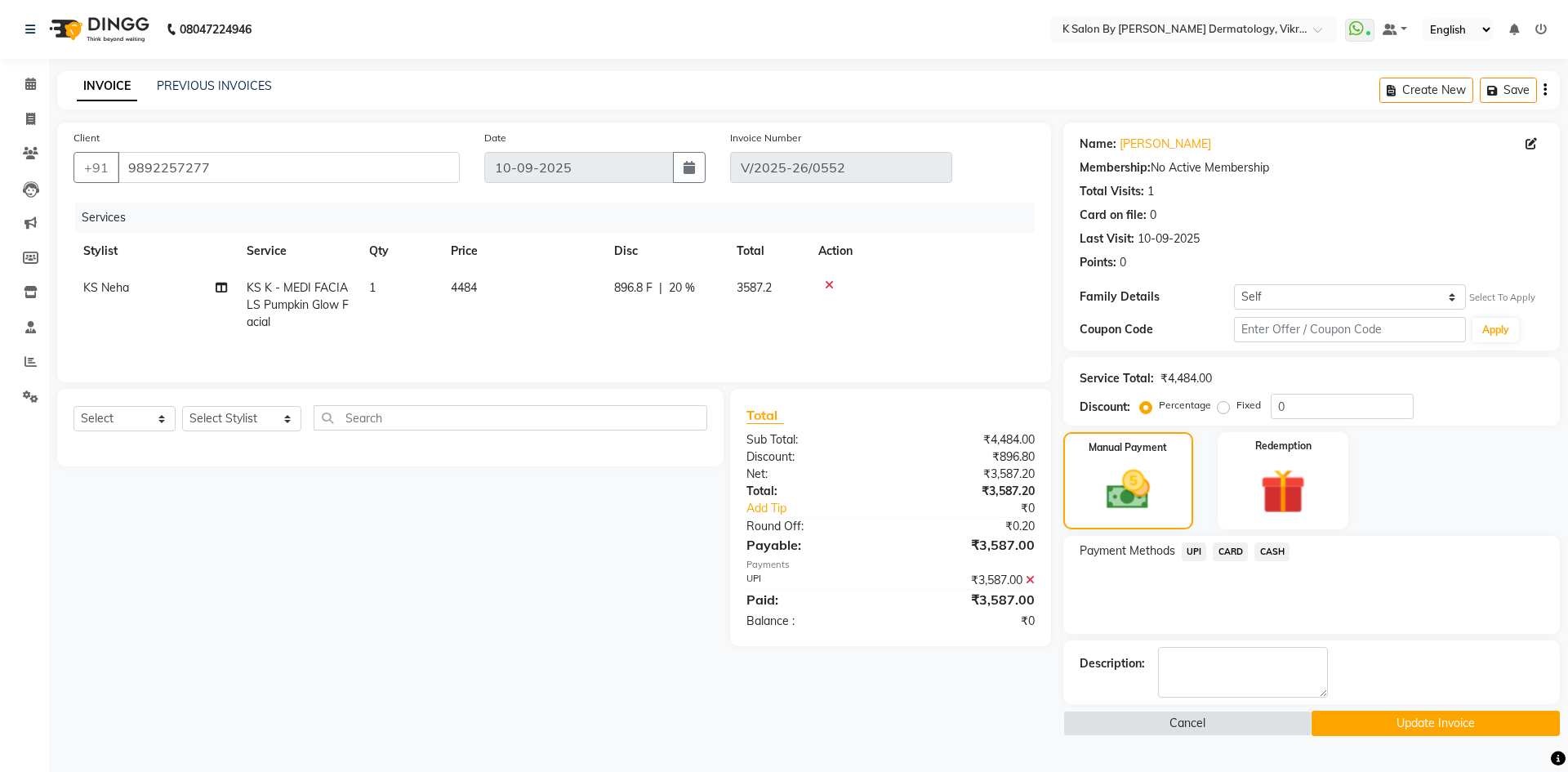
click at [1271, 549] on span "CASH" at bounding box center [1271, 551] width 35 height 19
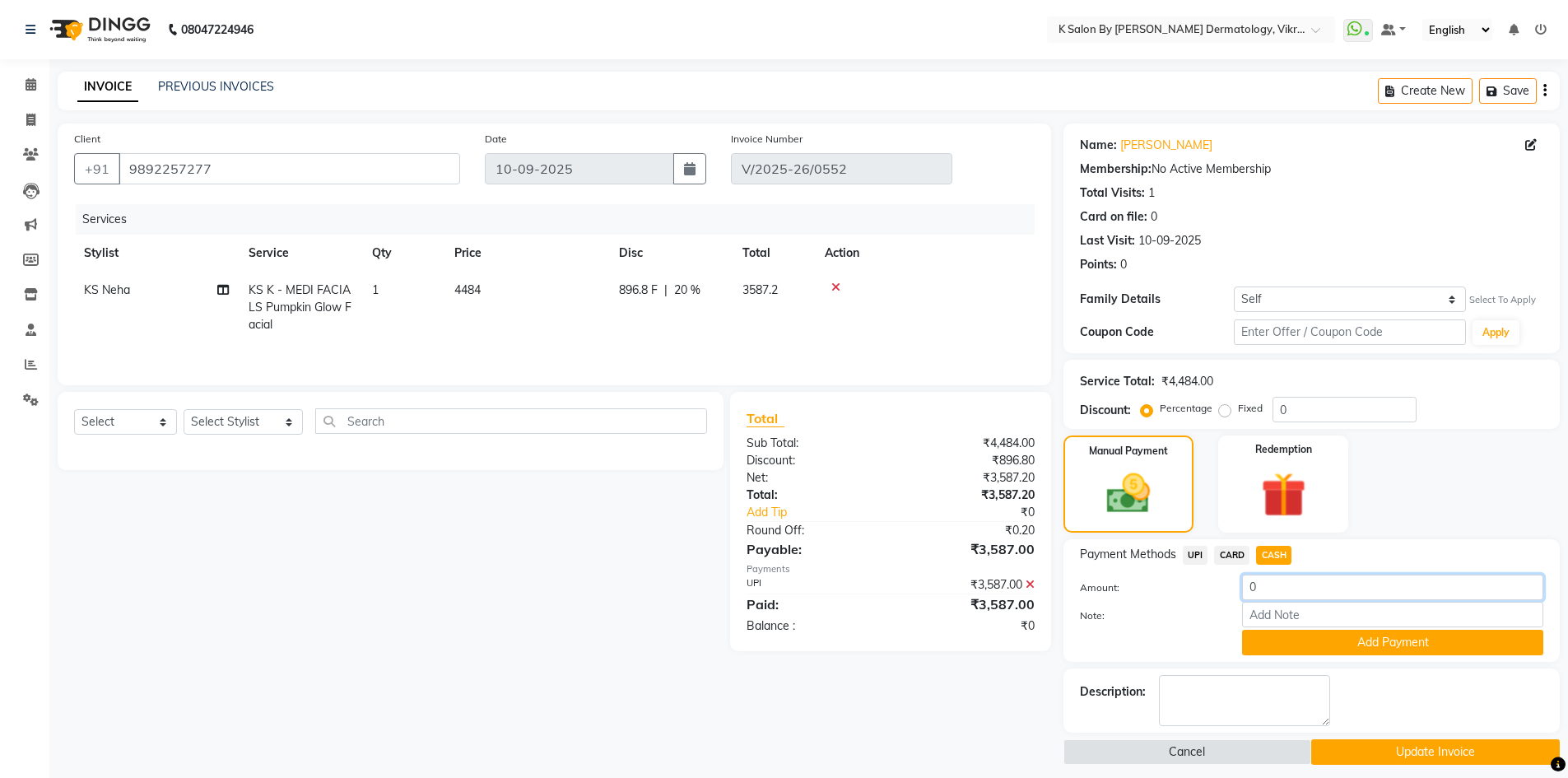
click at [1279, 592] on input "0" at bounding box center [1392, 587] width 301 height 26
type input "3587"
click at [1380, 645] on button "Add Payment" at bounding box center [1392, 642] width 301 height 26
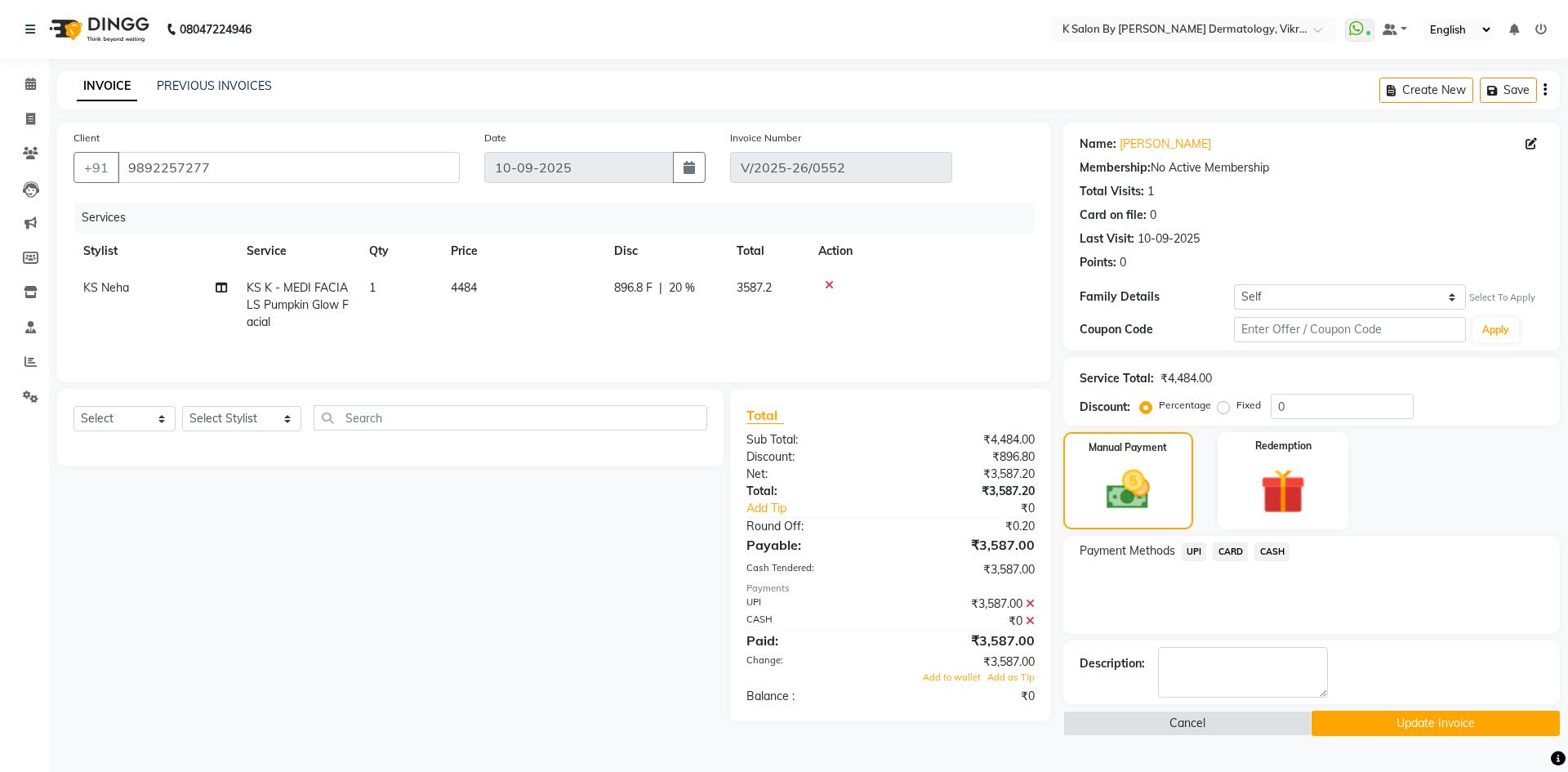
click at [1024, 599] on div "₹3,587.00" at bounding box center [968, 604] width 156 height 17
click at [1028, 601] on icon at bounding box center [1030, 604] width 9 height 11
click at [1034, 602] on icon at bounding box center [1030, 604] width 9 height 11
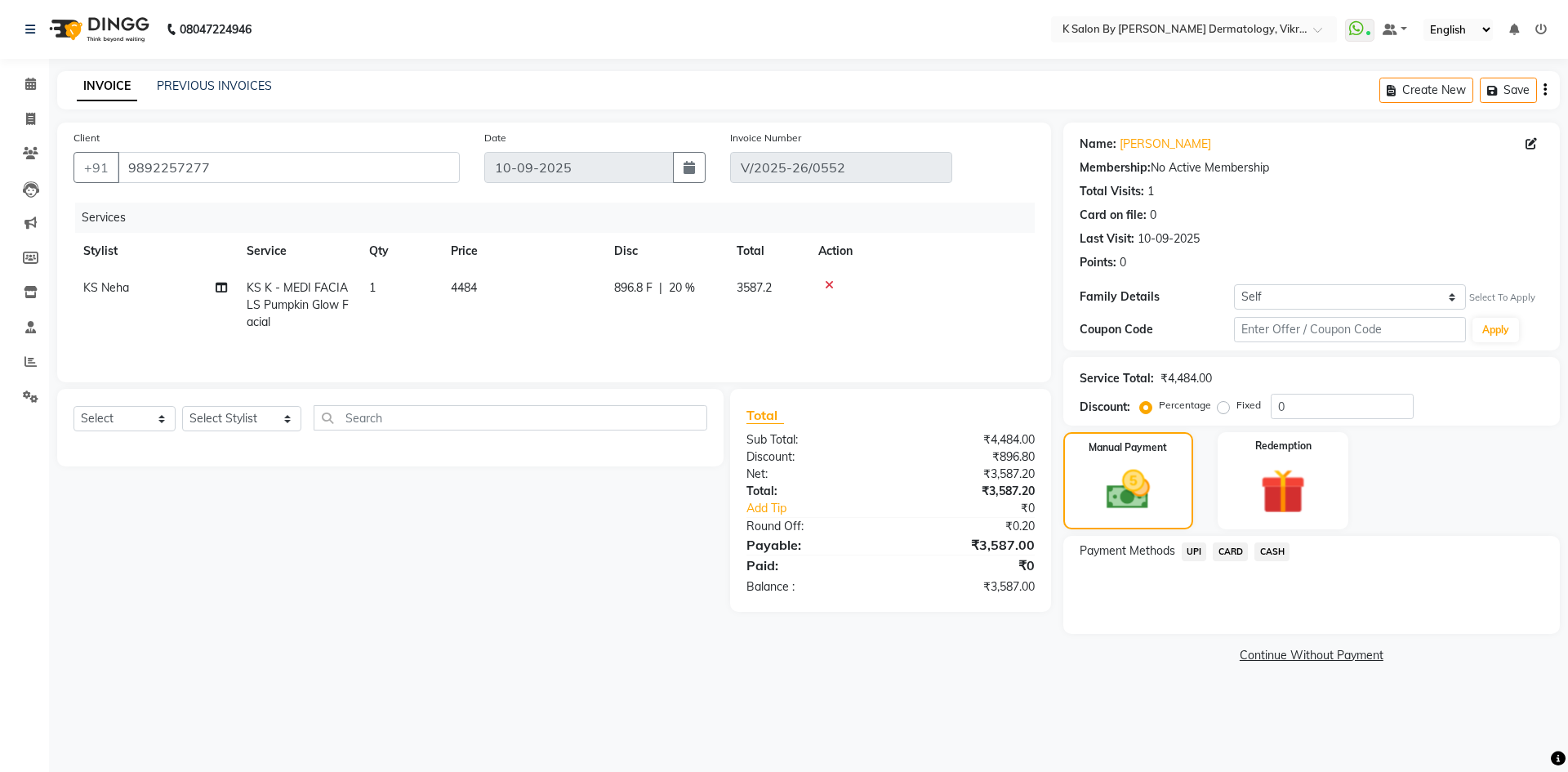
click at [1274, 553] on span "CASH" at bounding box center [1271, 551] width 35 height 19
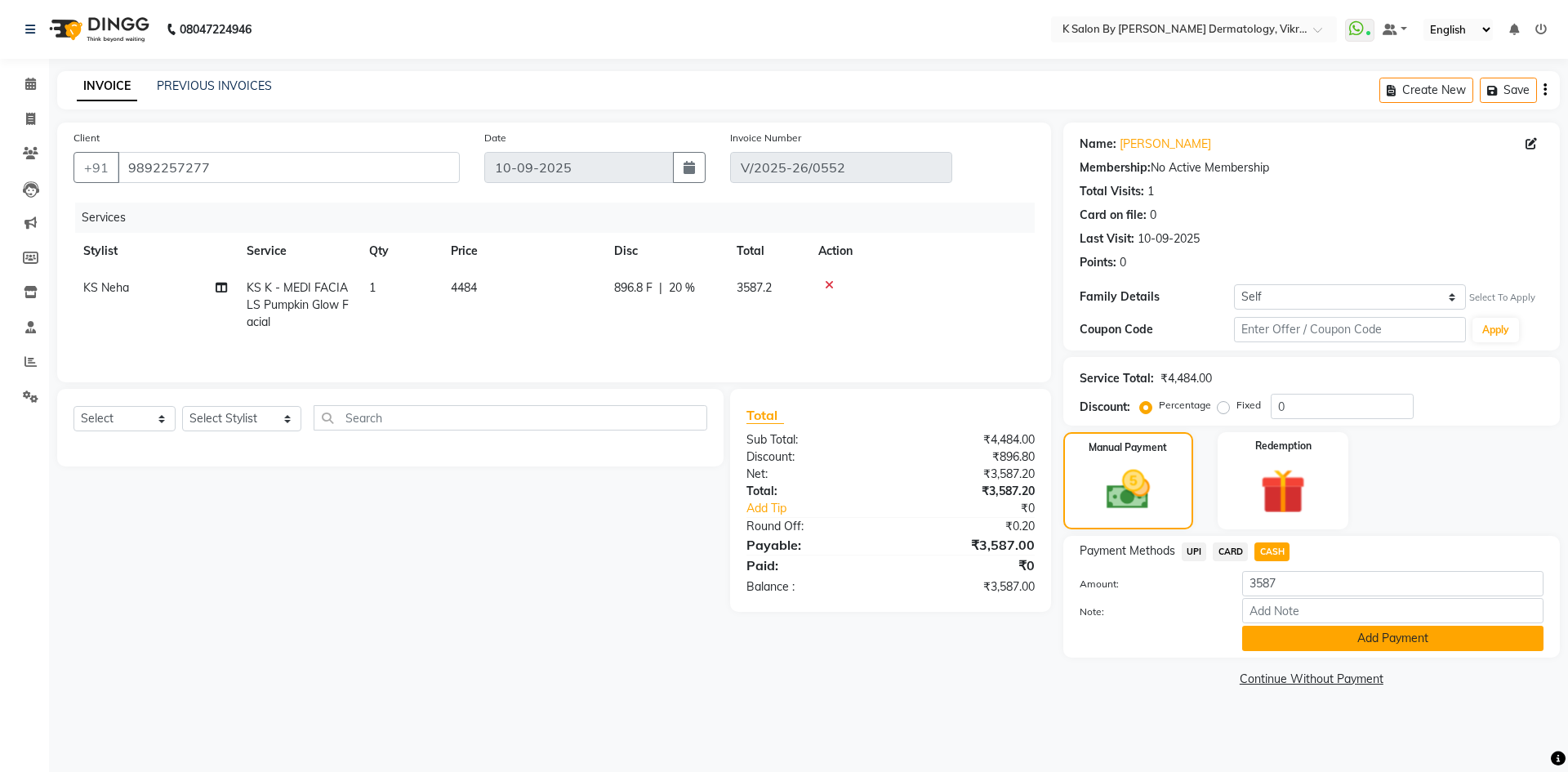
click at [1399, 637] on button "Add Payment" at bounding box center [1392, 638] width 301 height 25
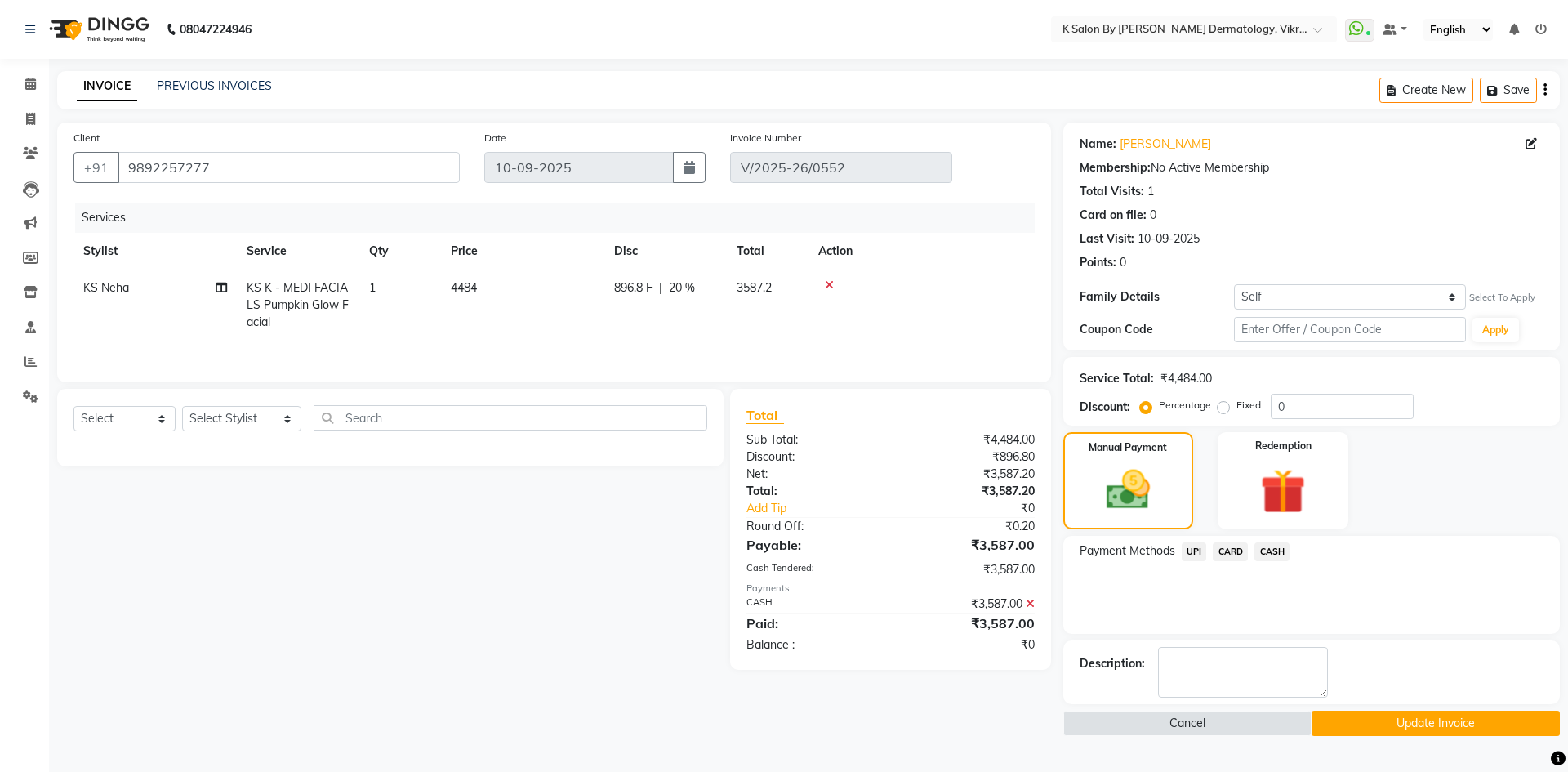
click at [1194, 548] on span "UPI" at bounding box center [1193, 551] width 25 height 19
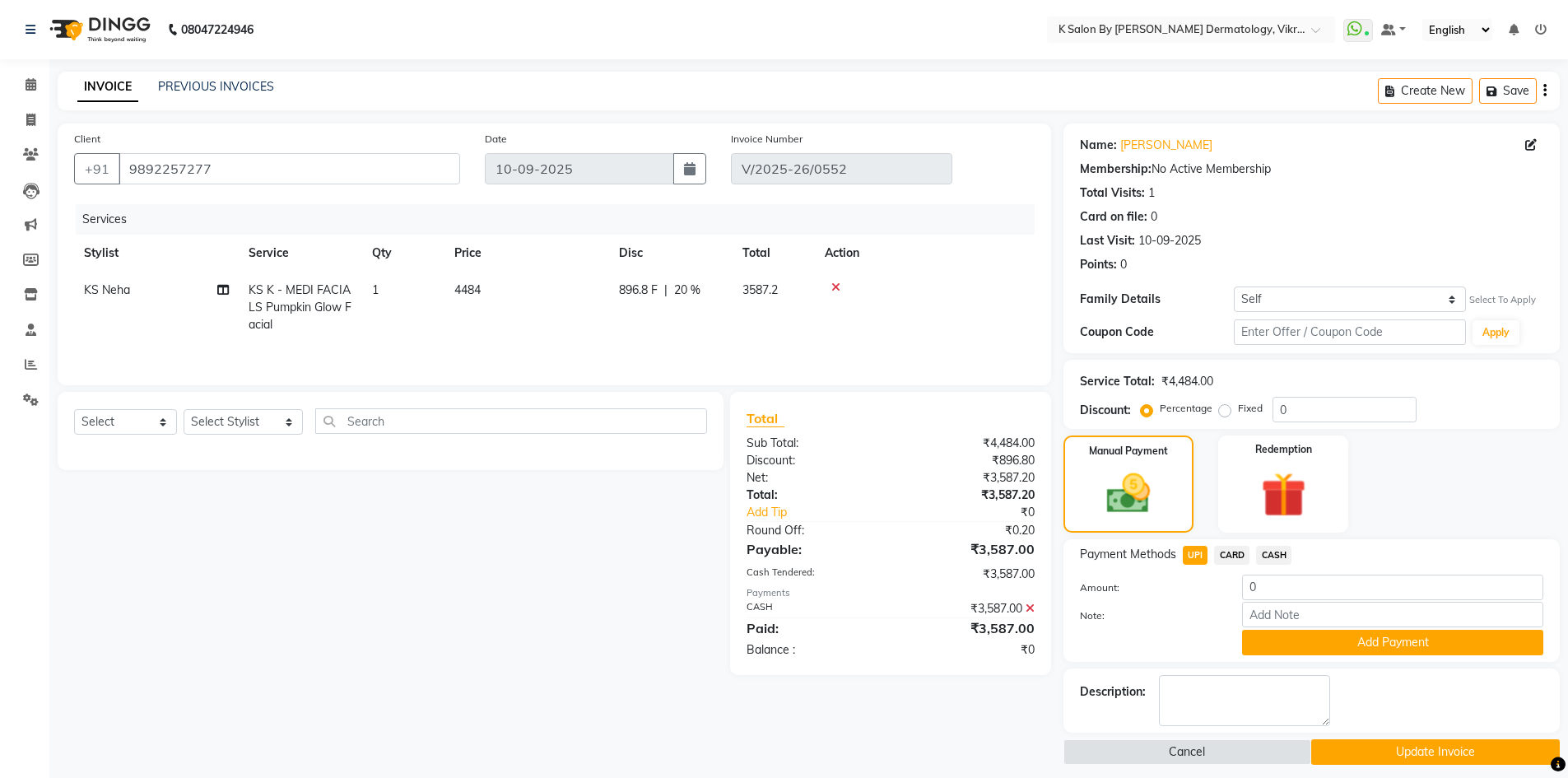
click at [1194, 552] on span "UPI" at bounding box center [1195, 556] width 26 height 19
click at [1282, 557] on span "CASH" at bounding box center [1273, 556] width 35 height 19
click at [1031, 609] on icon at bounding box center [1030, 609] width 9 height 11
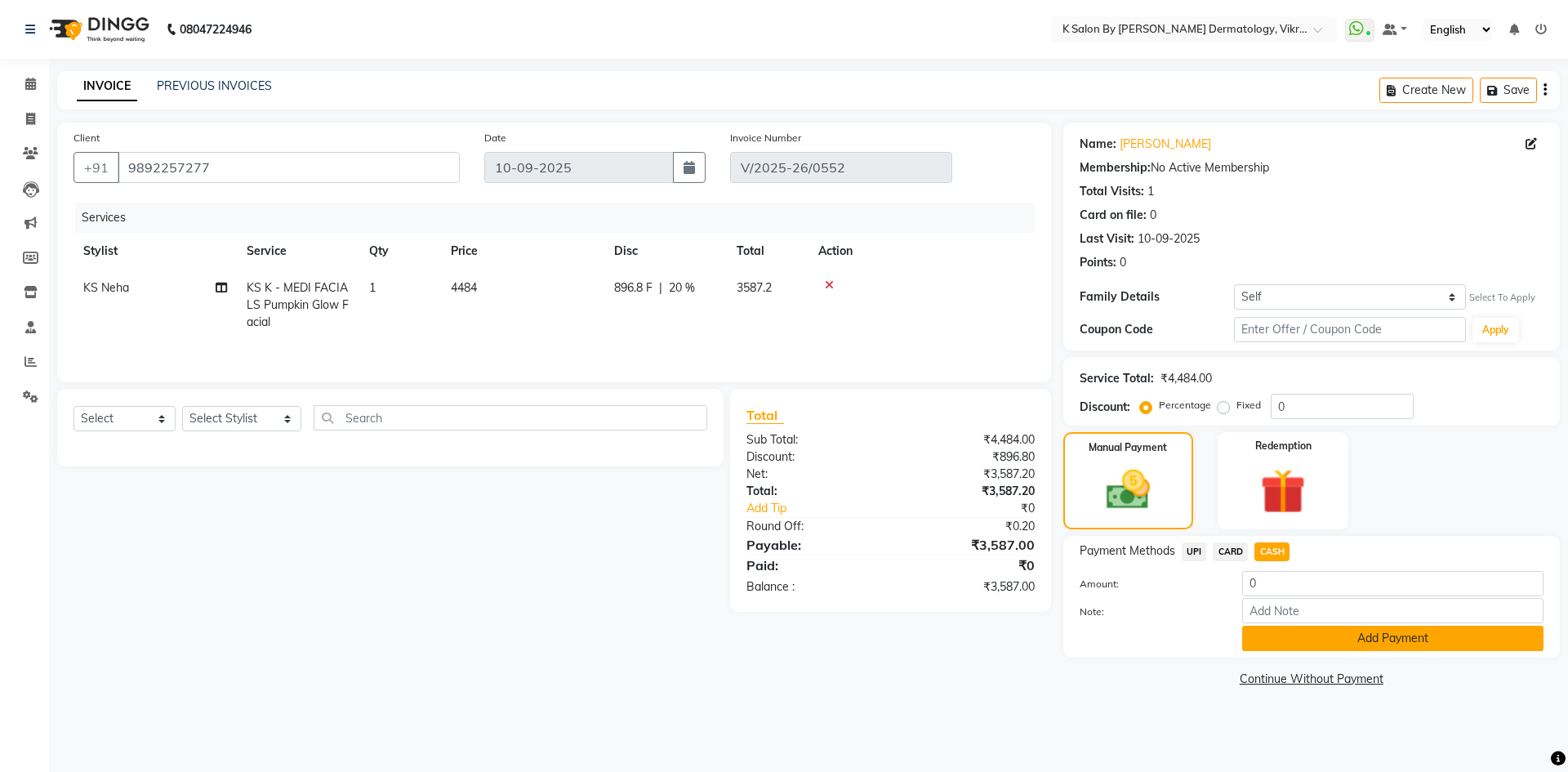
click at [1384, 640] on button "Add Payment" at bounding box center [1392, 638] width 301 height 25
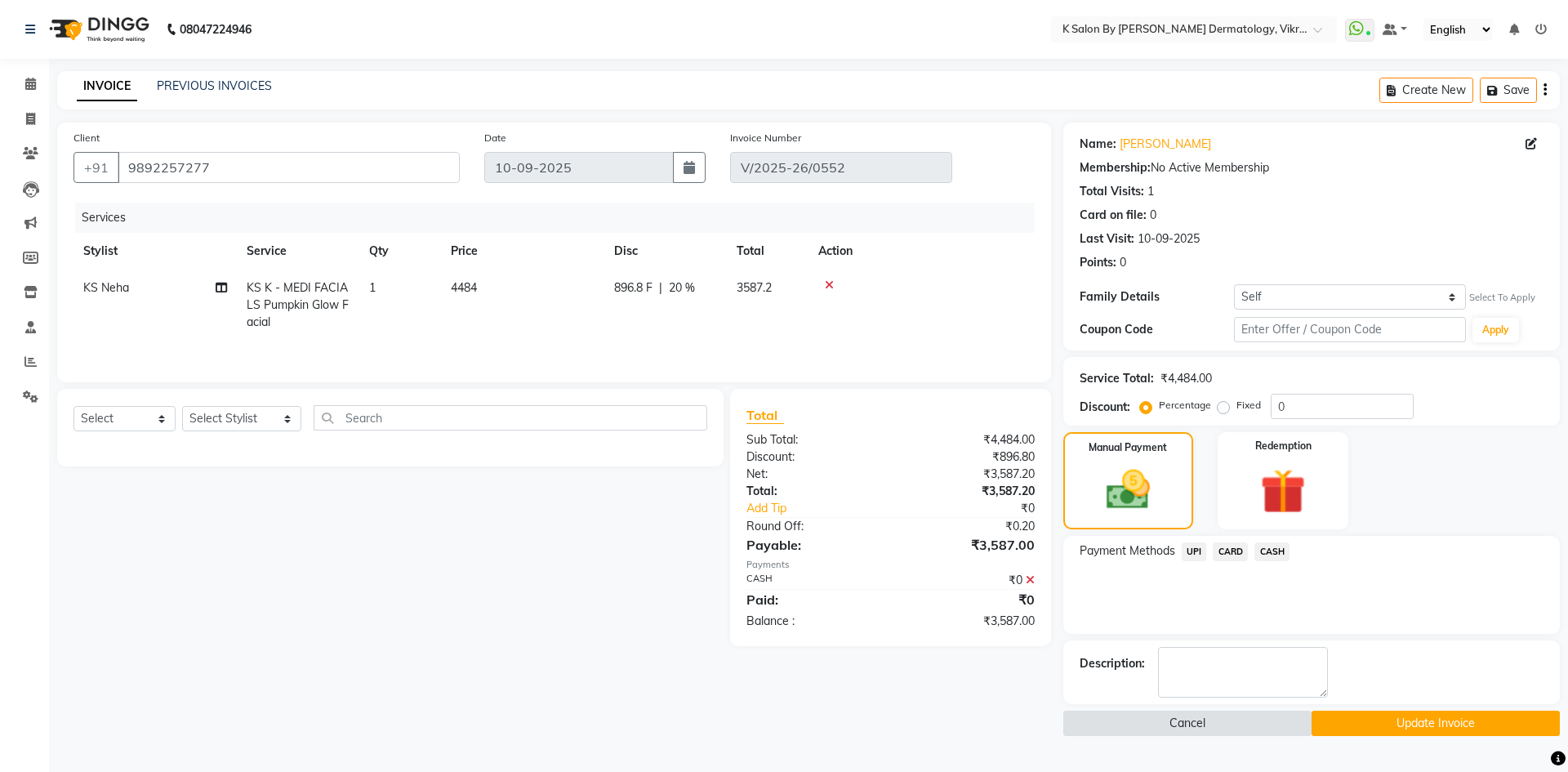
click at [1194, 718] on button "Cancel" at bounding box center [1187, 723] width 248 height 25
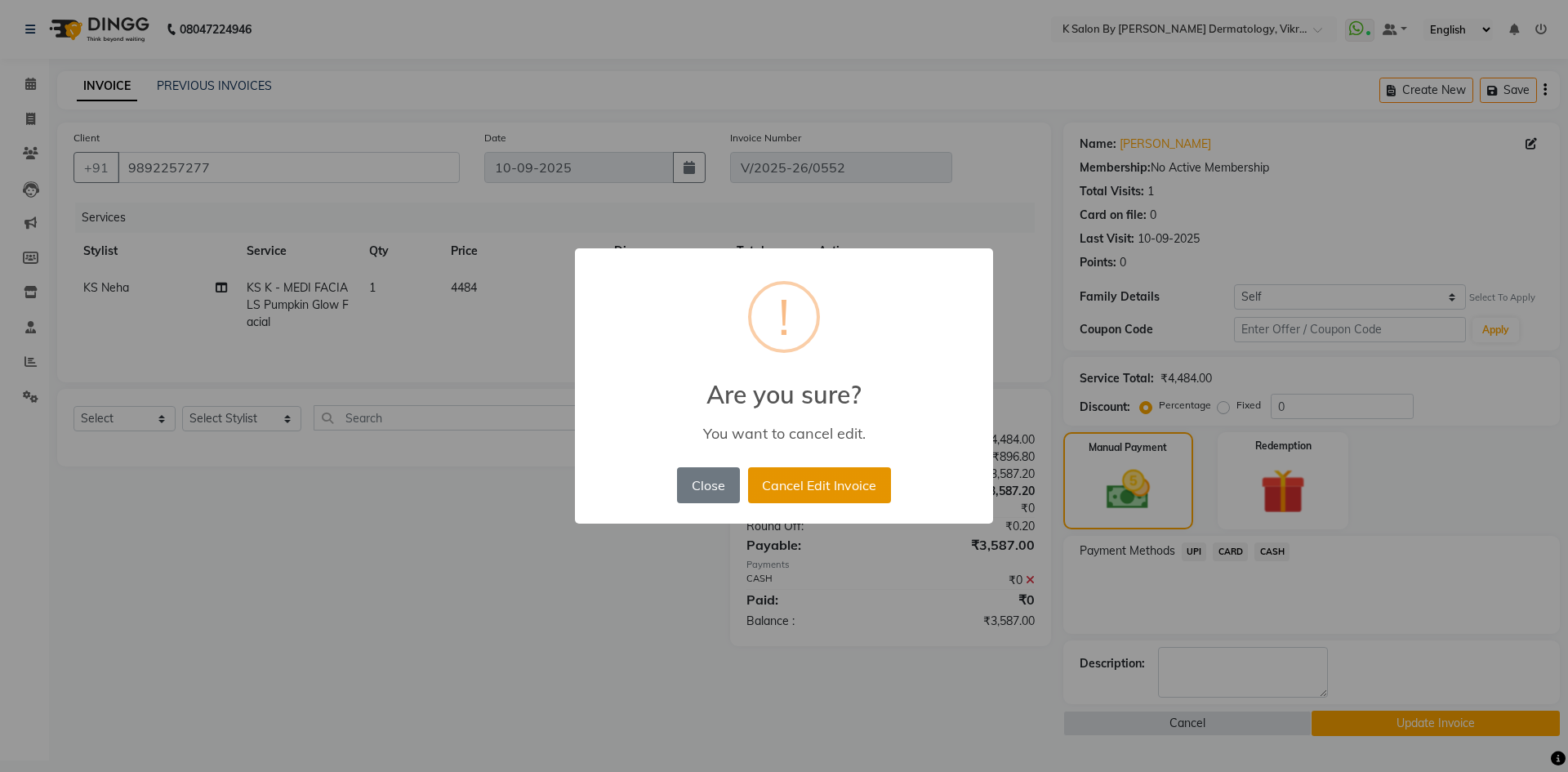
click at [825, 486] on button "Cancel Edit Invoice" at bounding box center [820, 485] width 143 height 36
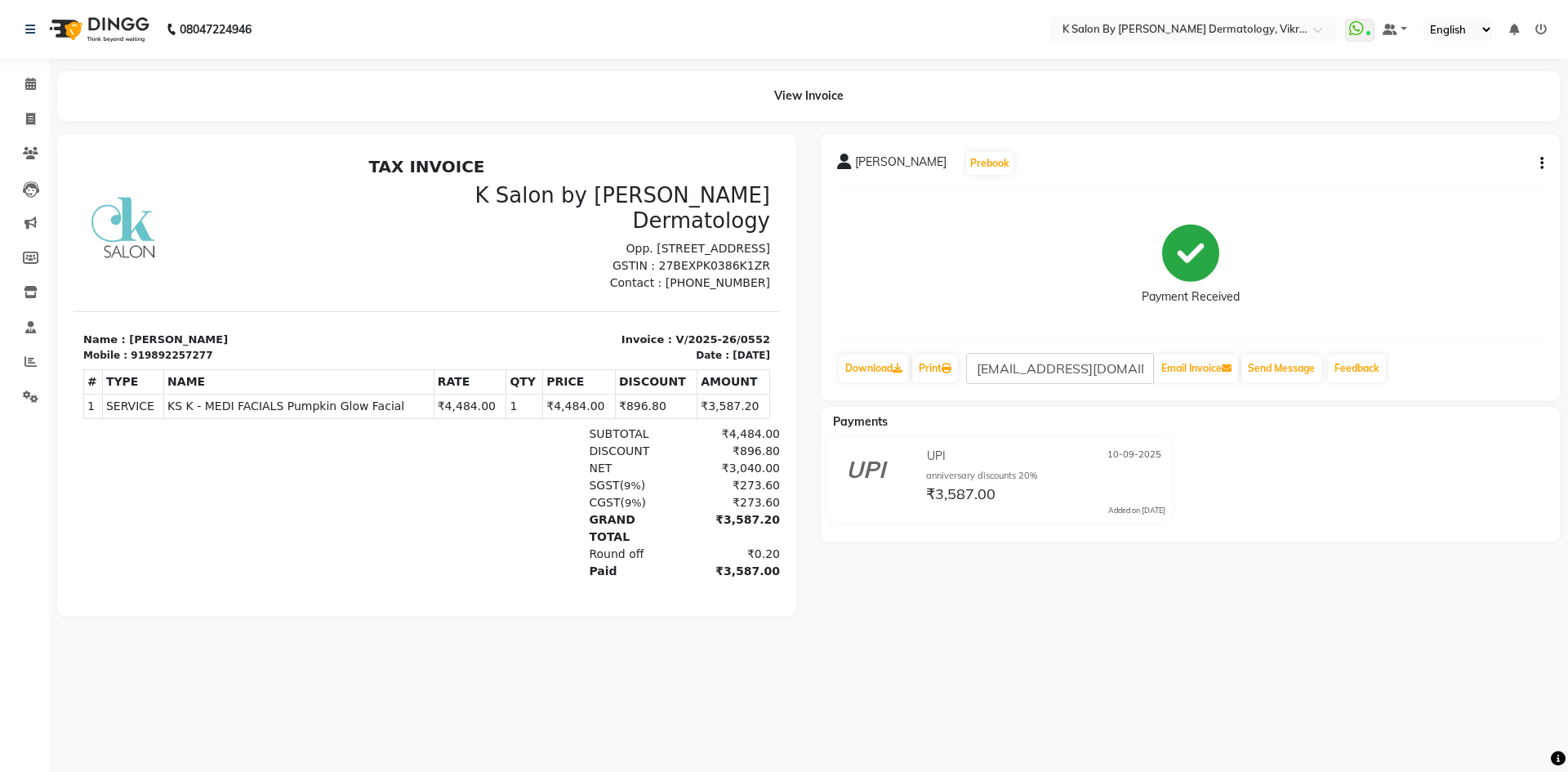
click at [1255, 611] on div "paevin shaikh Prebook Payment Received Download Print [EMAIL_ADDRESS][DOMAIN_NA…" at bounding box center [1190, 375] width 763 height 482
click at [1531, 24] on ul "WhatsApp Status ✕ Status: Connected Most Recent Message: [DATE] 01:08 PM Recent…" at bounding box center [1449, 29] width 209 height 22
click at [1542, 24] on icon at bounding box center [1541, 29] width 11 height 11
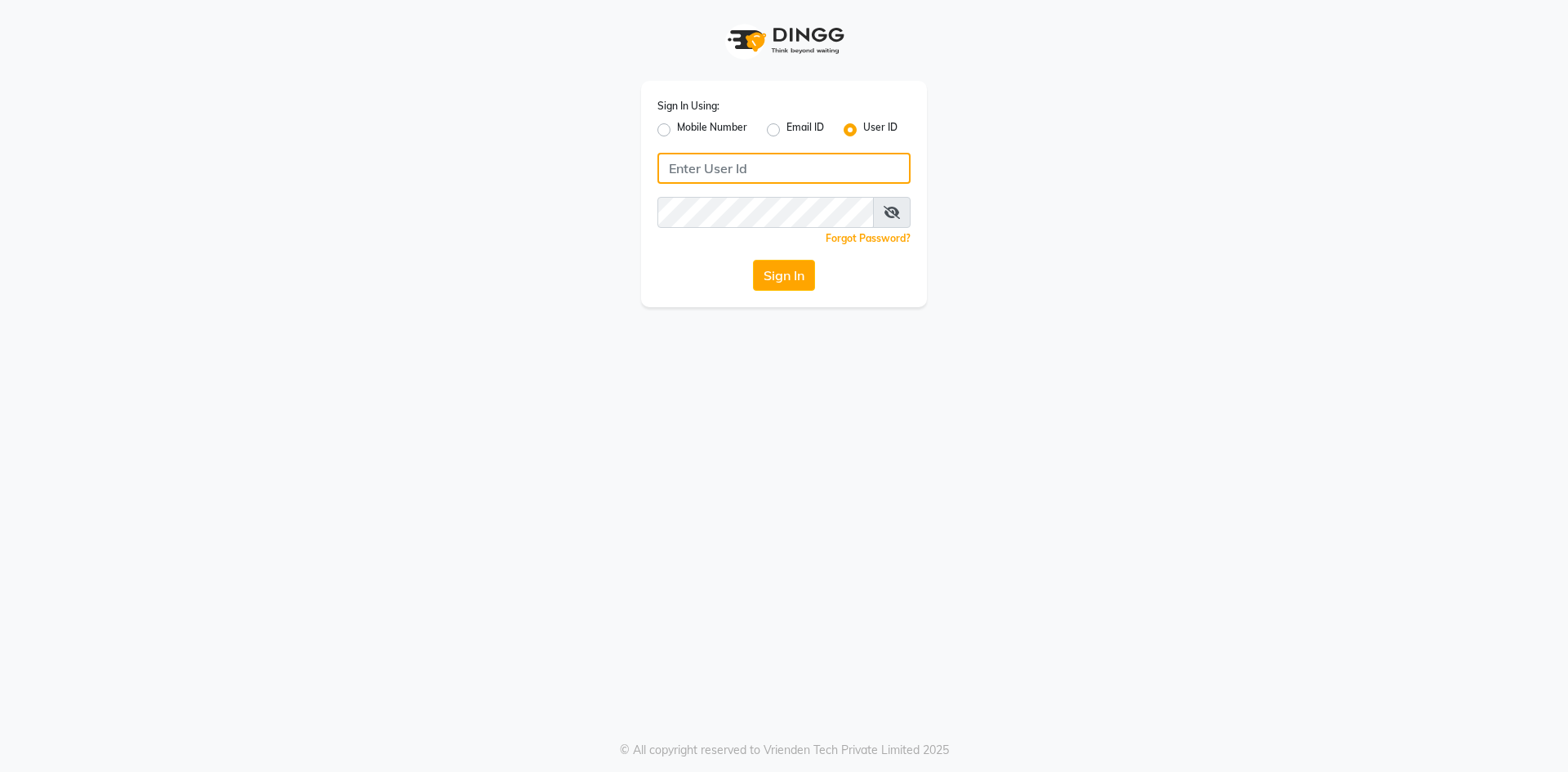
click at [740, 172] on input "Username" at bounding box center [784, 168] width 254 height 31
type input "KOPIKAR"
click at [691, 311] on div "Sign In Using: Mobile Number Email ID User ID KOPIKAR Remember me Forgot Passwo…" at bounding box center [784, 386] width 1568 height 772
click at [767, 281] on button "Sign In" at bounding box center [784, 275] width 62 height 31
